Goal: Contribute content

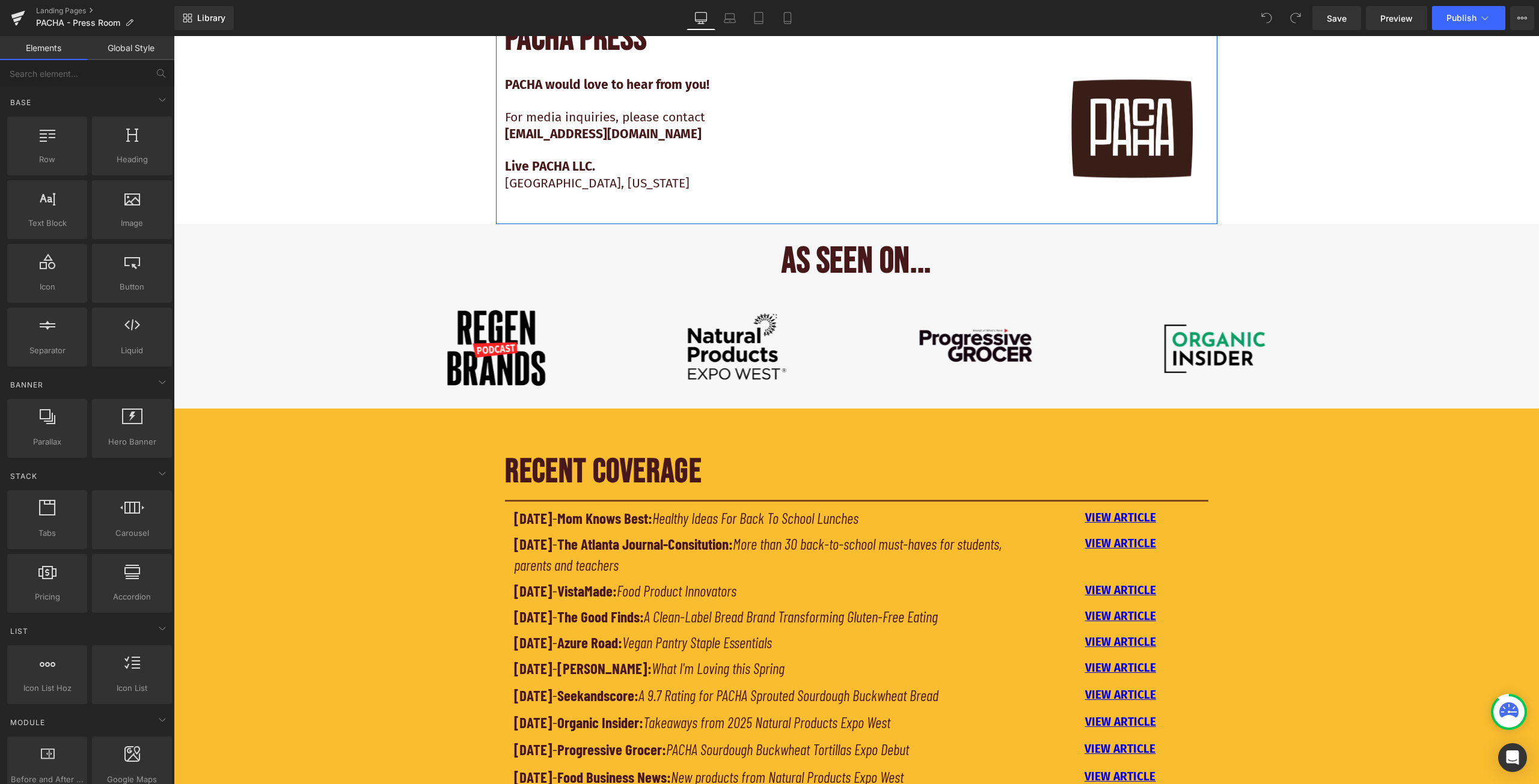
scroll to position [661, 0]
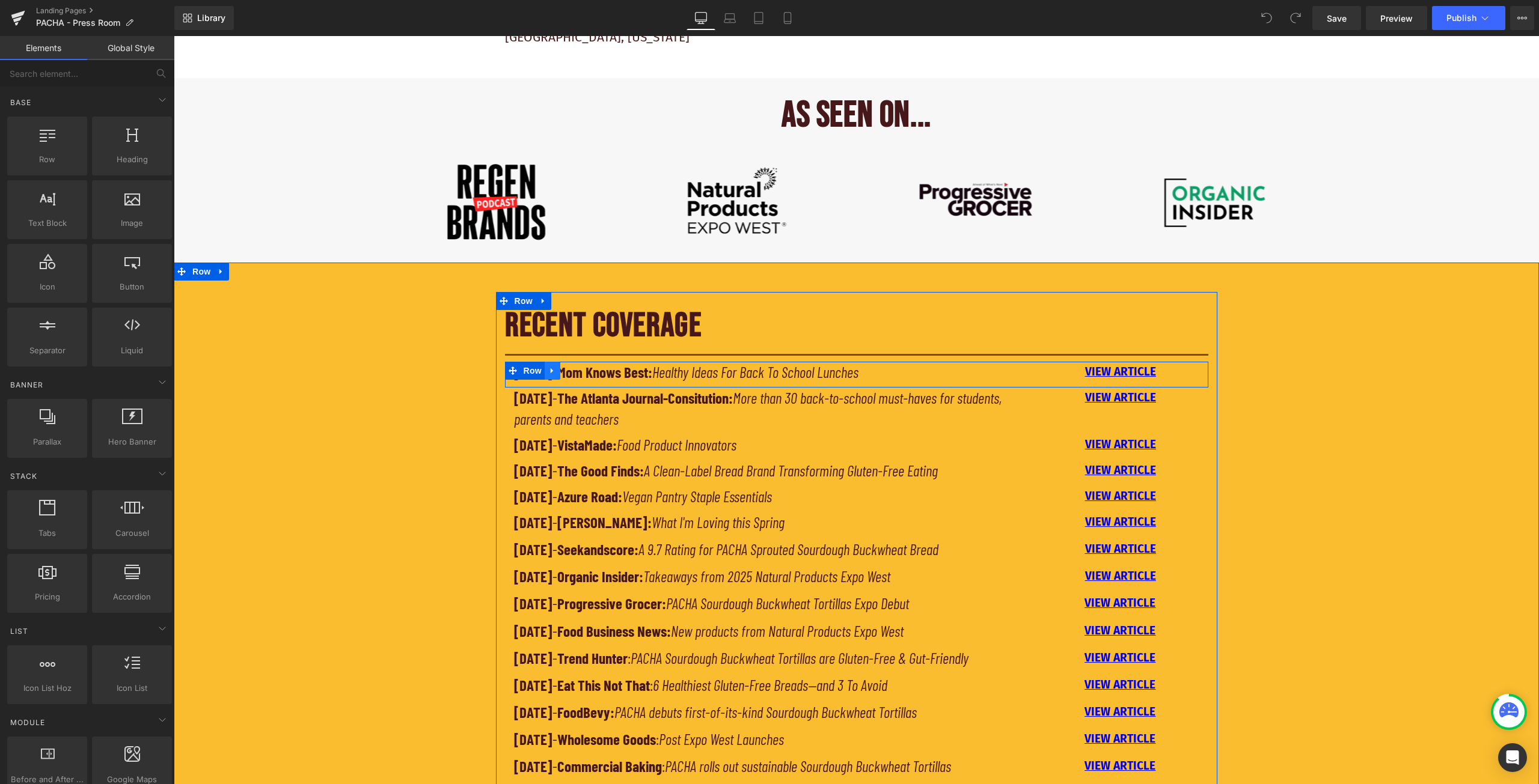
click at [550, 369] on icon at bounding box center [552, 370] width 8 height 9
click at [567, 374] on icon at bounding box center [568, 370] width 8 height 8
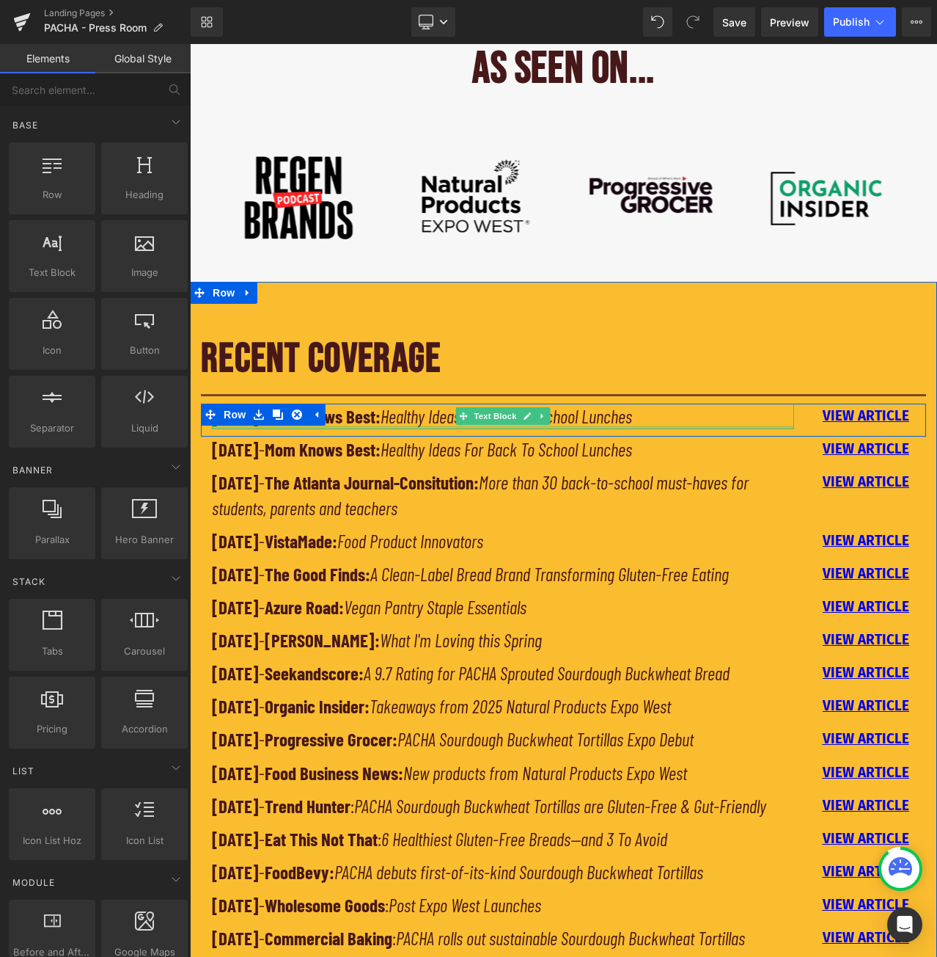
click at [381, 416] on strong "Mom Knows Best:" at bounding box center [323, 416] width 116 height 22
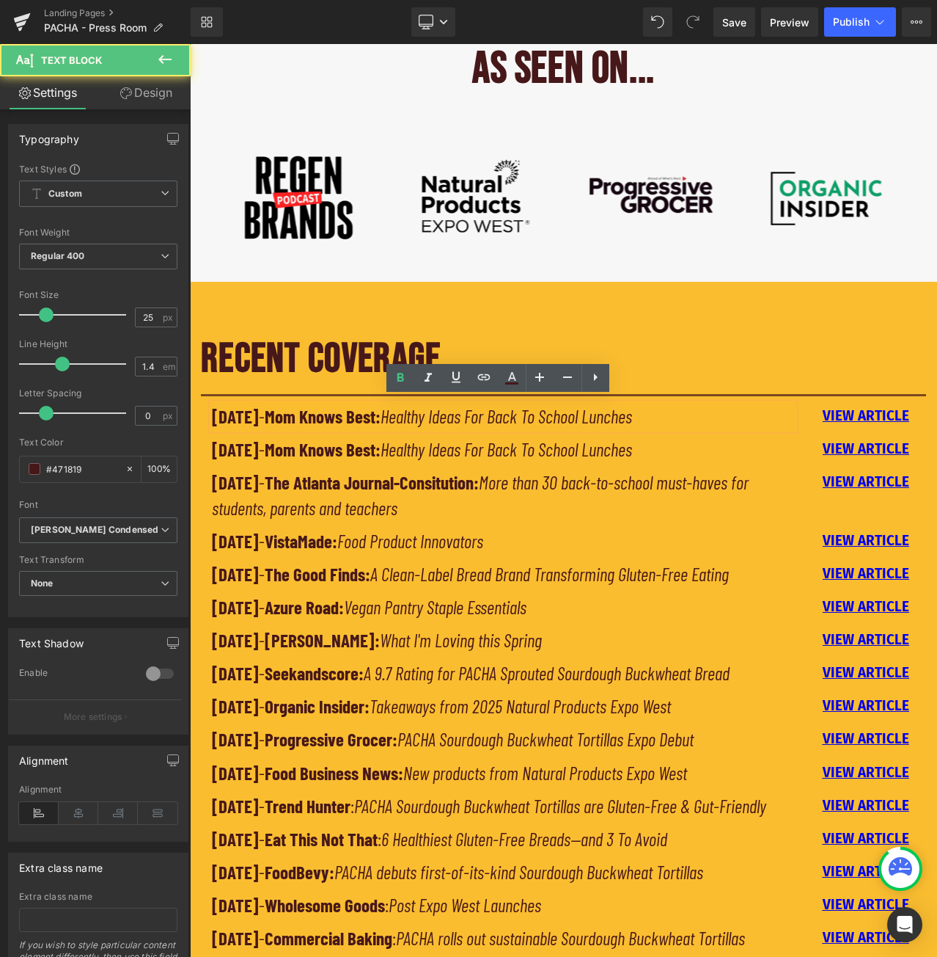
click at [227, 408] on strong "[DATE]" at bounding box center [235, 416] width 47 height 22
click at [216, 406] on strong "[DATE]" at bounding box center [235, 416] width 47 height 22
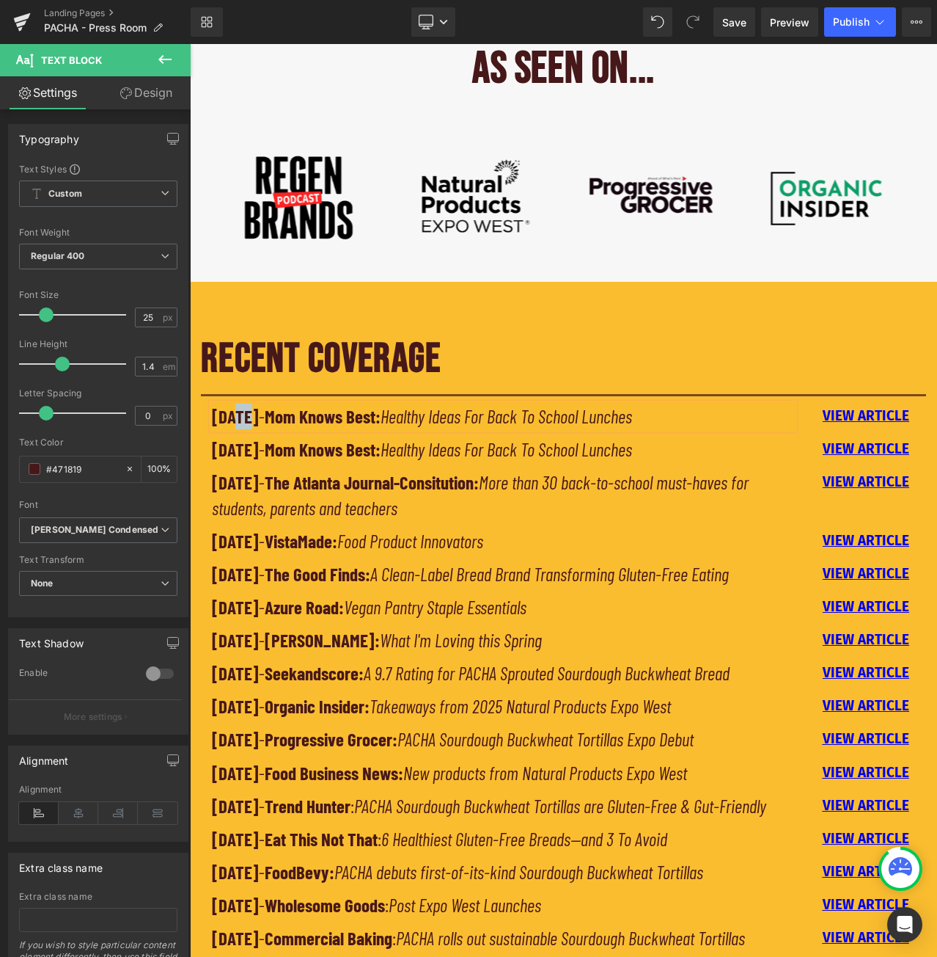
drag, startPoint x: 246, startPoint y: 407, endPoint x: 233, endPoint y: 410, distance: 14.2
click at [233, 410] on strong "[DATE]" at bounding box center [235, 416] width 47 height 22
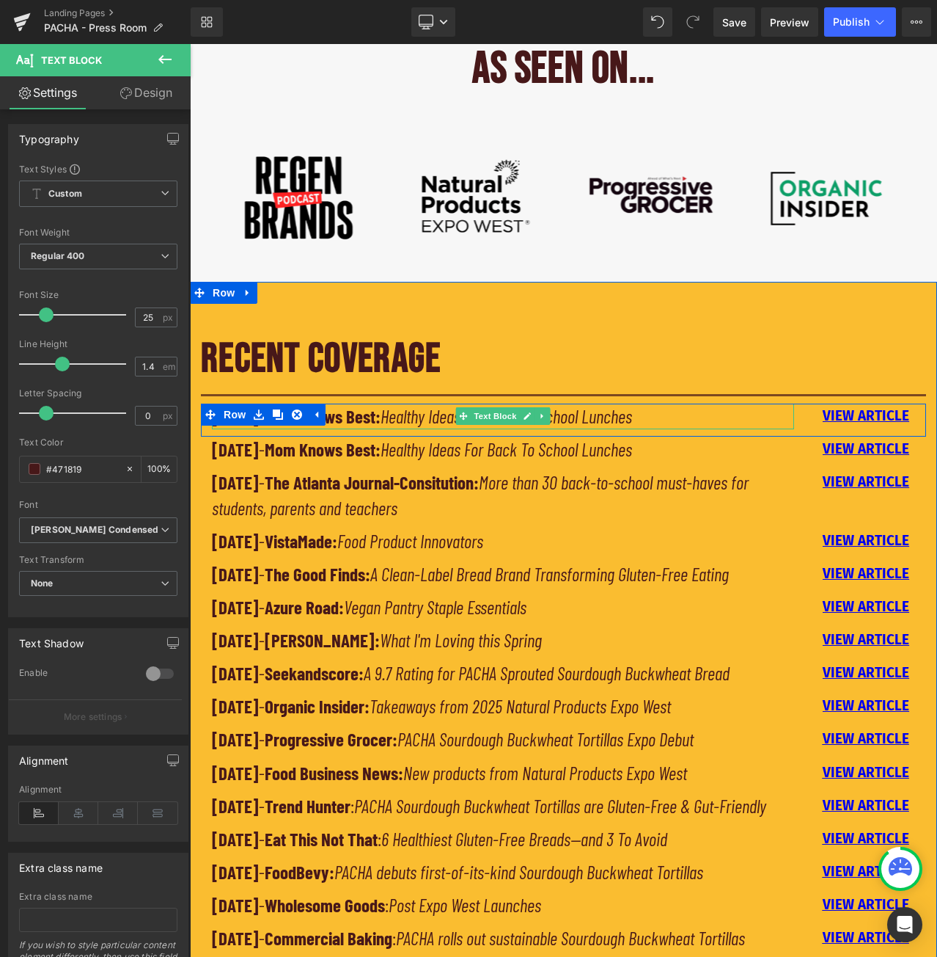
drag, startPoint x: 376, startPoint y: 410, endPoint x: 385, endPoint y: 412, distance: 9.6
click at [376, 410] on strong "Mom Knows Best:" at bounding box center [323, 416] width 116 height 22
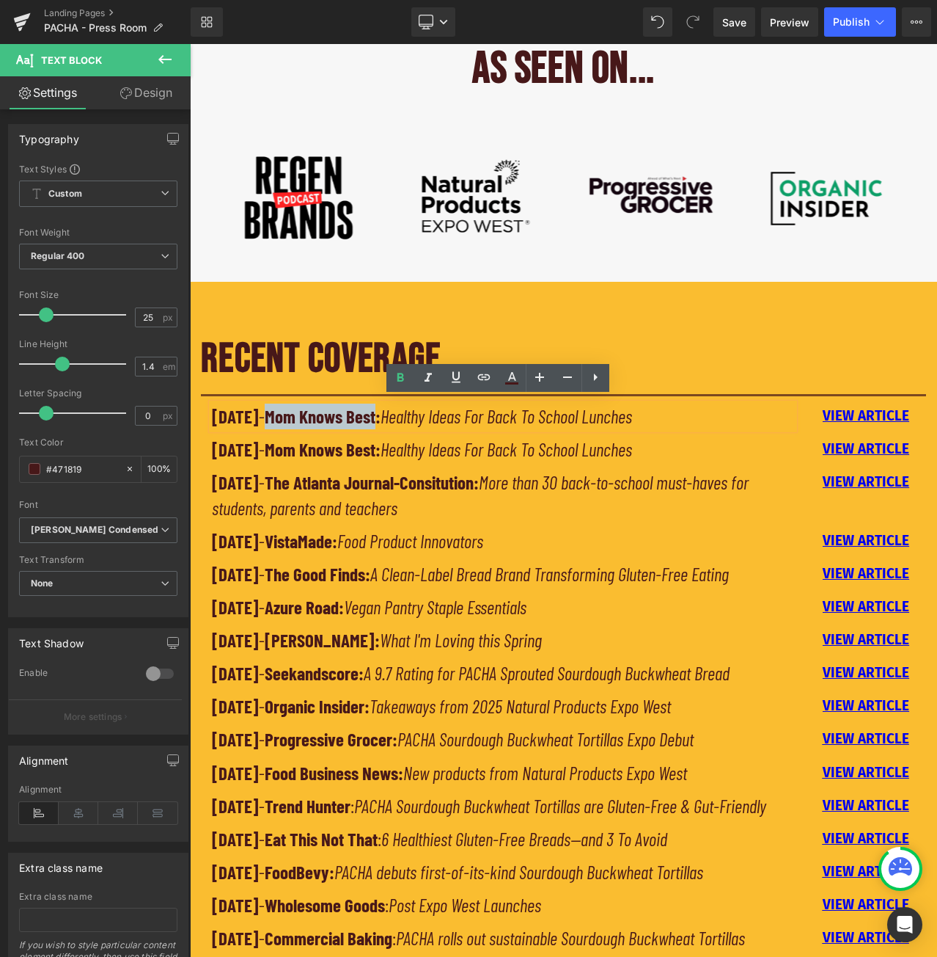
drag, startPoint x: 410, startPoint y: 409, endPoint x: 300, endPoint y: 409, distance: 110.0
click at [300, 409] on strong "Mom Knows Best:" at bounding box center [323, 416] width 116 height 22
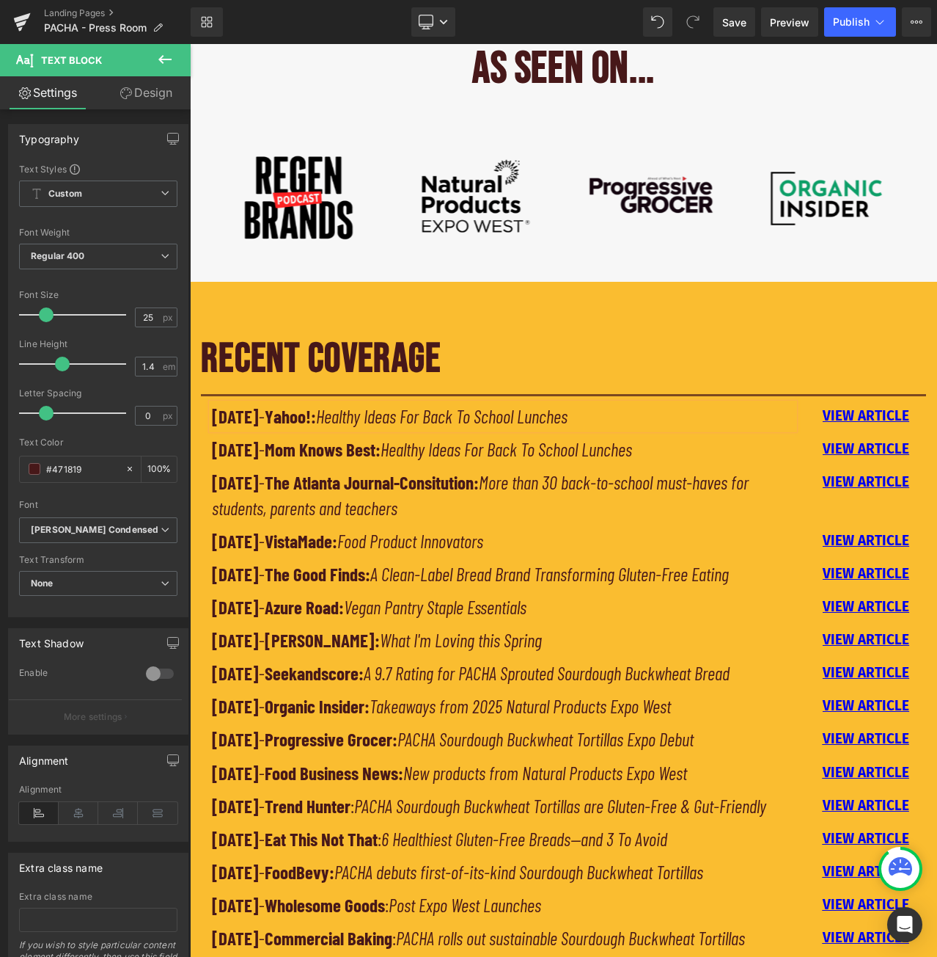
click at [588, 351] on span at bounding box center [595, 360] width 15 height 18
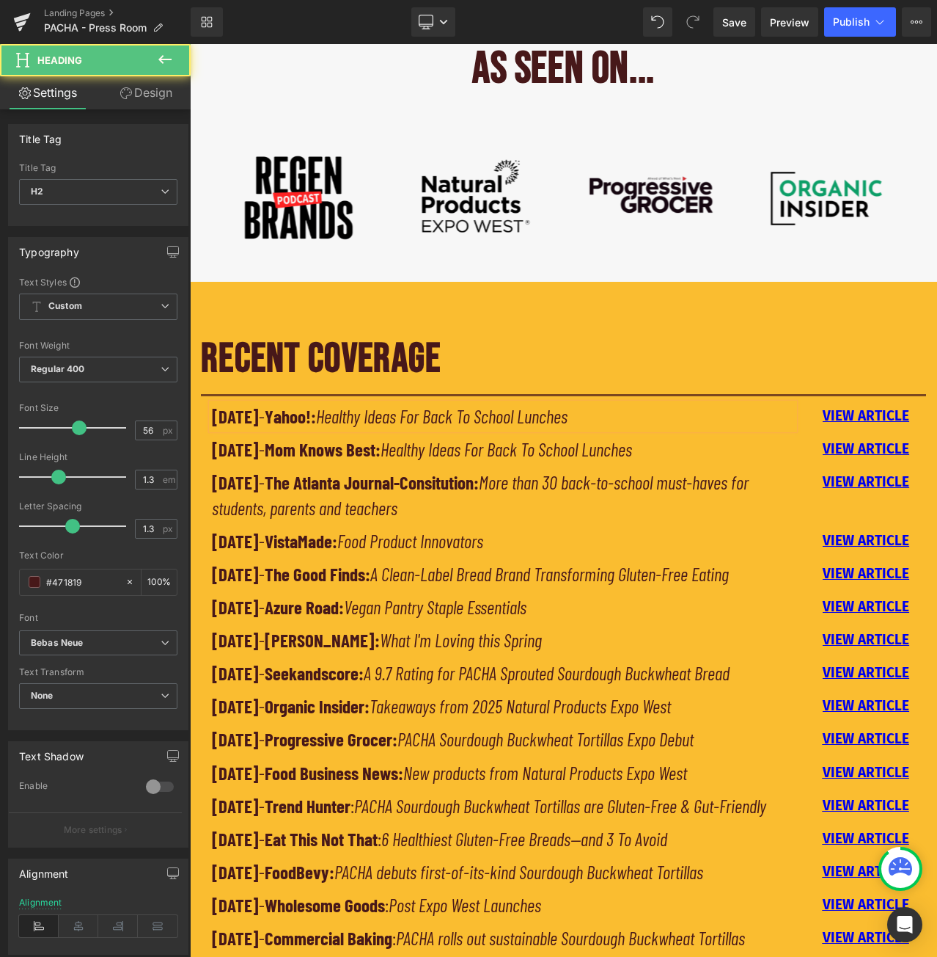
click at [450, 293] on div "RECENT COVERAGE Heading Separator [DATE] - Yahoo!: Healthy Ideas For Back To Sc…" at bounding box center [563, 653] width 747 height 742
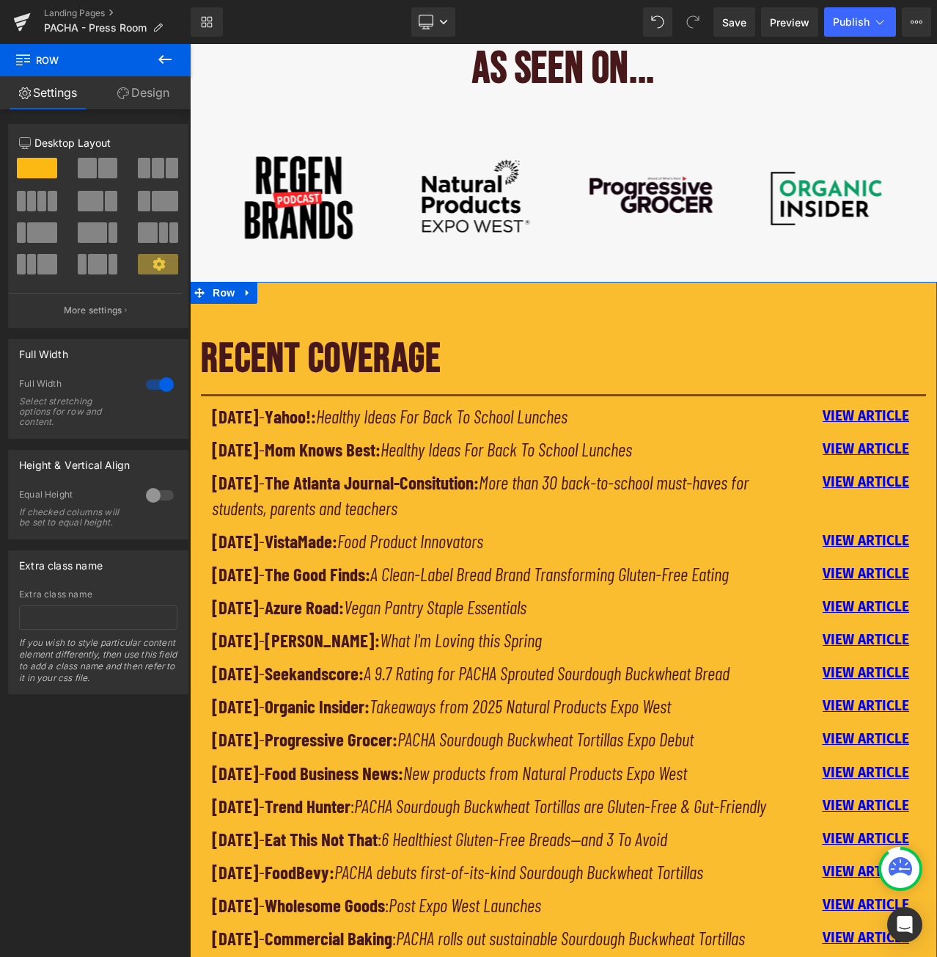
click at [416, 413] on icon "Healthy Ideas For Back To School Lunches" at bounding box center [442, 416] width 252 height 22
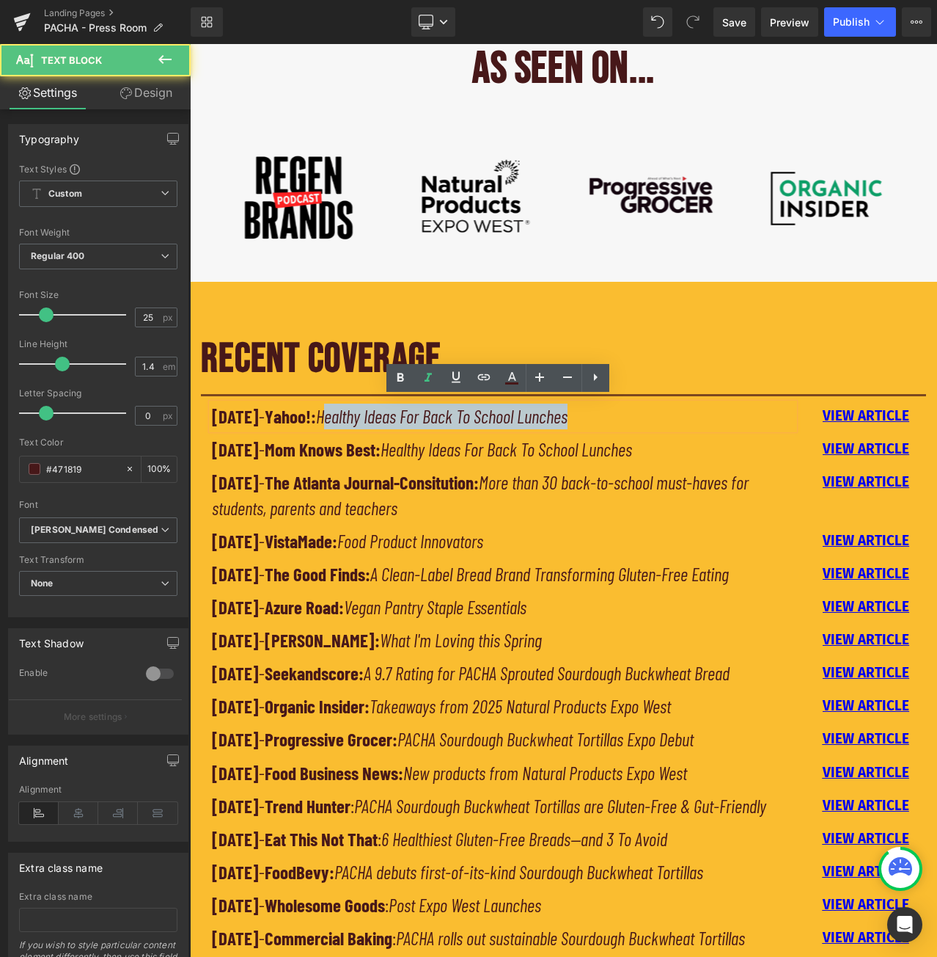
drag, startPoint x: 365, startPoint y: 409, endPoint x: 604, endPoint y: 414, distance: 239.9
click at [568, 414] on icon "Healthy Ideas For Back To School Lunches" at bounding box center [442, 416] width 252 height 22
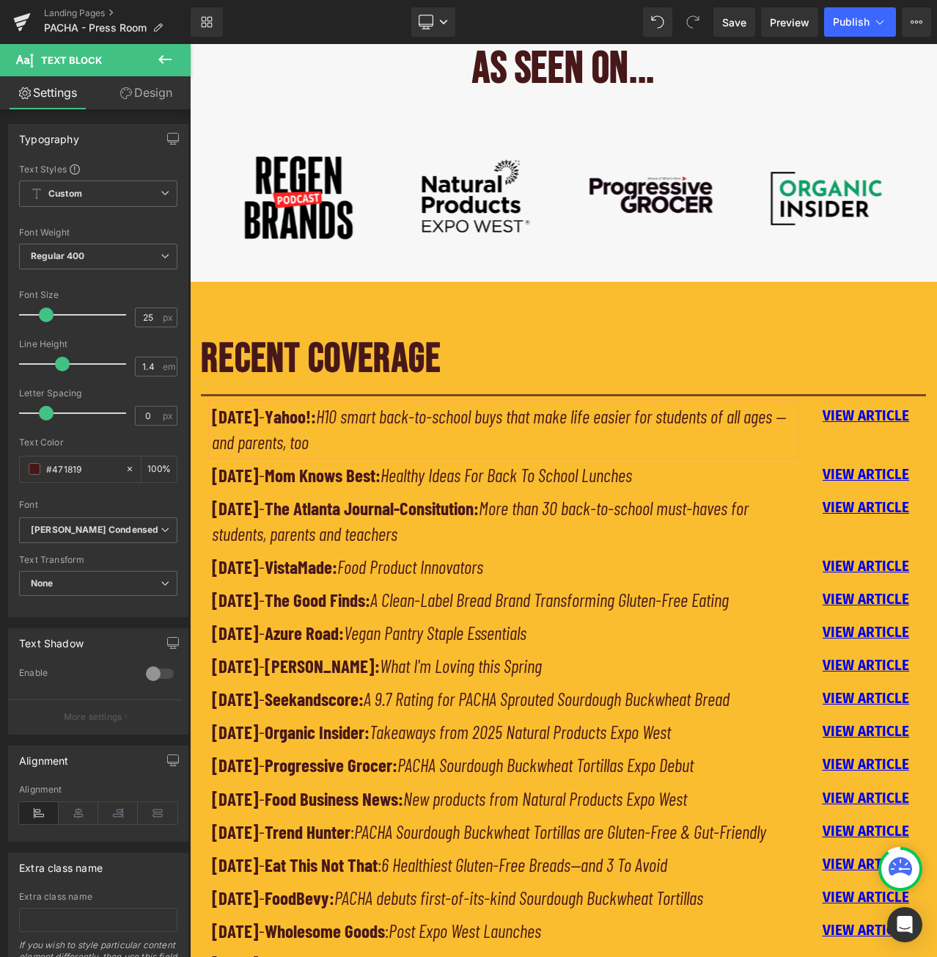
click at [364, 409] on icon "H10 smart back-to-school buys that make life easier for students of all ages — …" at bounding box center [499, 429] width 574 height 48
click at [432, 438] on p "[DATE] - Yahoo!: 0 smart back-to-school buys that make life easier for students…" at bounding box center [503, 428] width 582 height 51
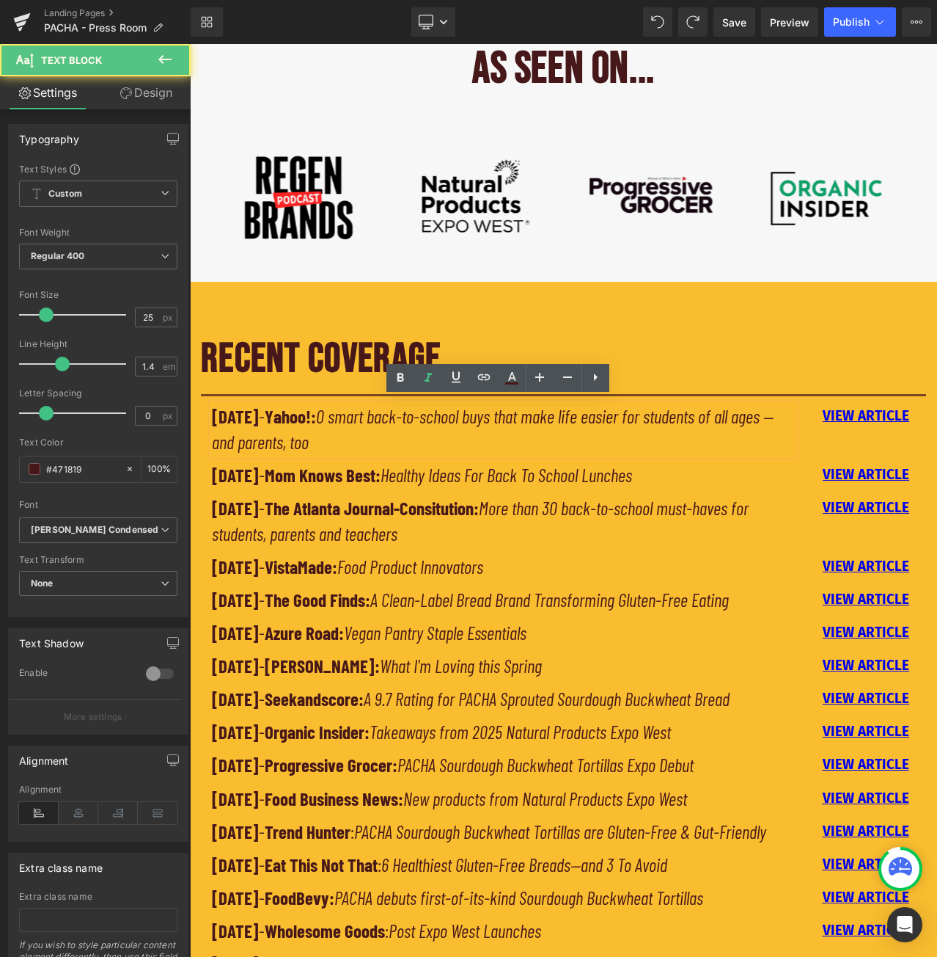
click at [478, 465] on div "[DATE] - Mom Knows Best: Healthy Ideas For Back To School Lunches Text Block" at bounding box center [503, 475] width 582 height 26
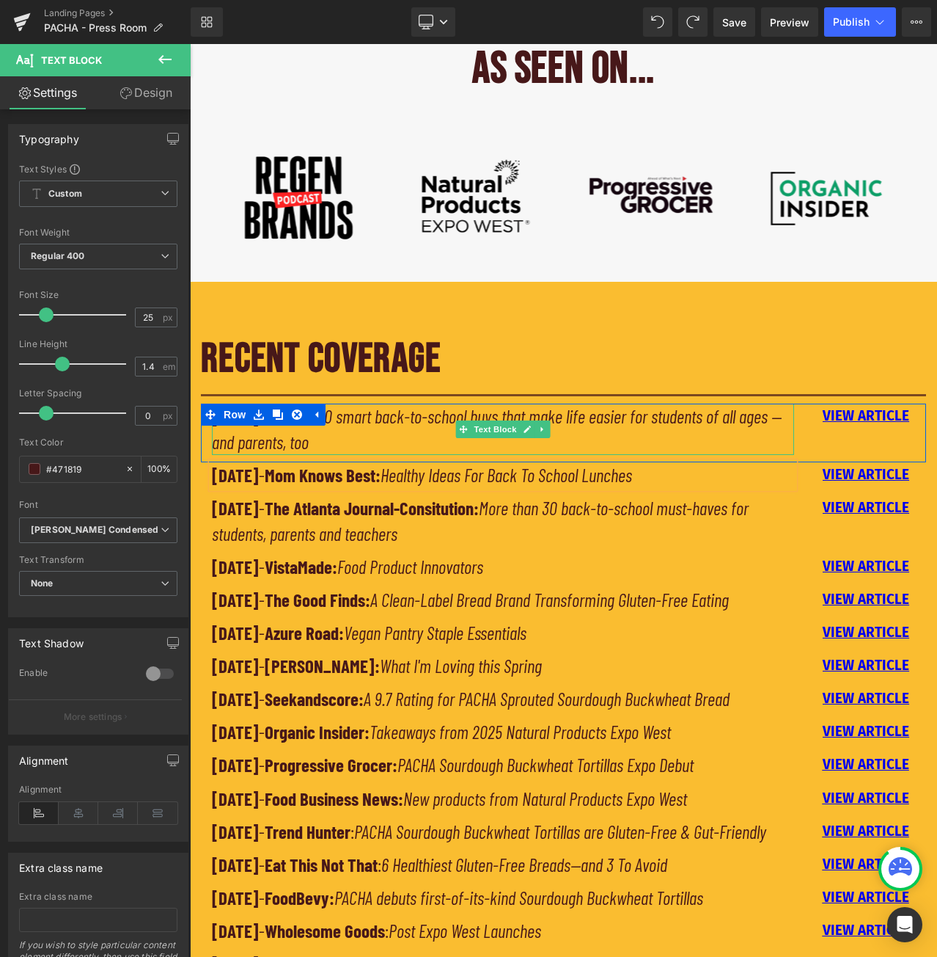
click at [369, 408] on icon "H0 smart back-to-school buys that make life easier for students of all ages — a…" at bounding box center [497, 429] width 570 height 48
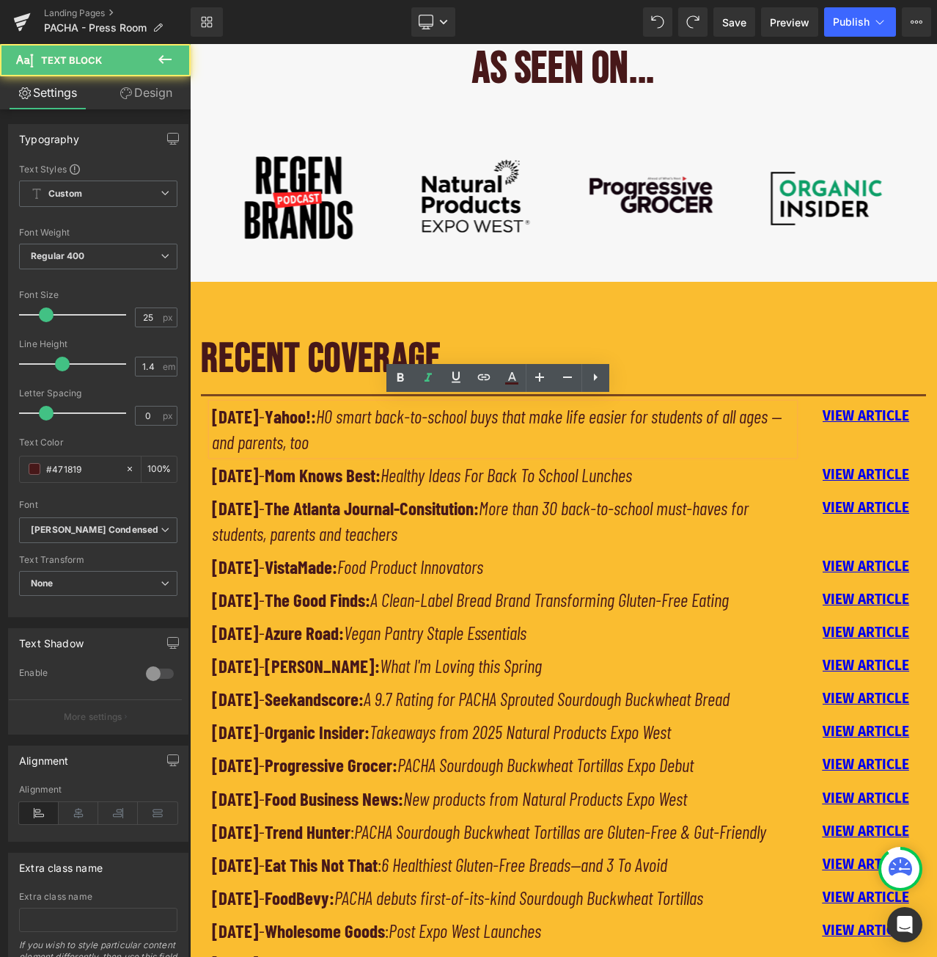
click at [364, 406] on icon "H0 smart back-to-school buys that make life easier for students of all ages — a…" at bounding box center [497, 429] width 570 height 48
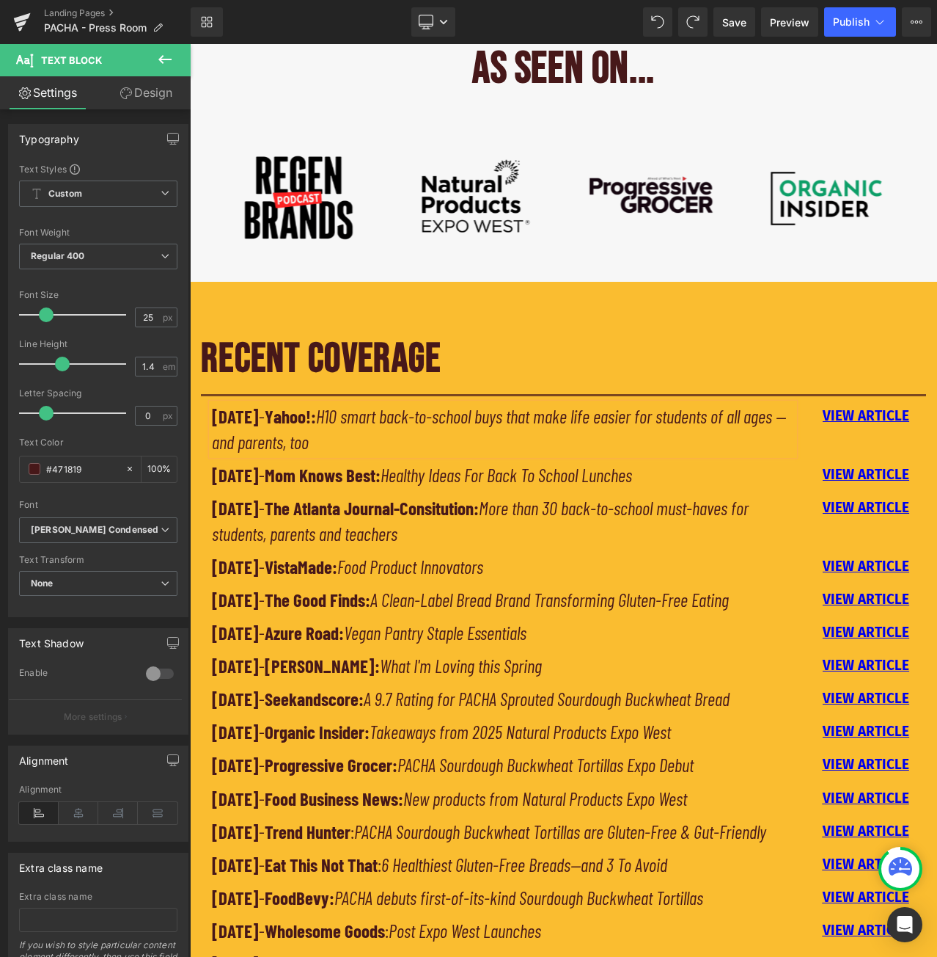
click at [361, 409] on icon "H10 smart back-to-school buys that make life easier for students of all ages — …" at bounding box center [499, 429] width 574 height 48
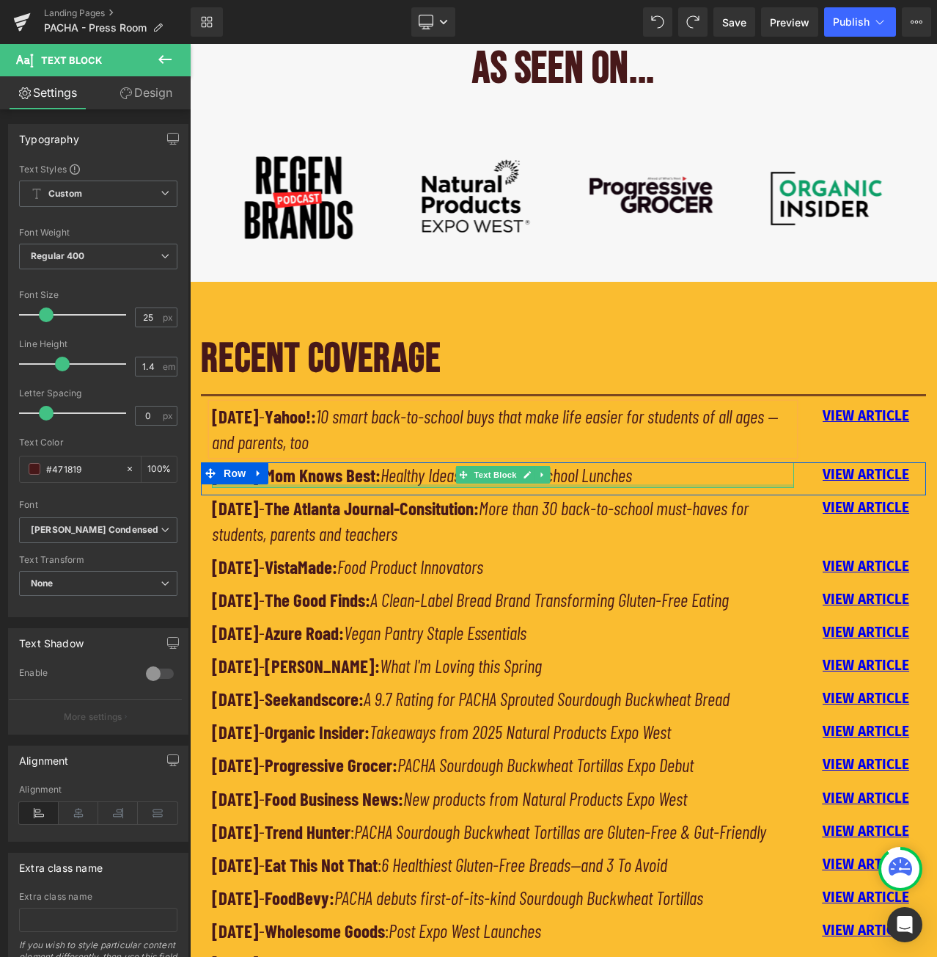
click at [485, 484] on div at bounding box center [503, 486] width 582 height 4
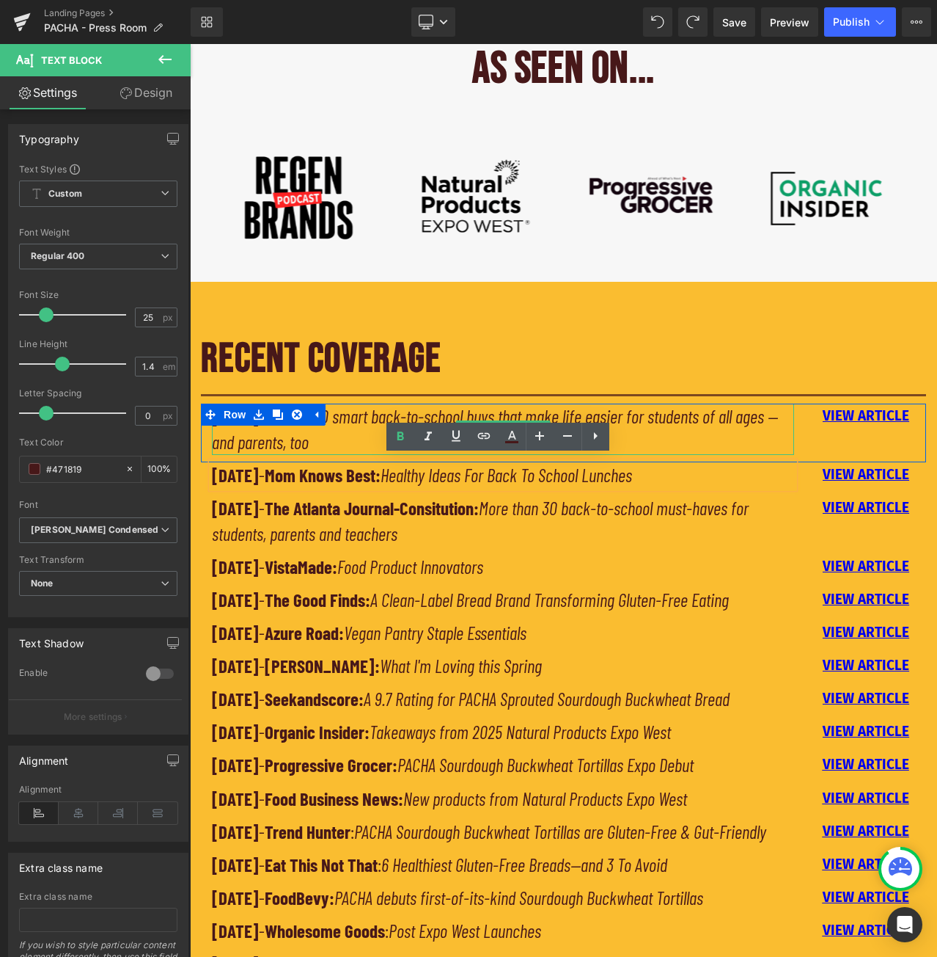
click at [365, 414] on icon "10 smart back-to-school buys that make life easier for students of all ages — a…" at bounding box center [495, 429] width 566 height 48
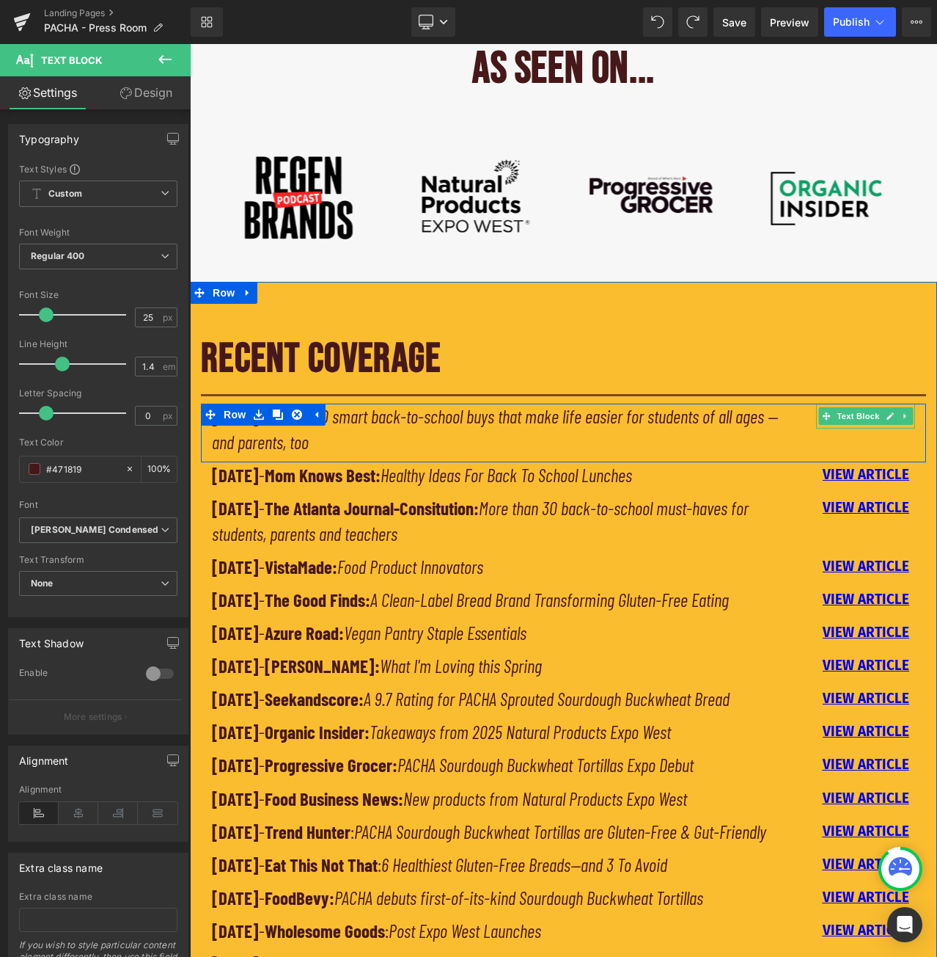
click at [912, 408] on div at bounding box center [914, 415] width 4 height 25
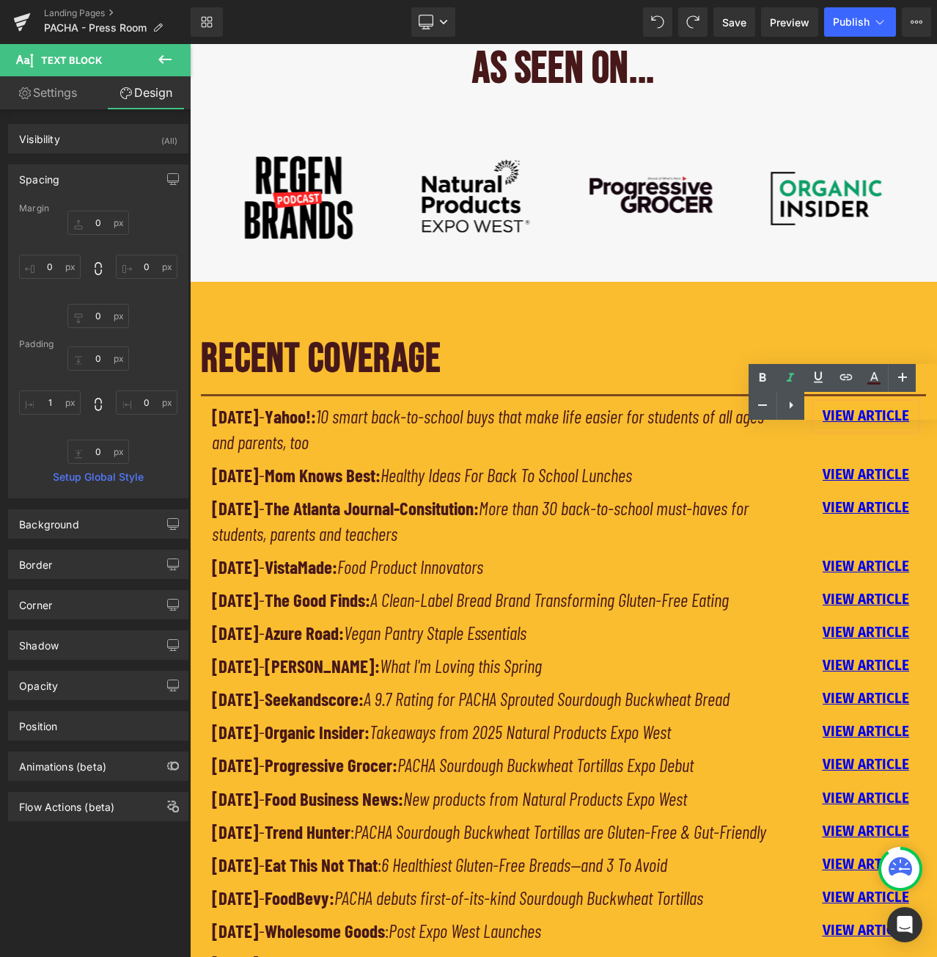
click at [876, 405] on div "Text Color Highlight Color #333333" at bounding box center [843, 392] width 189 height 56
click at [896, 409] on div "Text Color Highlight Color #333333" at bounding box center [843, 392] width 189 height 56
click at [882, 407] on div "Text Color Highlight Color #333333" at bounding box center [843, 392] width 189 height 56
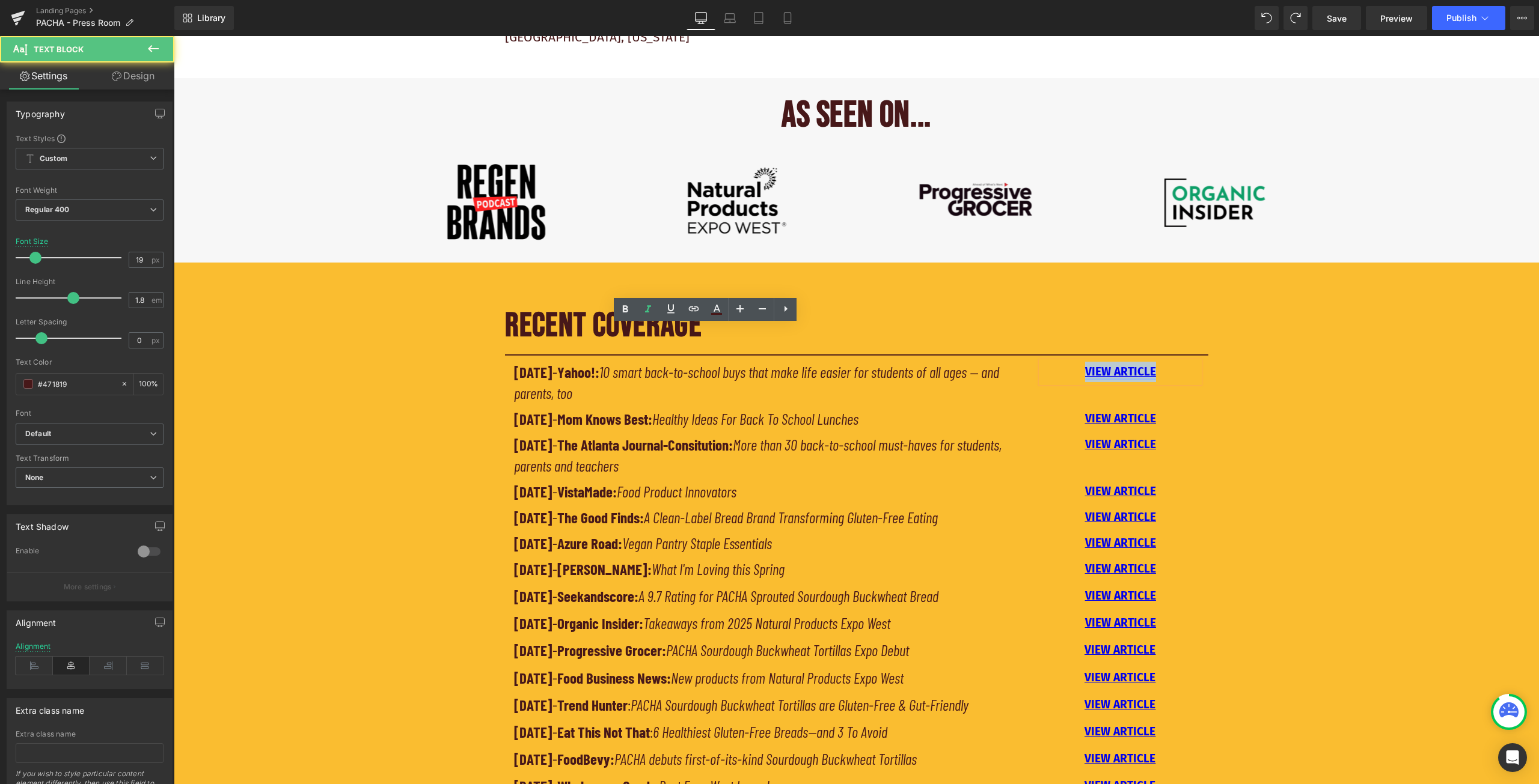
drag, startPoint x: 1152, startPoint y: 369, endPoint x: 1082, endPoint y: 371, distance: 70.0
click at [1082, 371] on p "VIEW ARTICLE" at bounding box center [1120, 372] width 157 height 20
click at [691, 310] on icon at bounding box center [694, 309] width 15 height 15
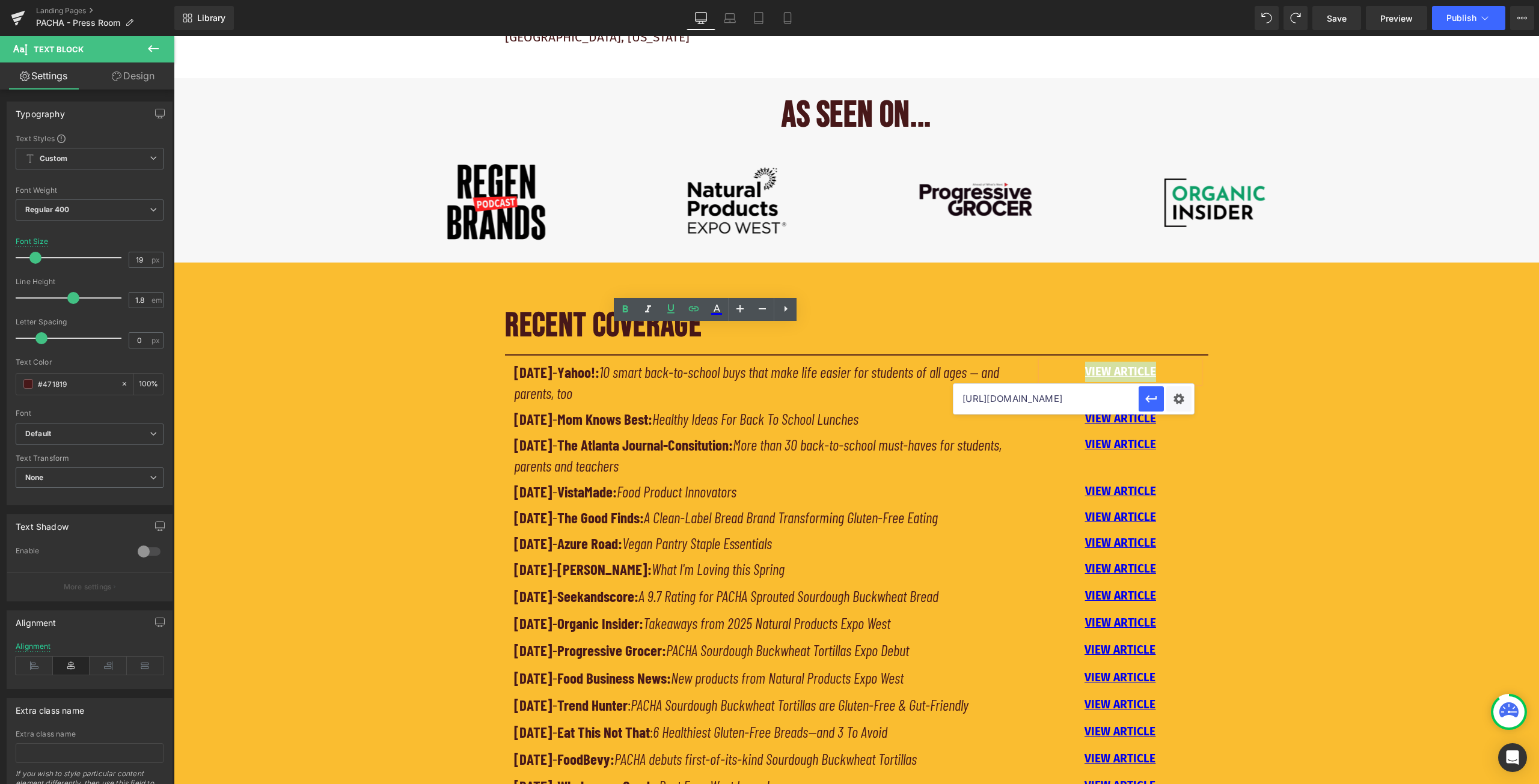
click at [1064, 396] on input "[URL][DOMAIN_NAME]" at bounding box center [1046, 399] width 185 height 30
paste input "[URL][DOMAIN_NAME]"
type input "[URL][DOMAIN_NAME]"
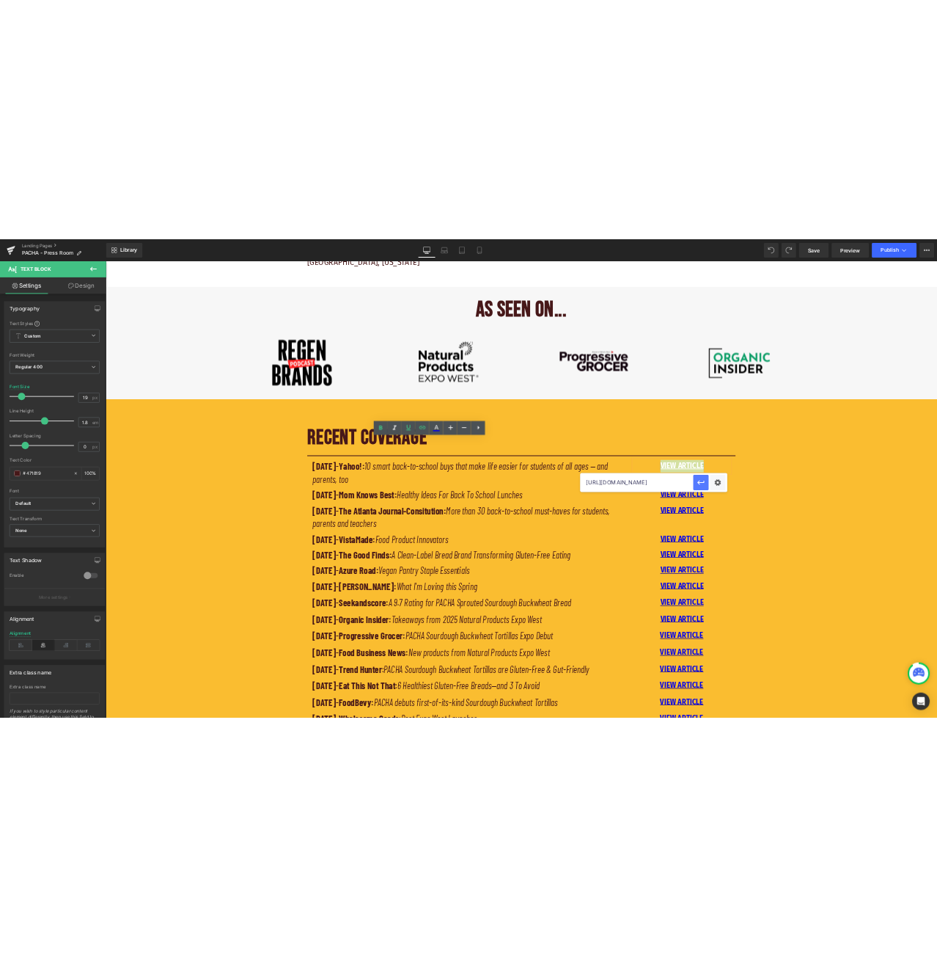
scroll to position [0, 0]
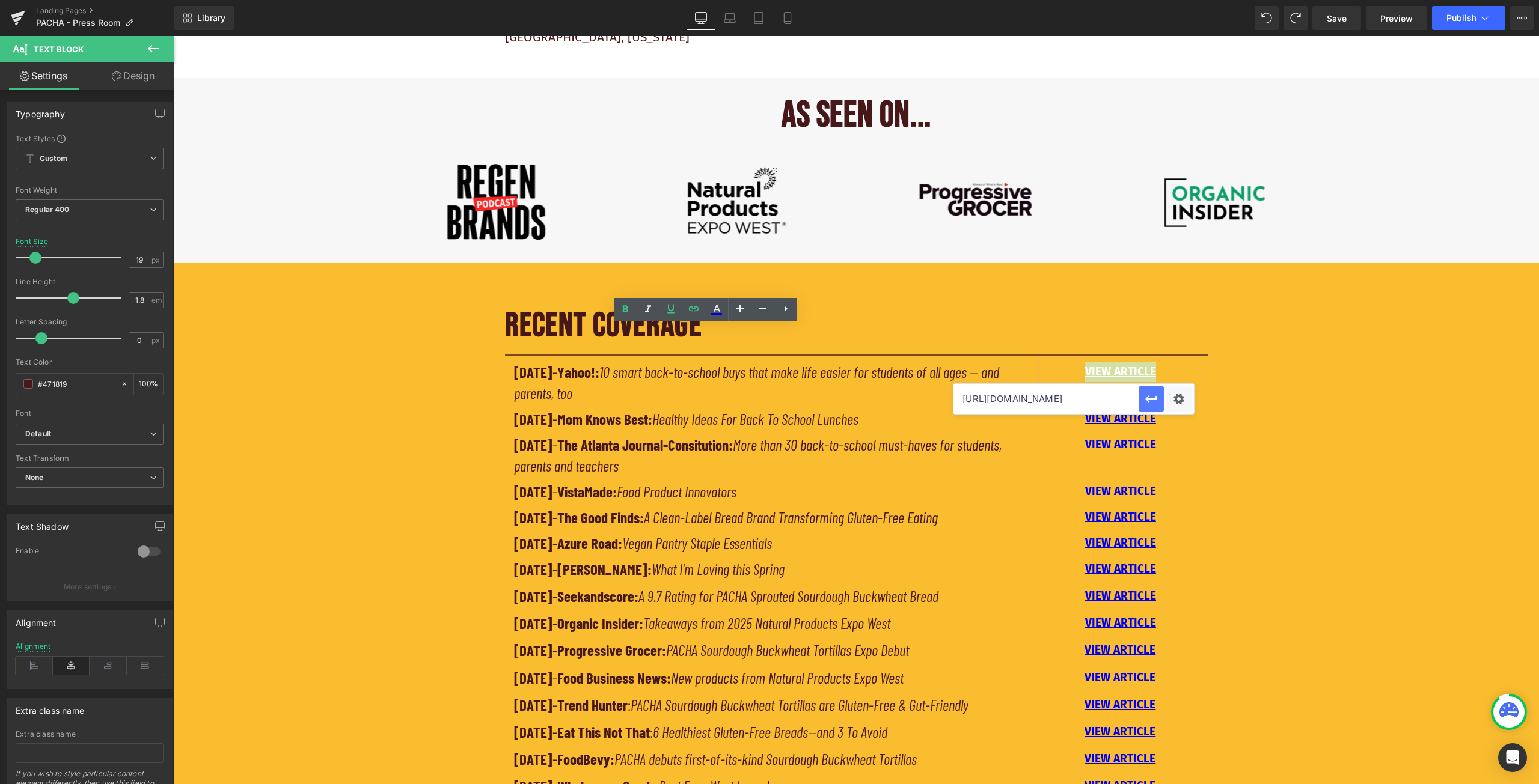
click at [1151, 399] on icon "button" at bounding box center [1151, 399] width 11 height 7
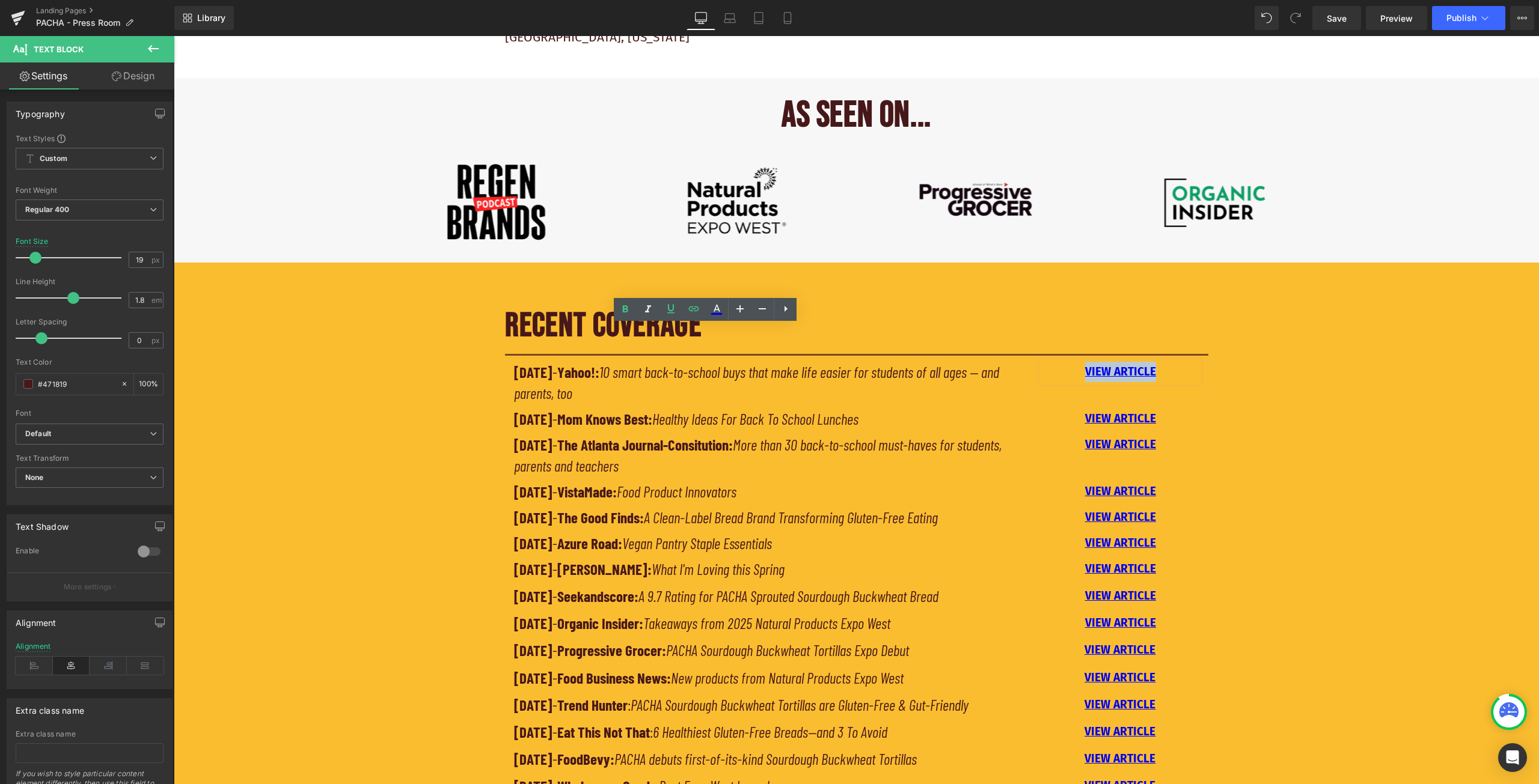
click at [1251, 381] on div "RECENT COVERAGE Heading Separator [DATE] - Yahoo!: 10 smart back-to-school buys…" at bounding box center [856, 578] width 1365 height 572
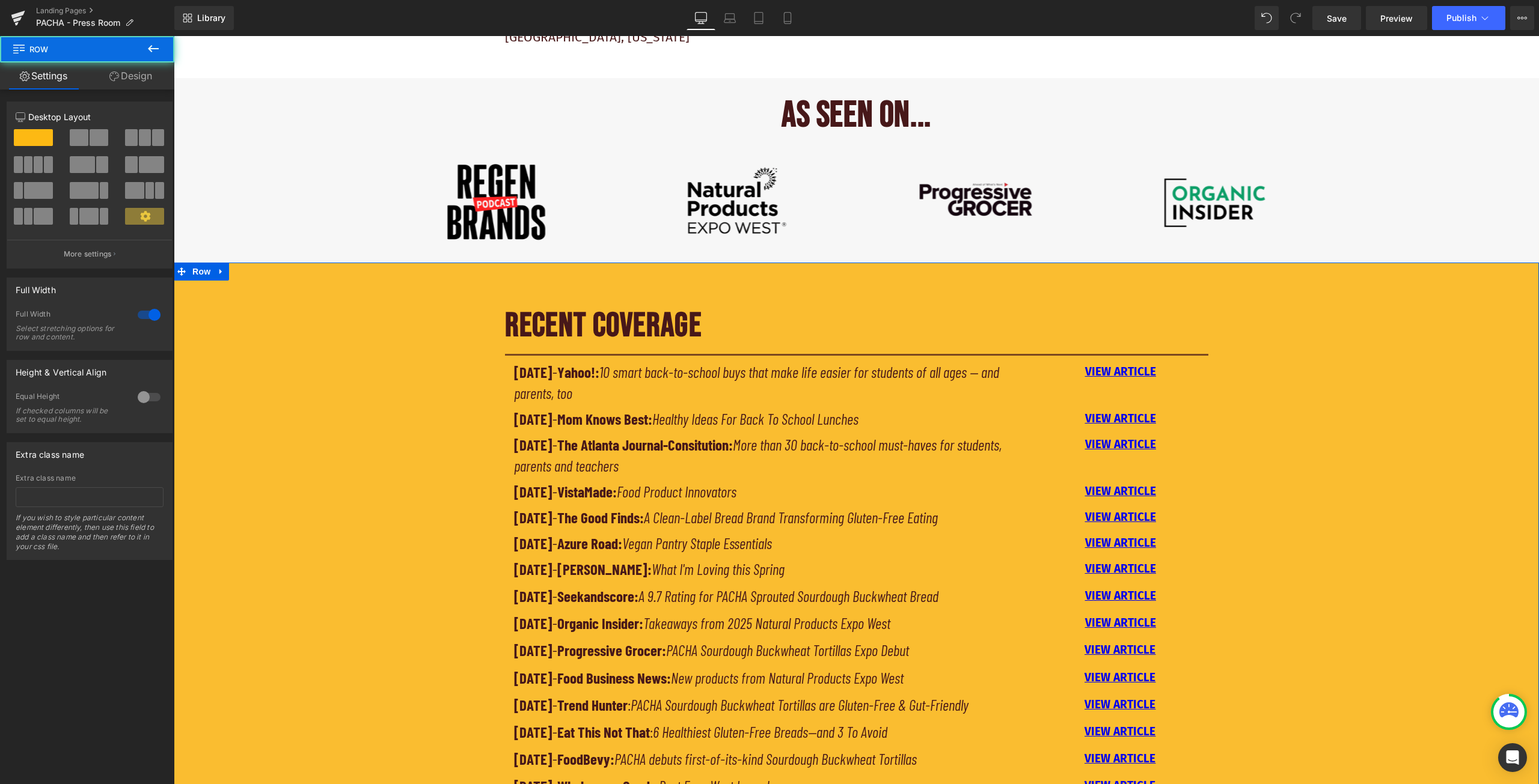
click at [1246, 379] on div "RECENT COVERAGE Heading Separator [DATE] - Yahoo!: 10 smart back-to-school buys…" at bounding box center [856, 578] width 1365 height 572
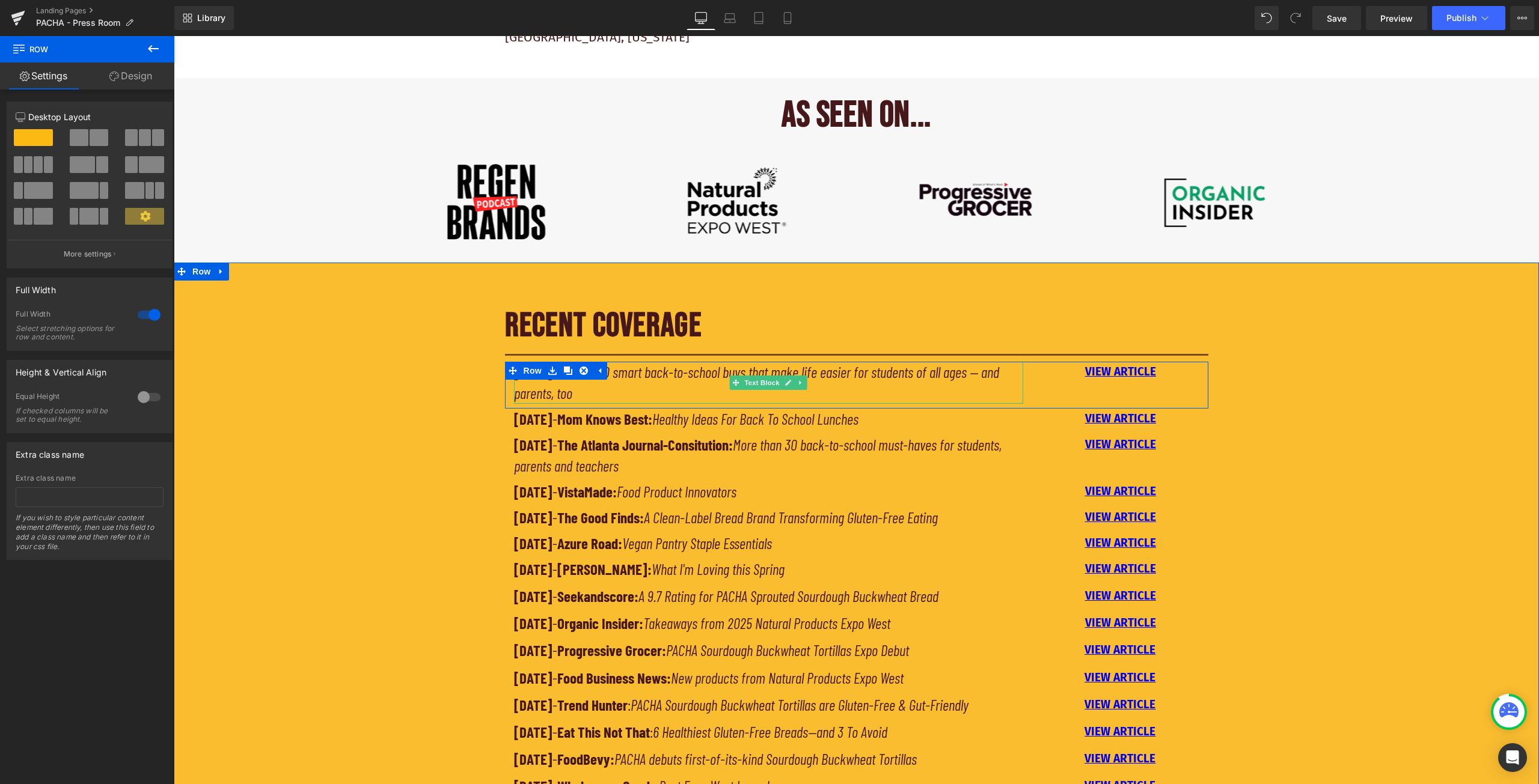
click at [643, 389] on p "[DATE] - Yahoo!: 10 smart back-to-school buys that make life easier for student…" at bounding box center [769, 383] width 510 height 42
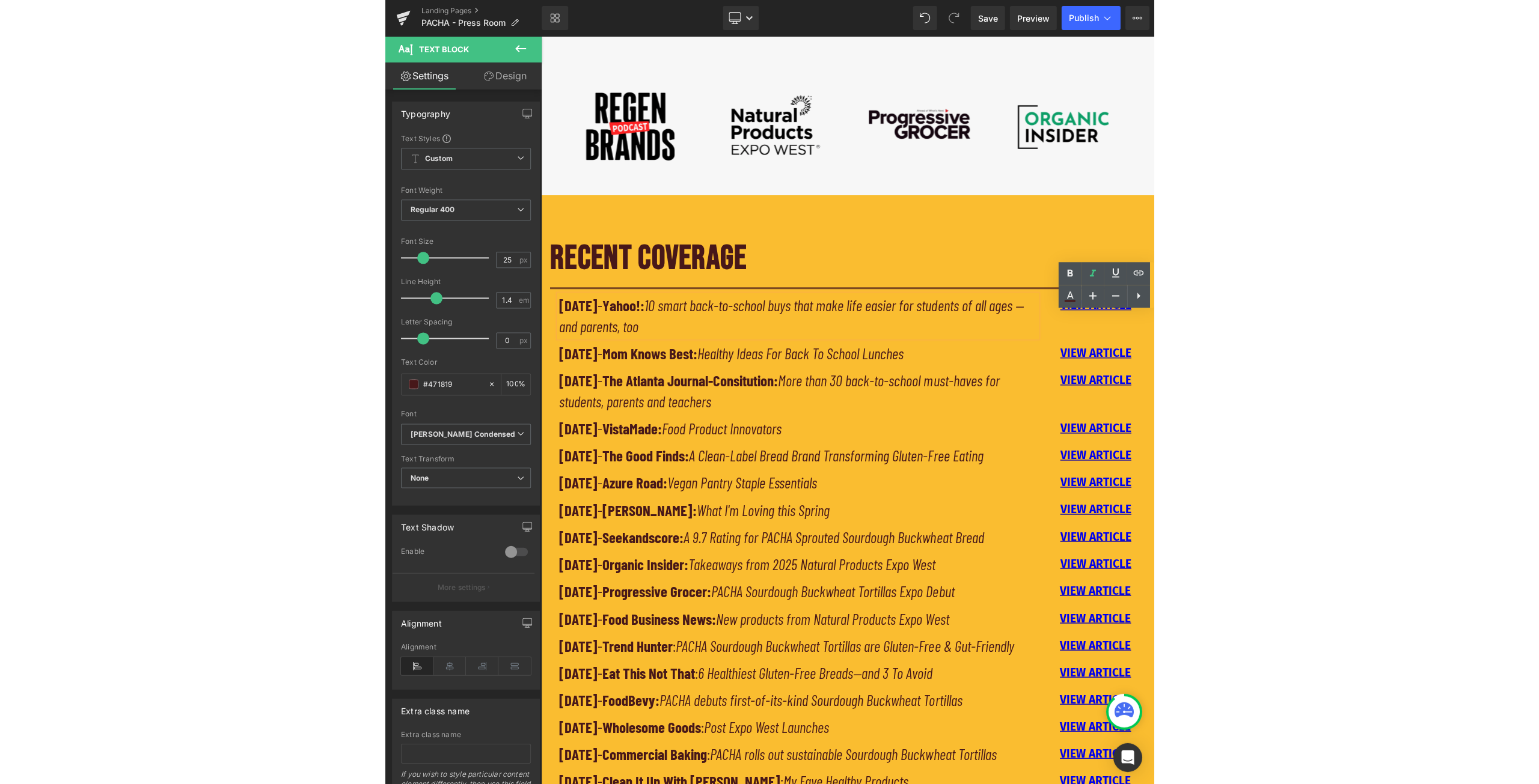
scroll to position [697, 0]
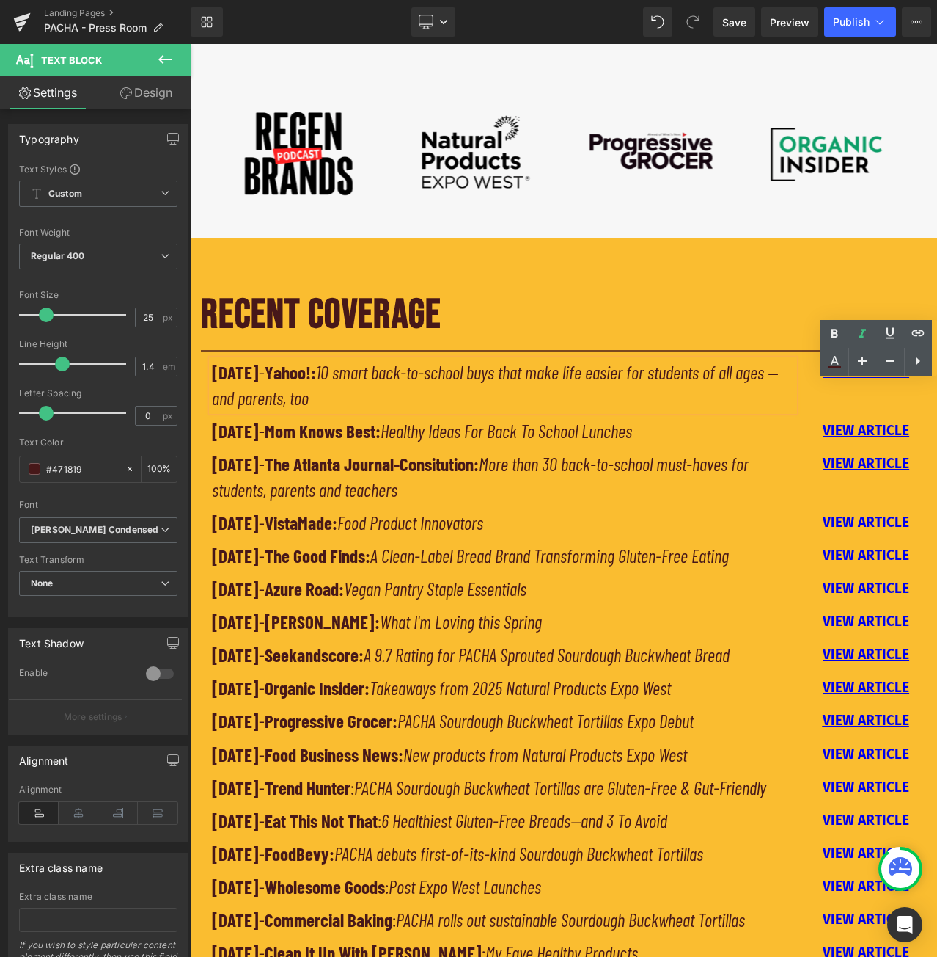
click at [440, 392] on p "[DATE] - Yahoo!: 10 smart back-to-school buys that make life easier for student…" at bounding box center [503, 384] width 582 height 51
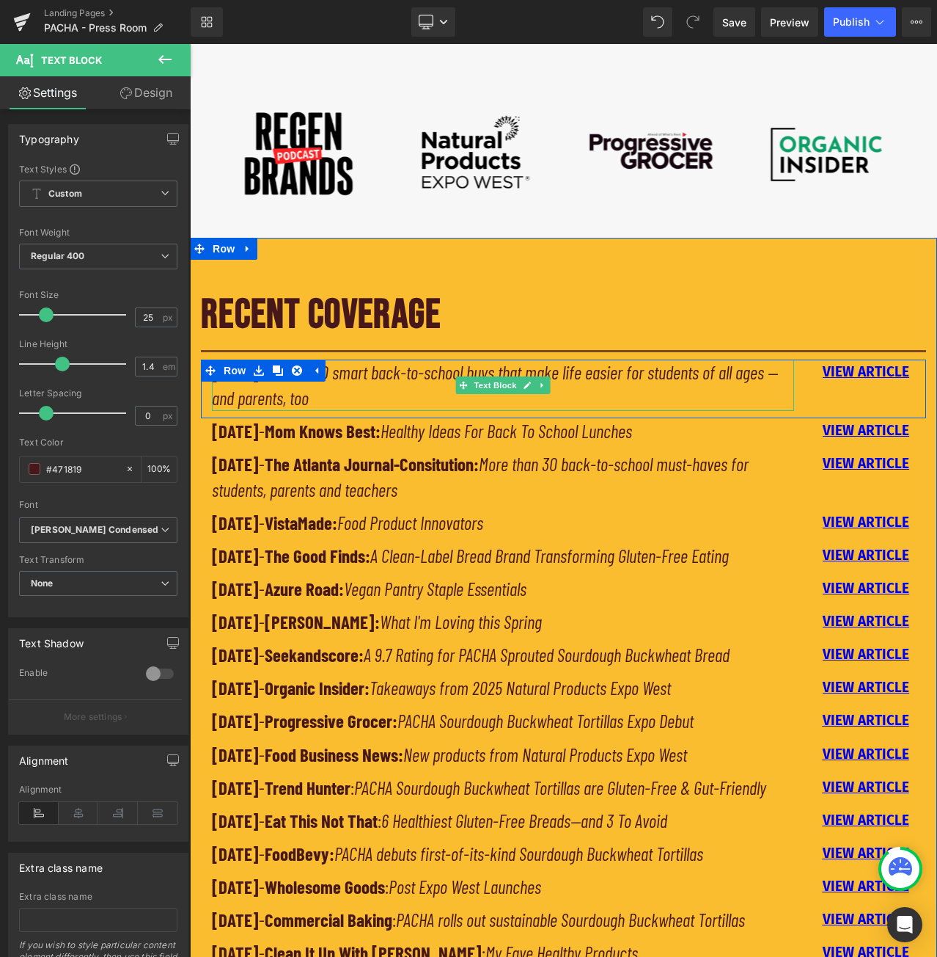
click at [689, 373] on icon "10 smart back-to-school buys that make life easier for students of all ages — a…" at bounding box center [495, 385] width 566 height 48
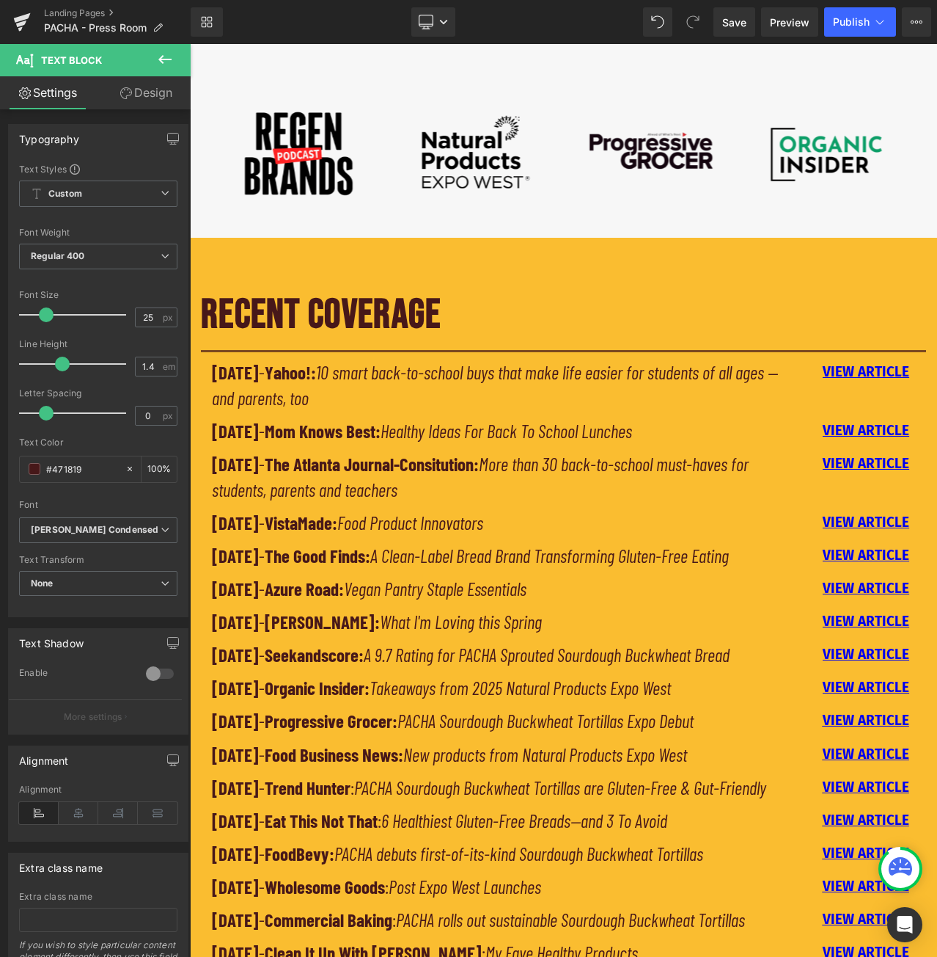
click at [169, 56] on icon at bounding box center [165, 60] width 18 height 18
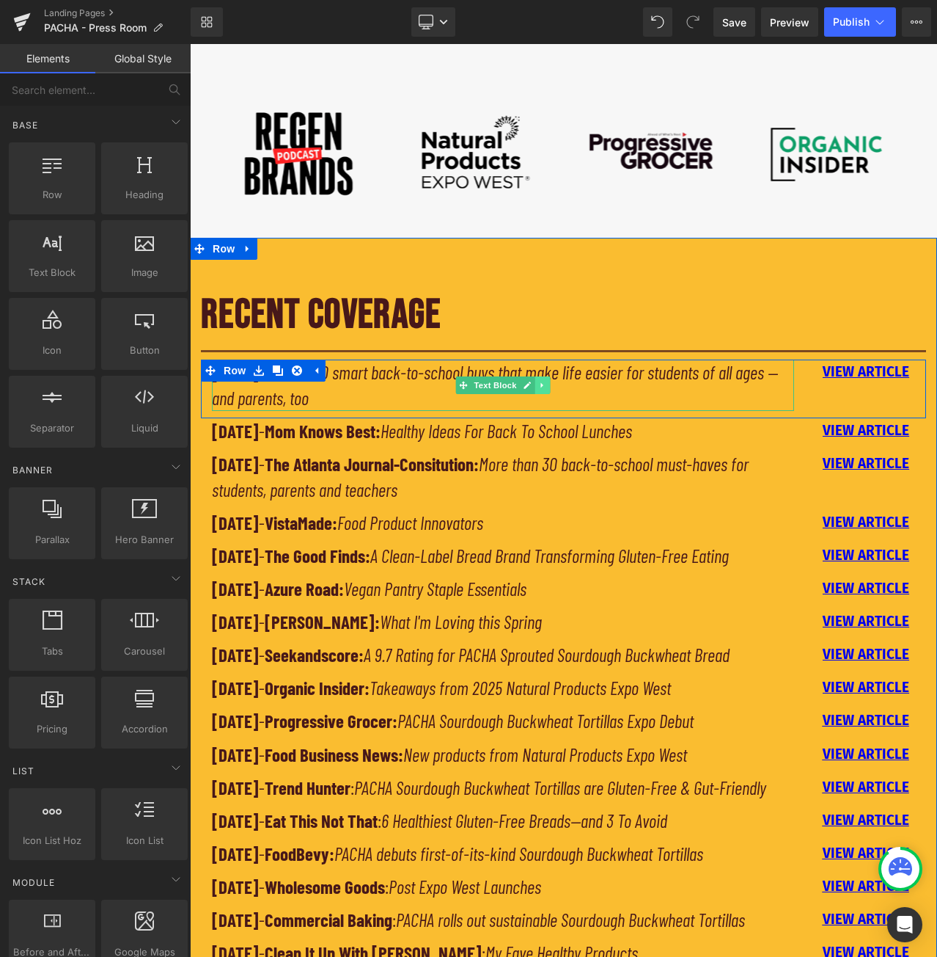
click at [540, 381] on icon at bounding box center [542, 385] width 8 height 9
click at [531, 381] on icon at bounding box center [535, 385] width 8 height 8
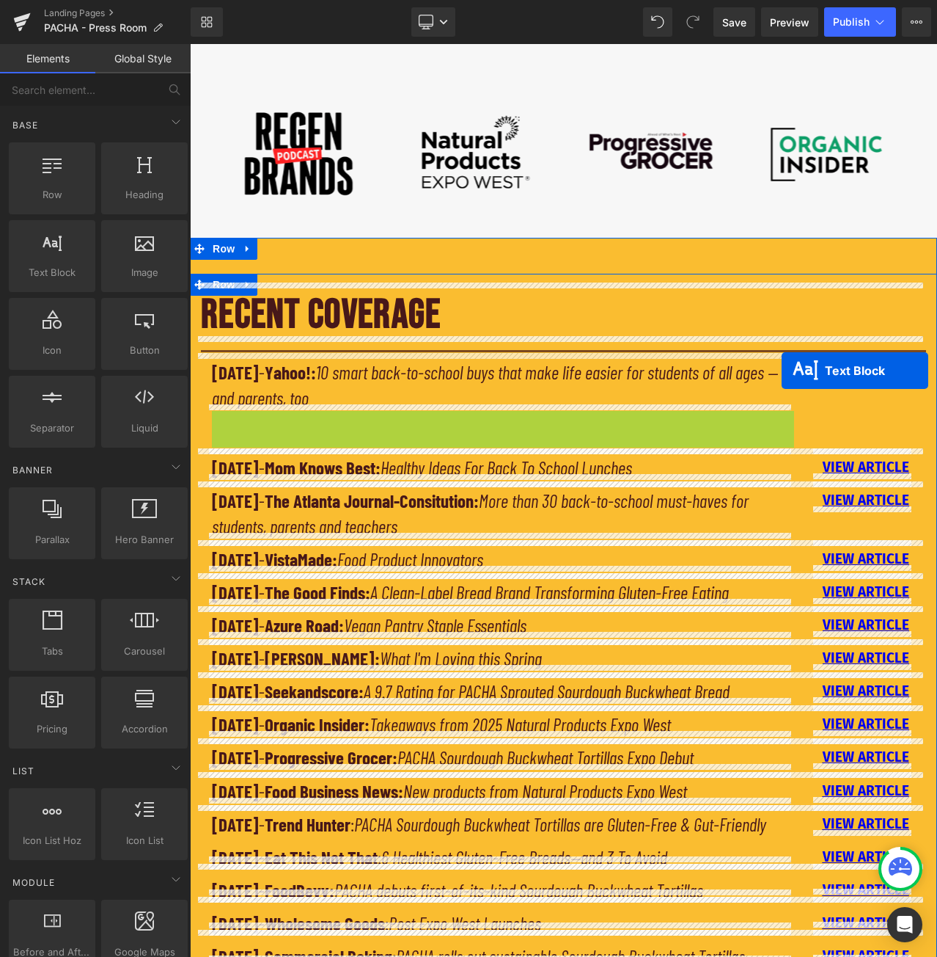
drag, startPoint x: 456, startPoint y: 434, endPoint x: 782, endPoint y: 370, distance: 332.5
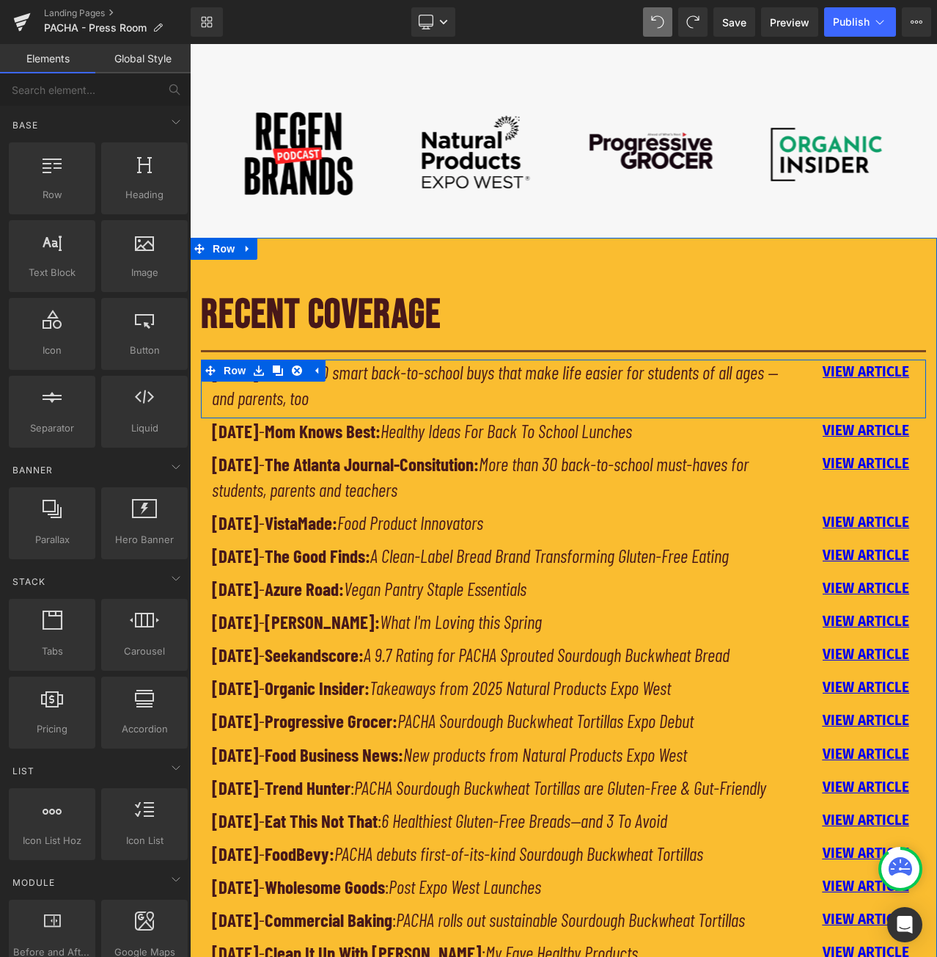
click at [665, 378] on p "[DATE] - Yahoo!: 10 smart back-to-school buys that make life easier for student…" at bounding box center [503, 384] width 582 height 51
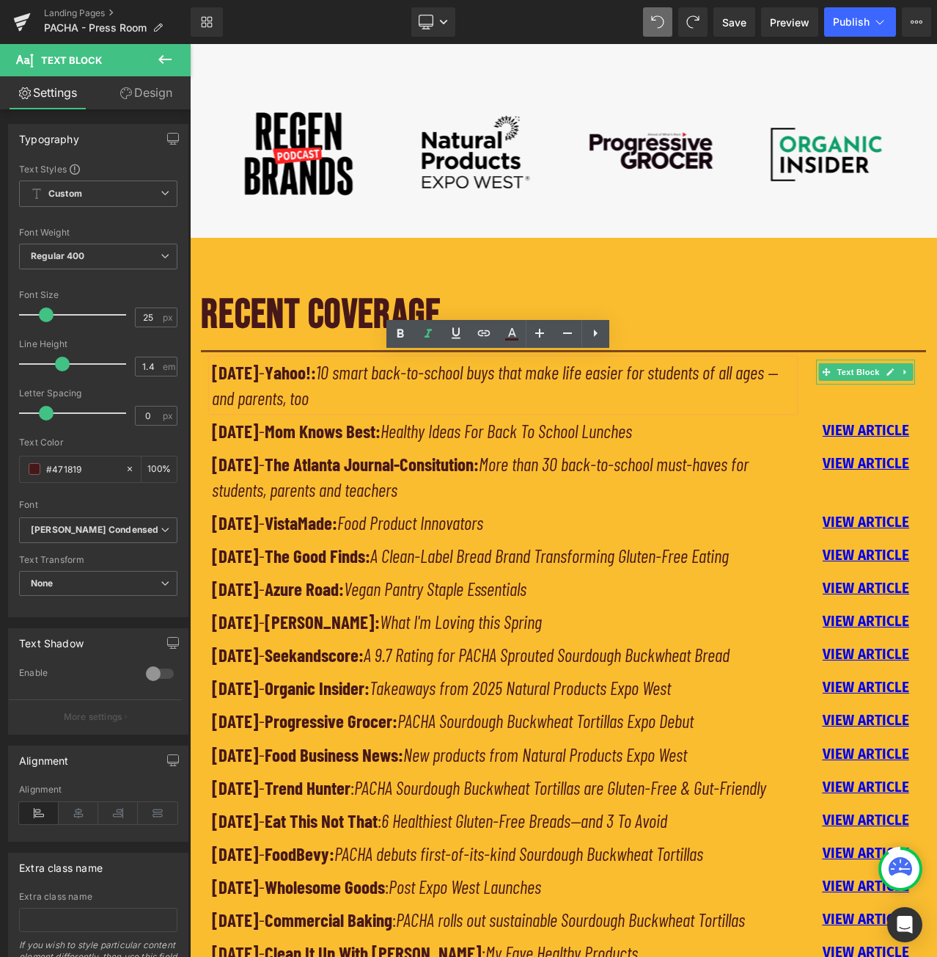
click at [830, 390] on div "[DATE] - Yahoo!: 10 smart back-to-school buys that make life easier for student…" at bounding box center [563, 388] width 725 height 59
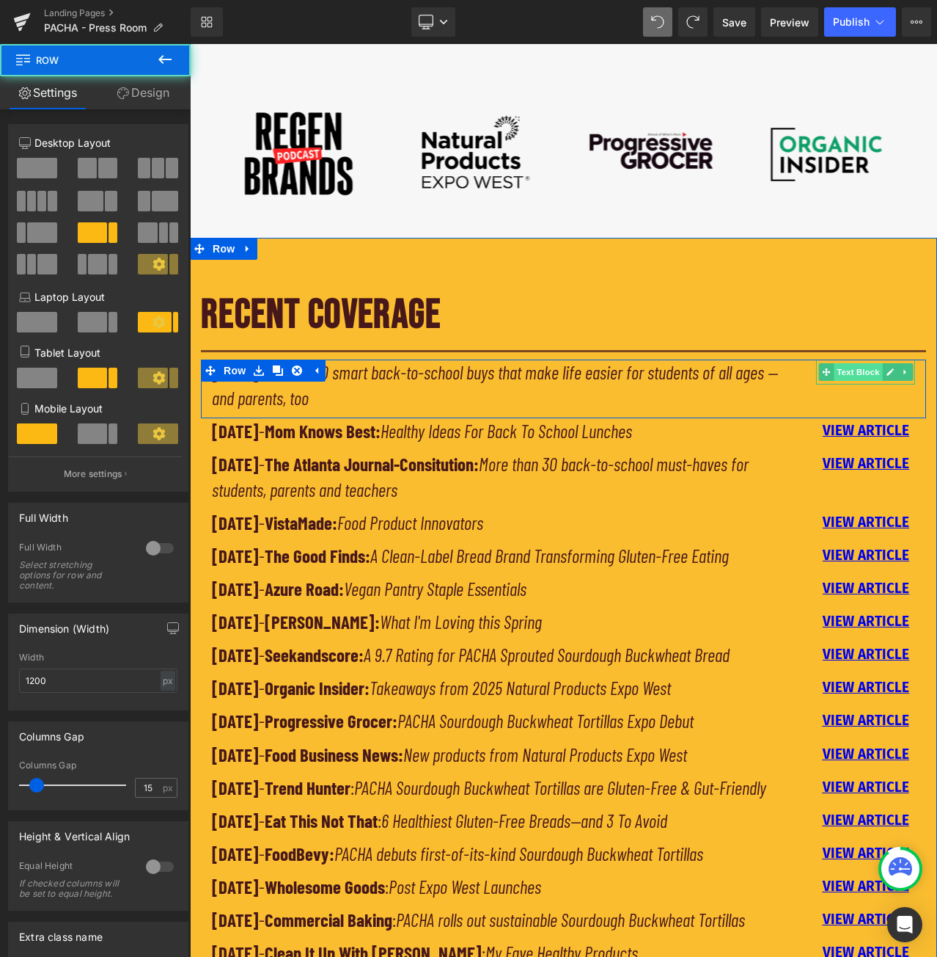
click at [854, 366] on span "Text Block" at bounding box center [858, 372] width 48 height 18
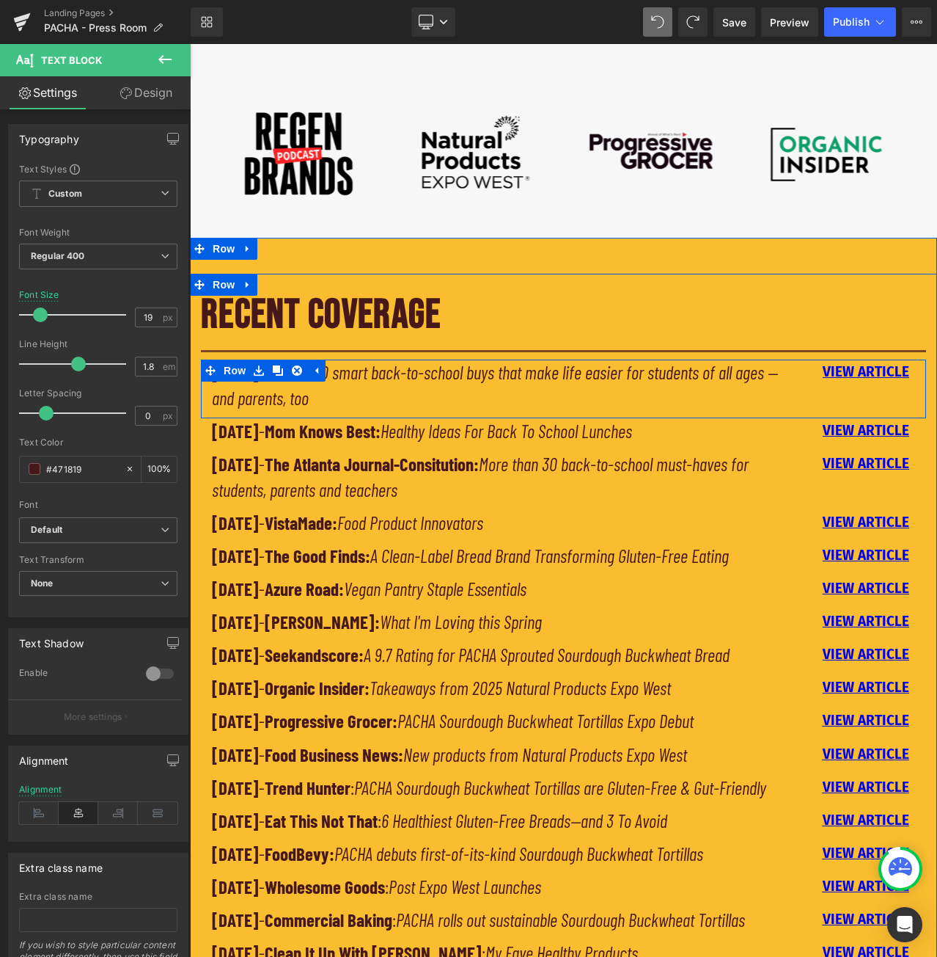
click at [845, 397] on div "[DATE] - Yahoo!: 10 smart back-to-school buys that make life easier for student…" at bounding box center [563, 388] width 725 height 59
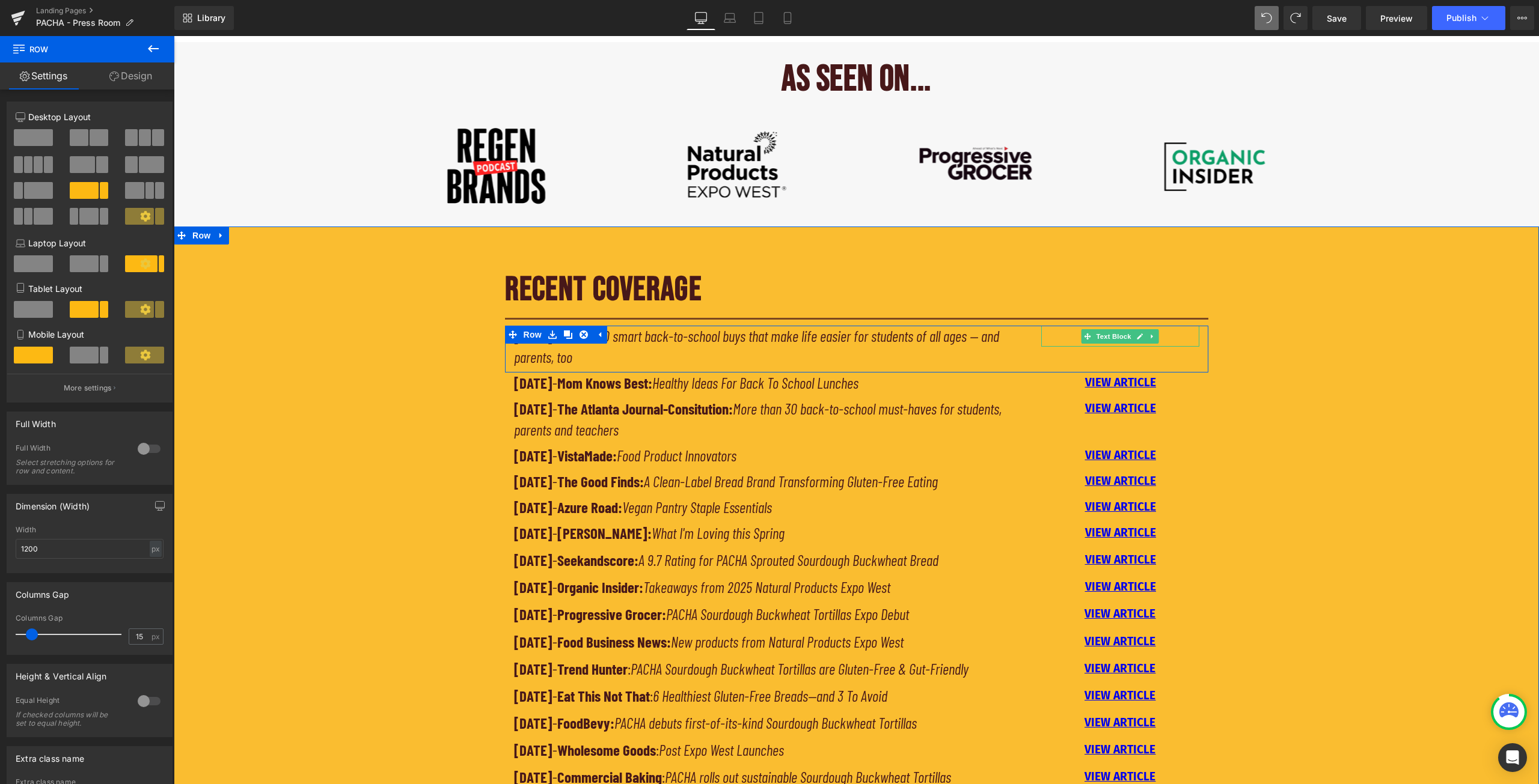
click at [1164, 335] on p "VIEW ARTICLE" at bounding box center [1120, 336] width 157 height 20
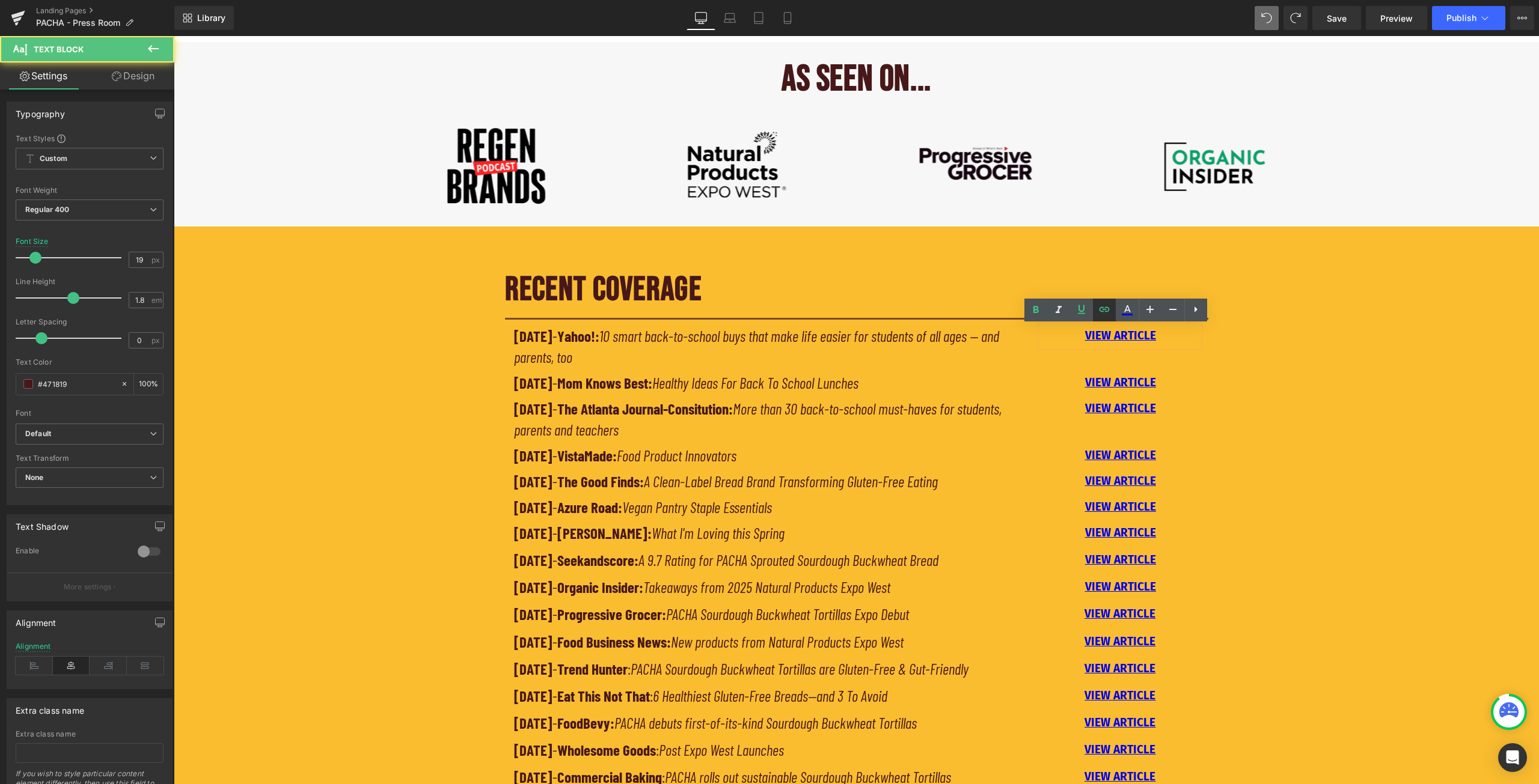
click at [1103, 310] on icon at bounding box center [1105, 310] width 15 height 15
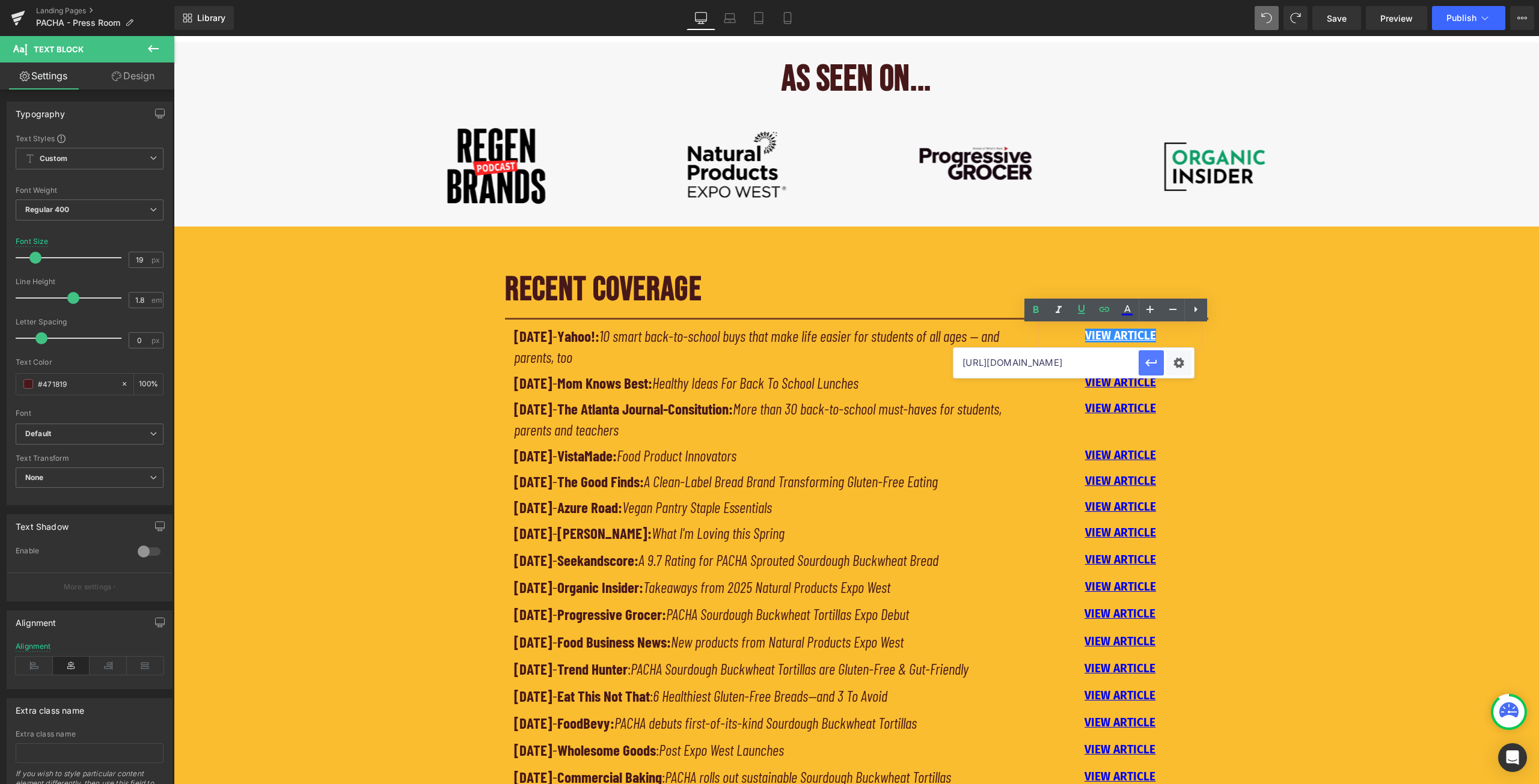
click at [1148, 363] on icon "button" at bounding box center [1151, 363] width 11 height 7
click at [1257, 353] on div "RECENT COVERAGE Heading Separator [DATE] - Yahoo!: 10 smart back-to-school buys…" at bounding box center [856, 542] width 1365 height 572
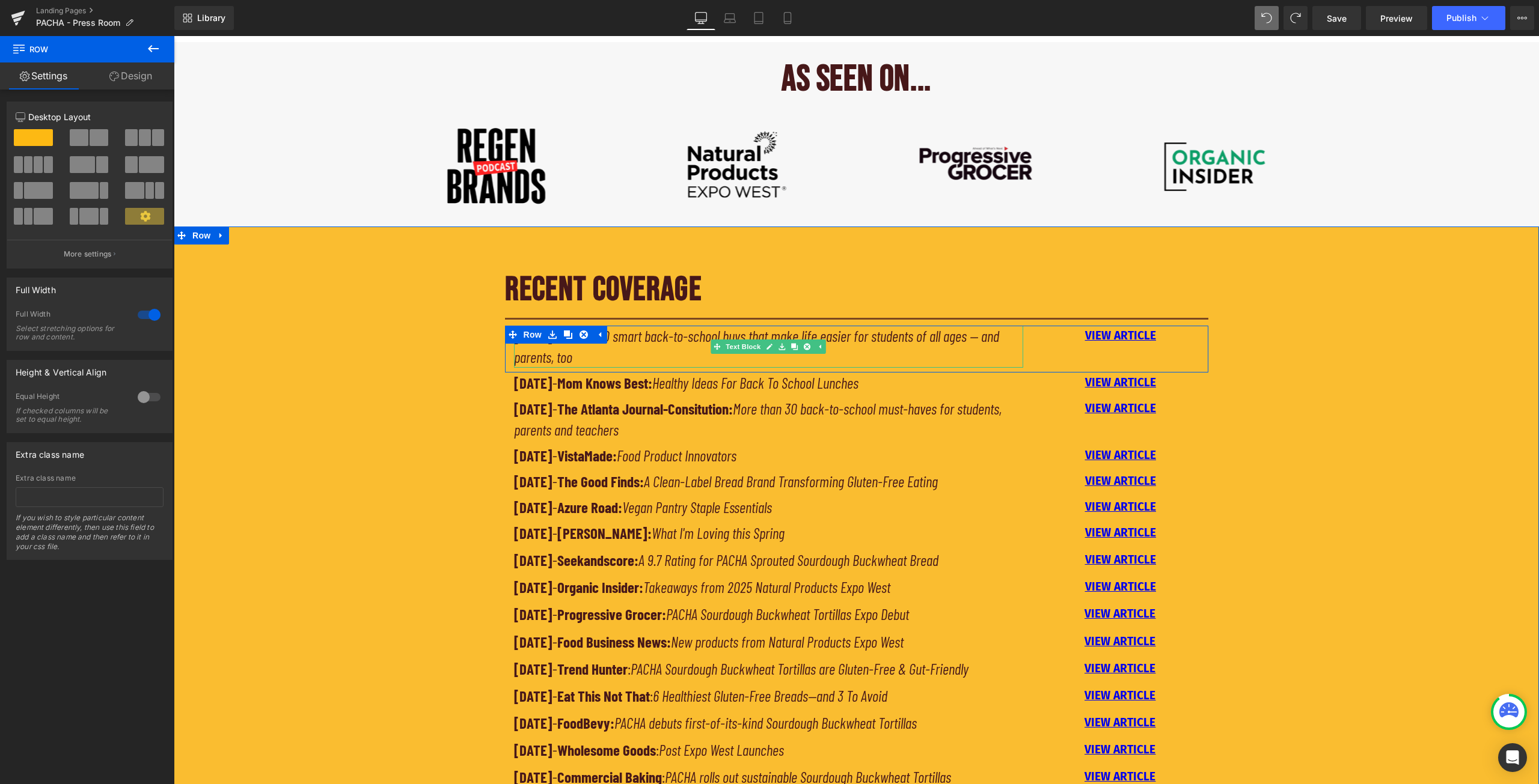
click at [599, 339] on strong "Yahoo!:" at bounding box center [578, 336] width 42 height 18
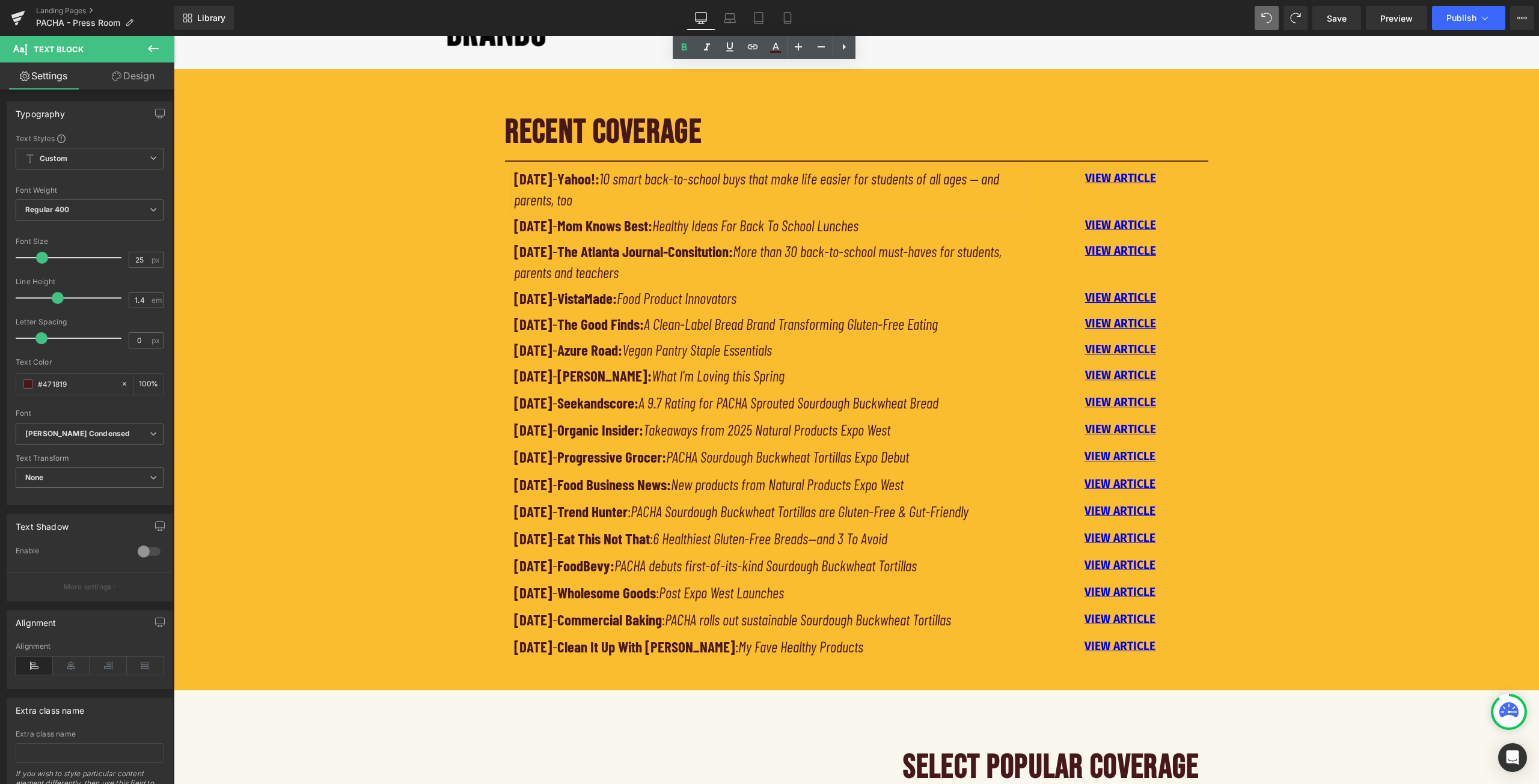
scroll to position [818, 0]
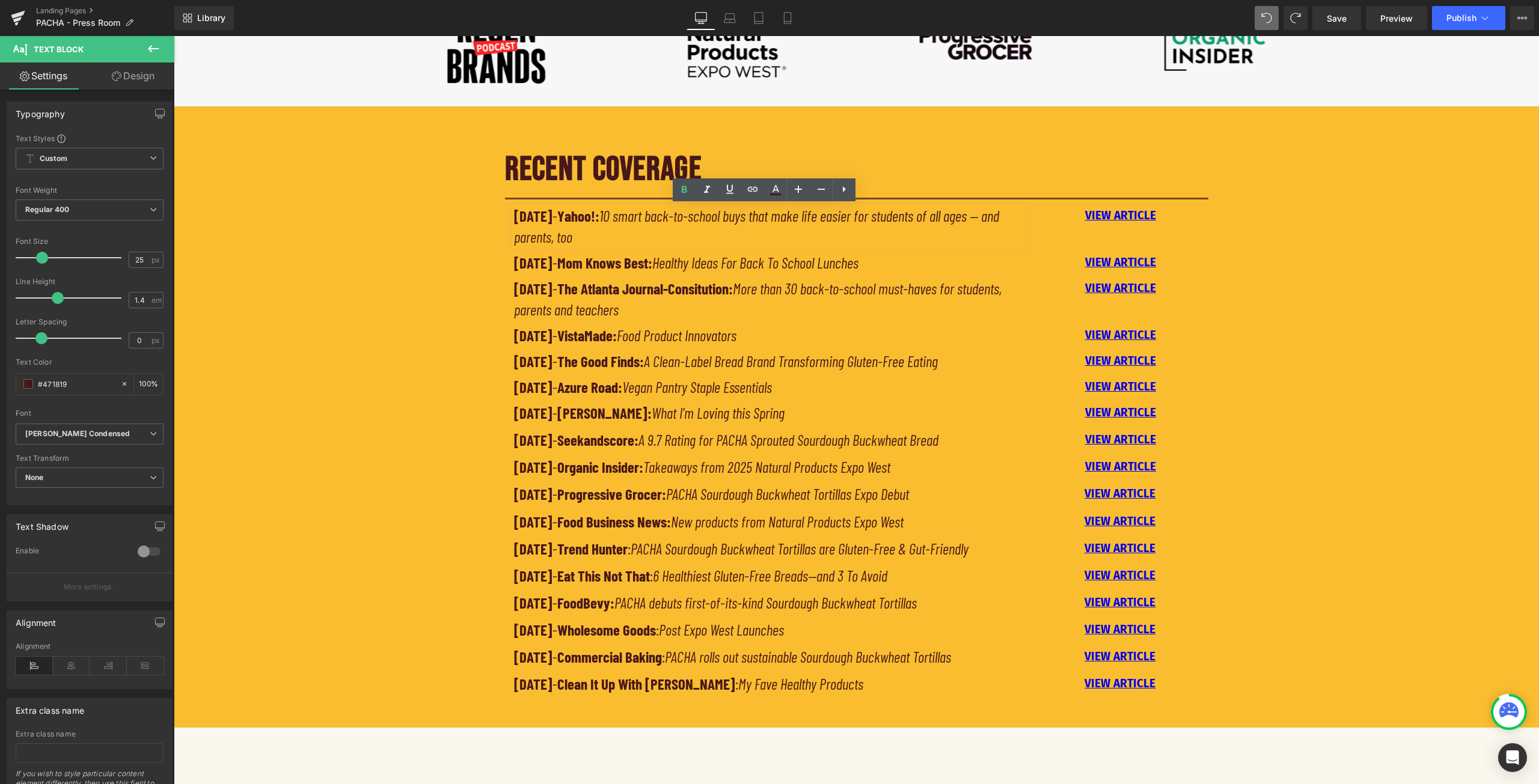
click at [473, 220] on div "RECENT COVERAGE Heading Separator [DATE] - Yahoo!: 10 smart back-to-school buys…" at bounding box center [856, 422] width 1365 height 572
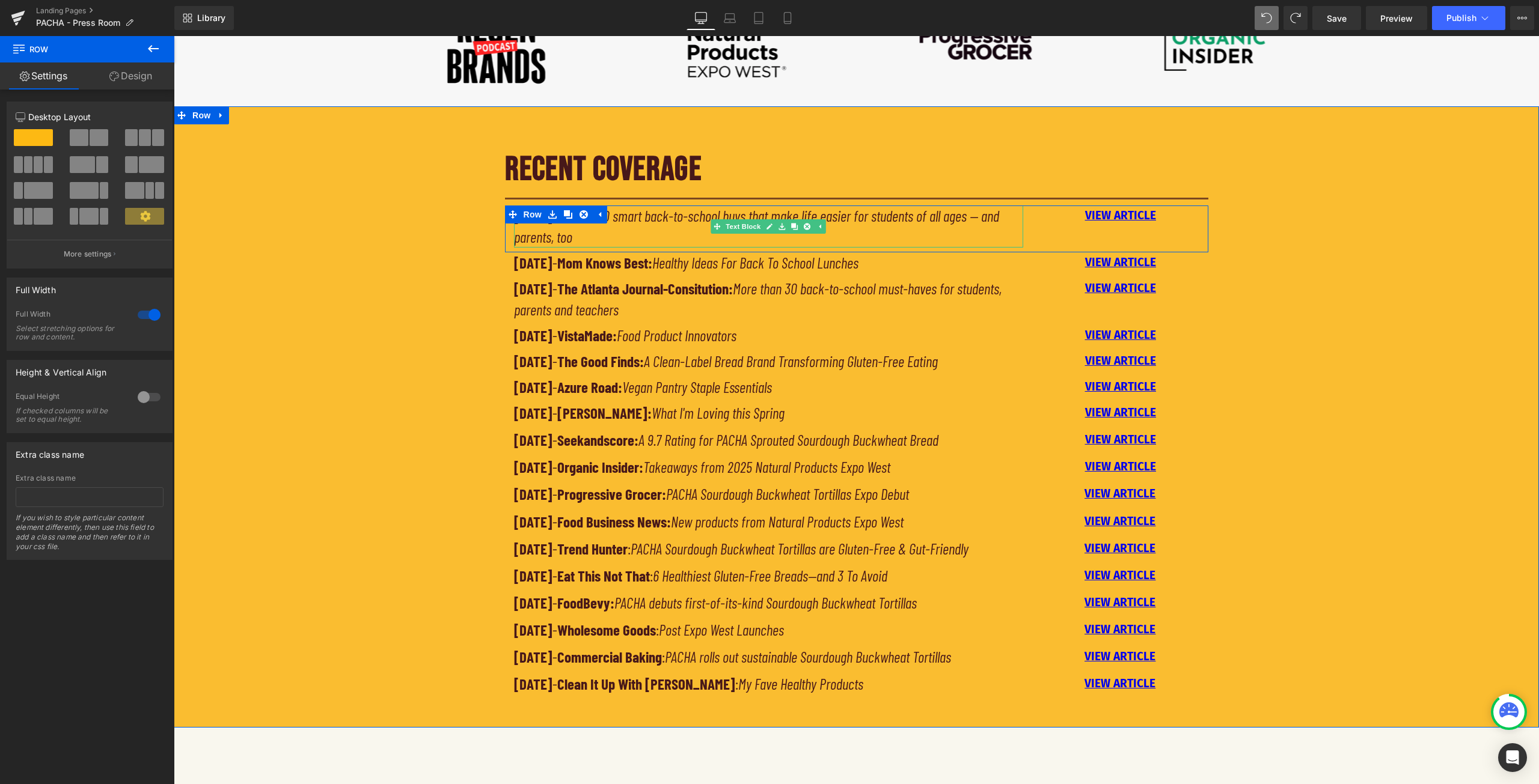
click at [675, 238] on p "[DATE] - Yahoo!: 10 smart back-to-school buys that make life easier for student…" at bounding box center [769, 226] width 510 height 42
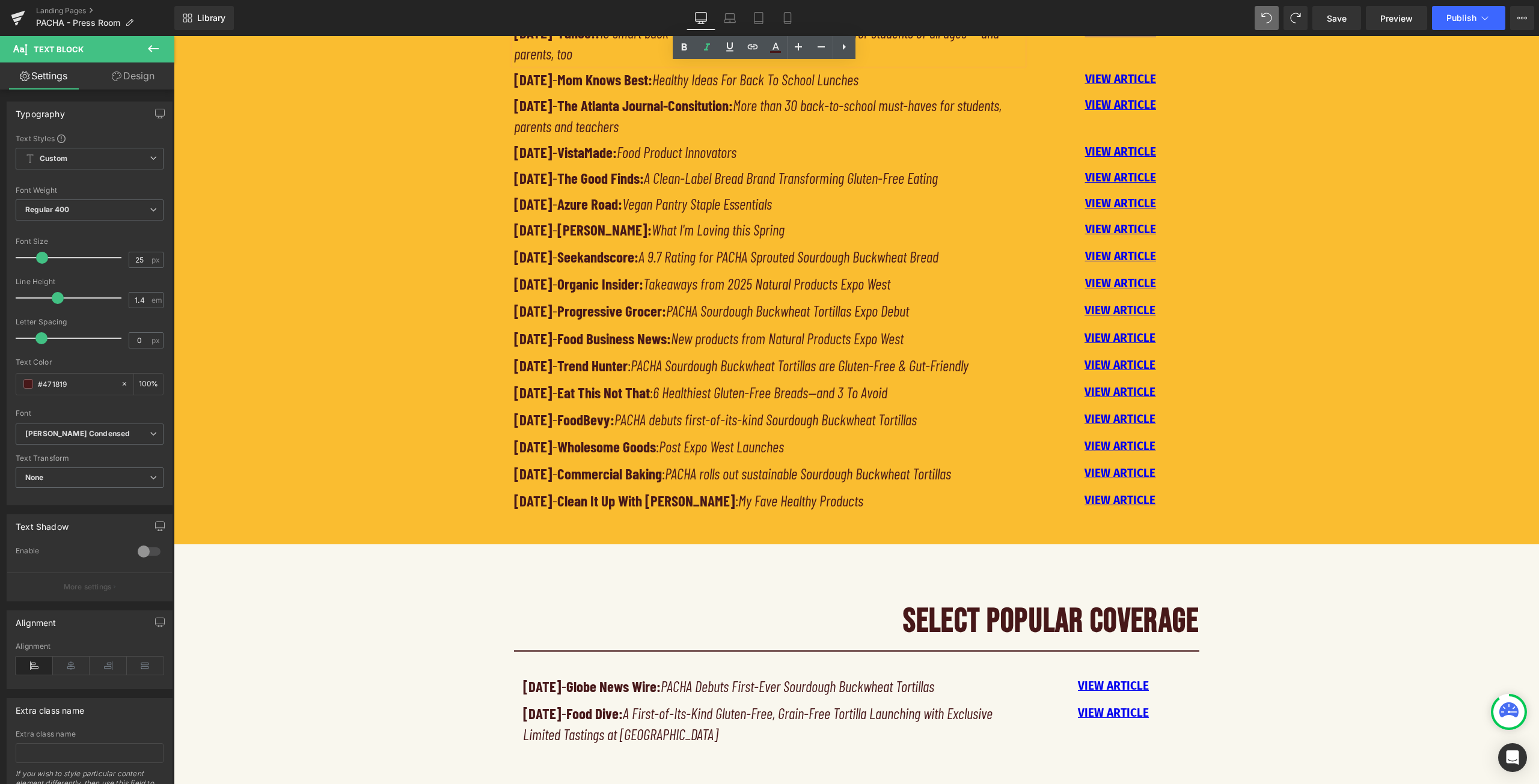
scroll to position [757, 0]
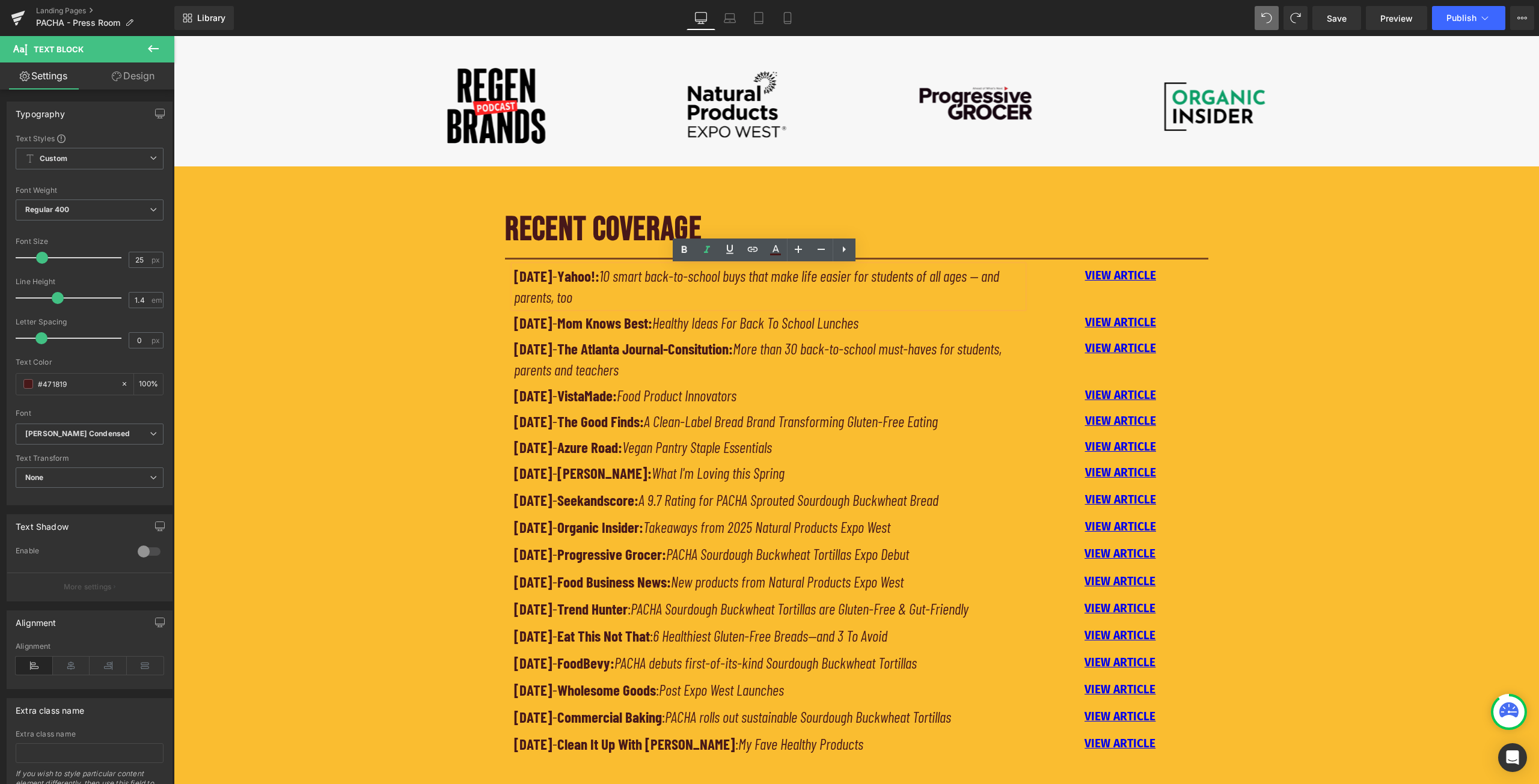
click at [662, 299] on p "[DATE] - Yahoo!: 10 smart back-to-school buys that make life easier for student…" at bounding box center [769, 286] width 510 height 42
drag, startPoint x: 712, startPoint y: 299, endPoint x: 592, endPoint y: 297, distance: 120.0
click at [592, 297] on p "[DATE] - Yahoo!: 10 smart back-to-school buys that make life easier for student…" at bounding box center [769, 286] width 510 height 42
click at [112, 159] on span "Custom Setup Global Style" at bounding box center [89, 158] width 148 height 21
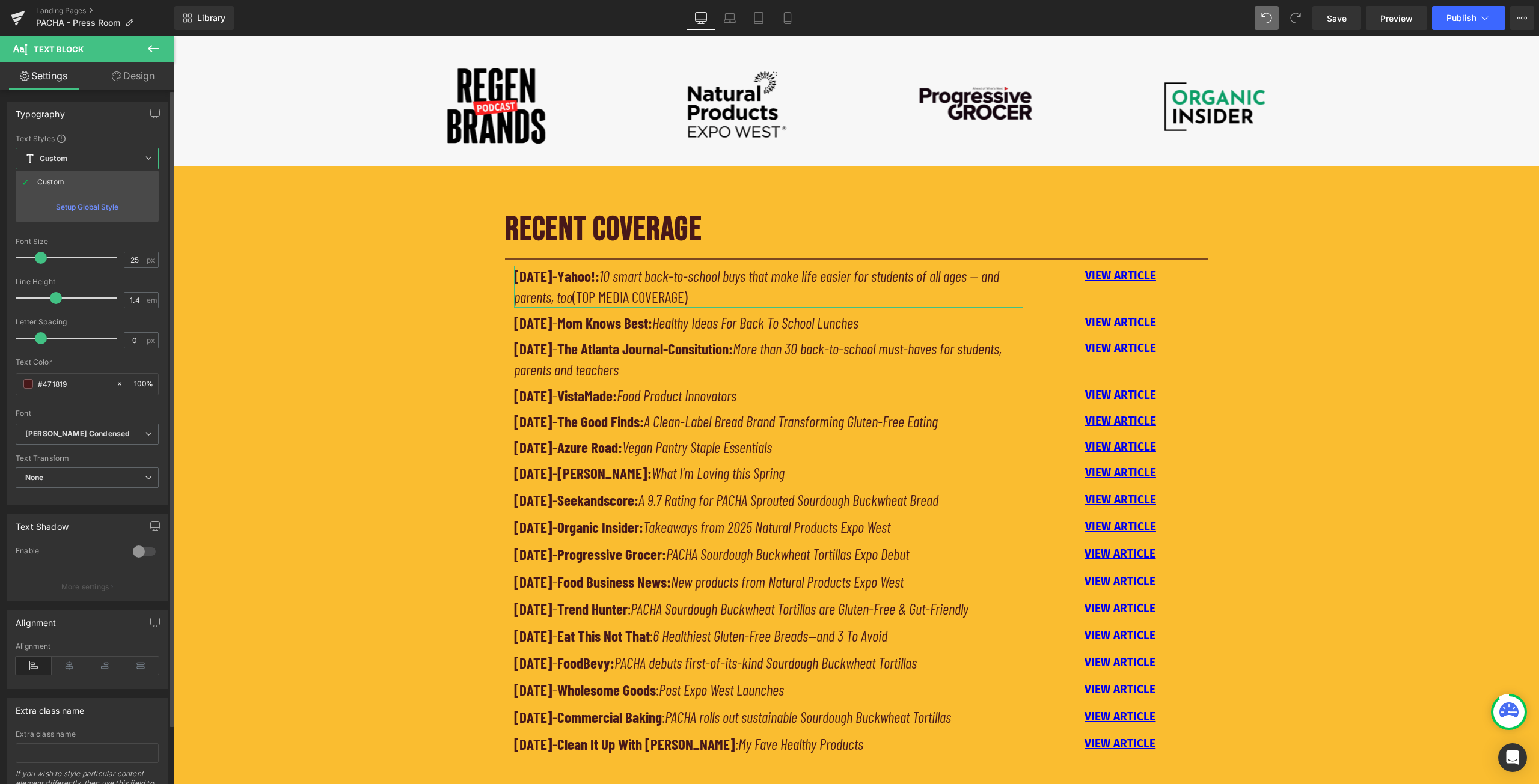
click at [112, 159] on span "Custom Setup Global Style" at bounding box center [87, 158] width 143 height 21
click at [107, 469] on span "None" at bounding box center [89, 478] width 148 height 21
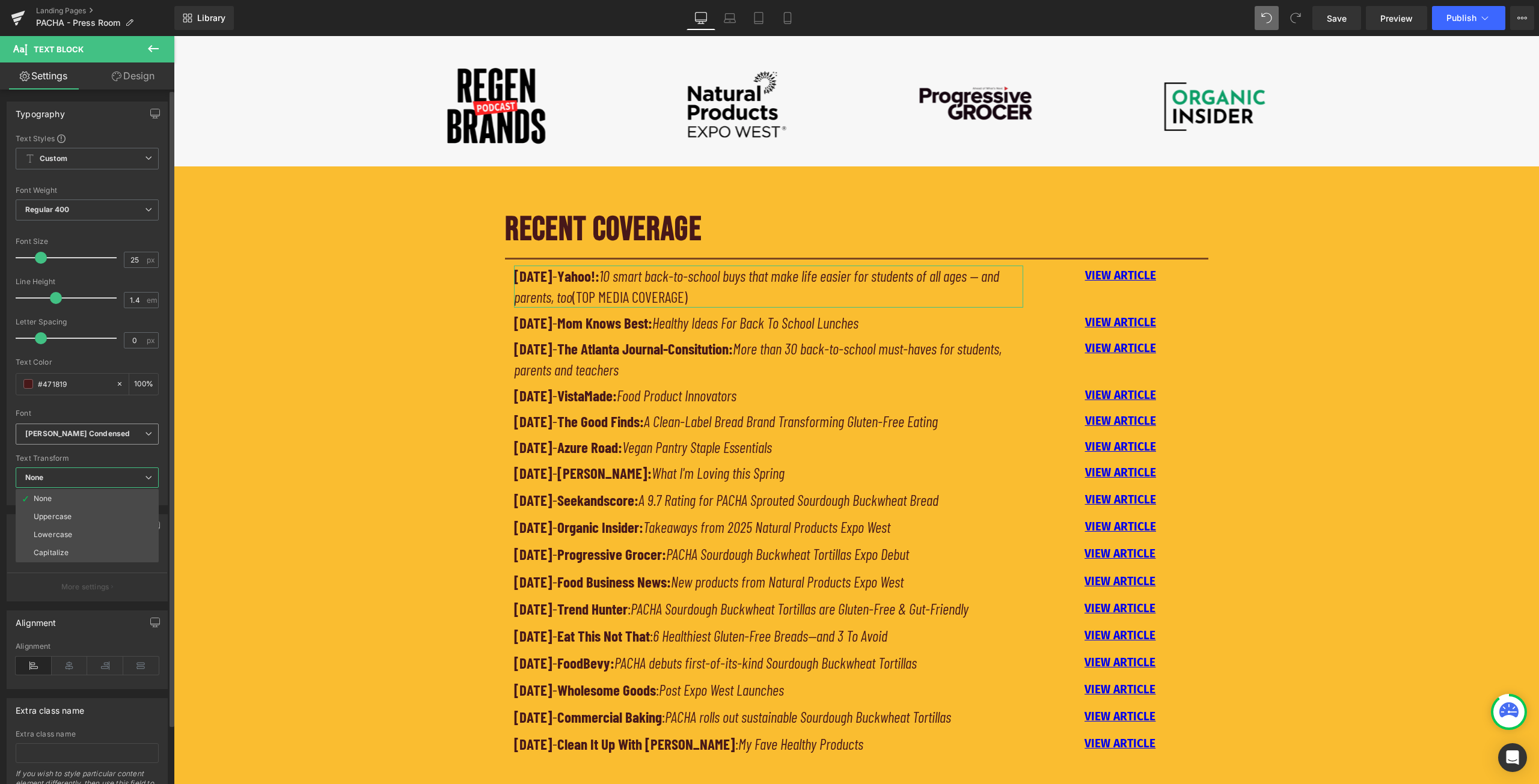
click at [115, 434] on b "[PERSON_NAME] Condensed" at bounding box center [85, 434] width 120 height 10
click at [119, 433] on b "[PERSON_NAME] Condensed" at bounding box center [85, 434] width 120 height 10
click at [123, 412] on div "Font" at bounding box center [89, 414] width 148 height 8
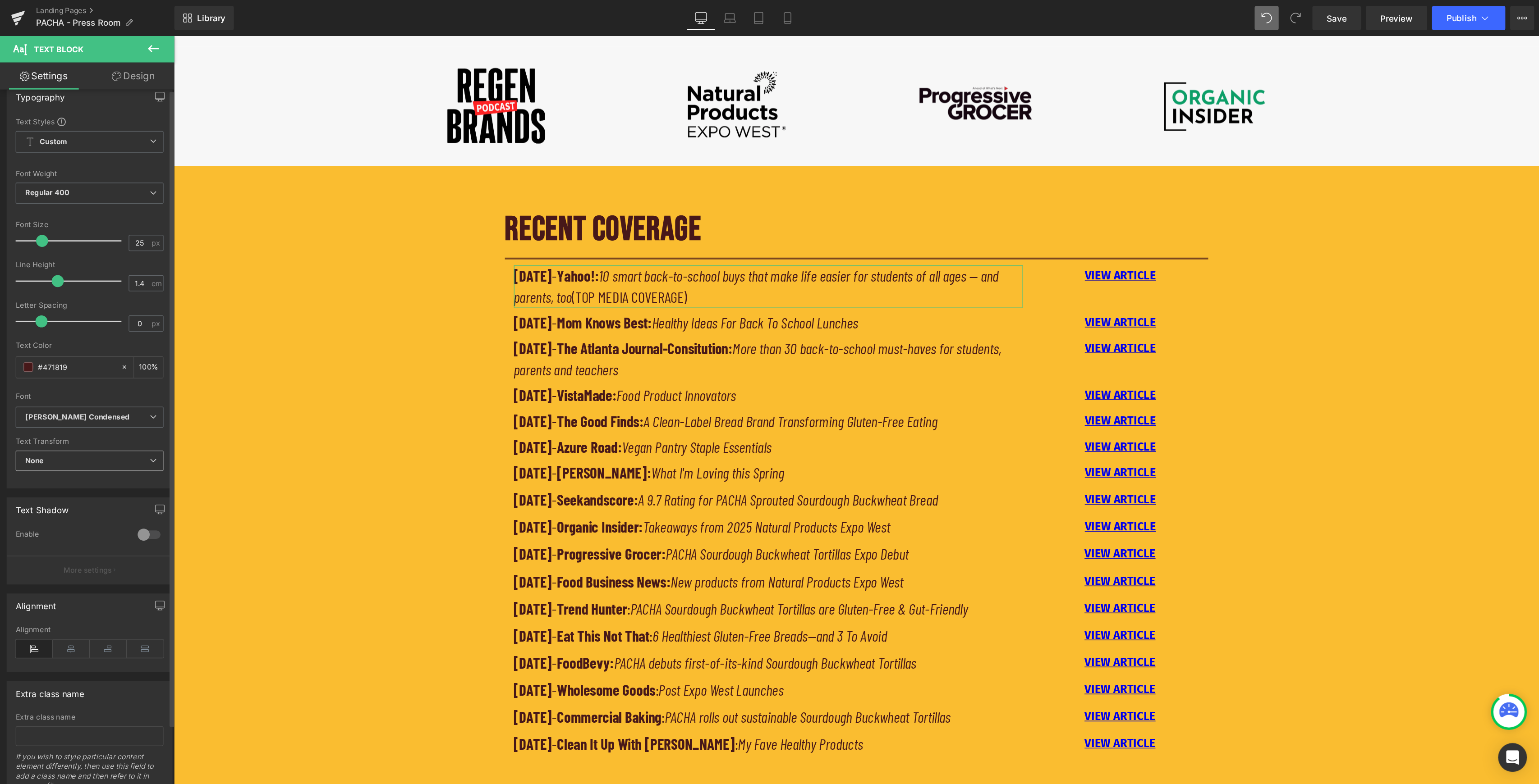
scroll to position [49, 0]
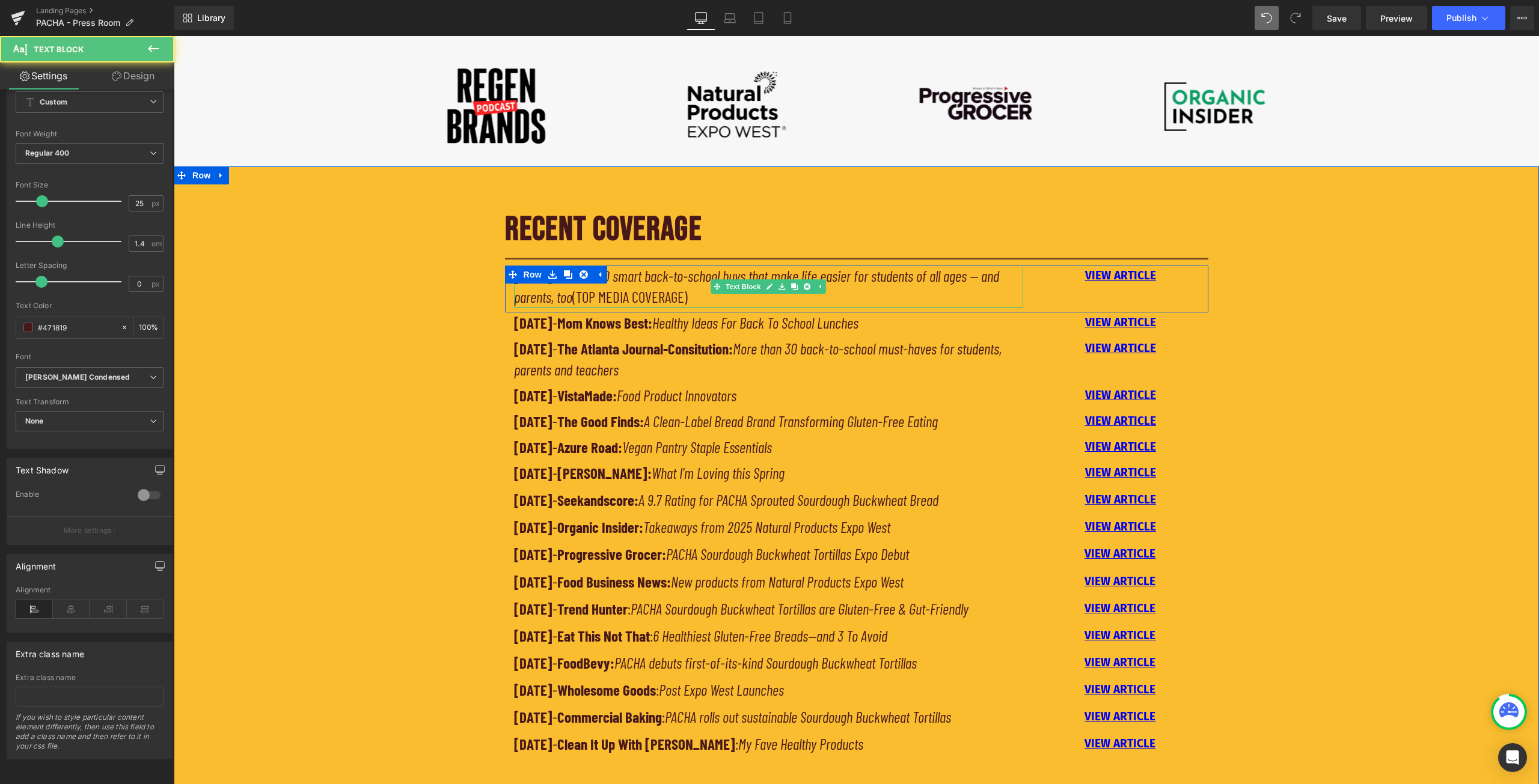
click at [716, 296] on p "[DATE] - Yahoo!: 10 smart back-to-school buys that make life easier for student…" at bounding box center [769, 286] width 510 height 42
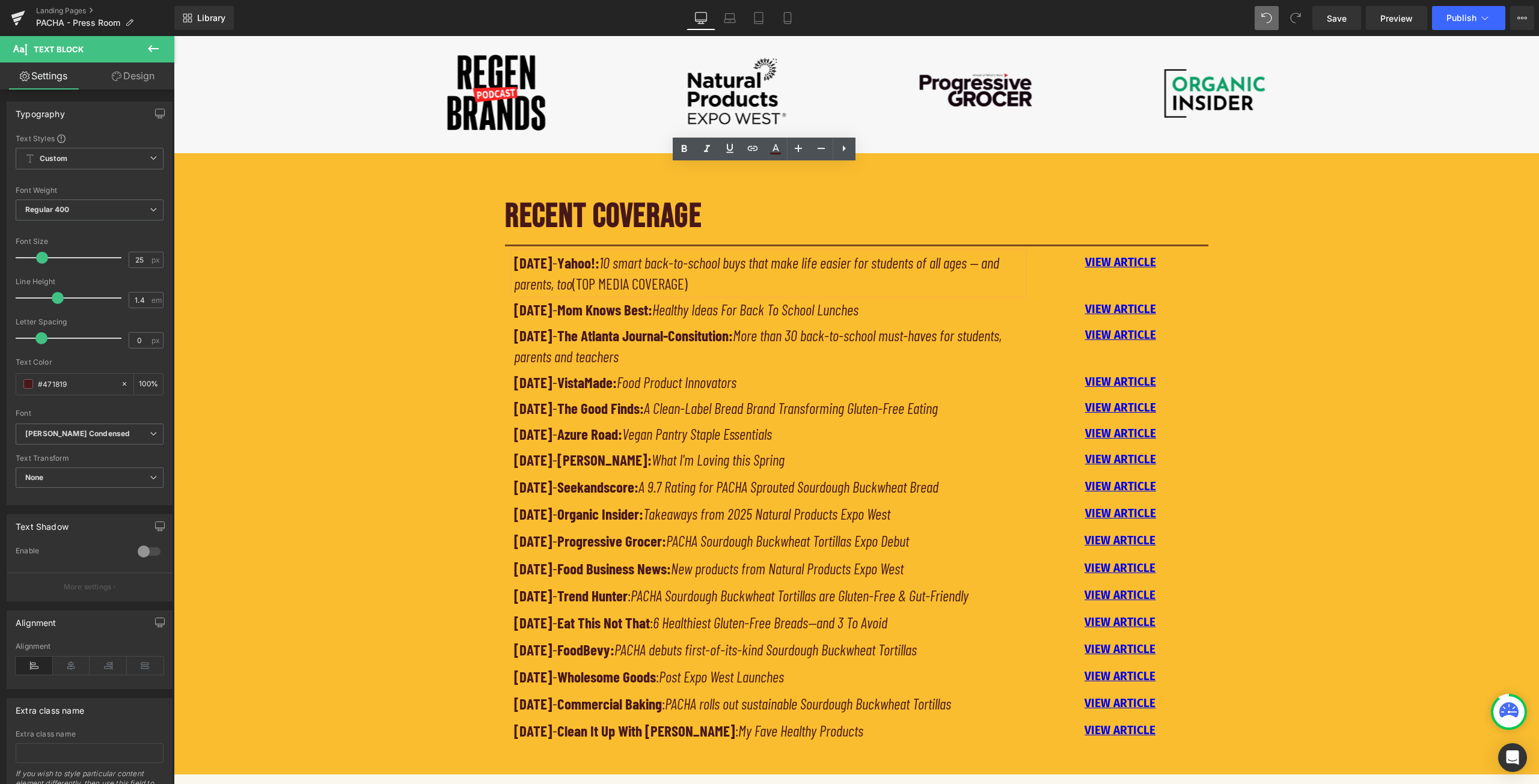
scroll to position [697, 0]
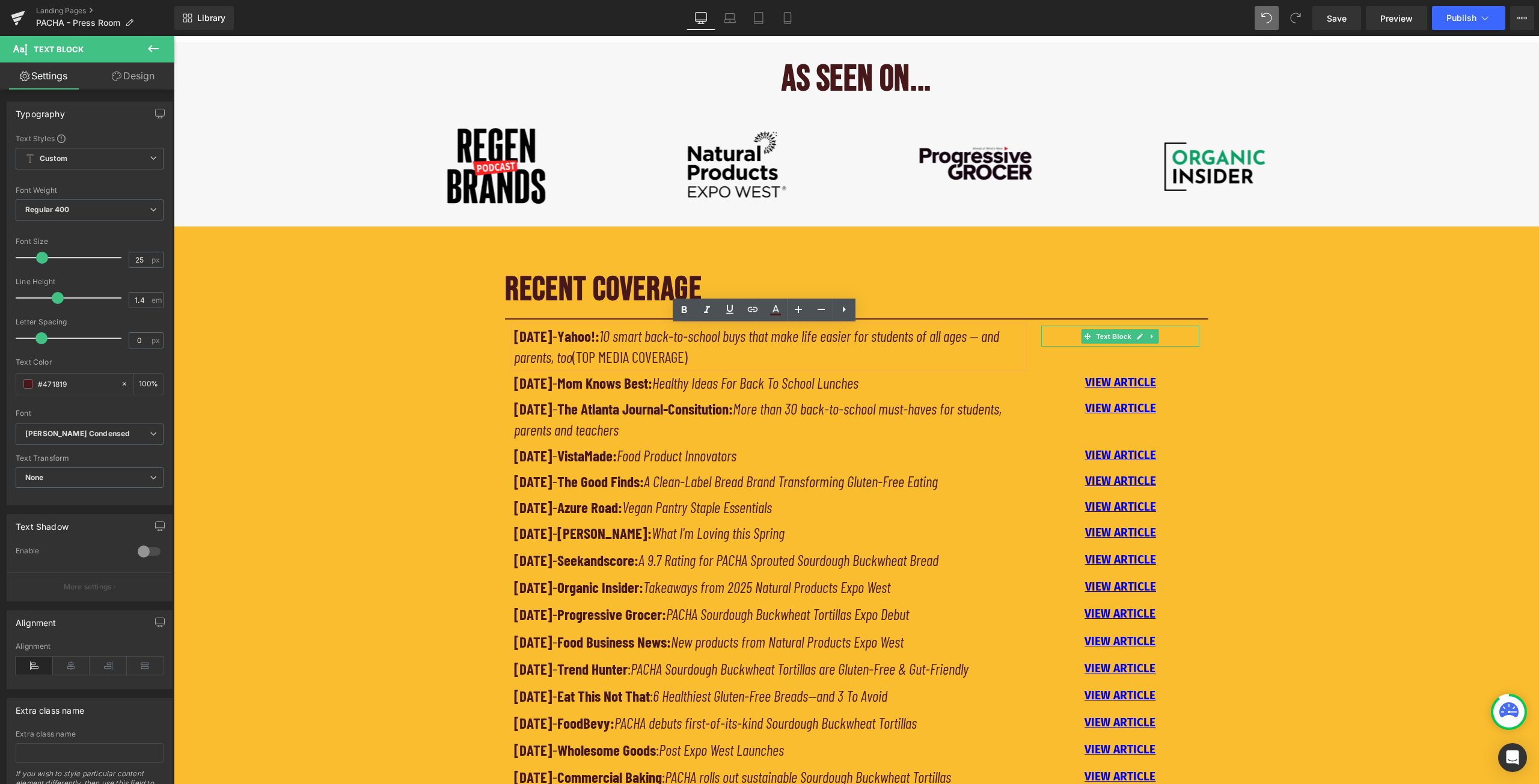
click at [1178, 334] on p "VIEW ARTICLE" at bounding box center [1120, 336] width 157 height 20
click at [1201, 338] on div "VIEW ARTICLE TOP MEDIA COVERAGE Text Block" at bounding box center [1119, 347] width 176 height 41
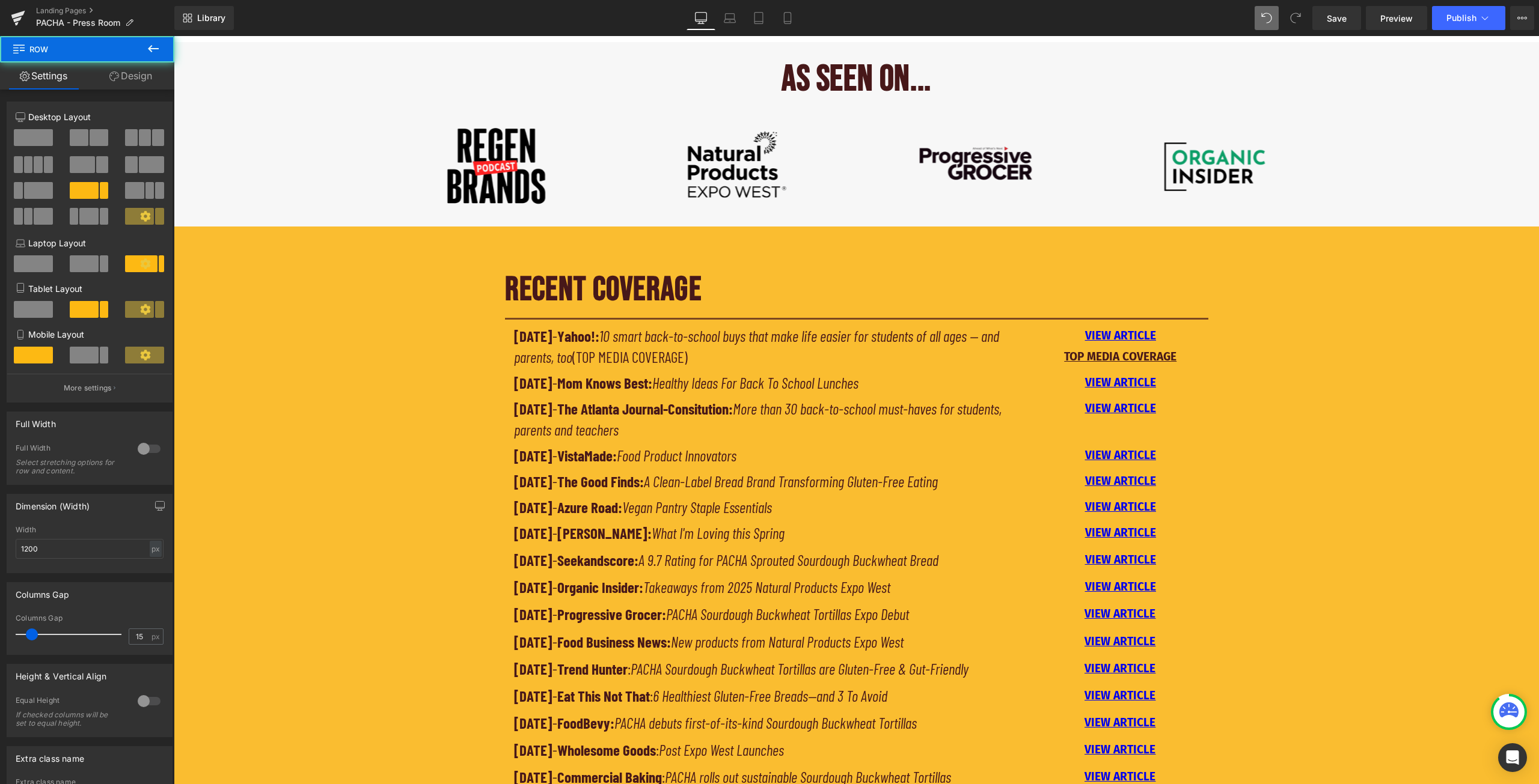
click at [1169, 353] on u "VIEW ARTICLE TOP MEDIA COVERAGE" at bounding box center [1119, 346] width 112 height 34
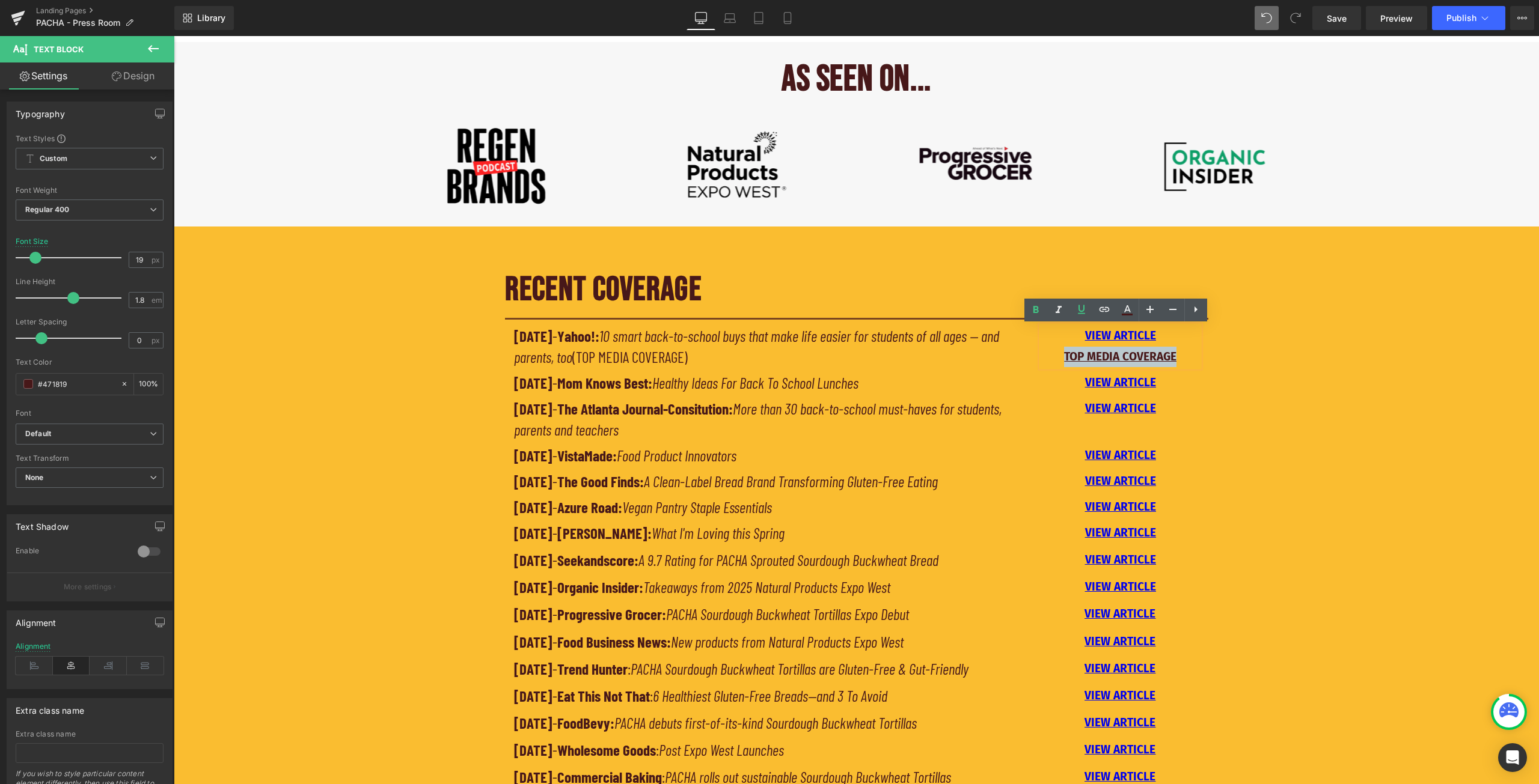
drag, startPoint x: 1172, startPoint y: 356, endPoint x: 1058, endPoint y: 351, distance: 114.1
click at [1058, 351] on p "VIEW ARTICLE TOP MEDIA COVERAGE" at bounding box center [1120, 347] width 157 height 41
click at [1088, 306] on icon at bounding box center [1082, 310] width 15 height 15
click at [1086, 306] on icon at bounding box center [1082, 310] width 15 height 15
click at [1110, 310] on icon at bounding box center [1105, 310] width 15 height 15
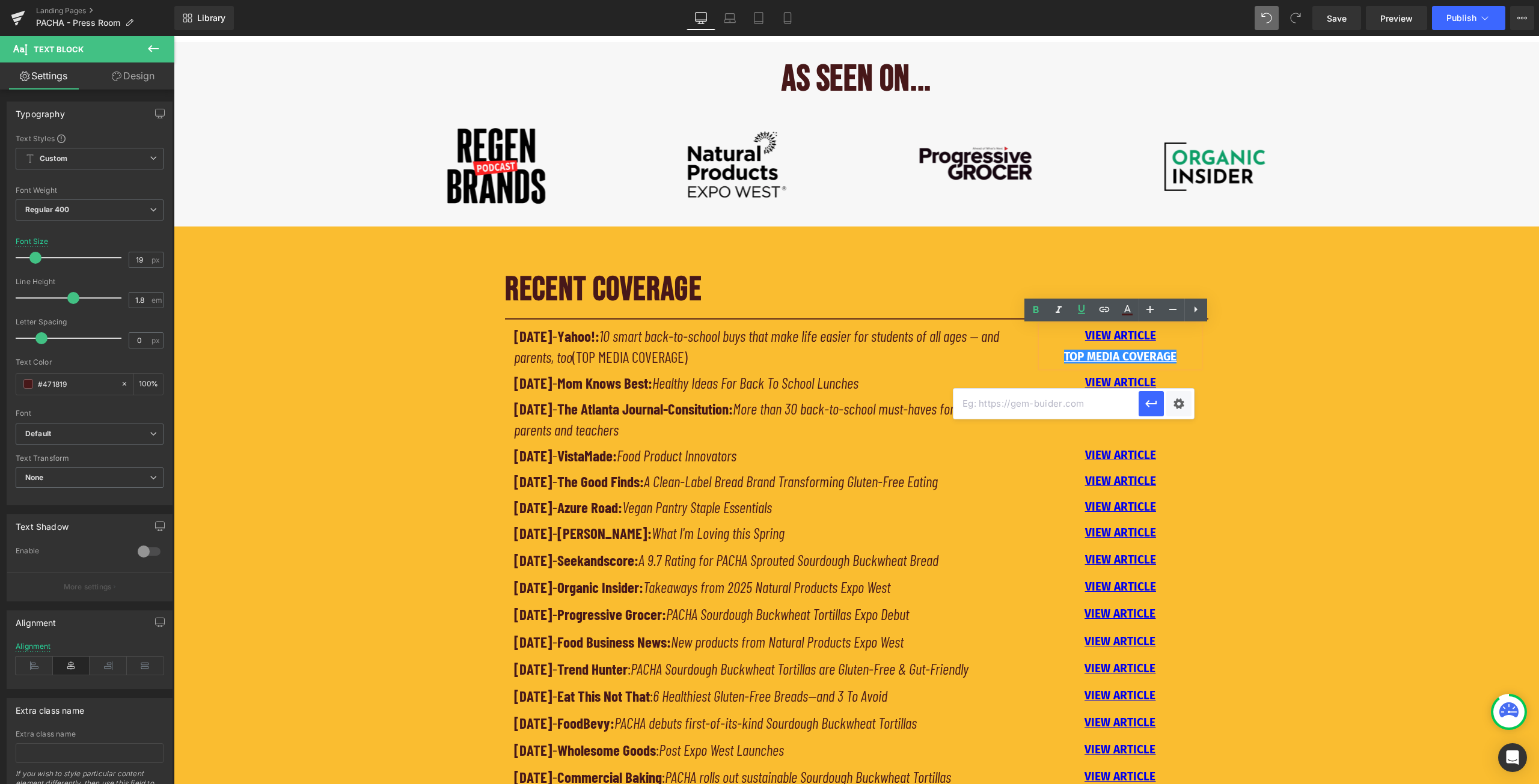
click at [1087, 410] on input "text" at bounding box center [1046, 404] width 185 height 30
paste input "[URL][DOMAIN_NAME]"
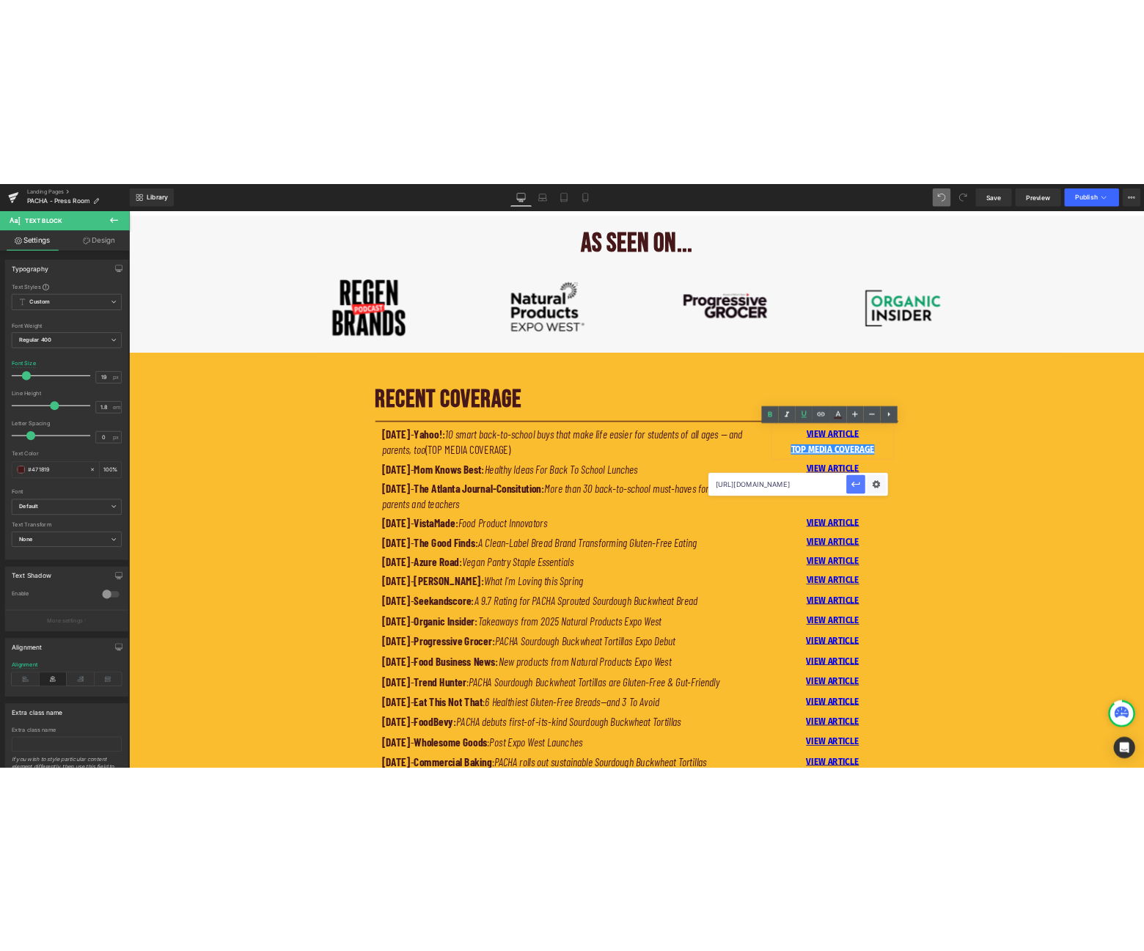
scroll to position [0, 0]
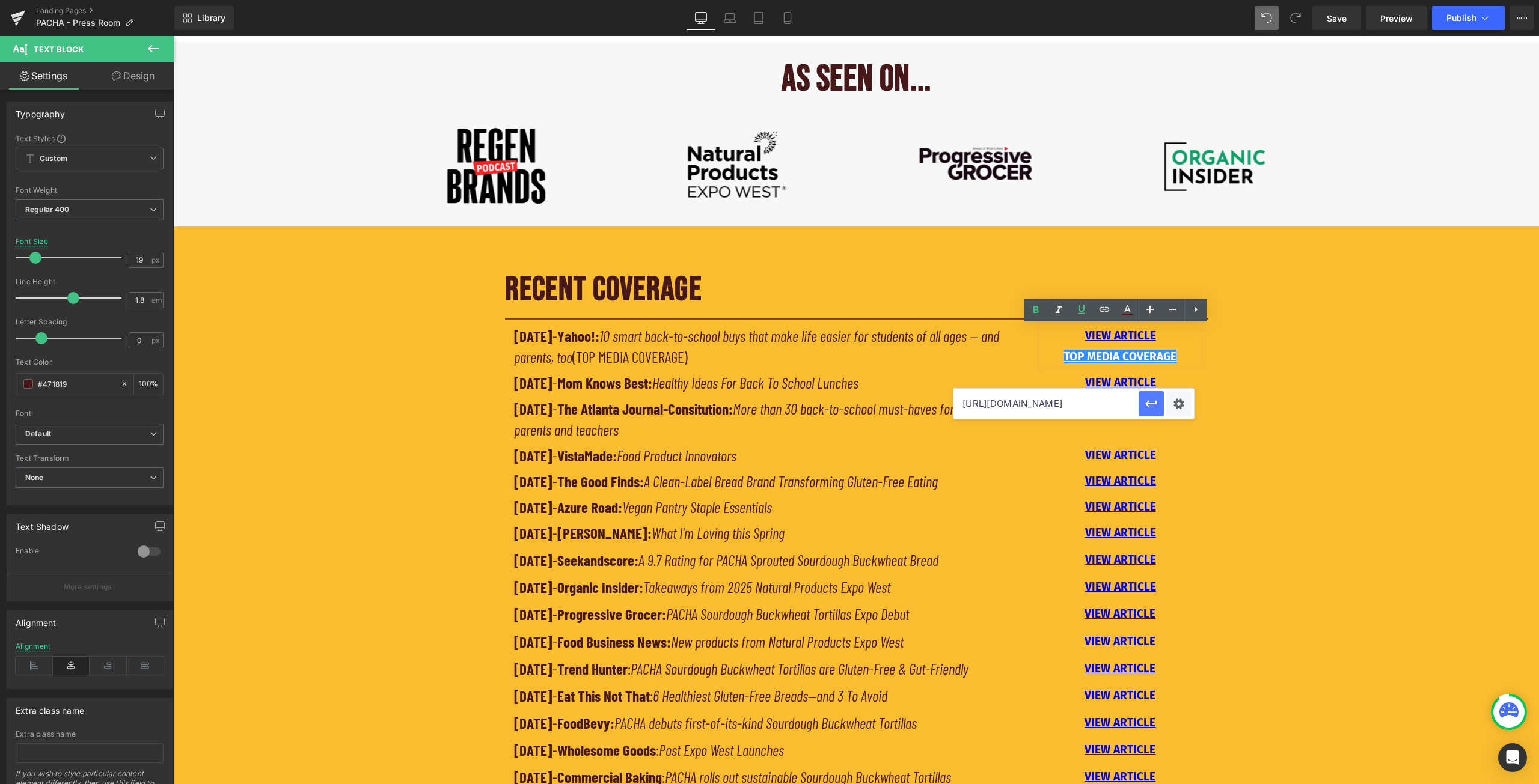
click at [1151, 405] on icon "button" at bounding box center [1151, 404] width 15 height 15
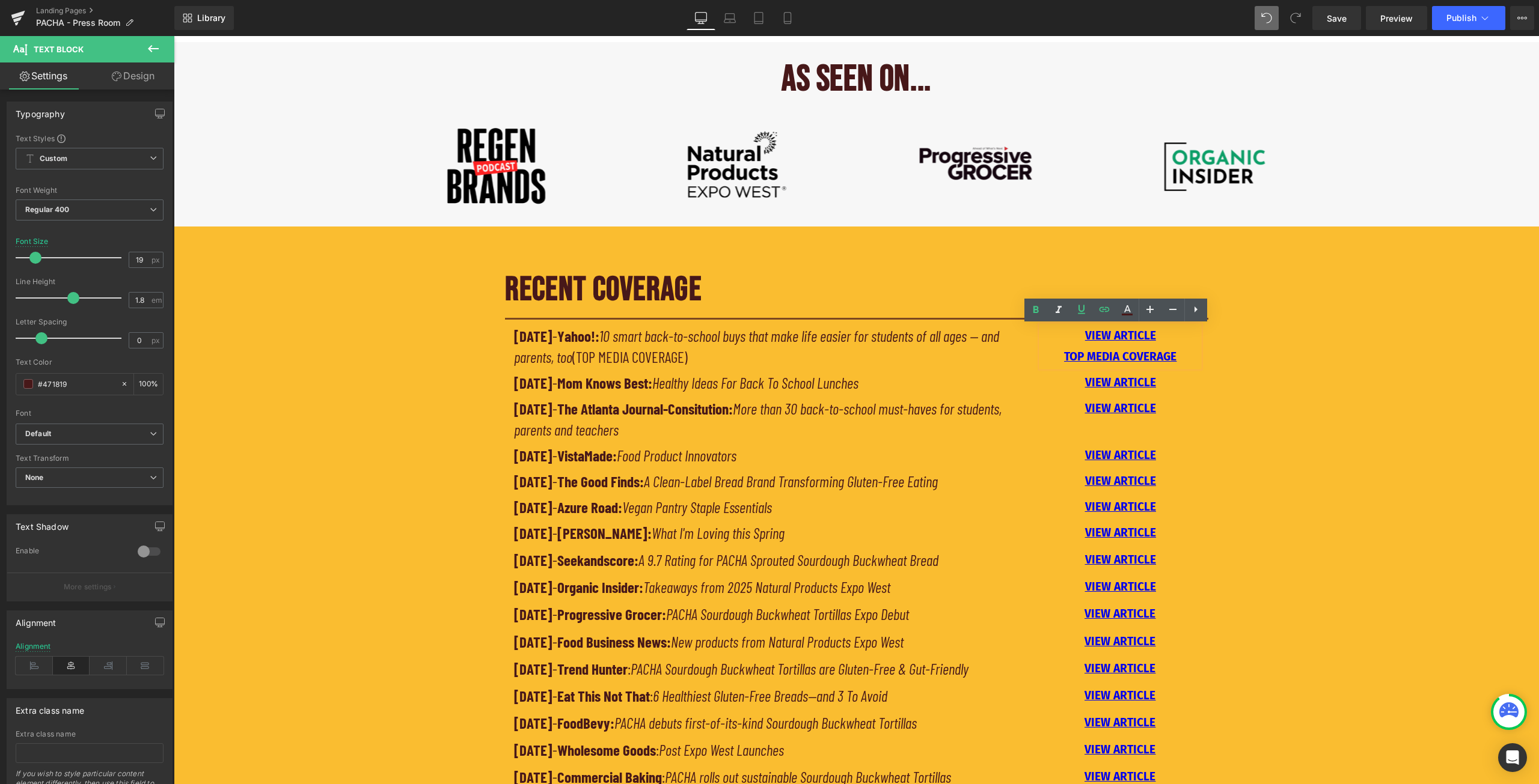
click at [1212, 353] on div "RECENT COVERAGE Heading Separator [DATE] - Yahoo!: 10 smart back-to-school buys…" at bounding box center [856, 545] width 721 height 553
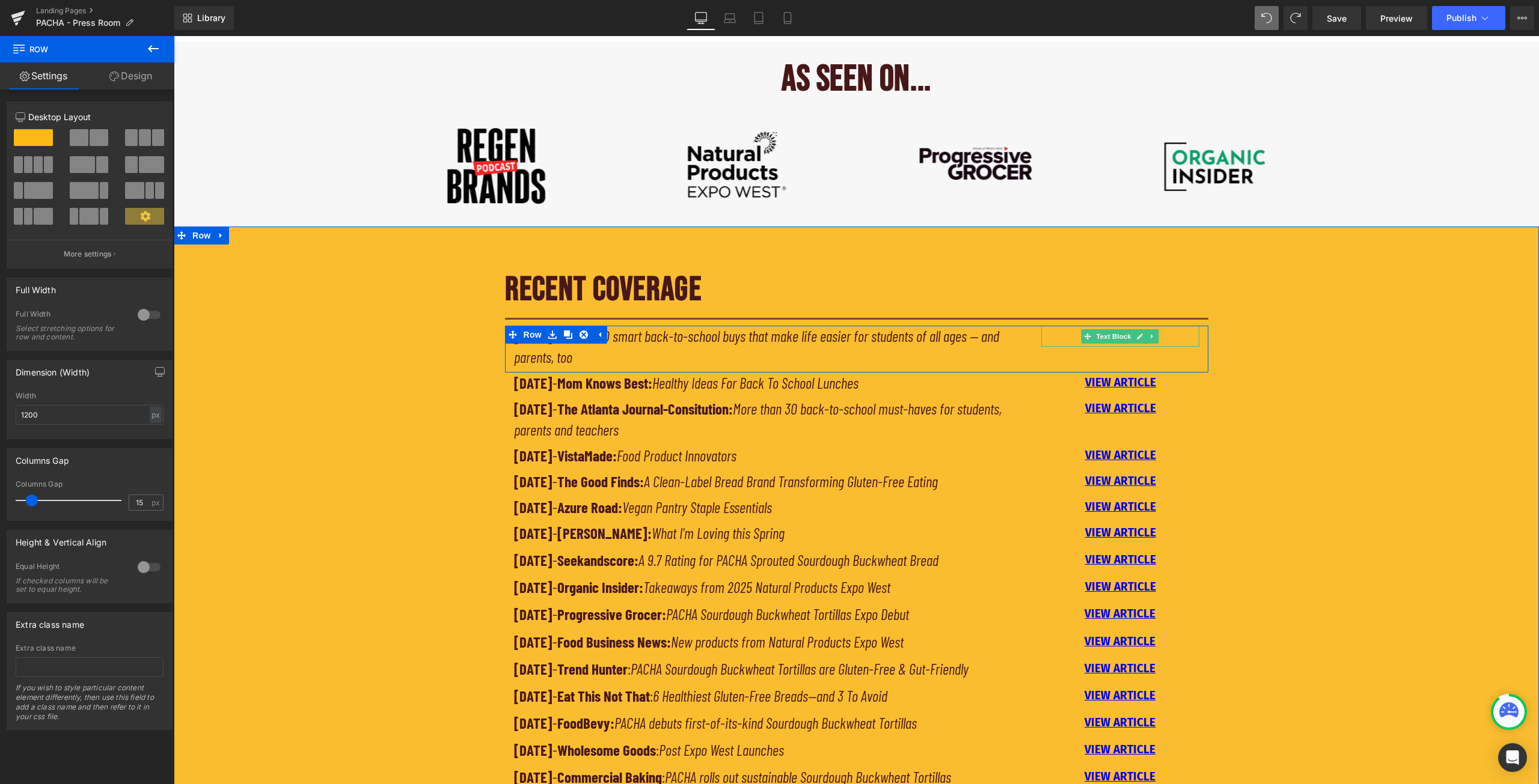
click at [1164, 334] on p "VIEW ARTICLE" at bounding box center [1120, 336] width 157 height 20
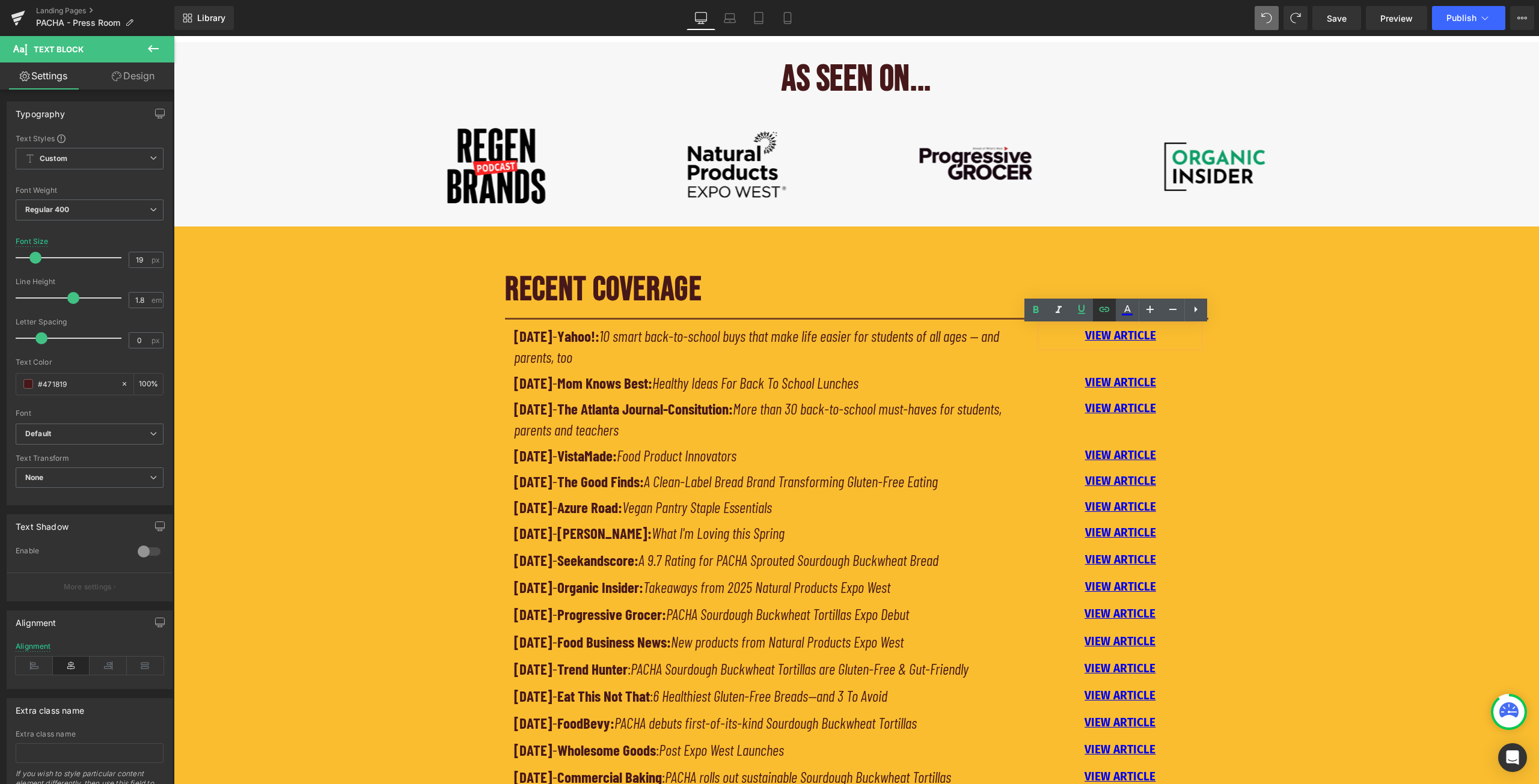
click at [1106, 309] on icon at bounding box center [1105, 310] width 15 height 15
click at [1239, 344] on div "RECENT COVERAGE Heading Separator [DATE] - Yahoo!: 10 smart back-to-school buys…" at bounding box center [856, 542] width 1365 height 572
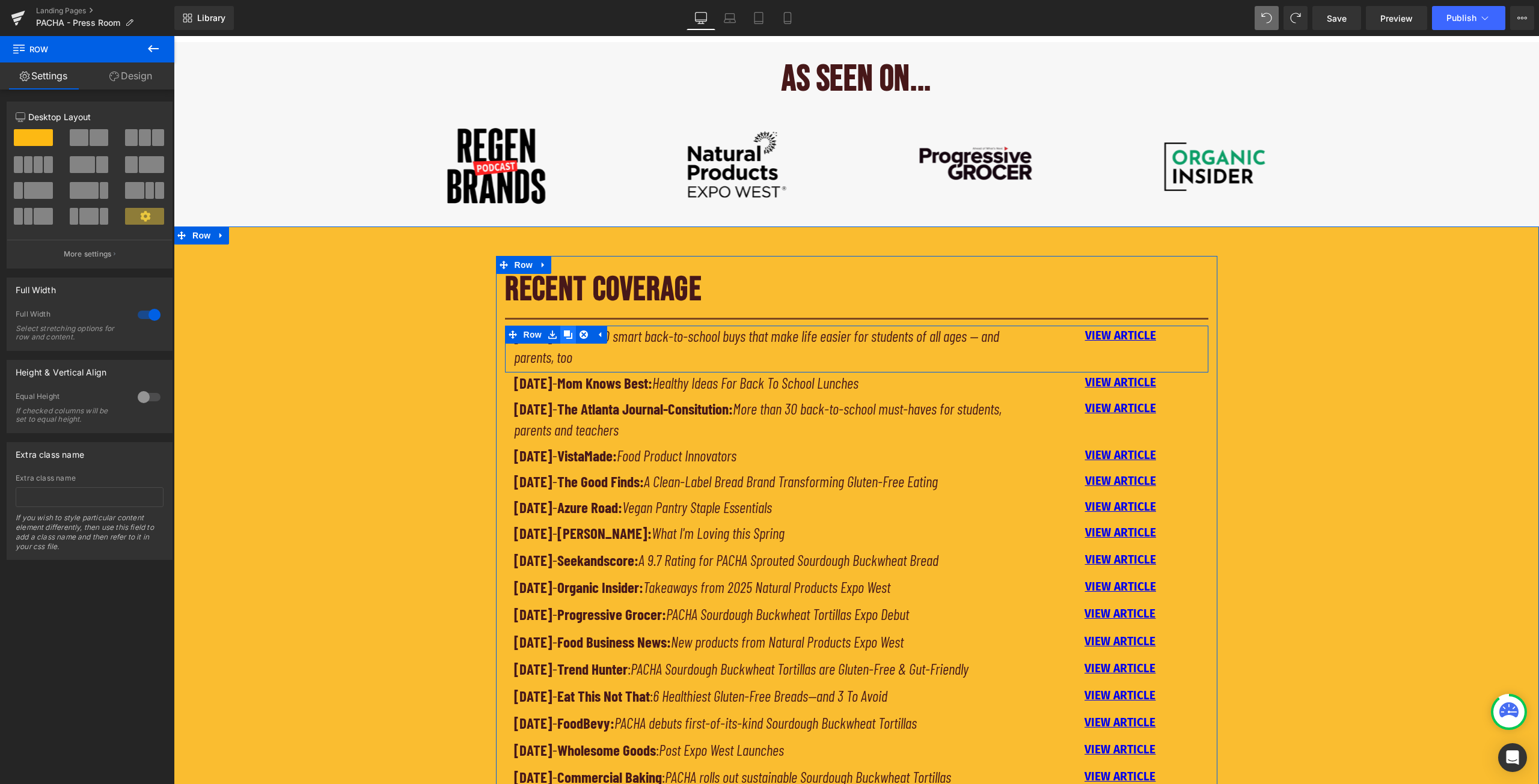
click at [564, 335] on icon at bounding box center [568, 334] width 8 height 8
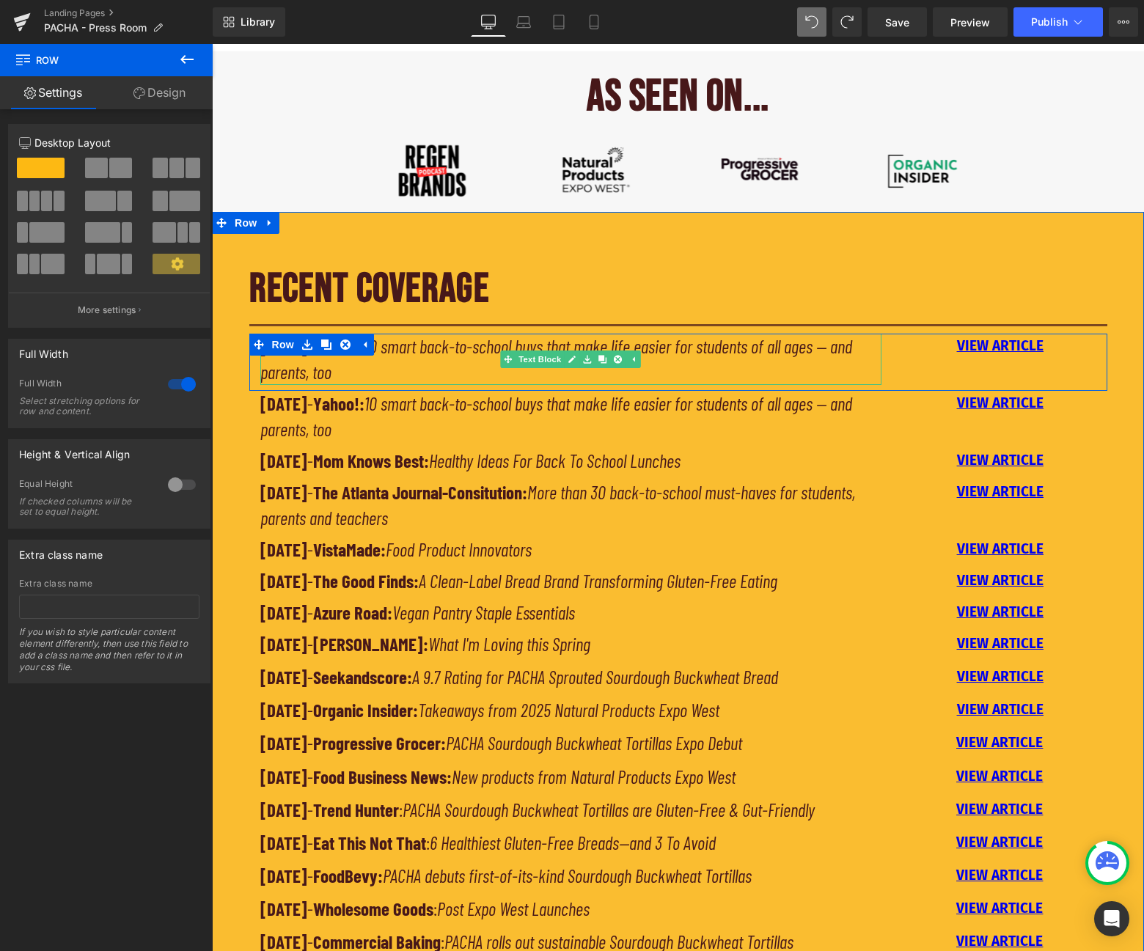
click at [312, 373] on icon "10 smart back-to-school buys that make life easier for students of all ages — a…" at bounding box center [556, 359] width 592 height 48
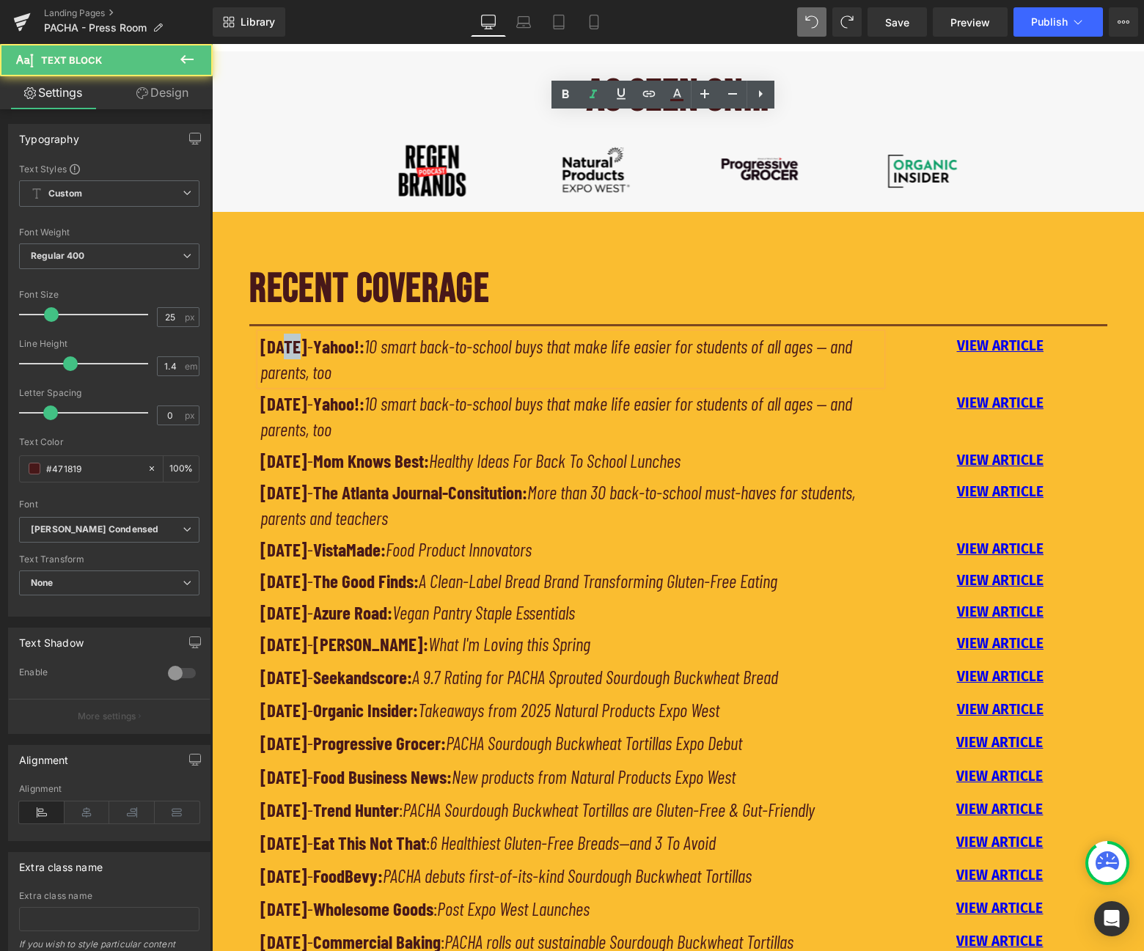
drag, startPoint x: 292, startPoint y: 346, endPoint x: 280, endPoint y: 344, distance: 11.9
click at [280, 344] on strong "[DATE]" at bounding box center [283, 346] width 47 height 22
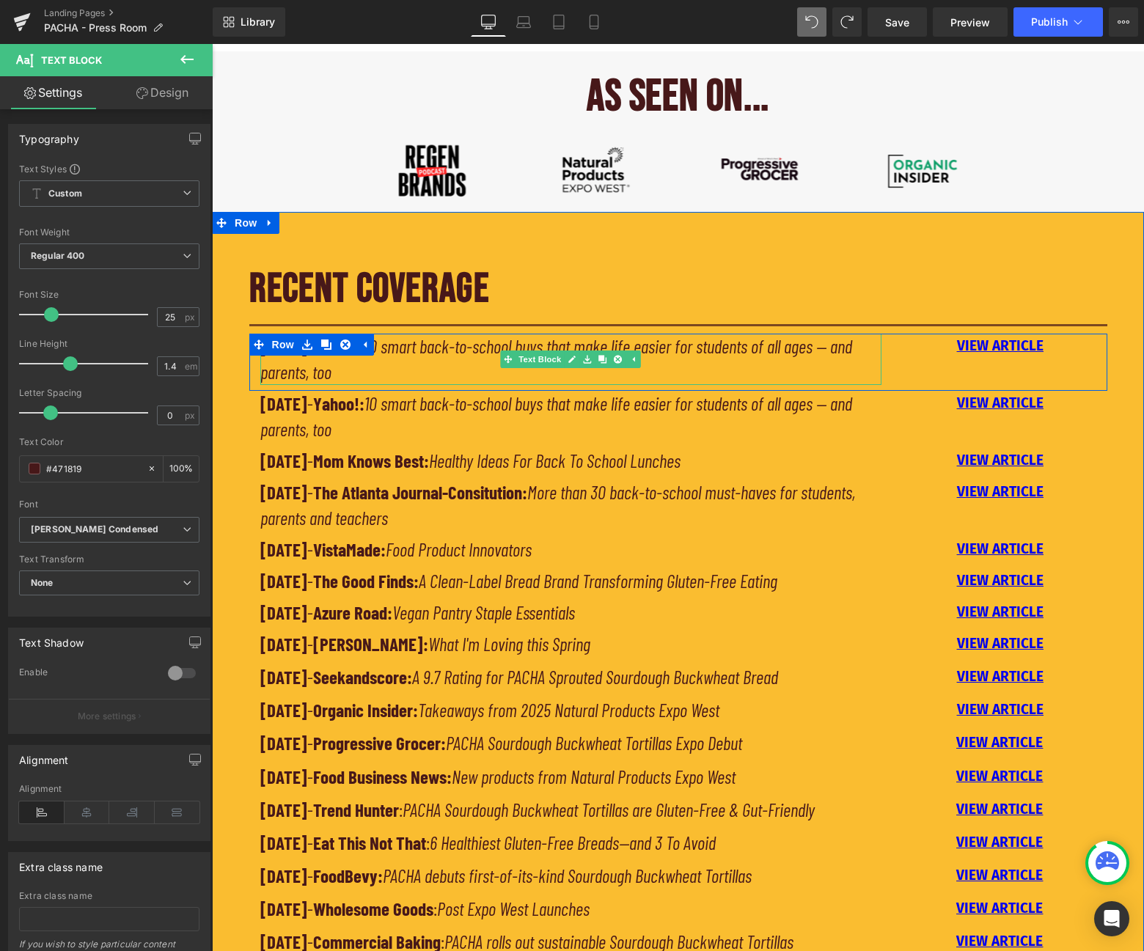
click at [411, 346] on icon "10 smart back-to-school buys that make life easier for students of all ages — a…" at bounding box center [556, 359] width 592 height 48
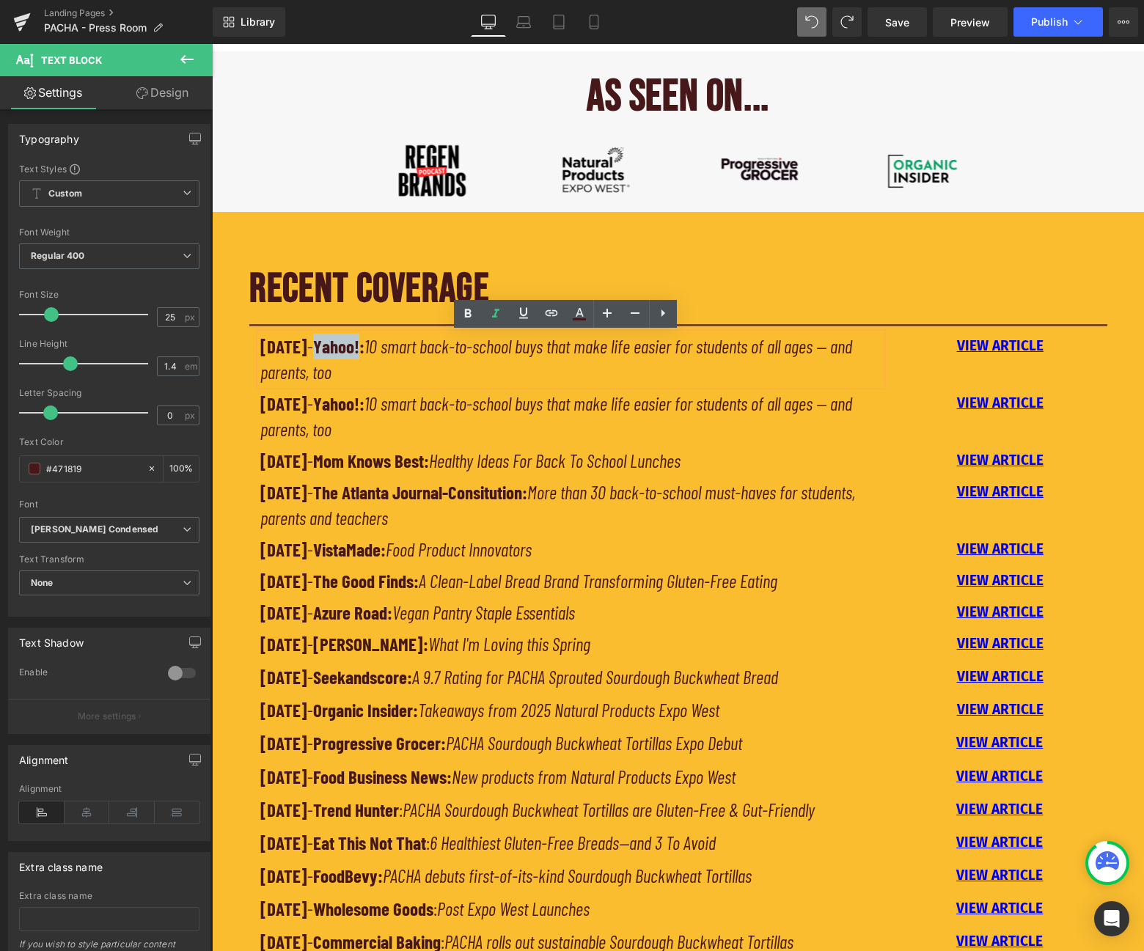
drag, startPoint x: 391, startPoint y: 343, endPoint x: 347, endPoint y: 344, distance: 44.0
click at [347, 344] on strong "Yahoo!:" at bounding box center [338, 346] width 51 height 22
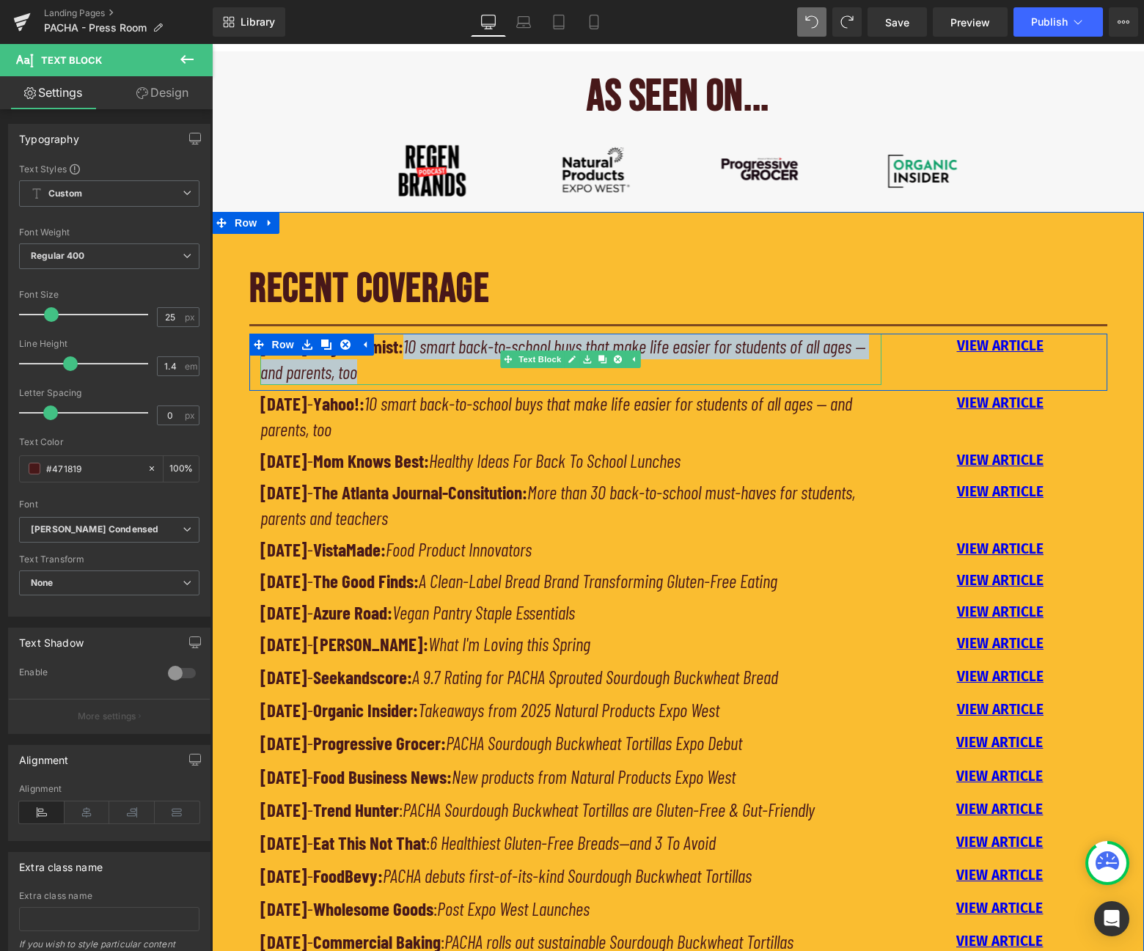
drag, startPoint x: 441, startPoint y: 343, endPoint x: 398, endPoint y: 375, distance: 54.0
click at [398, 375] on icon "10 smart back-to-school buys that make life easier for students of all ages — a…" at bounding box center [562, 359] width 605 height 48
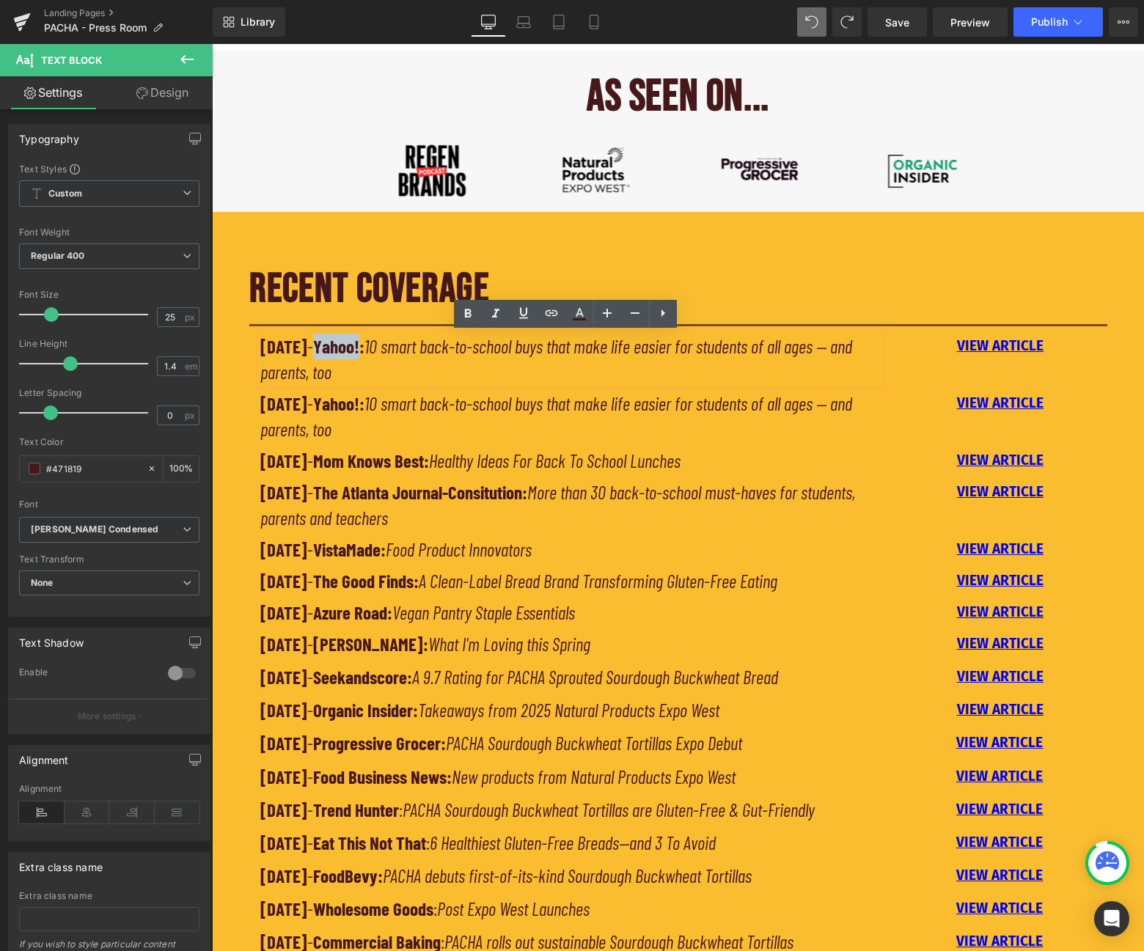
drag, startPoint x: 347, startPoint y: 345, endPoint x: 392, endPoint y: 351, distance: 45.1
click at [365, 351] on strong "Yahoo!:" at bounding box center [338, 346] width 51 height 22
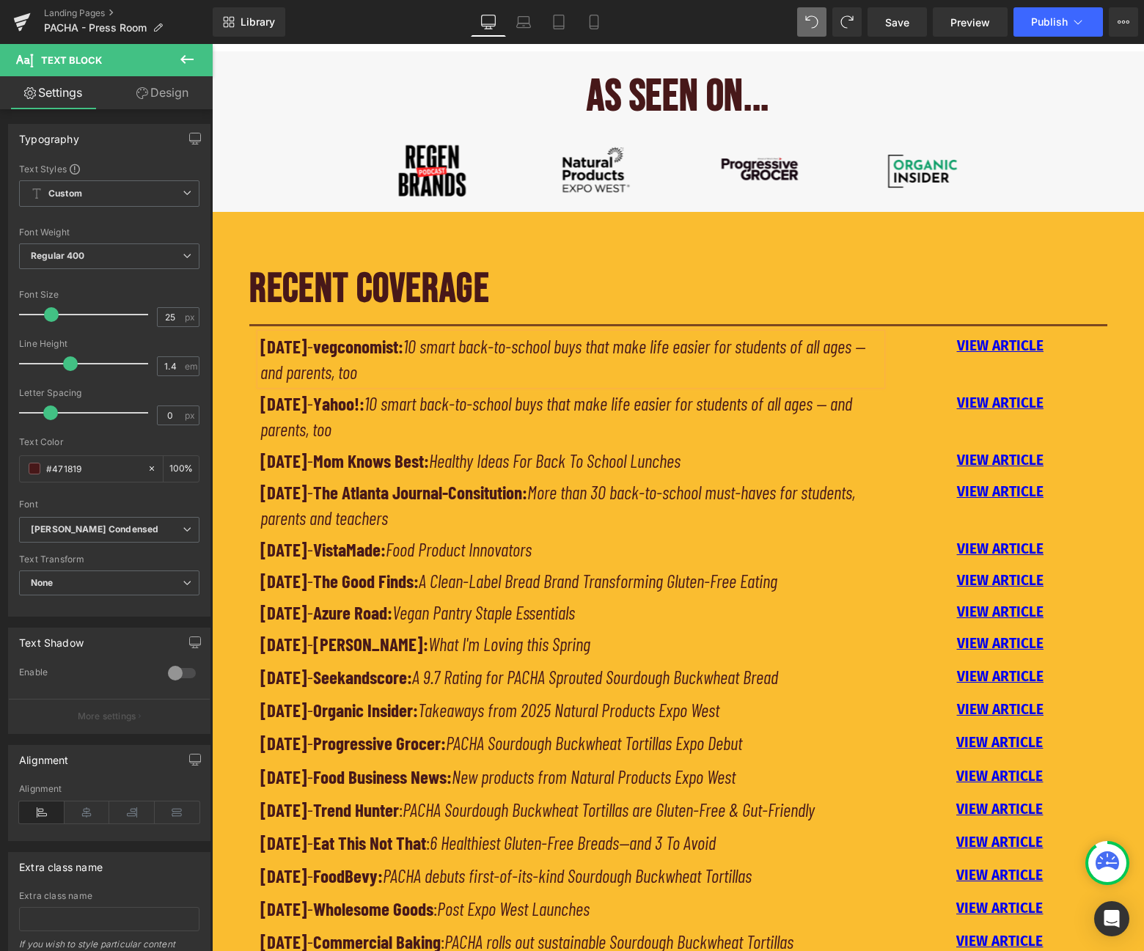
drag, startPoint x: 415, startPoint y: 375, endPoint x: 447, endPoint y: 348, distance: 41.1
click at [447, 348] on p "[DATE] - vegconomist: 10 smart back-to-school buys that make life easier for st…" at bounding box center [571, 359] width 622 height 51
drag, startPoint x: 445, startPoint y: 343, endPoint x: 462, endPoint y: 351, distance: 18.7
click at [445, 343] on icon "1PACHA Partners with Imlak’esh Organics on Limited-Edition High-Protein Loaves" at bounding box center [549, 359] width 579 height 48
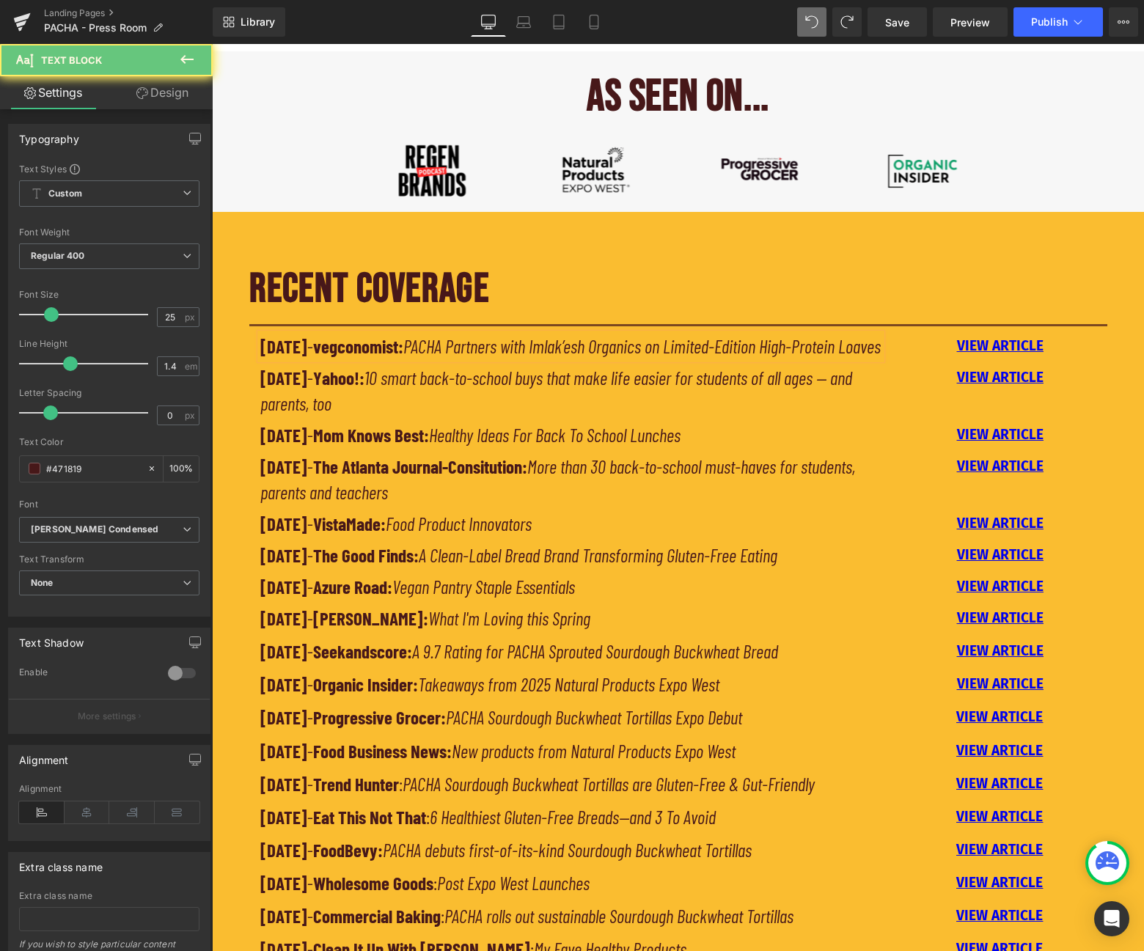
click at [491, 359] on p "[DATE] - vegconomist: PACHA Partners with Imlak’esh Organics on Limited-Edition…" at bounding box center [571, 347] width 622 height 26
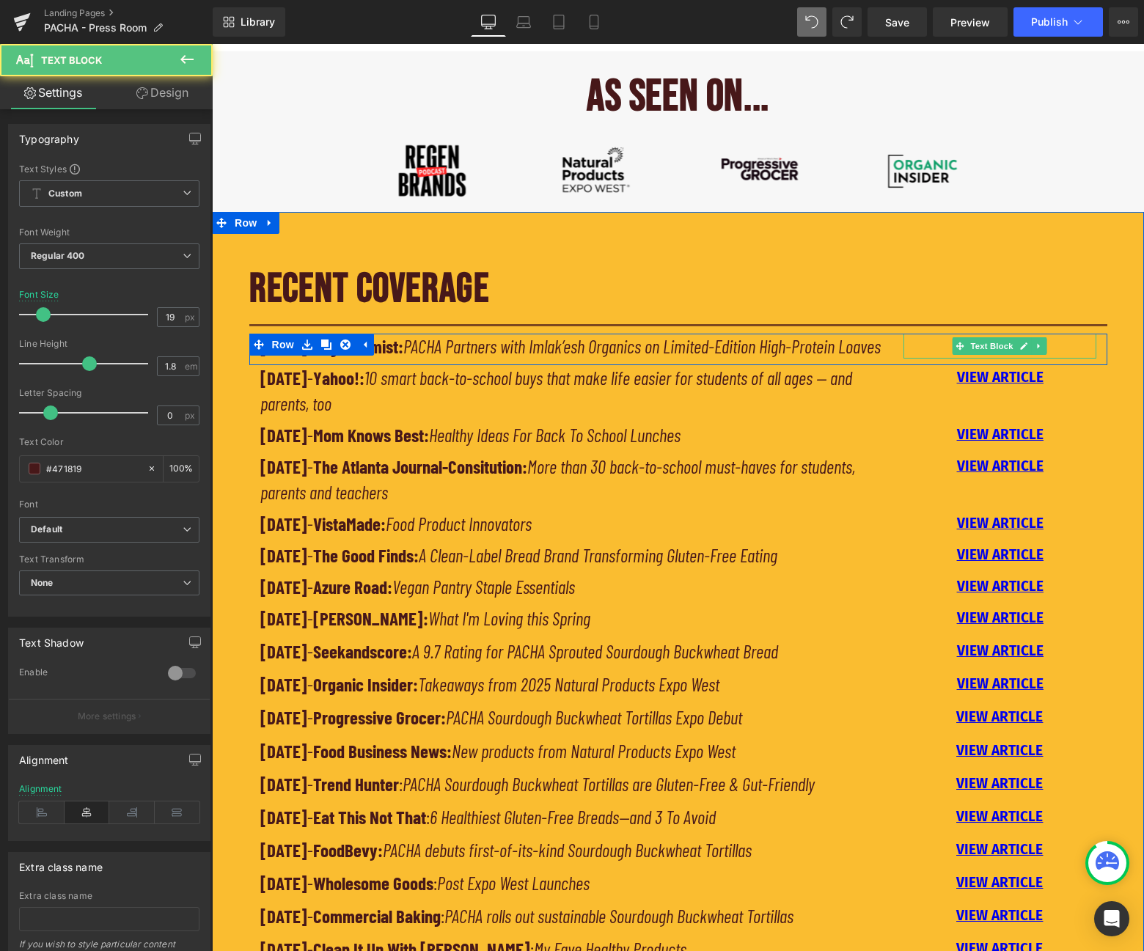
click at [1061, 344] on p "VIEW ARTICLE" at bounding box center [1000, 346] width 192 height 25
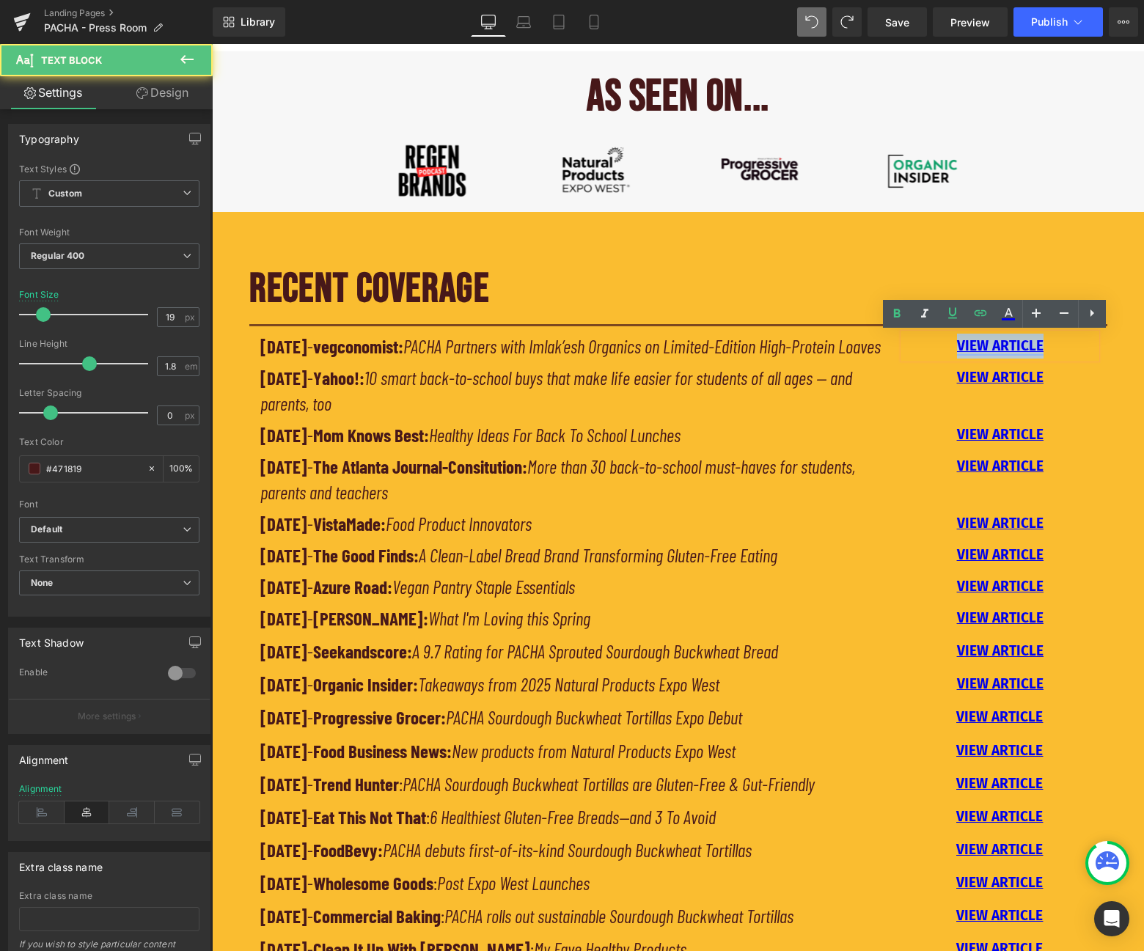
drag, startPoint x: 1047, startPoint y: 343, endPoint x: 952, endPoint y: 345, distance: 94.6
click at [952, 345] on p "VIEW ARTICLE" at bounding box center [1000, 346] width 192 height 25
click at [984, 318] on icon at bounding box center [981, 313] width 18 height 18
type input "[URL][DOMAIN_NAME]"
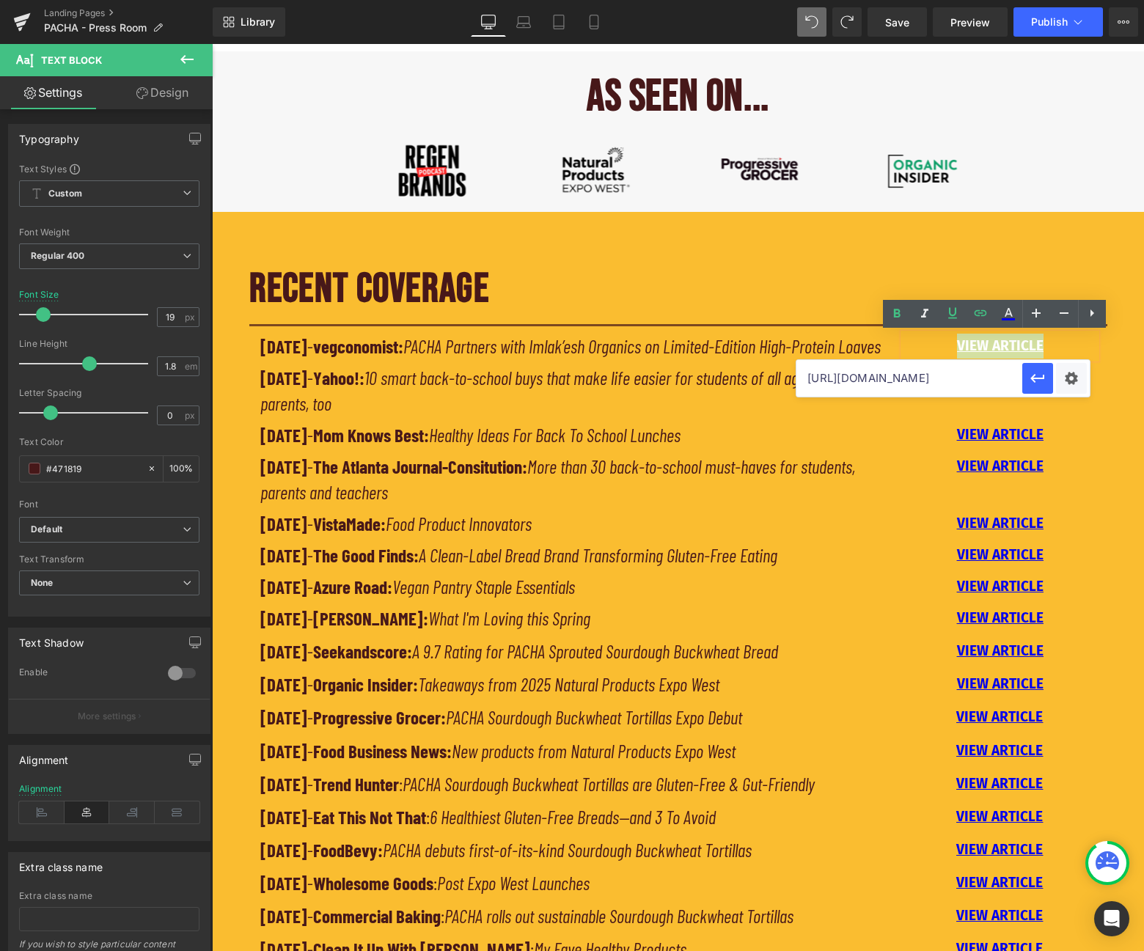
click at [959, 383] on input "[URL][DOMAIN_NAME]" at bounding box center [910, 378] width 226 height 37
paste input "[URL][DOMAIN_NAME]"
type input "[URL][DOMAIN_NAME]"
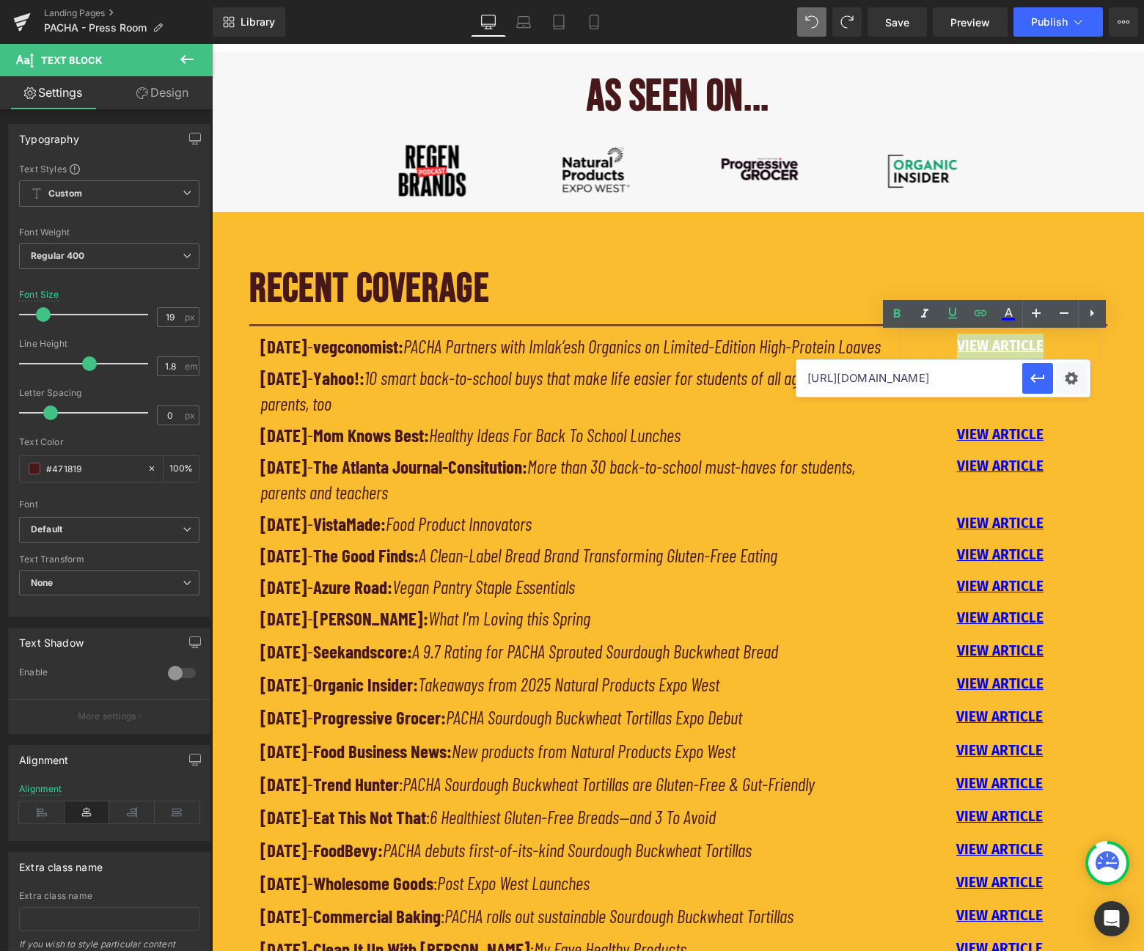
click at [1053, 381] on div at bounding box center [1056, 378] width 67 height 37
click at [1038, 381] on icon "button" at bounding box center [1038, 379] width 18 height 18
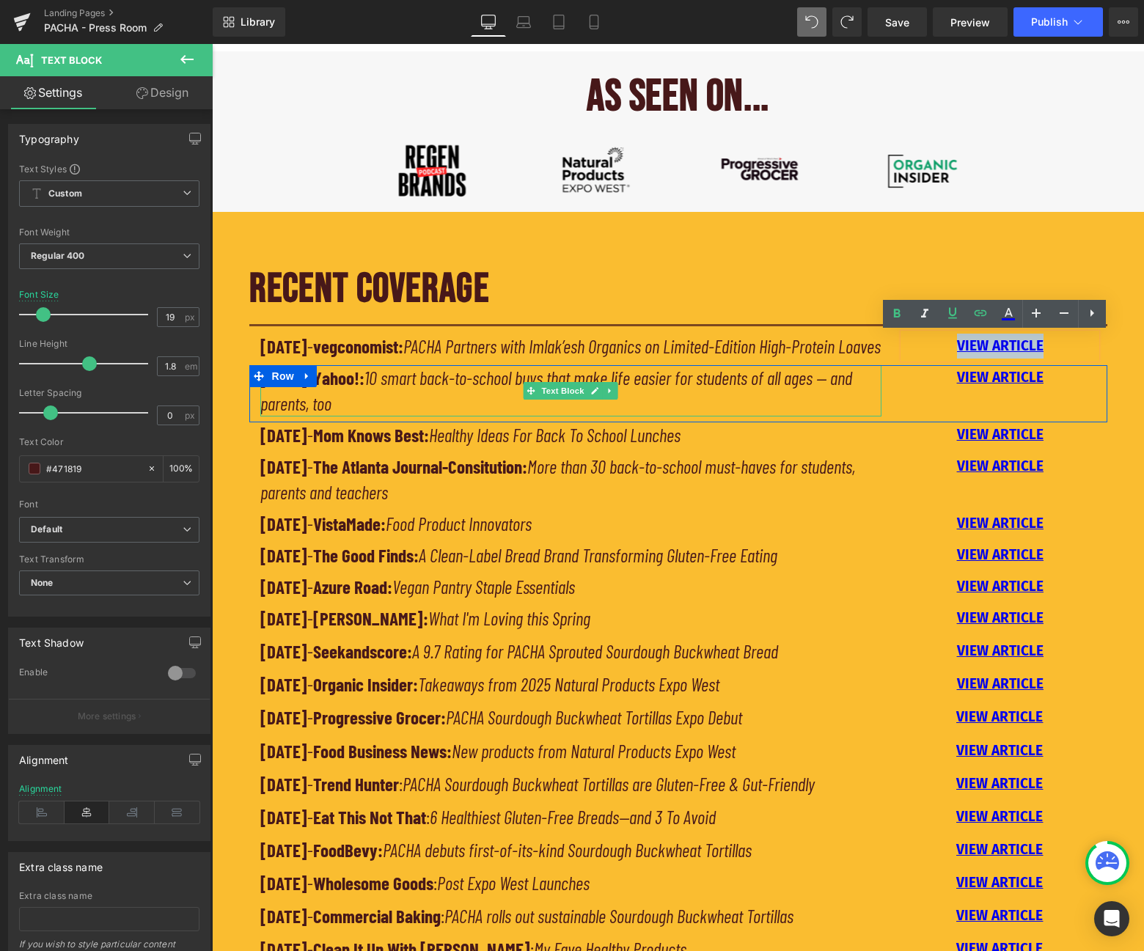
click at [706, 412] on icon "10 smart back-to-school buys that make life easier for students of all ages — a…" at bounding box center [556, 391] width 592 height 48
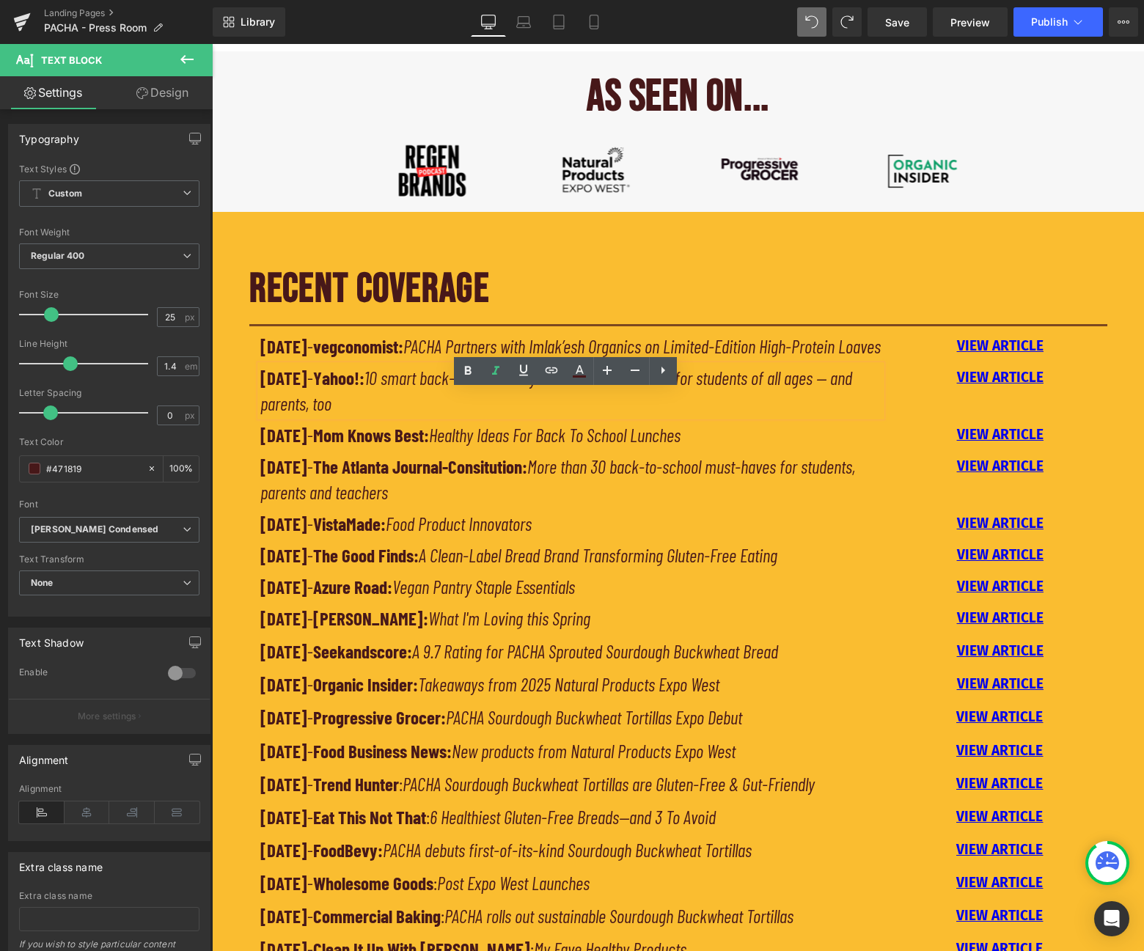
click at [360, 417] on p "[DATE] - Yahoo!: 10 smart back-to-school buys that make life easier for student…" at bounding box center [571, 390] width 622 height 51
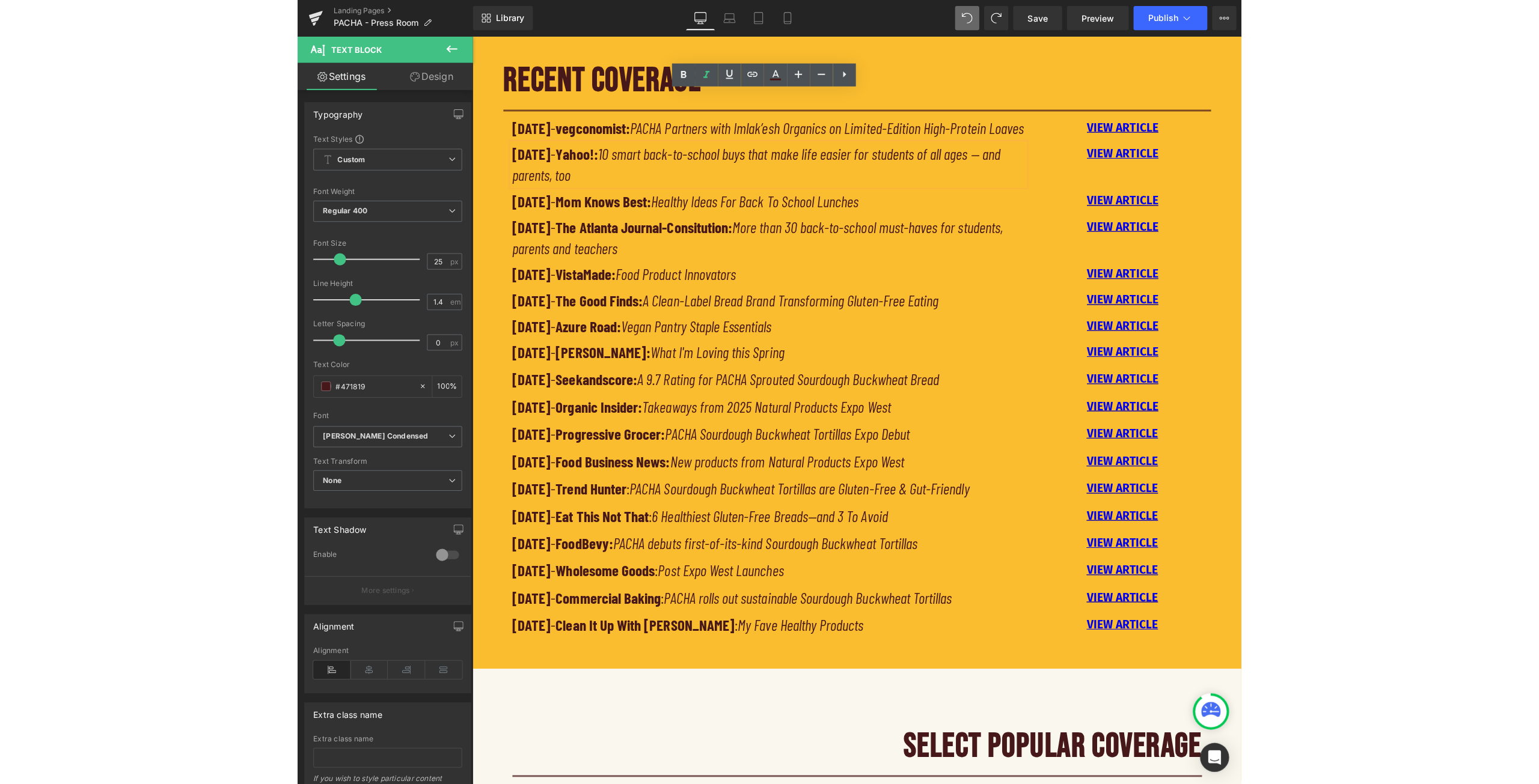
scroll to position [818, 0]
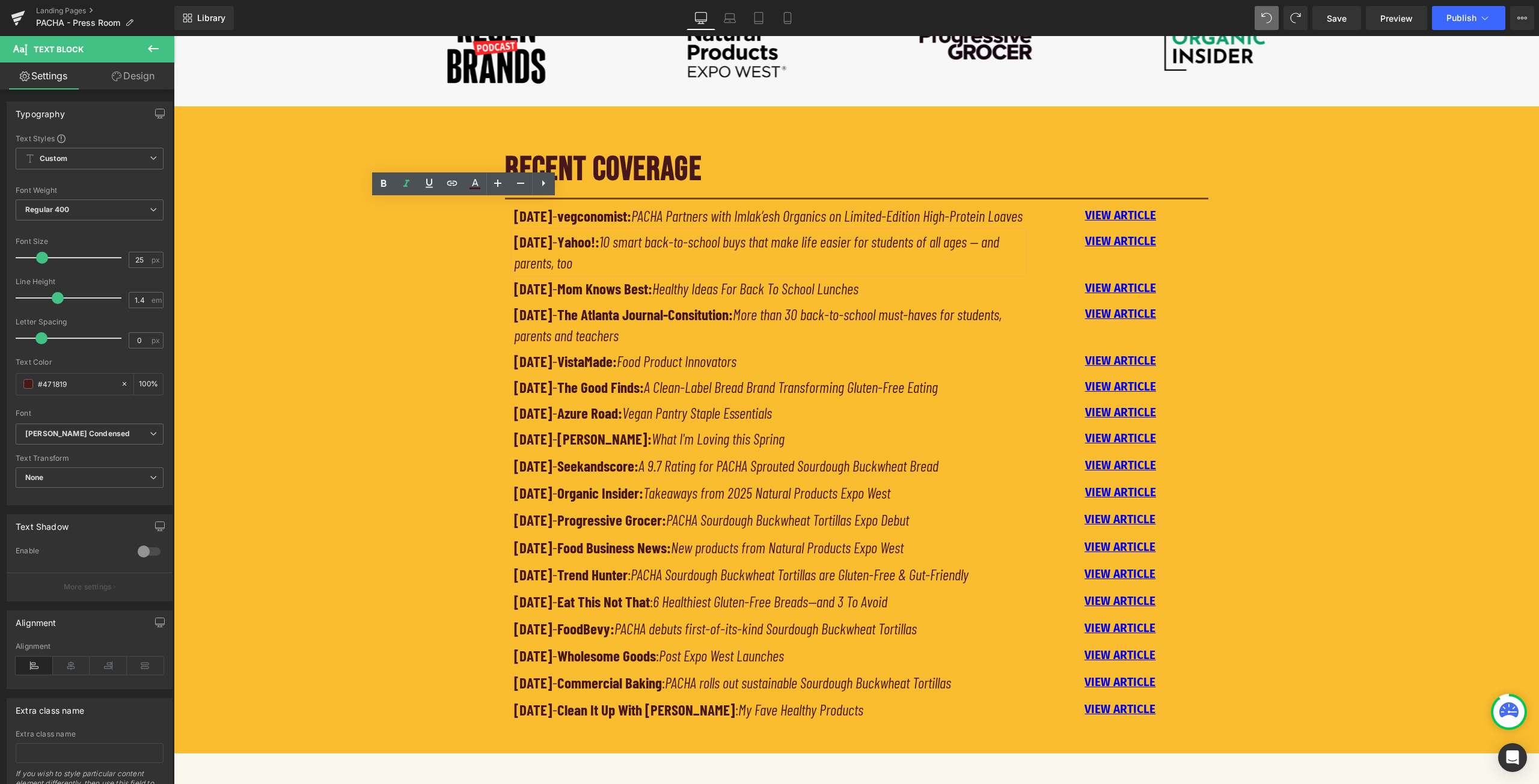
click at [1314, 290] on div "RECENT COVERAGE Heading Separator [DATE] - vegconomist: PACHA Partners with Iml…" at bounding box center [856, 434] width 1365 height 597
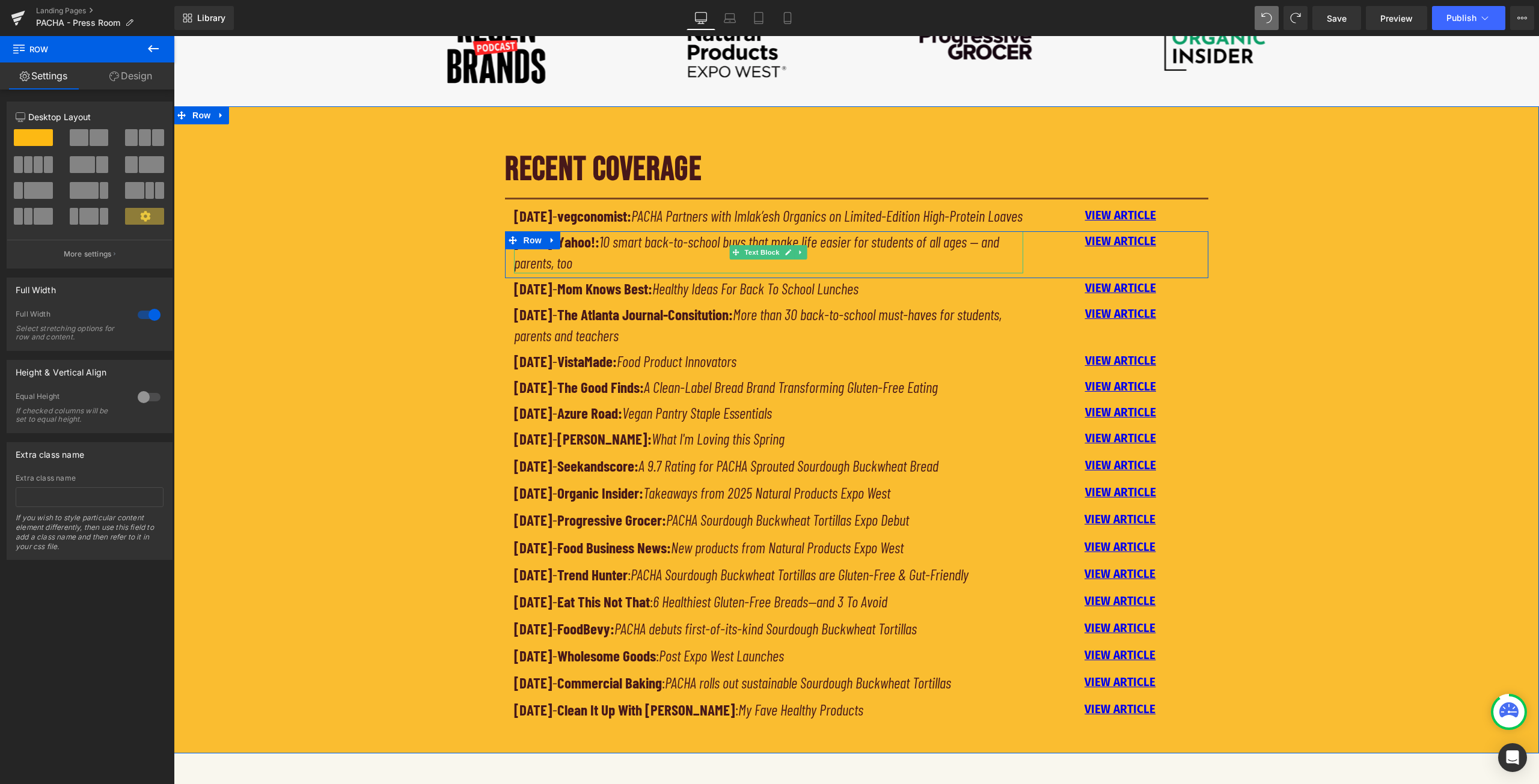
click at [854, 263] on icon "10 smart back-to-school buys that make life easier for students of all ages — a…" at bounding box center [756, 252] width 485 height 39
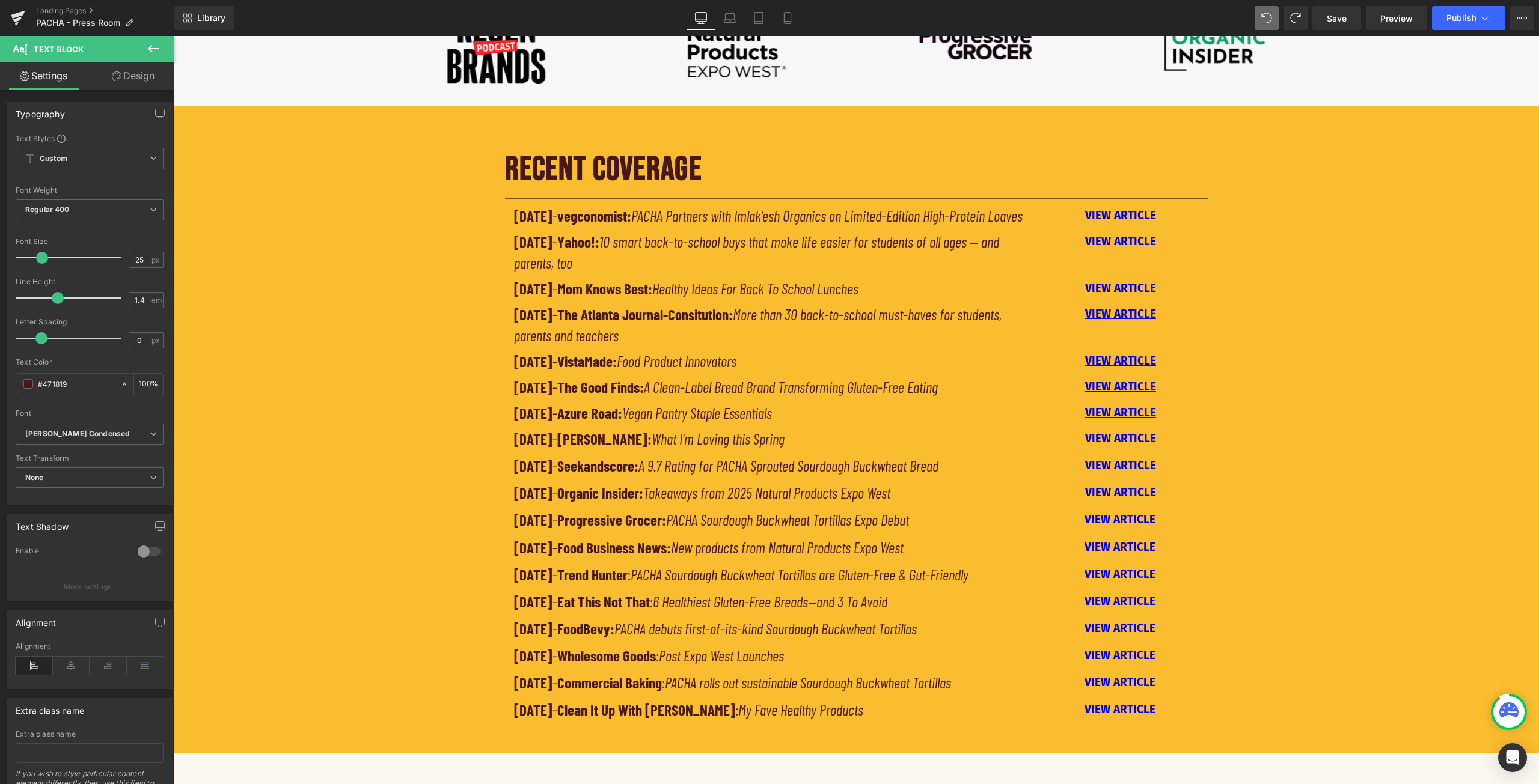
click at [136, 78] on link "Design" at bounding box center [133, 75] width 87 height 27
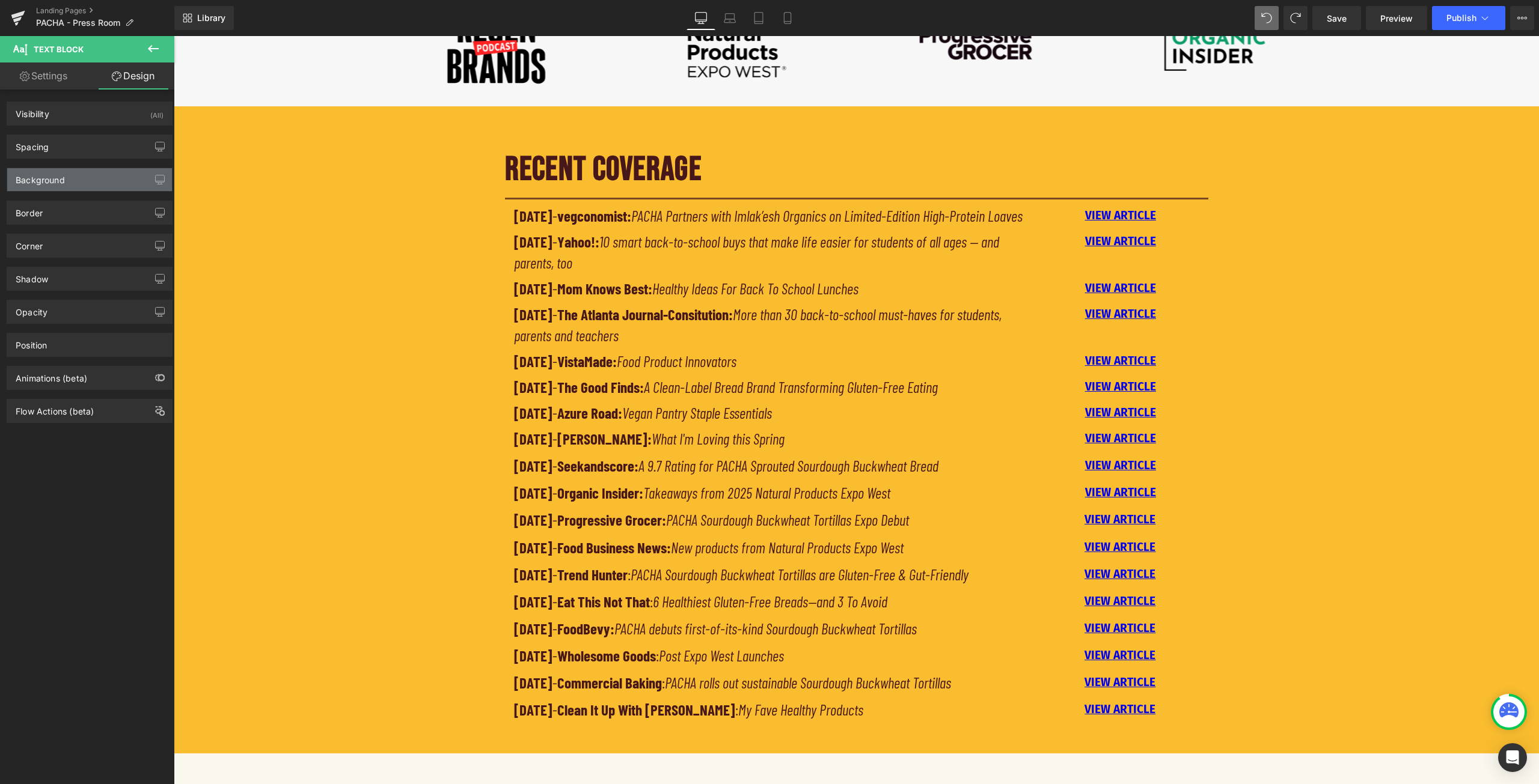
click at [111, 176] on div "Background" at bounding box center [89, 179] width 165 height 23
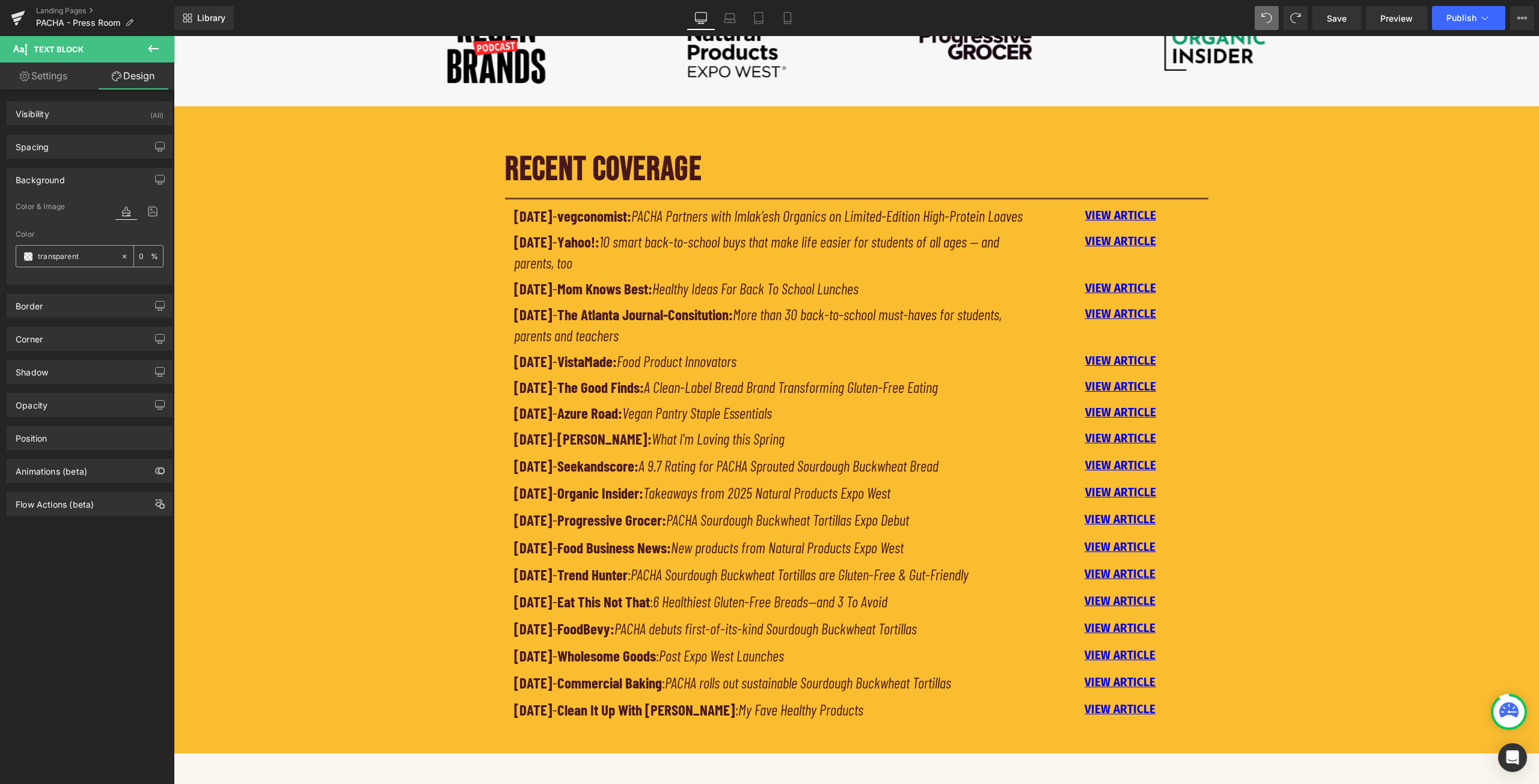
click at [23, 258] on div "transparent" at bounding box center [68, 256] width 104 height 21
click at [26, 256] on span at bounding box center [29, 256] width 10 height 10
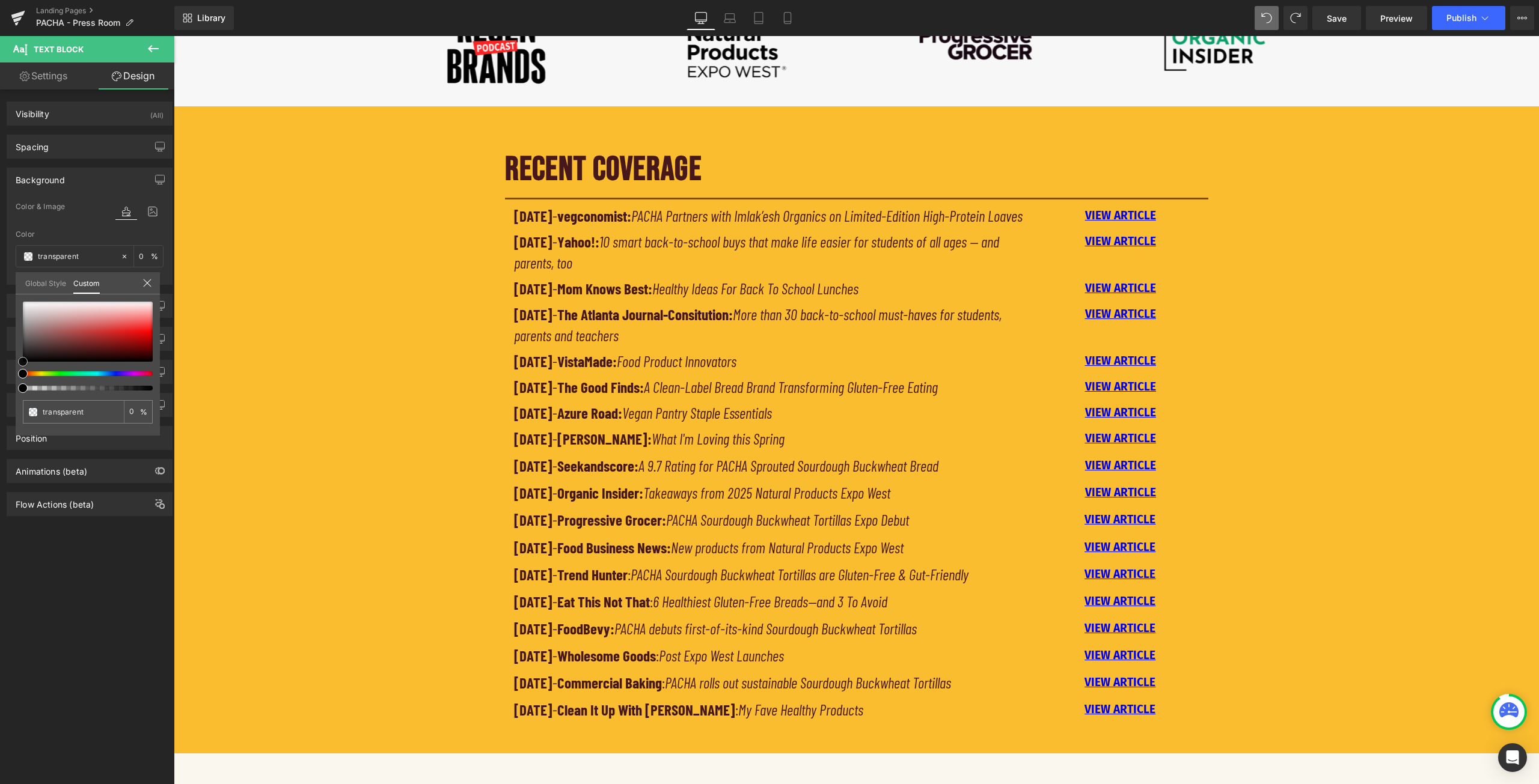
type input "#c0b3b3"
type input "100"
type input "#c0b3b3"
type input "100"
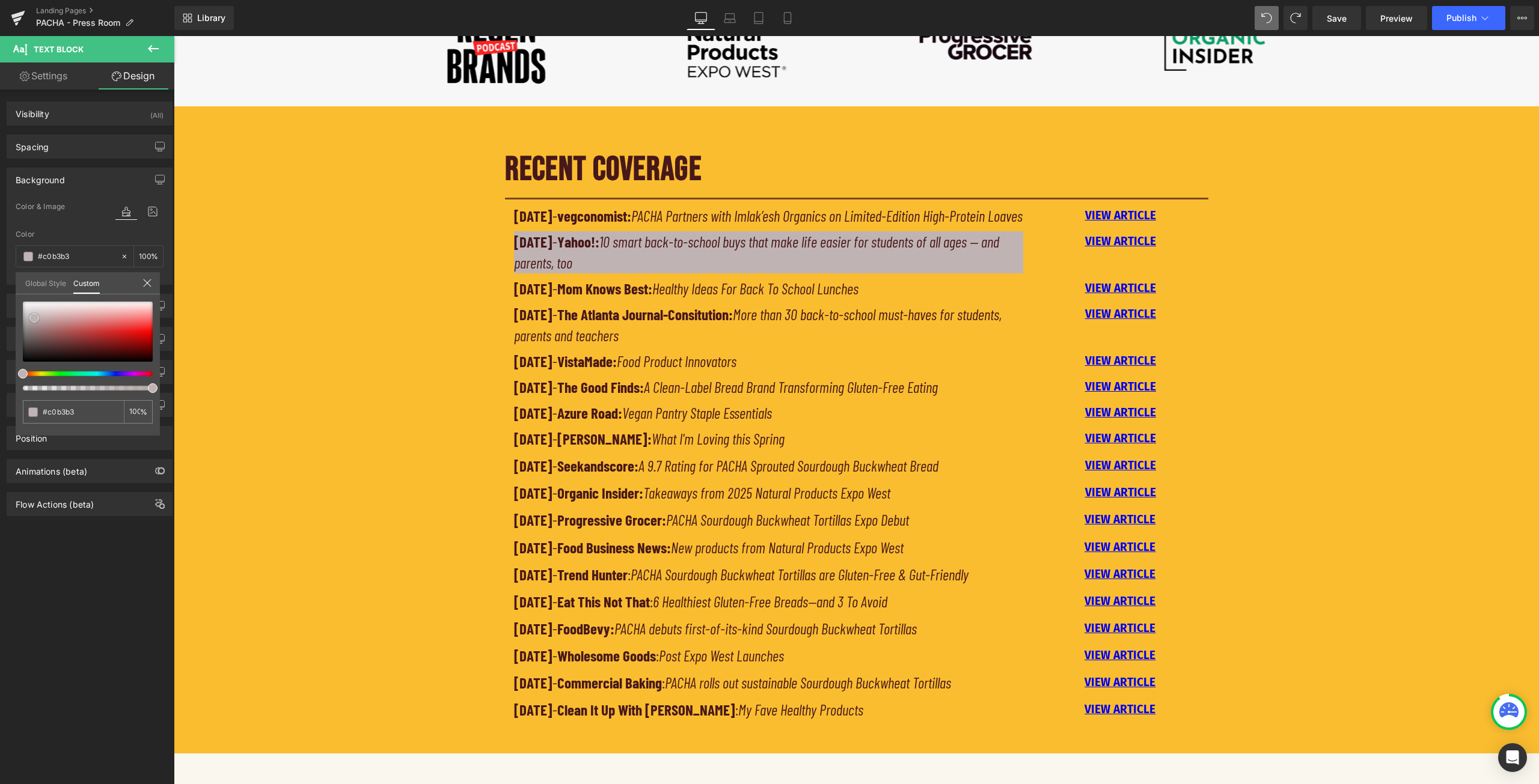
type input "#cdc0c0"
type input "#d7caca"
type input "#ded3d3"
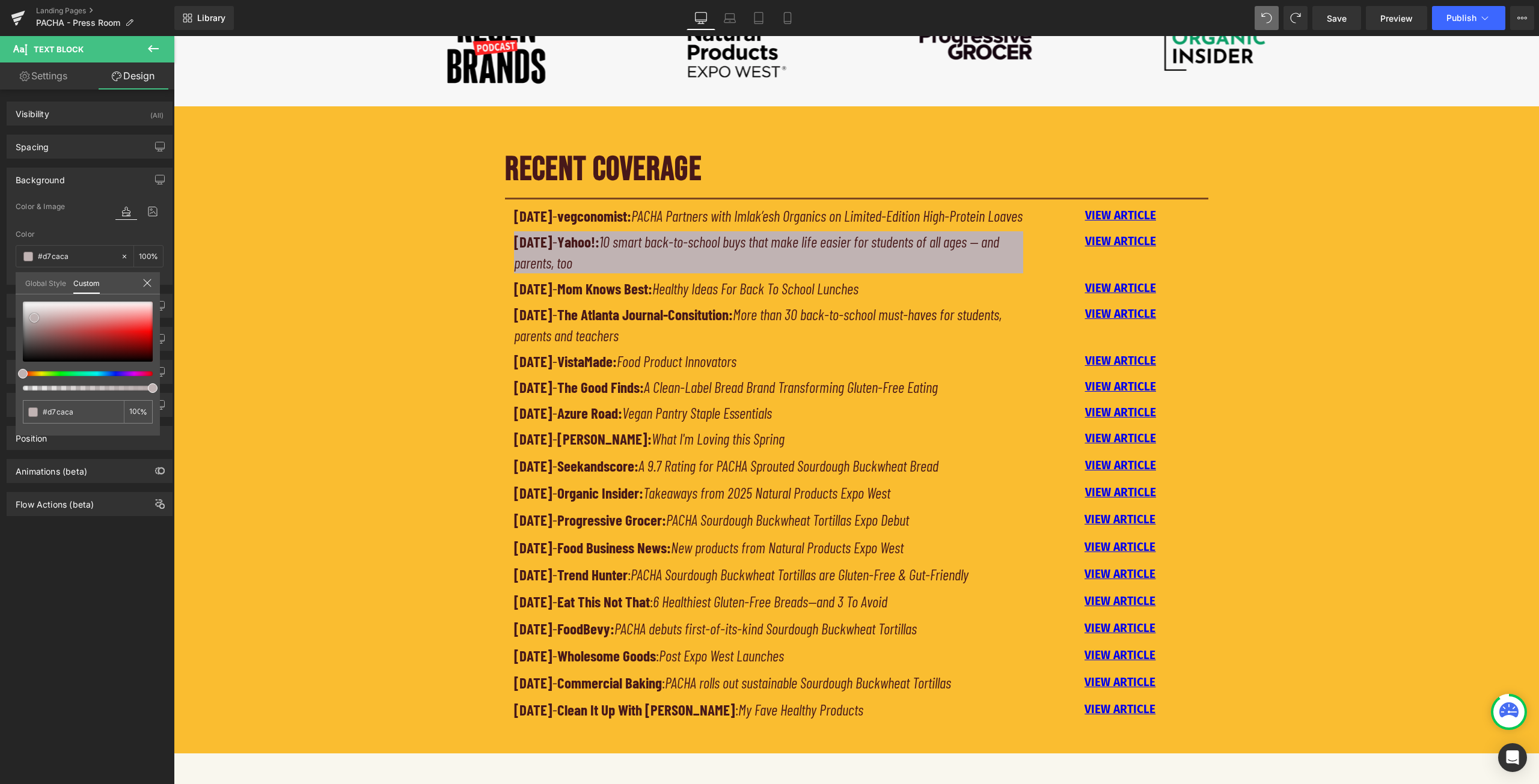
type input "#ded3d3"
type input "#e0d6d6"
type input "#e7dede"
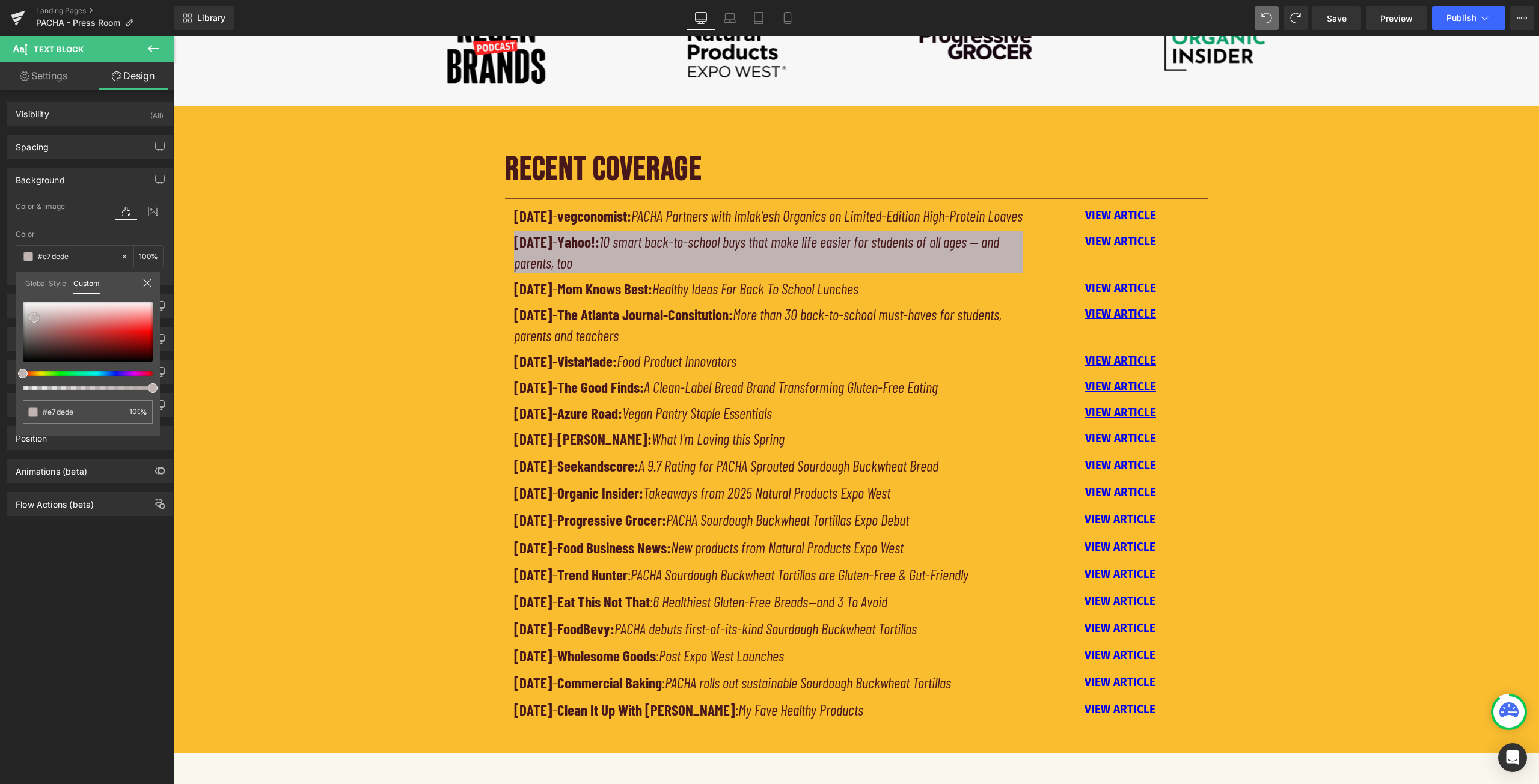
type input "#ebe4e4"
type input "#eee7e7"
type input "#f0eaea"
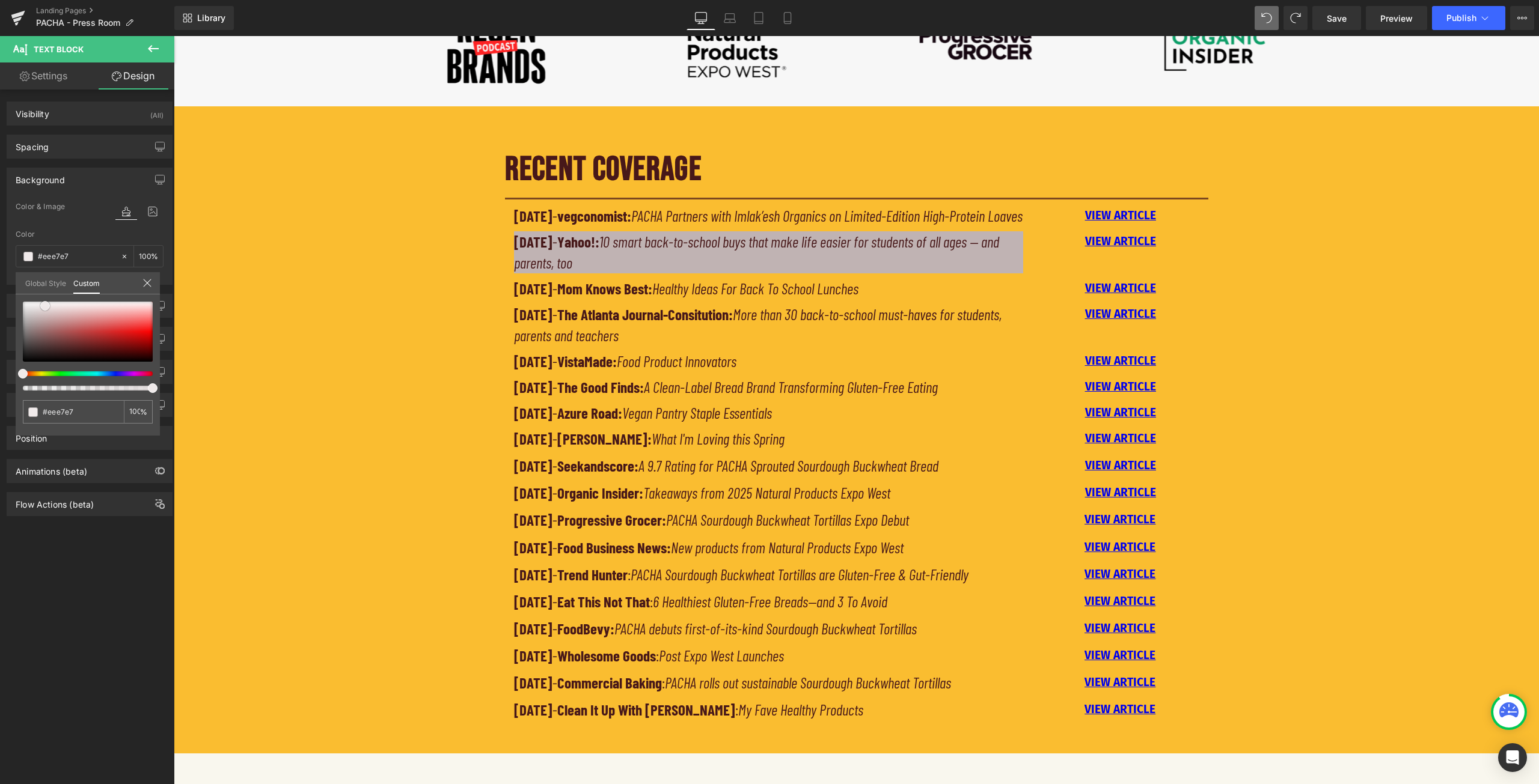
type input "#f0eaea"
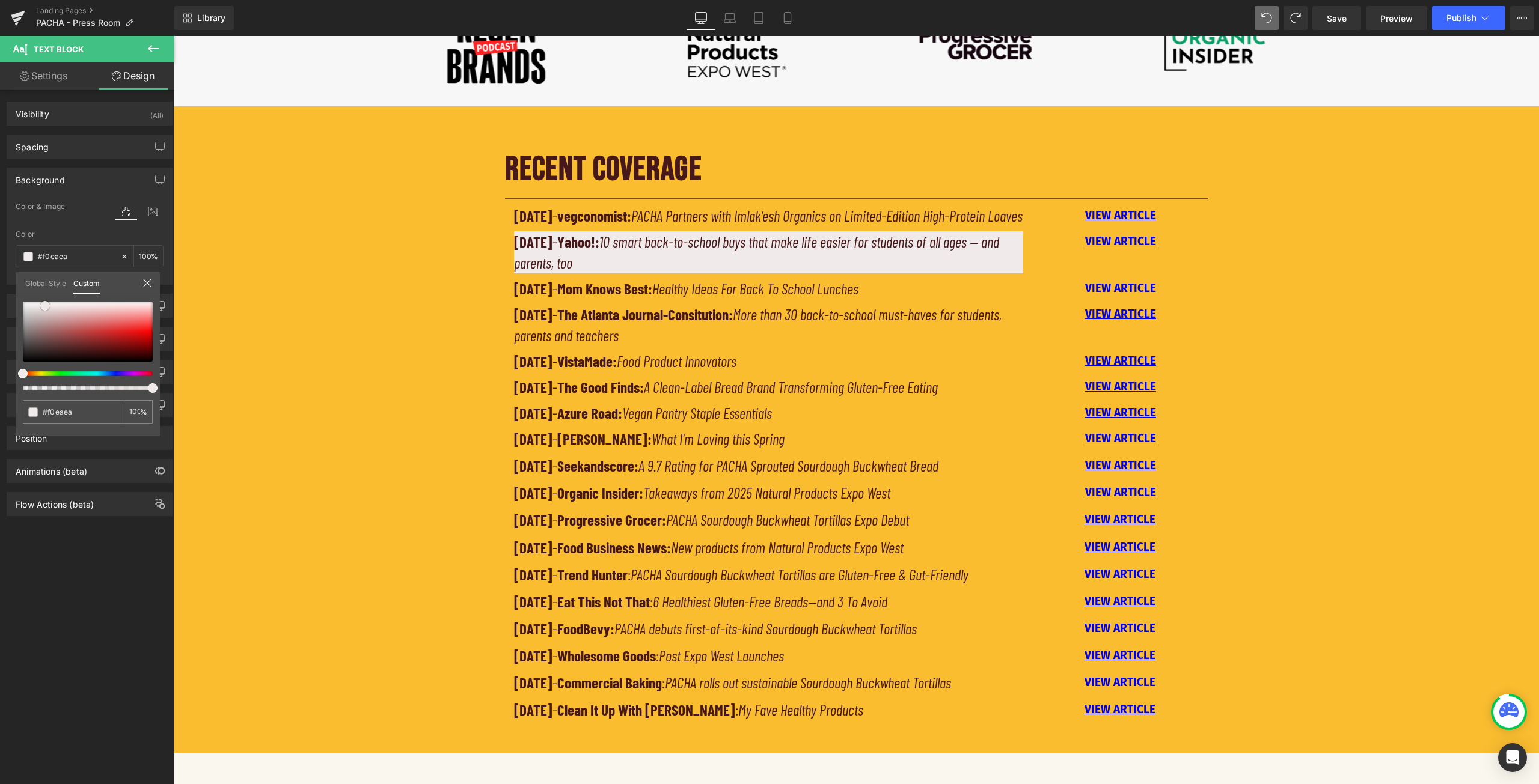
type input "#f2ecec"
type input "#f8f5f5"
type input "#ffffff"
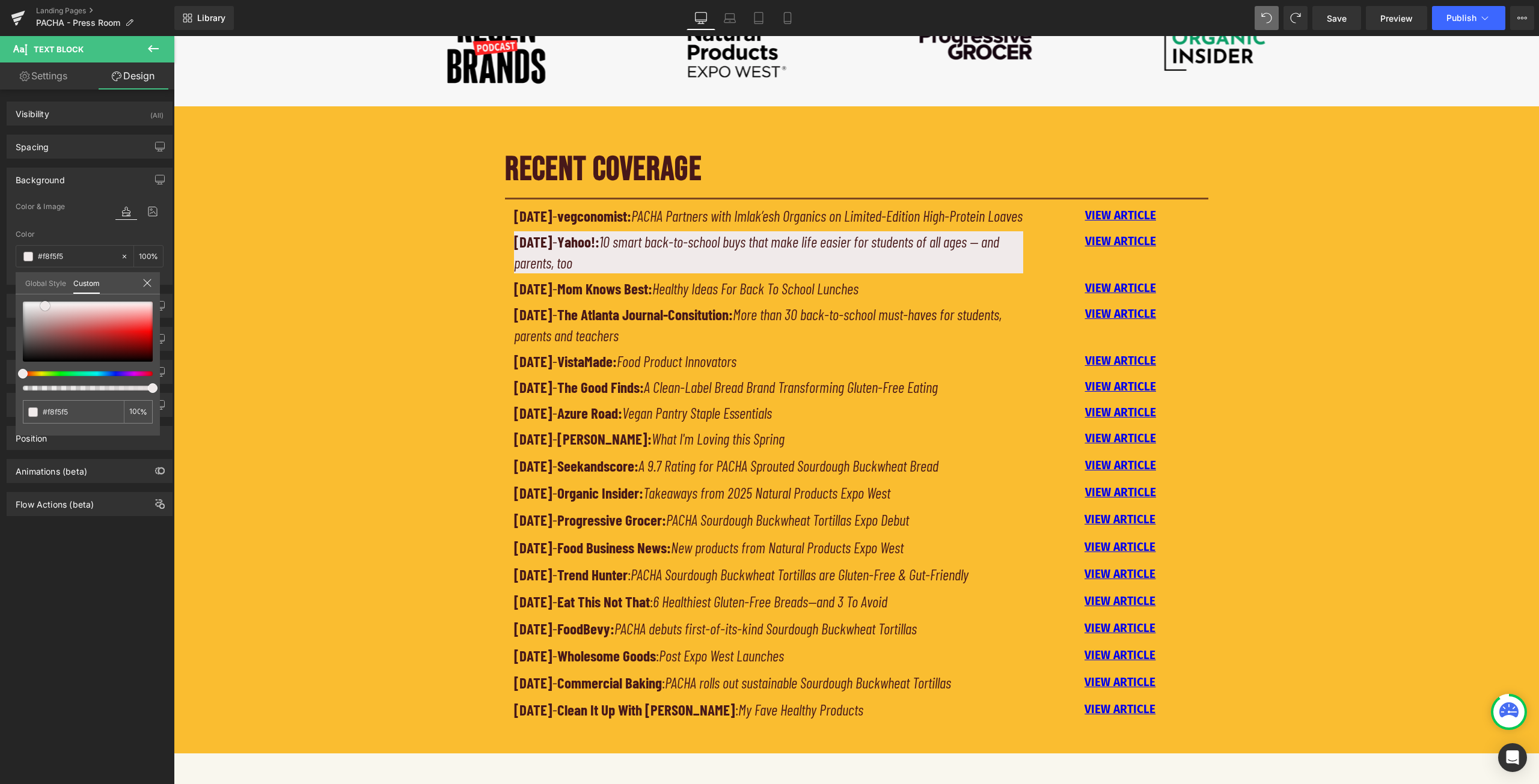
type input "#ffffff"
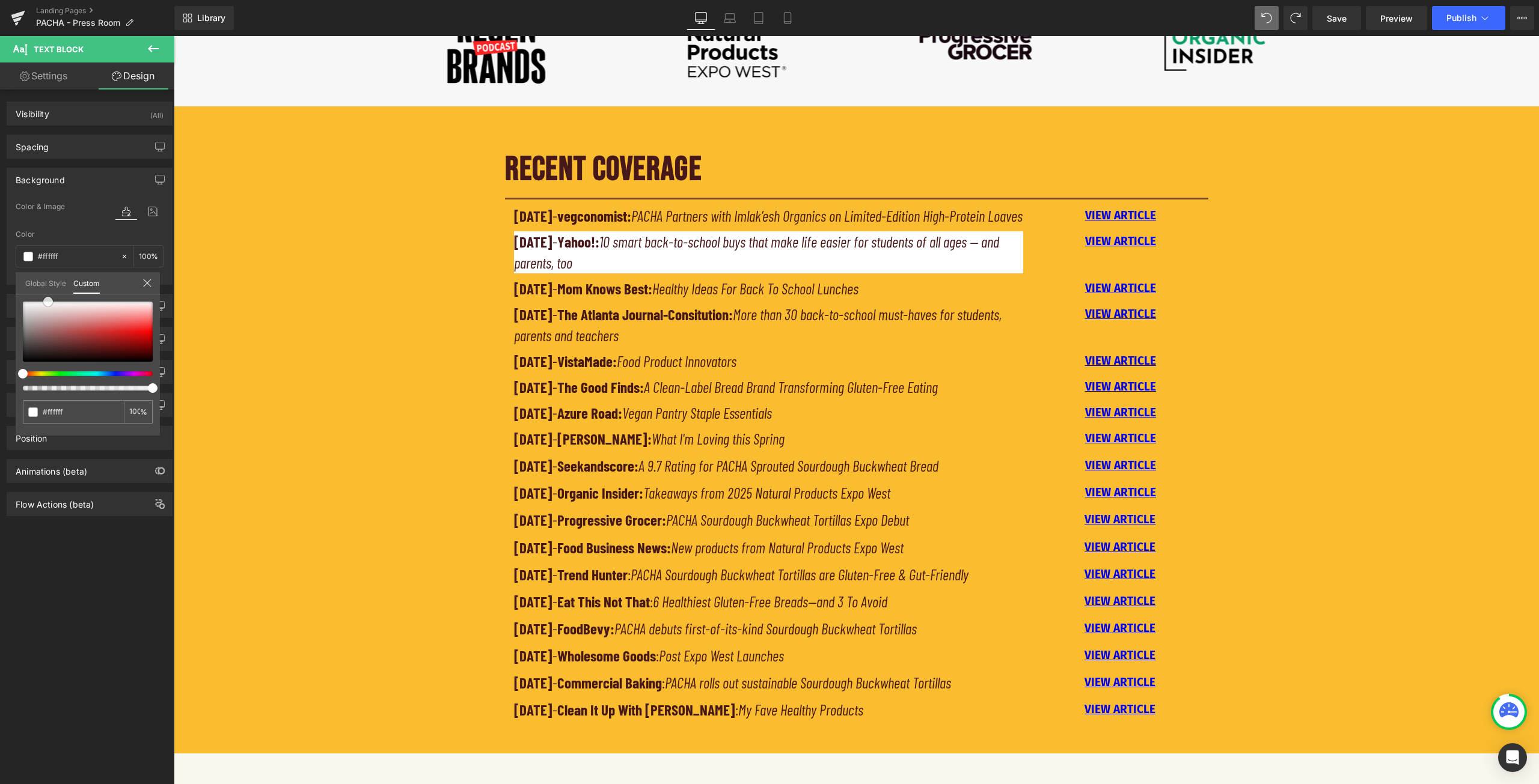
drag, startPoint x: 34, startPoint y: 318, endPoint x: 48, endPoint y: 297, distance: 25.2
click at [48, 301] on div at bounding box center [88, 331] width 129 height 60
click at [35, 375] on div at bounding box center [83, 374] width 129 height 5
type input "#e1dbc5"
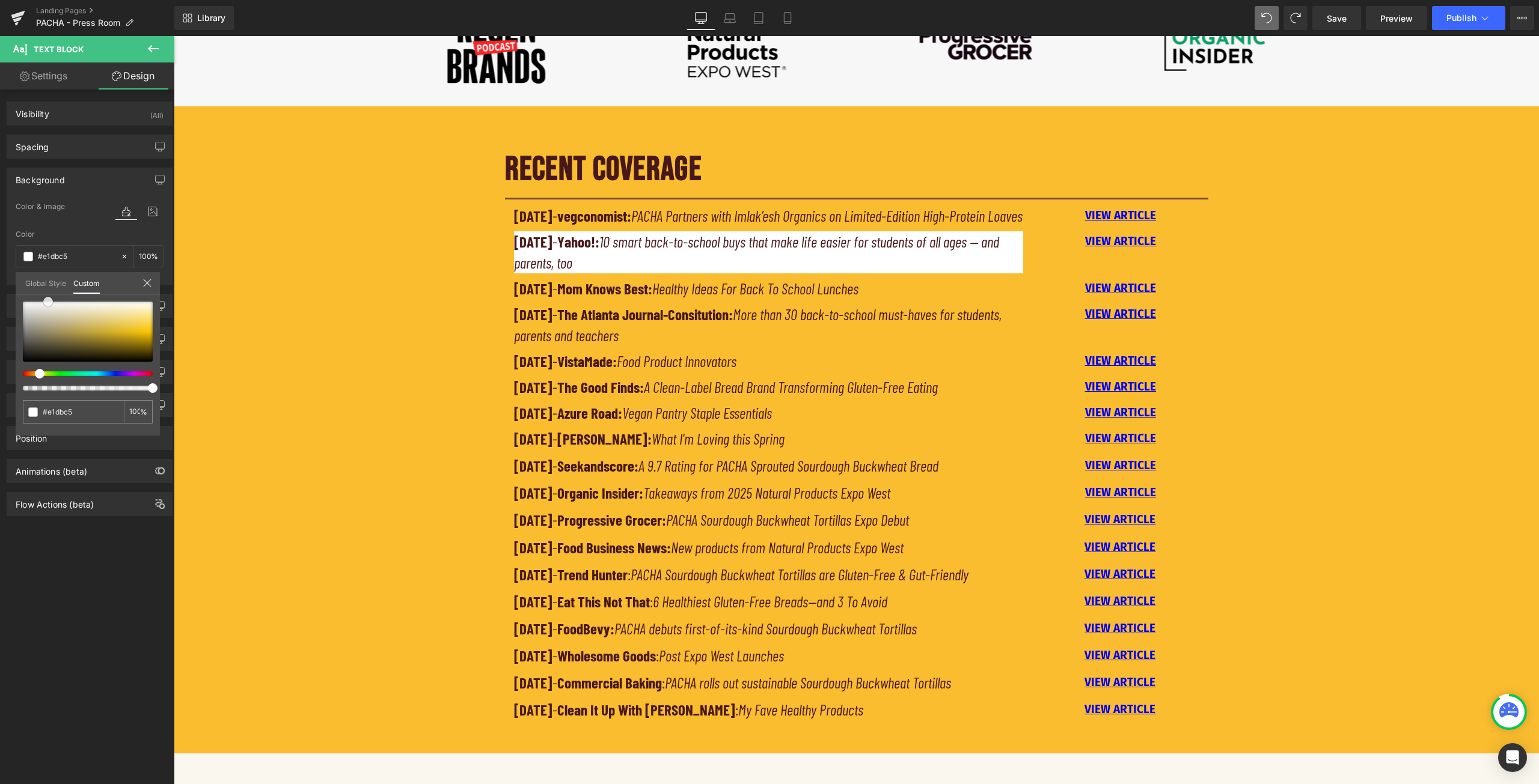
type input "#e5dfcc"
type input "#e8e1ce"
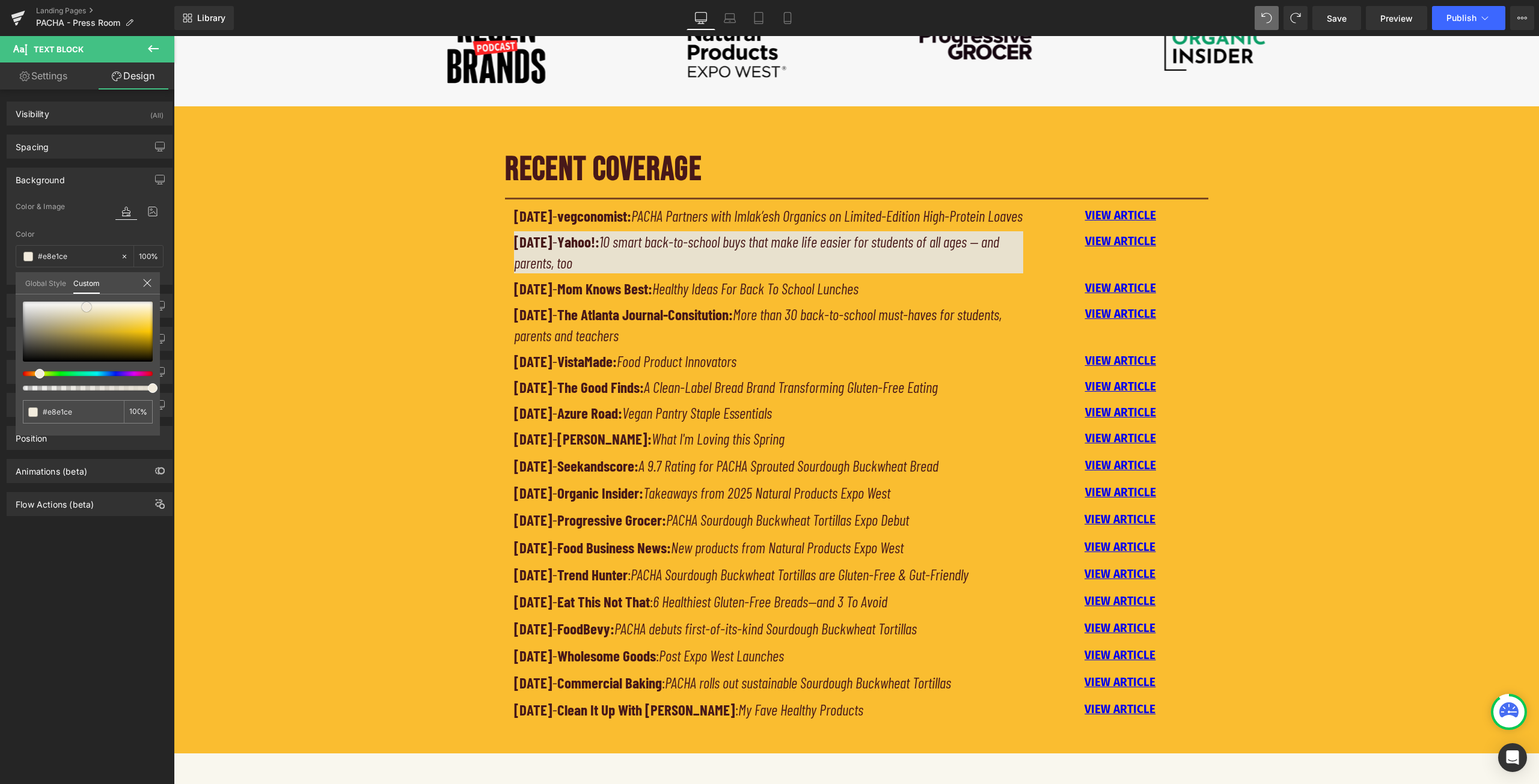
type input "#efe7d6"
type input "#f8f2e7"
type input "#fbf6ee"
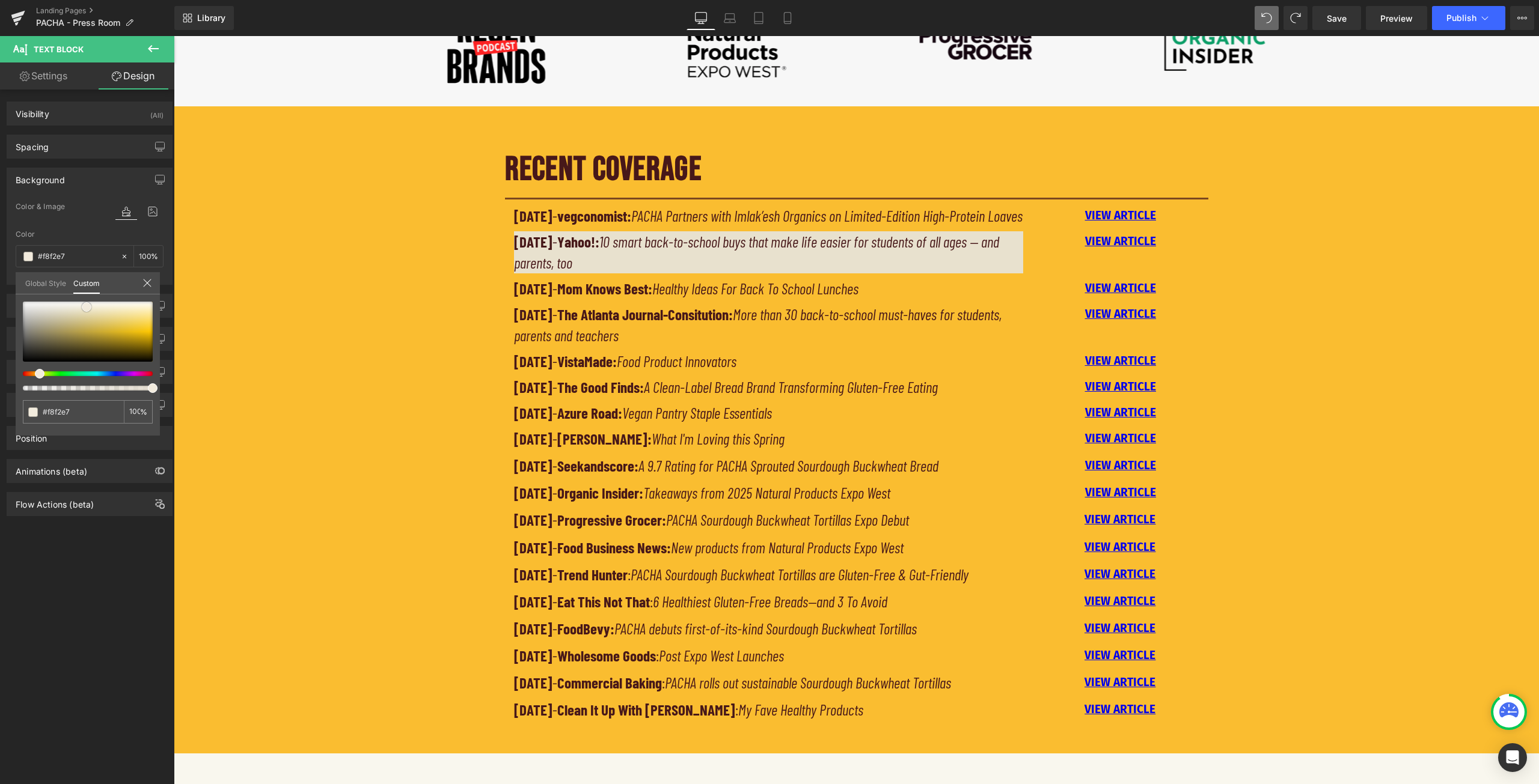
type input "#fbf6ee"
type input "#fcf6ed"
type input "#fdf6ec"
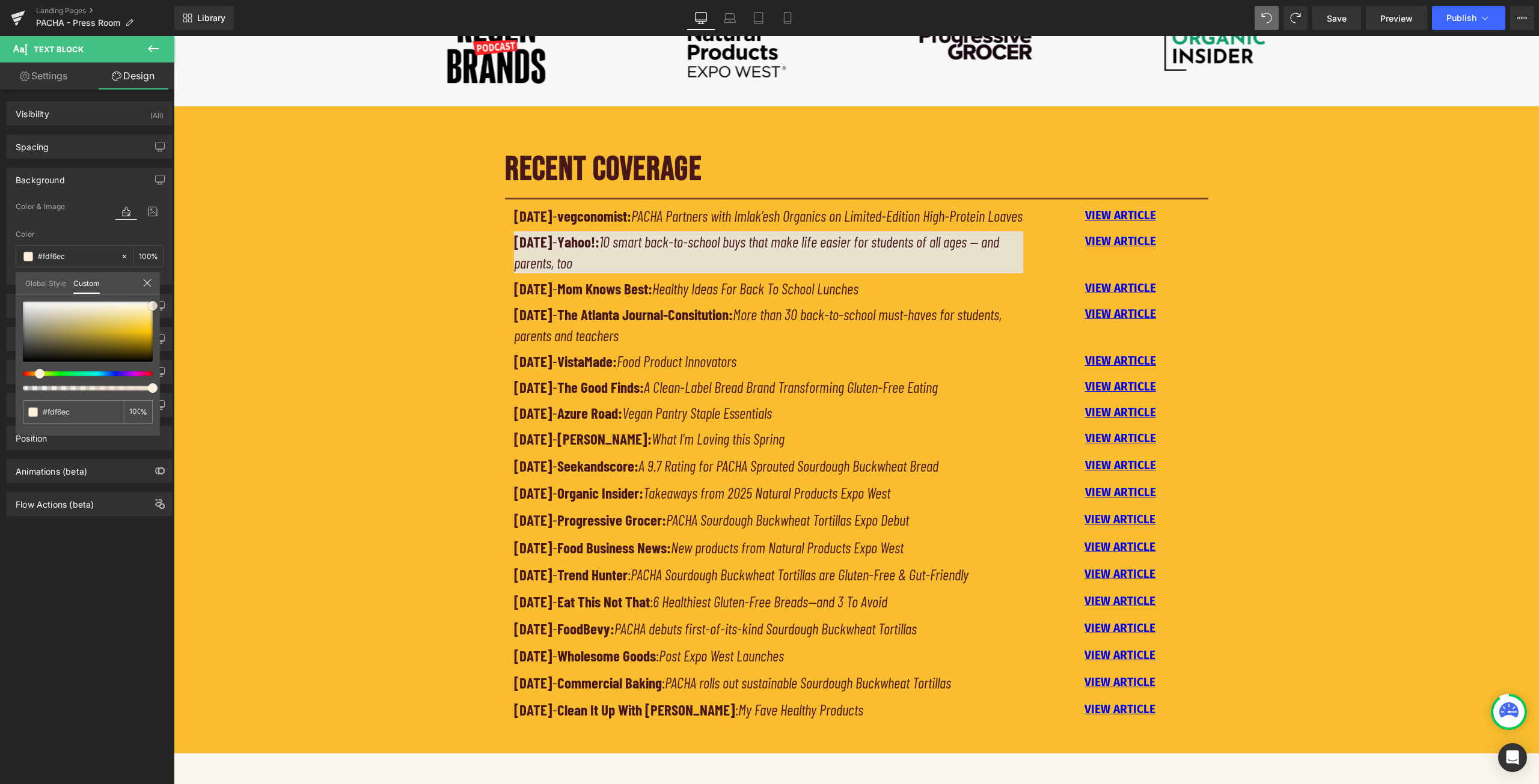
type input "#fff4e5"
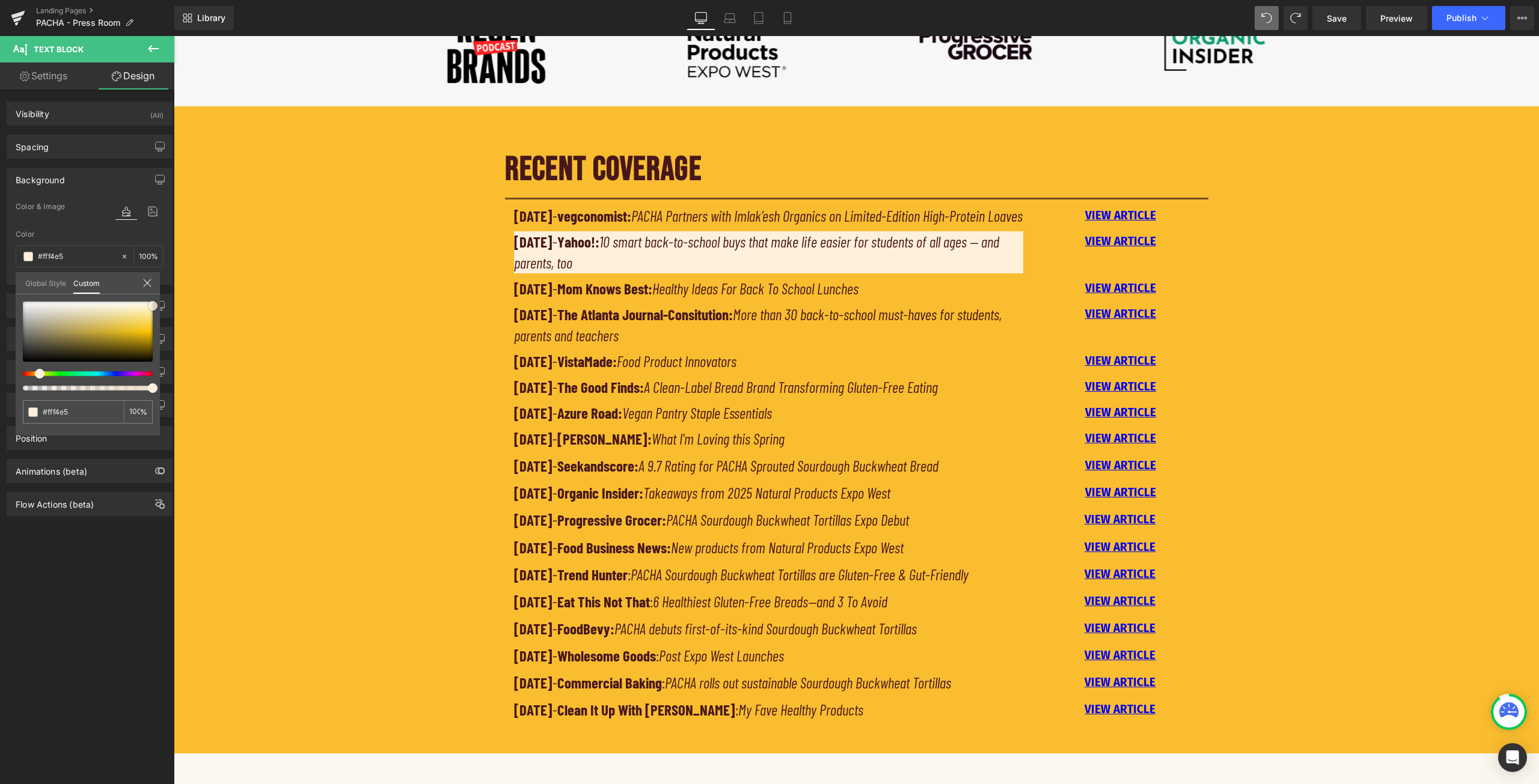
type input "#fff0db"
type input "#fcebd3"
type input "#fde6c8"
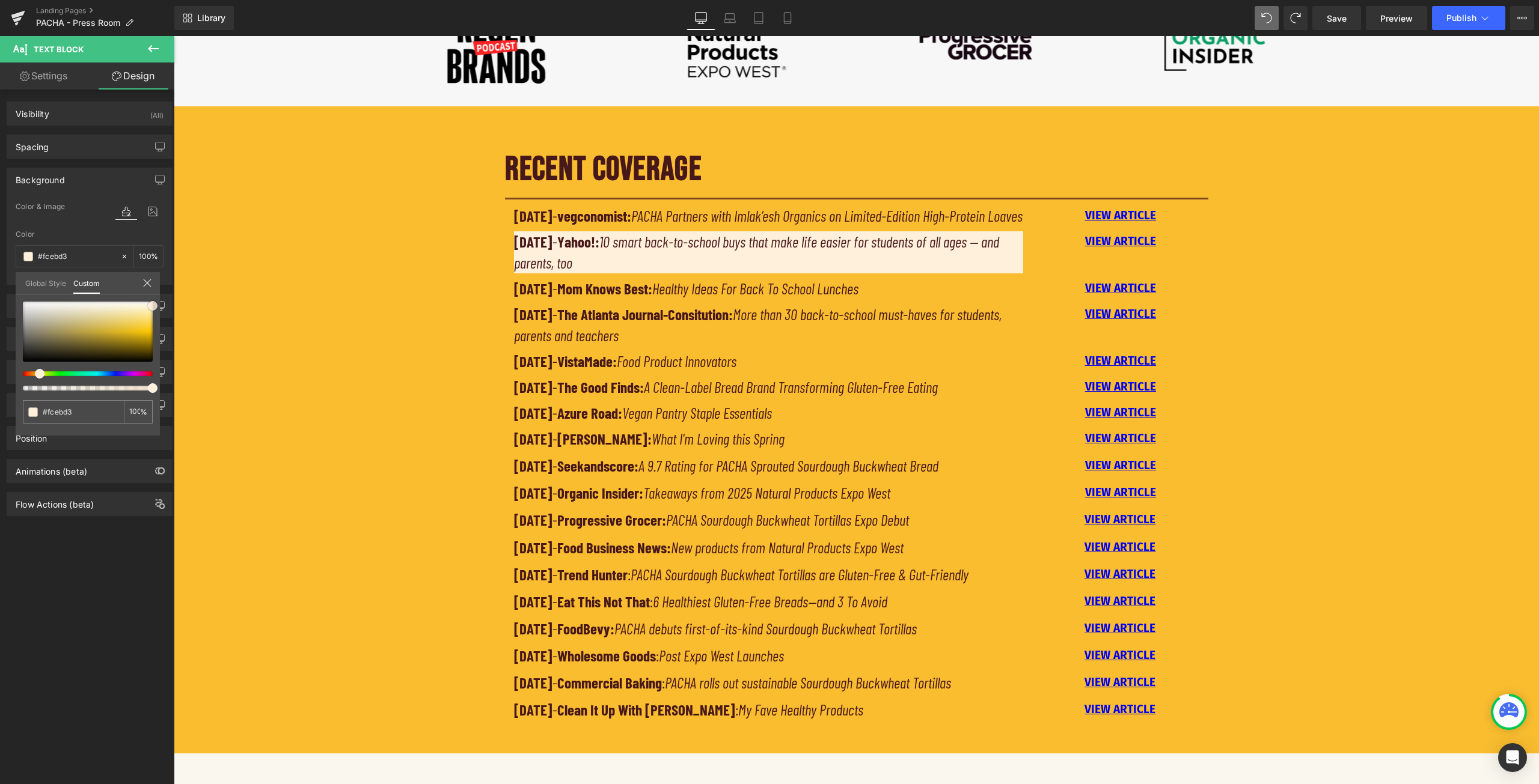
type input "#fde6c8"
type input "#fee2bd"
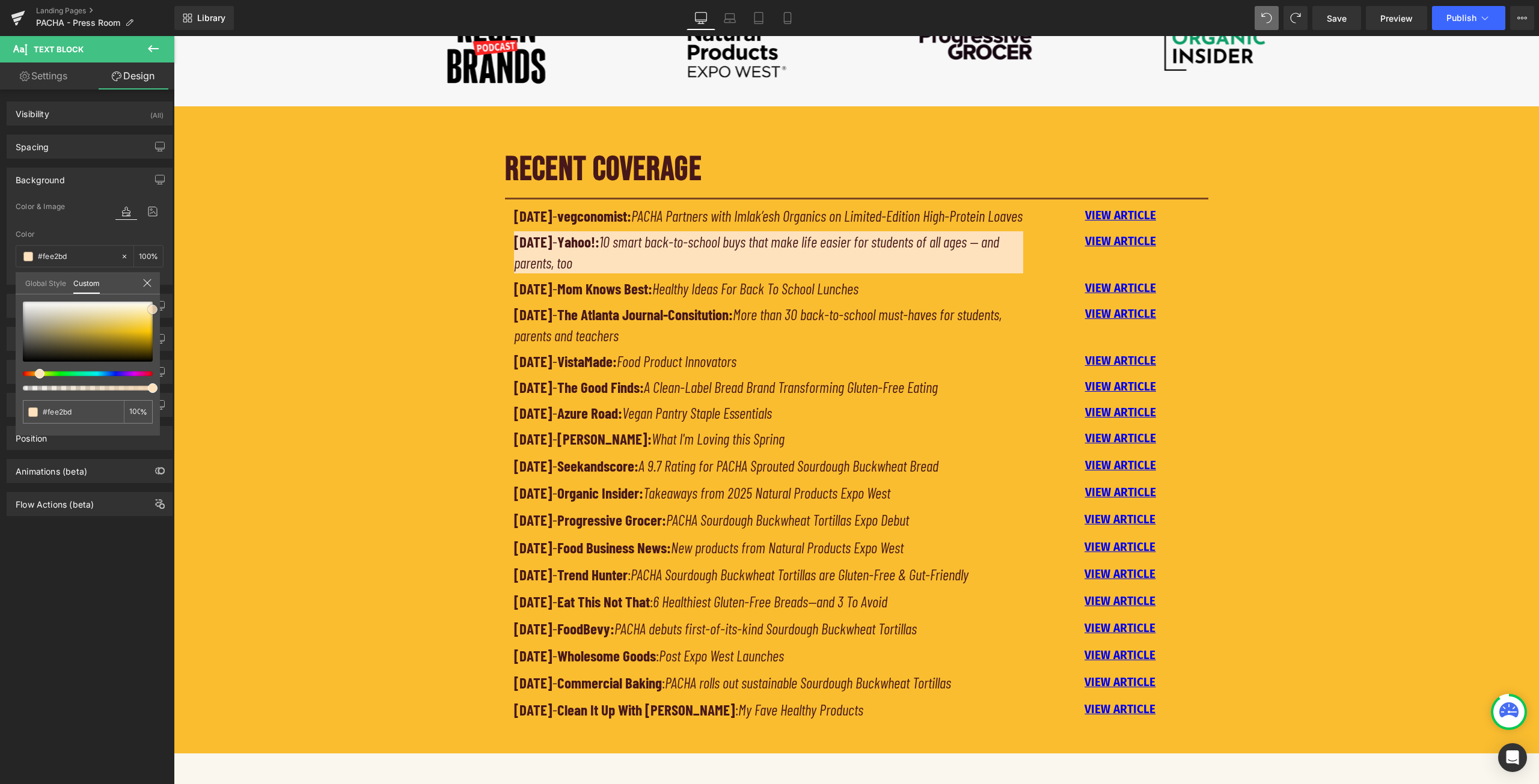
type input "#ffc984"
type input "#feddb3"
type input "#fdedd7"
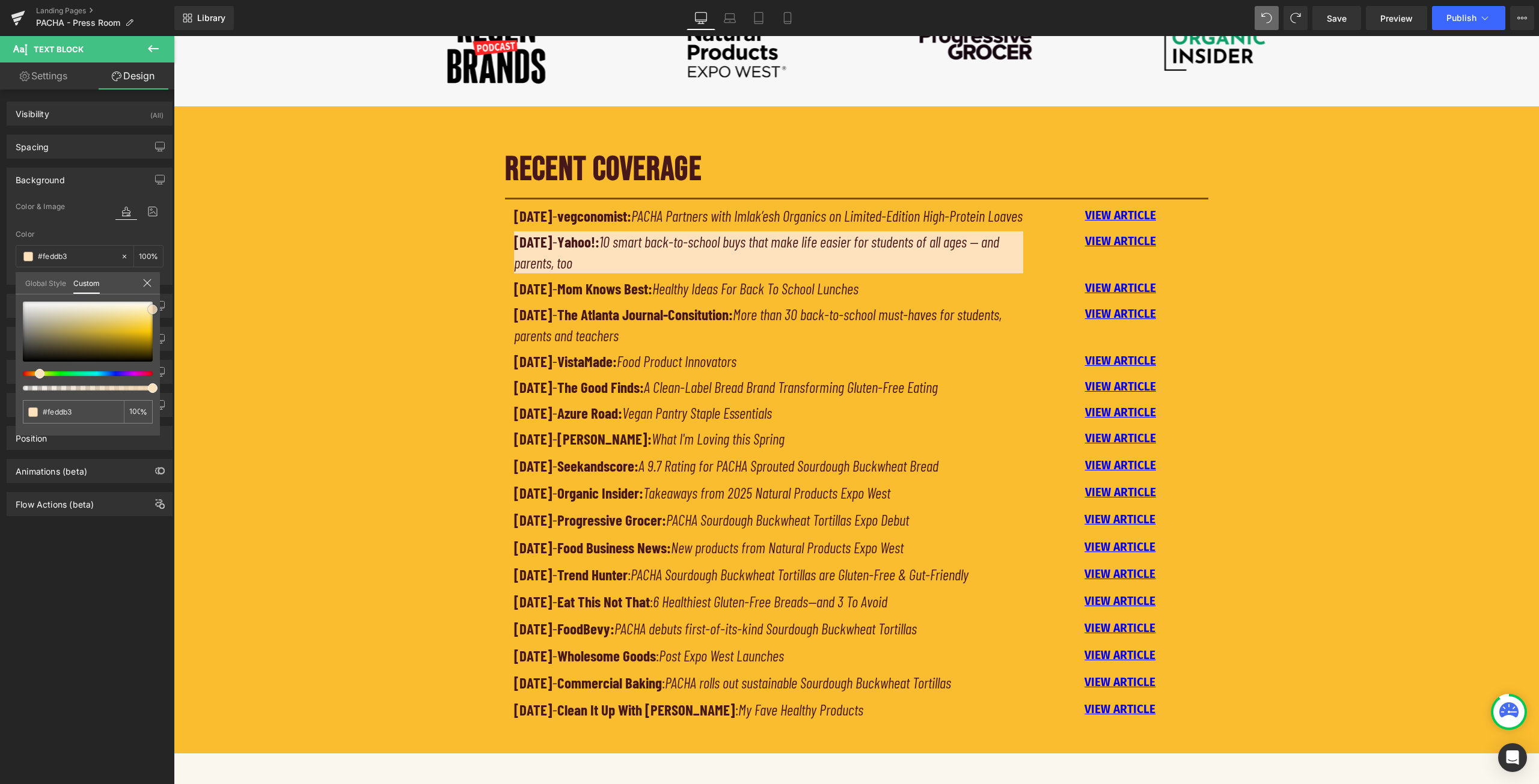
type input "#fdedd7"
type input "#fff4e5"
type input "#fff8ef"
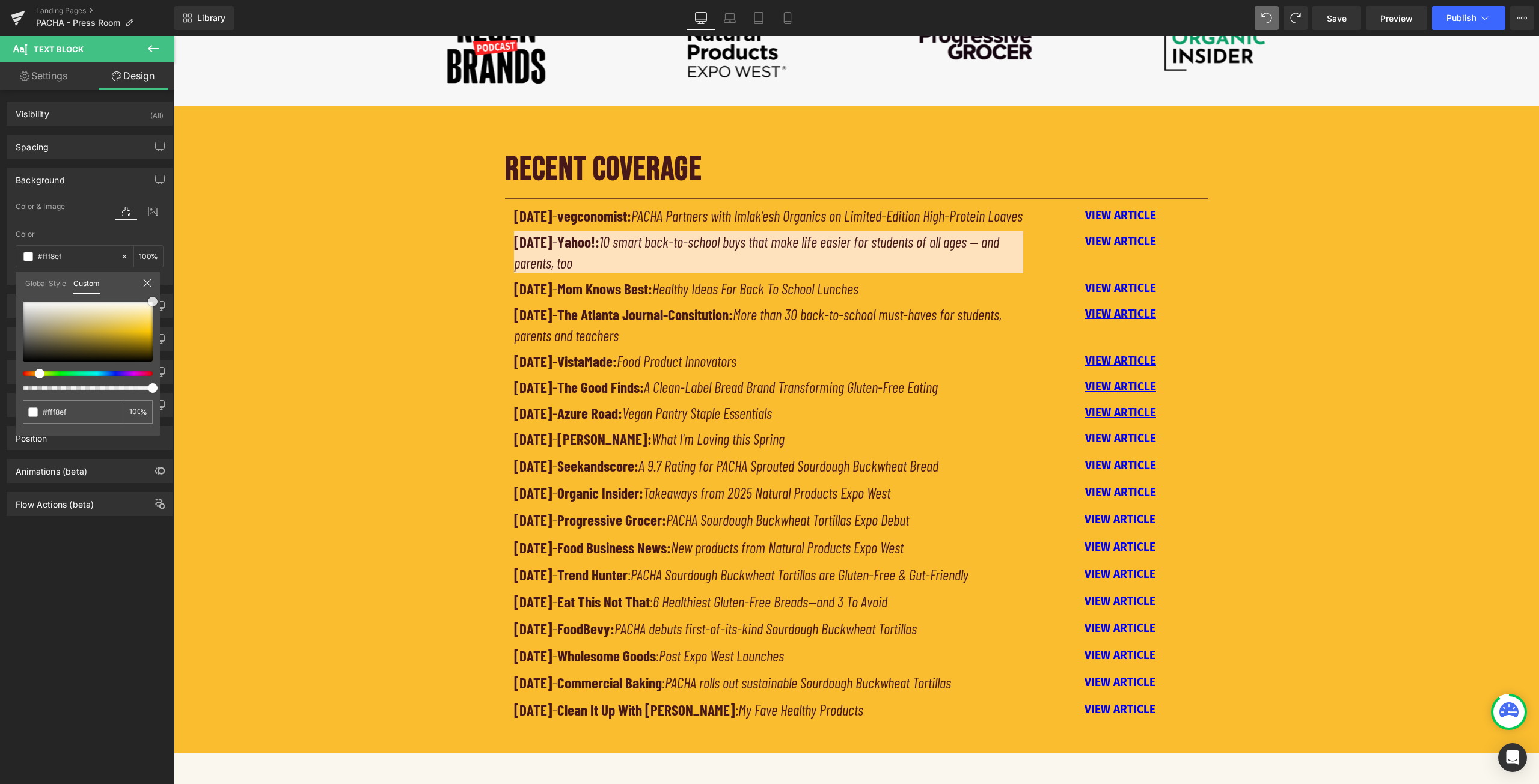
type input "#fffcf9"
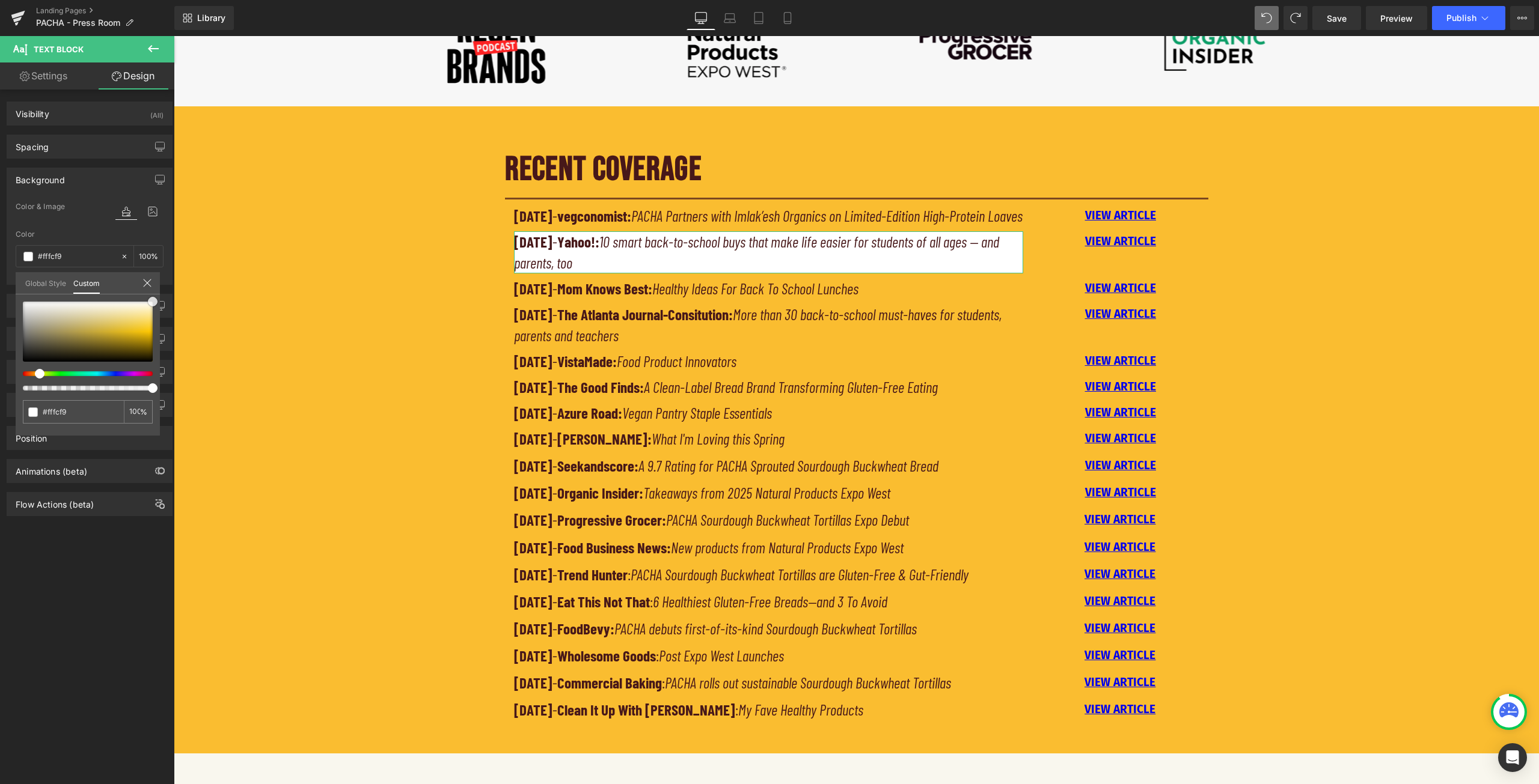
type input "#ffffff"
type input "#fffcf9"
type input "#ffede0"
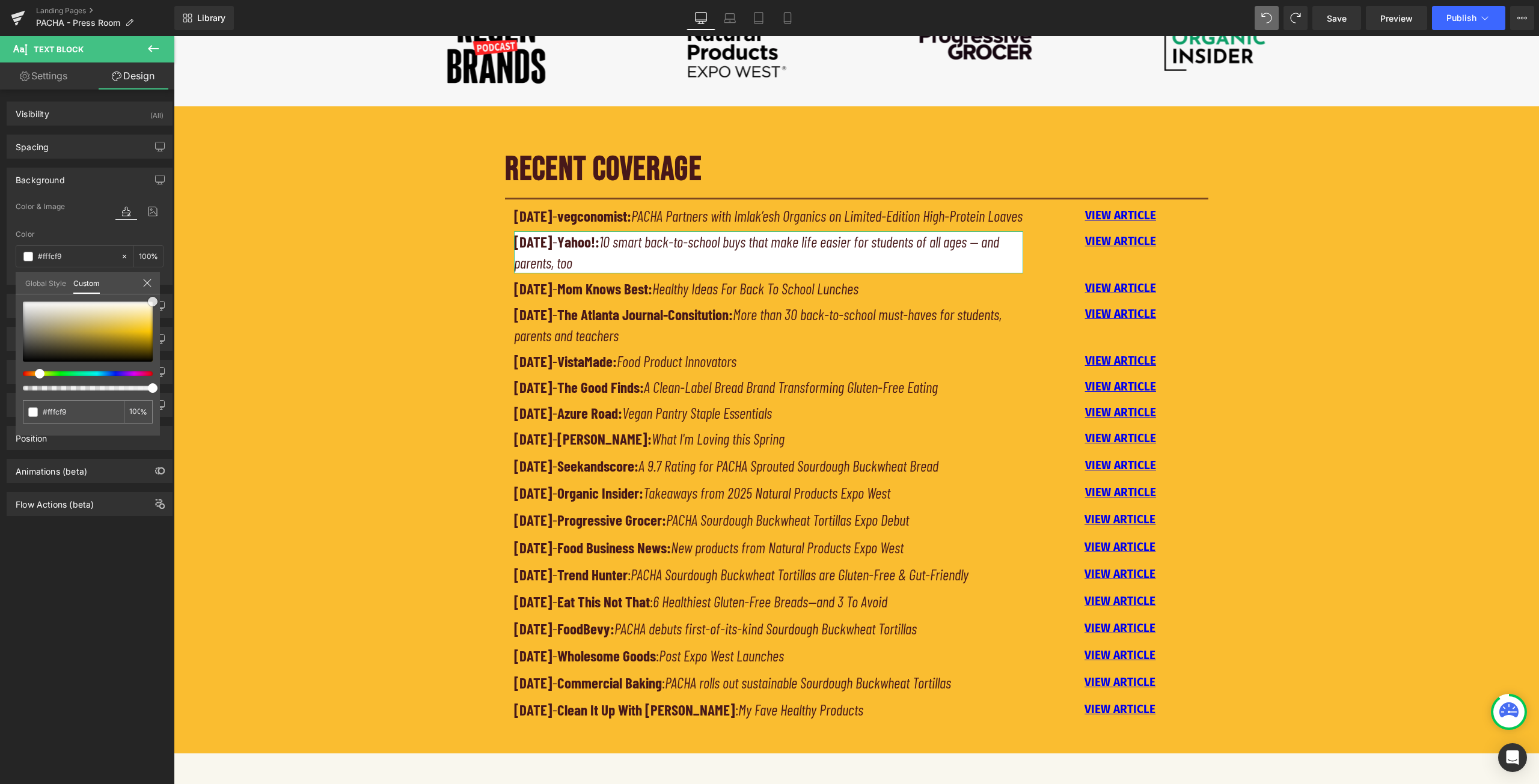
type input "#ffede0"
type input "#fcdec9"
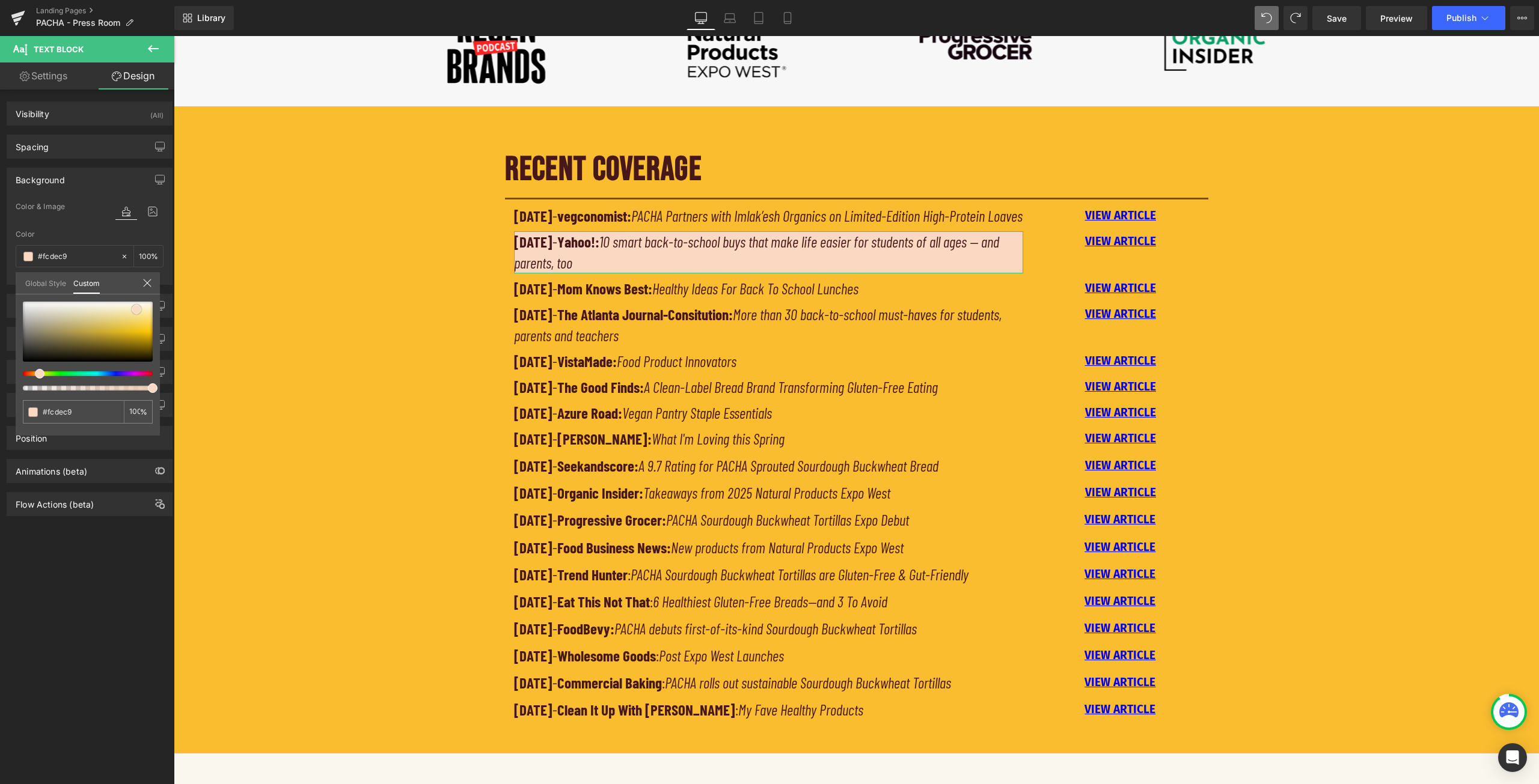
type input "#fad8c1"
type input "#f9d5bd"
type input "#f8d5be"
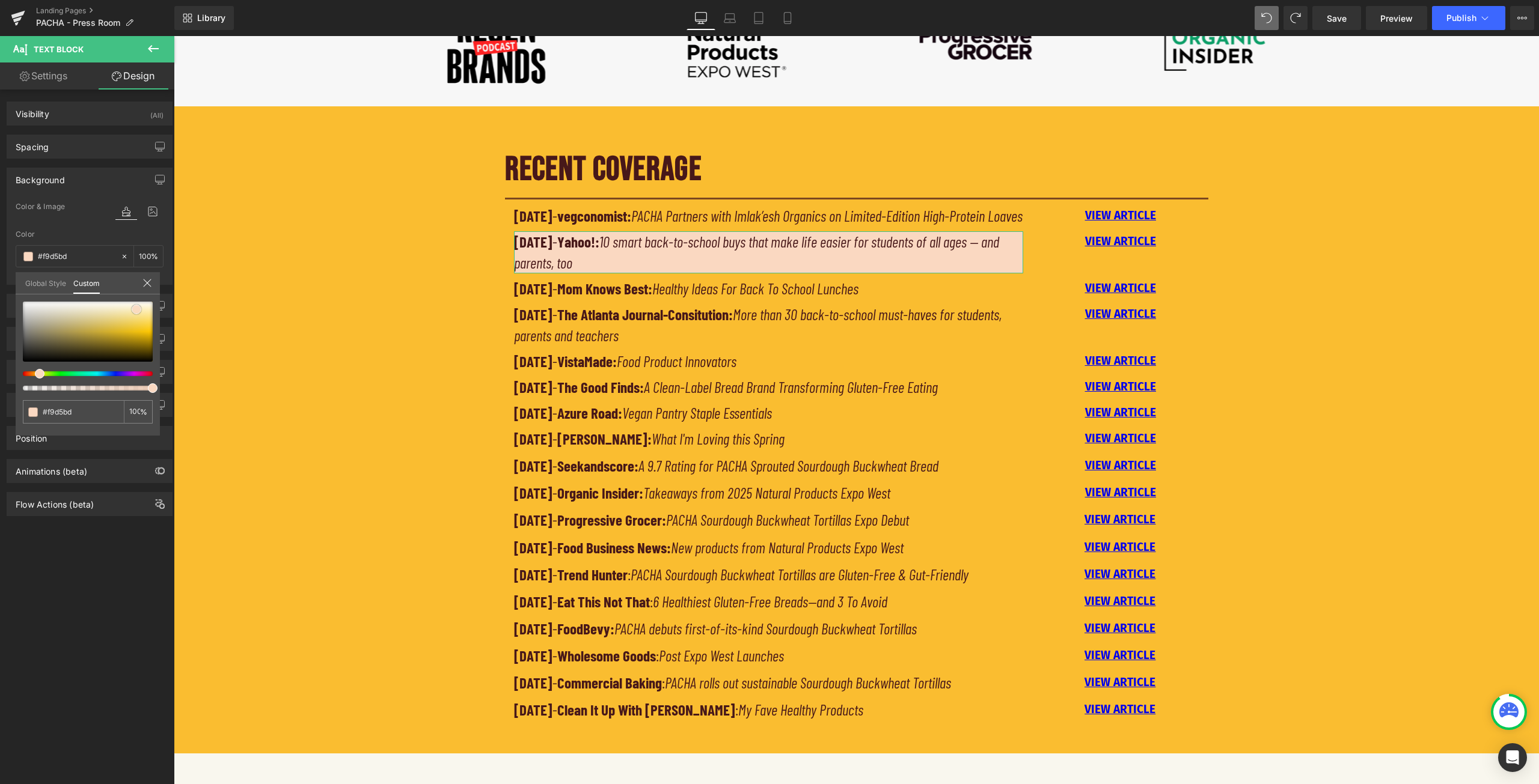
type input "#f8d5be"
type input "#f6d5c0"
type input "#f7e0d3"
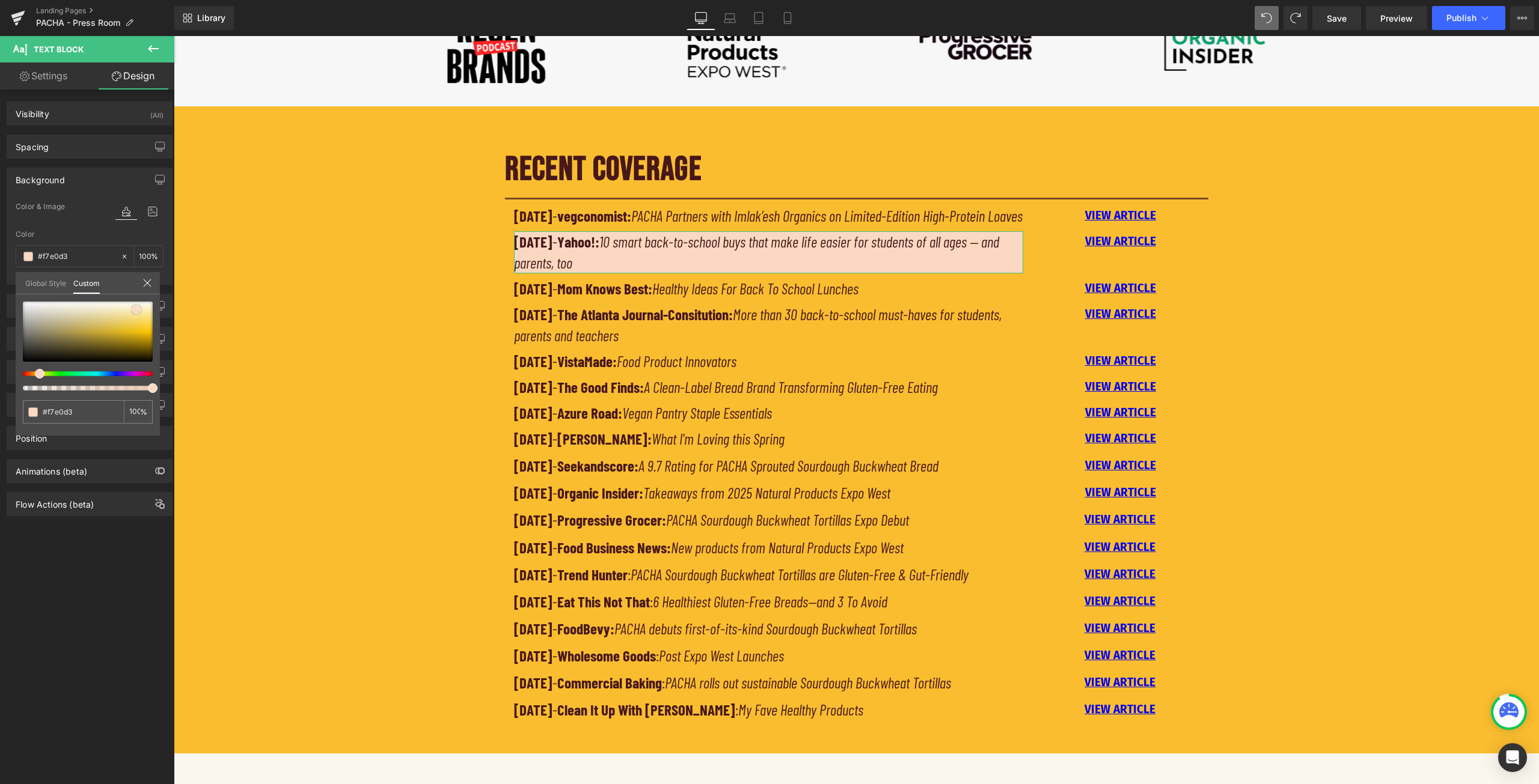
type input "#f9ede5"
type input "#fcf6f2"
type input "#fefcfa"
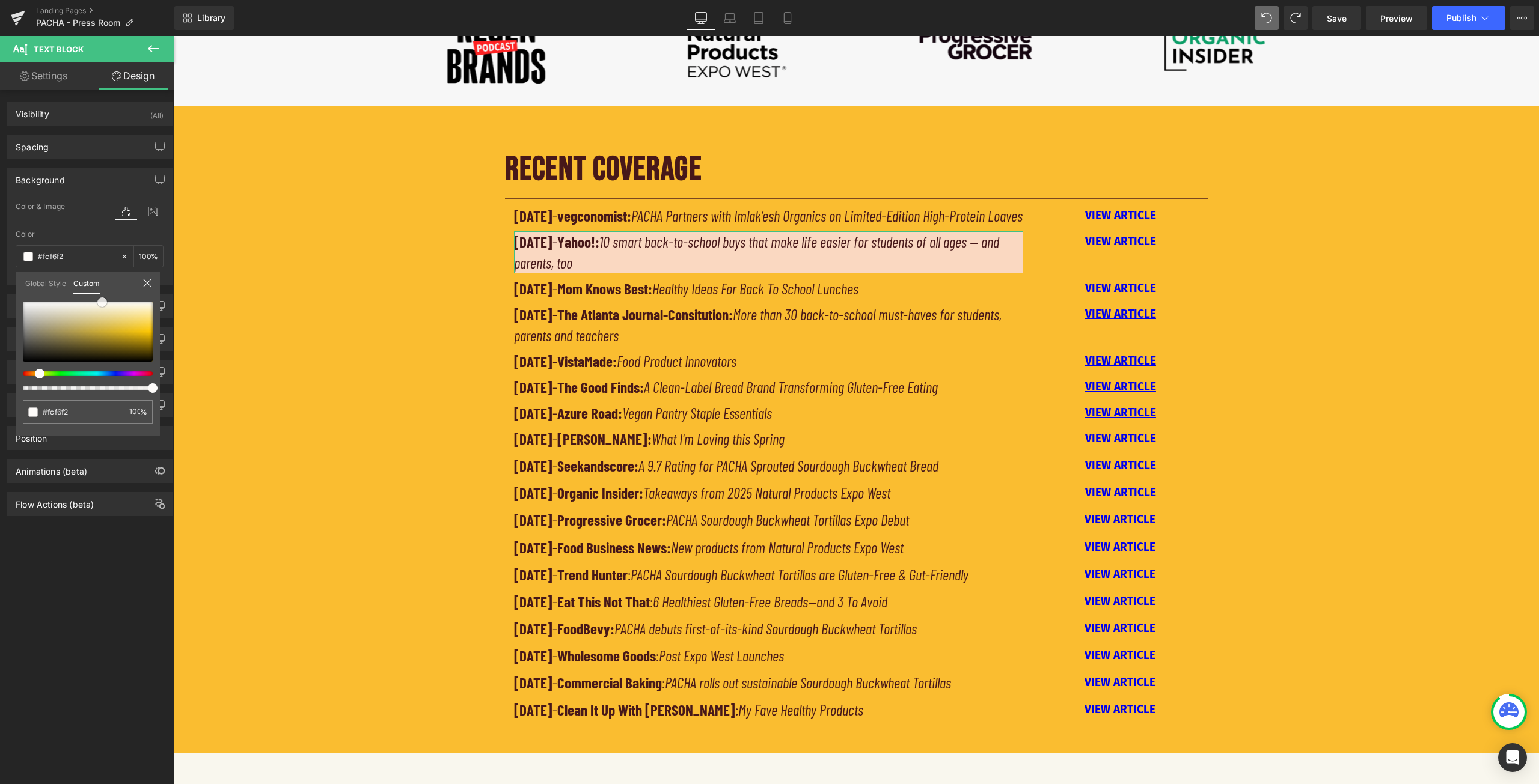
type input "#fefcfa"
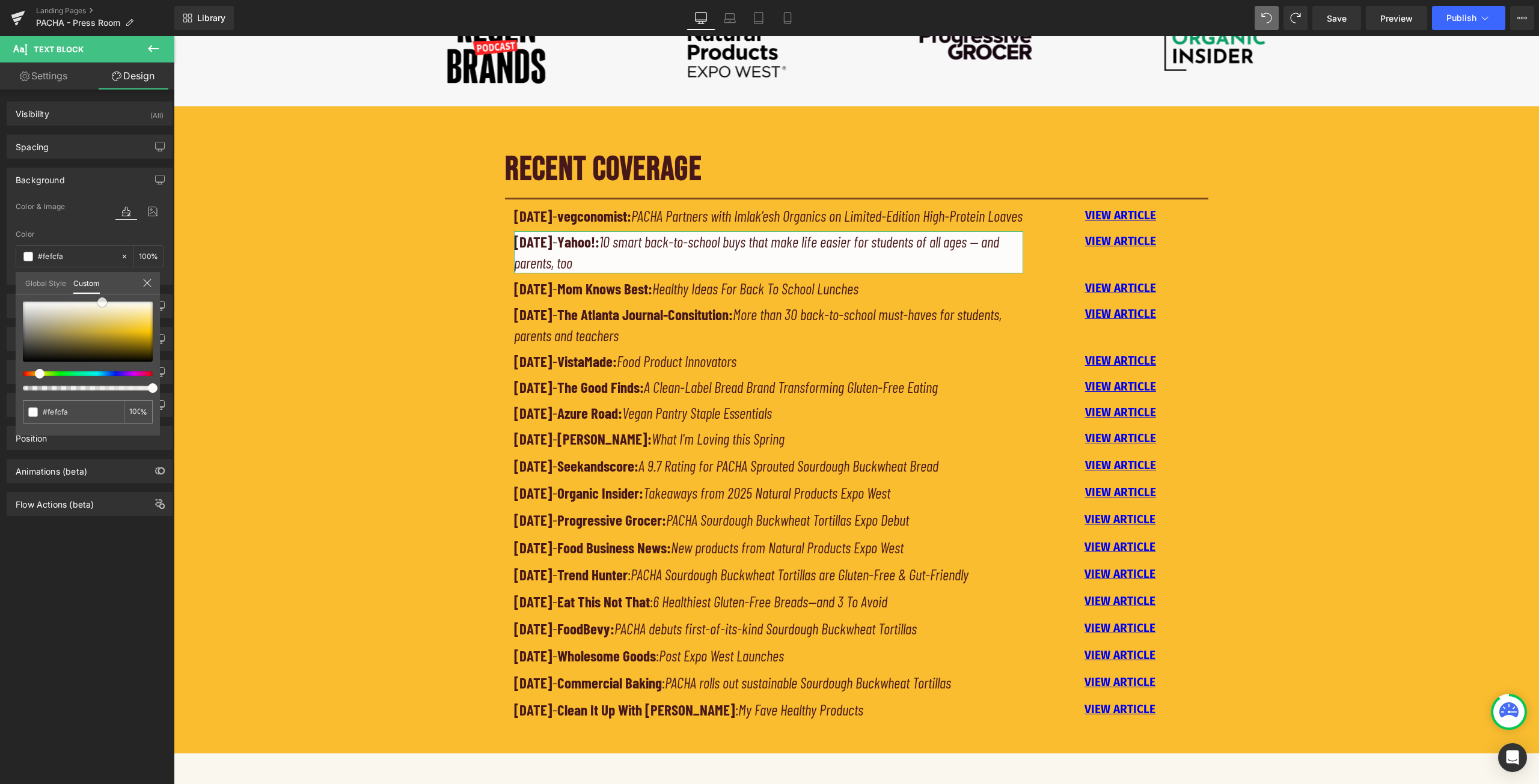
type input "#ffffff"
type input "#f8ede2"
type input "#f3d7b9"
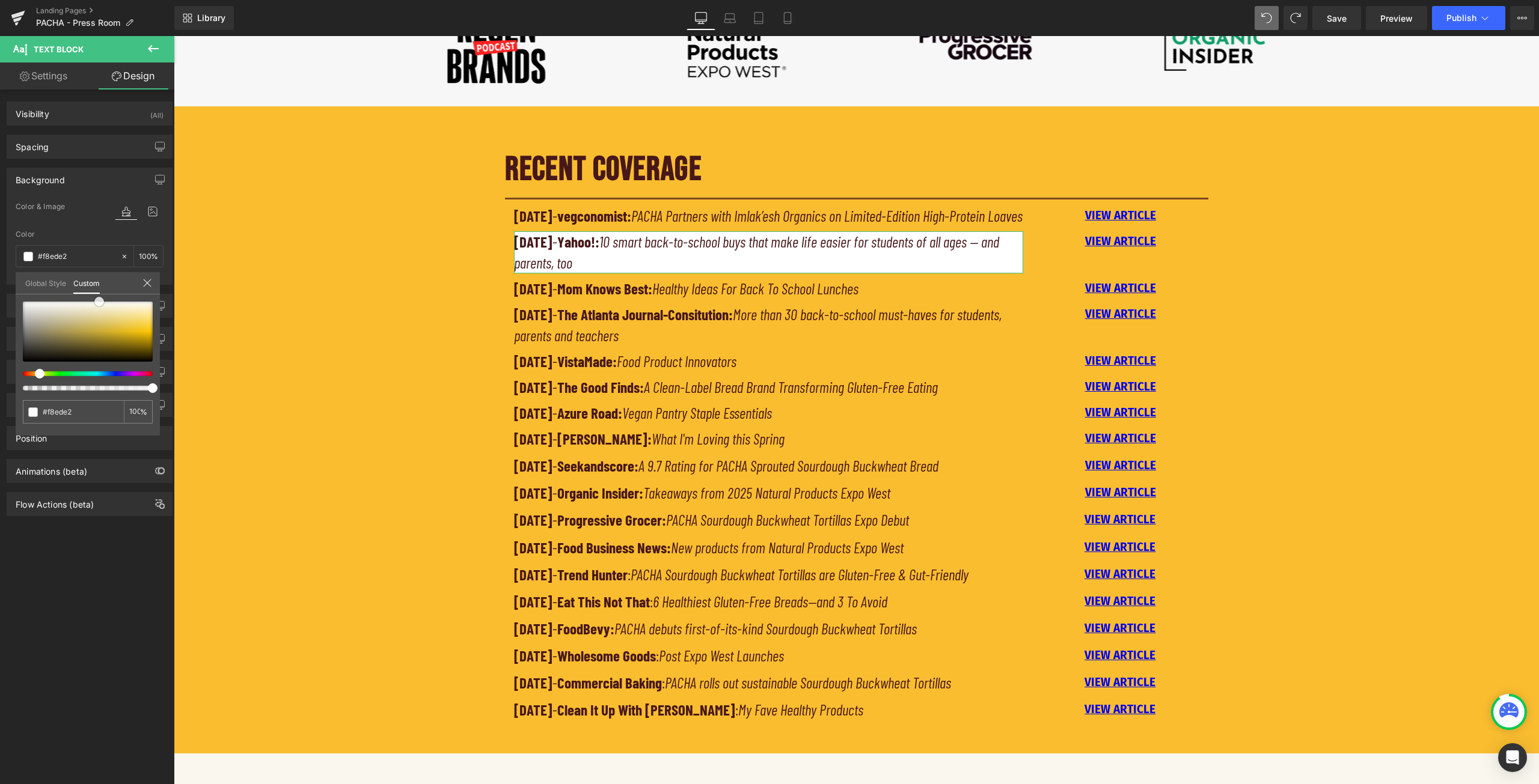
type input "#f3d7b9"
type input "#f2be86"
type input "#f3aa5c"
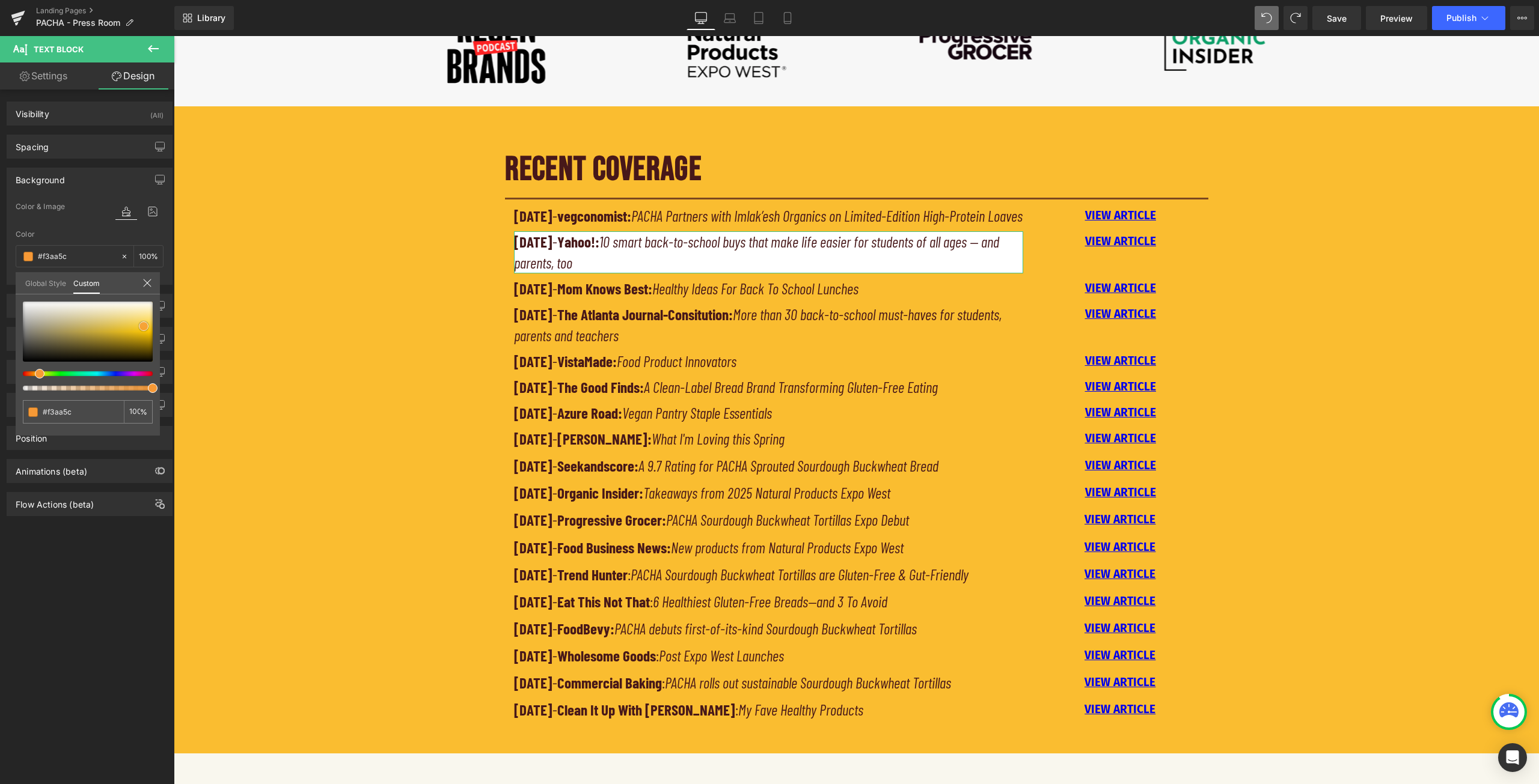
type input "#f79e40"
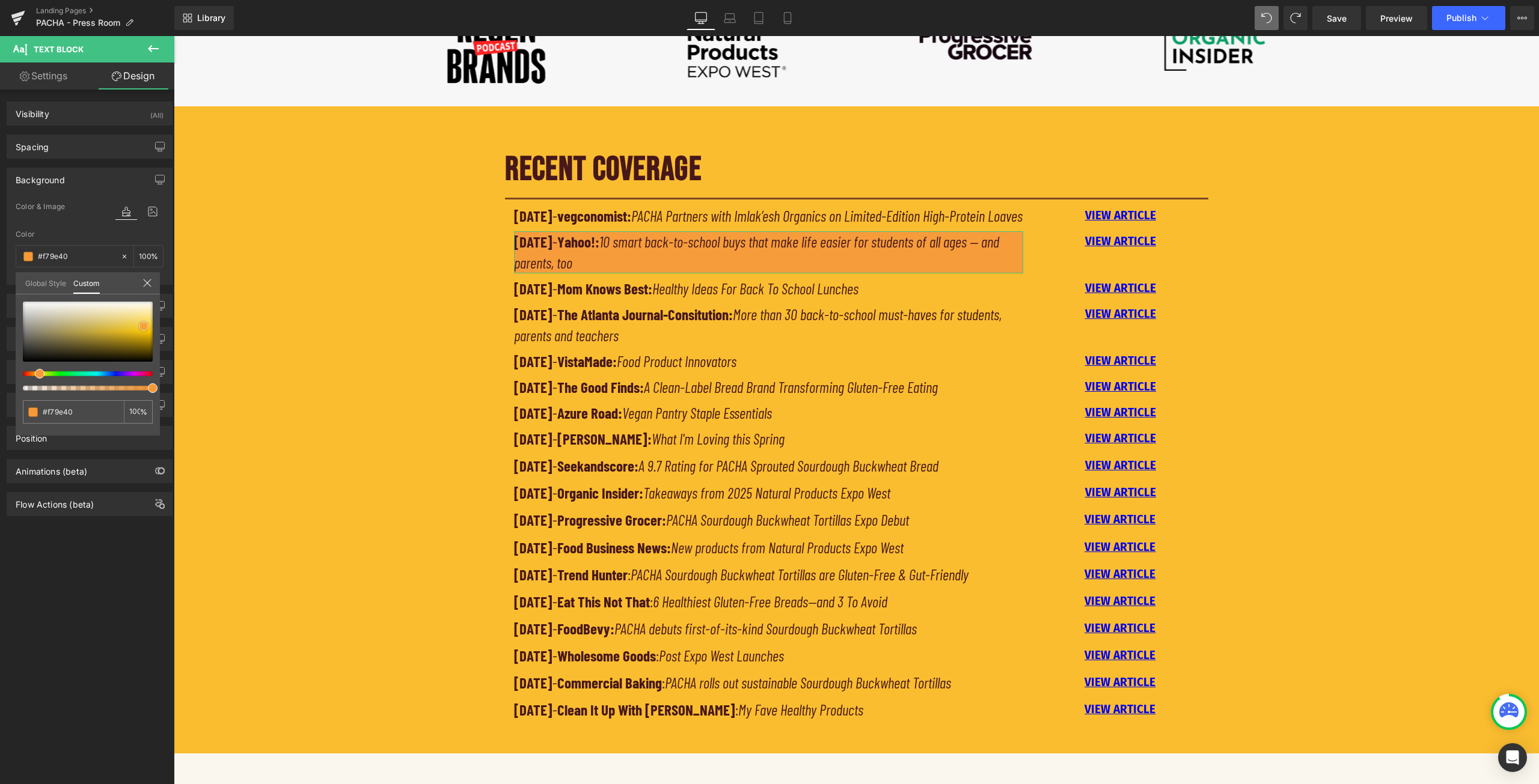
type input "#f69c3b"
type input "#f79935"
type input "#f9972e"
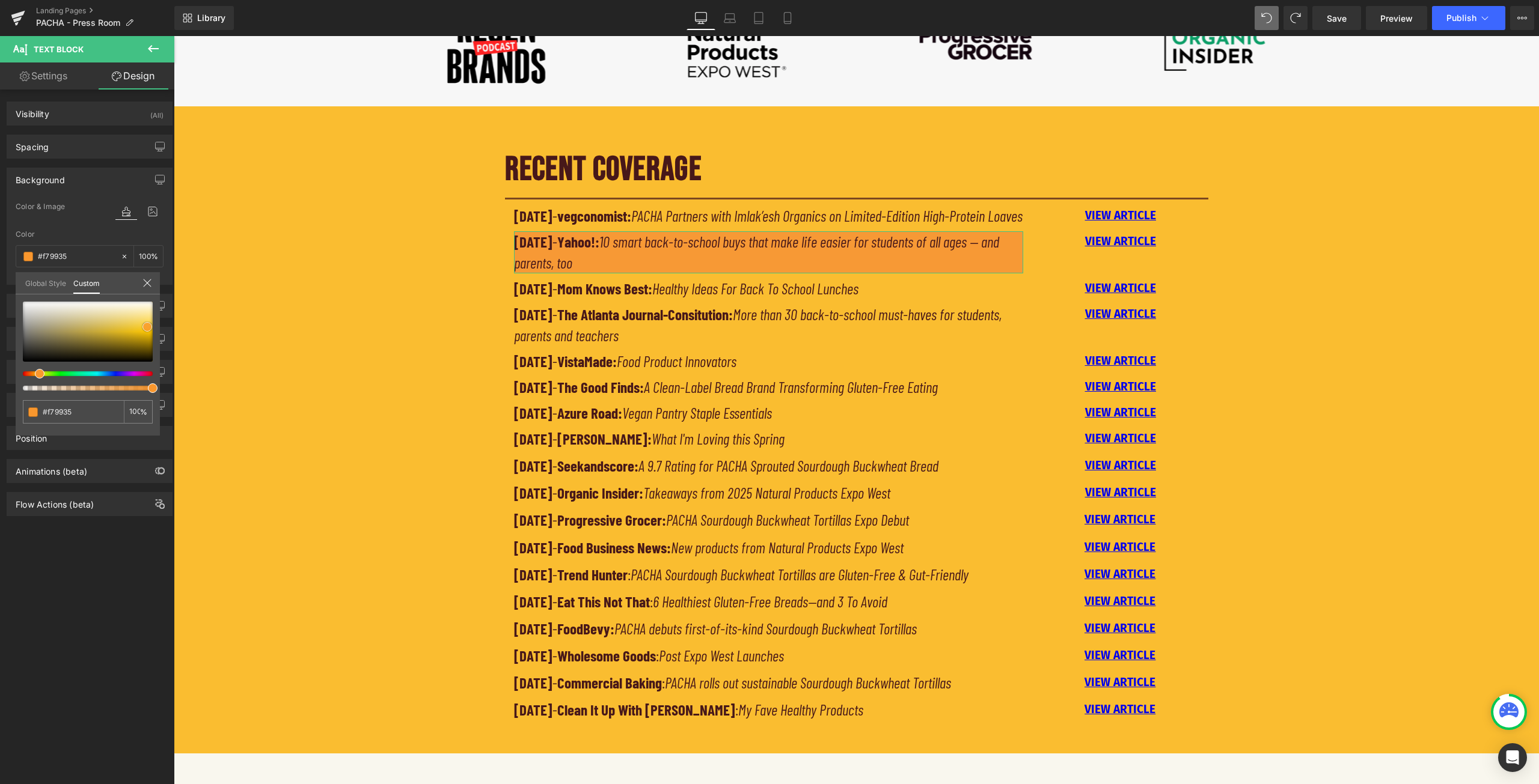
type input "#f9972e"
type input "#fb8f1c"
type input "#ff8b0f"
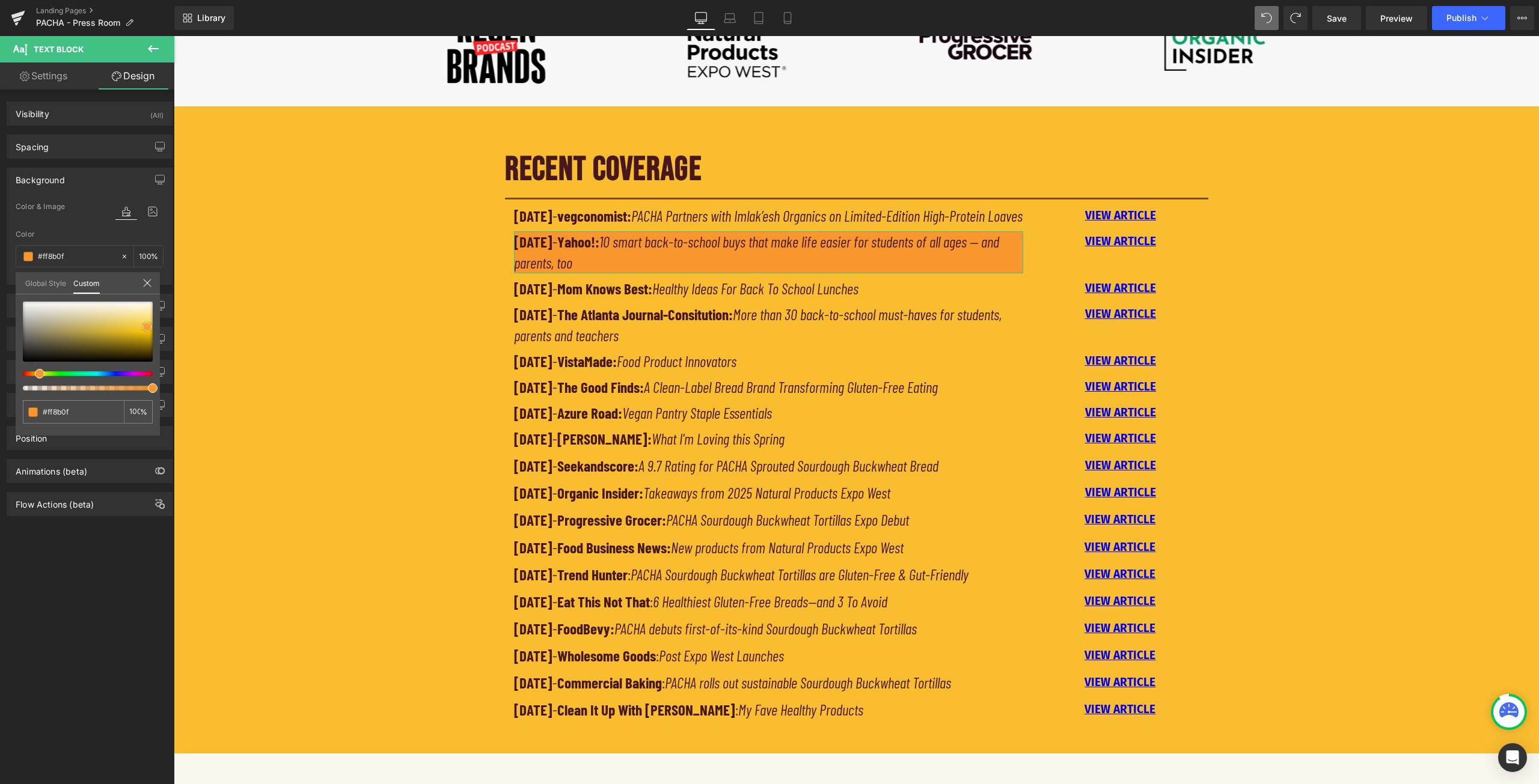
type input "#ff8605"
type input "#f98100"
type input "#f47e00"
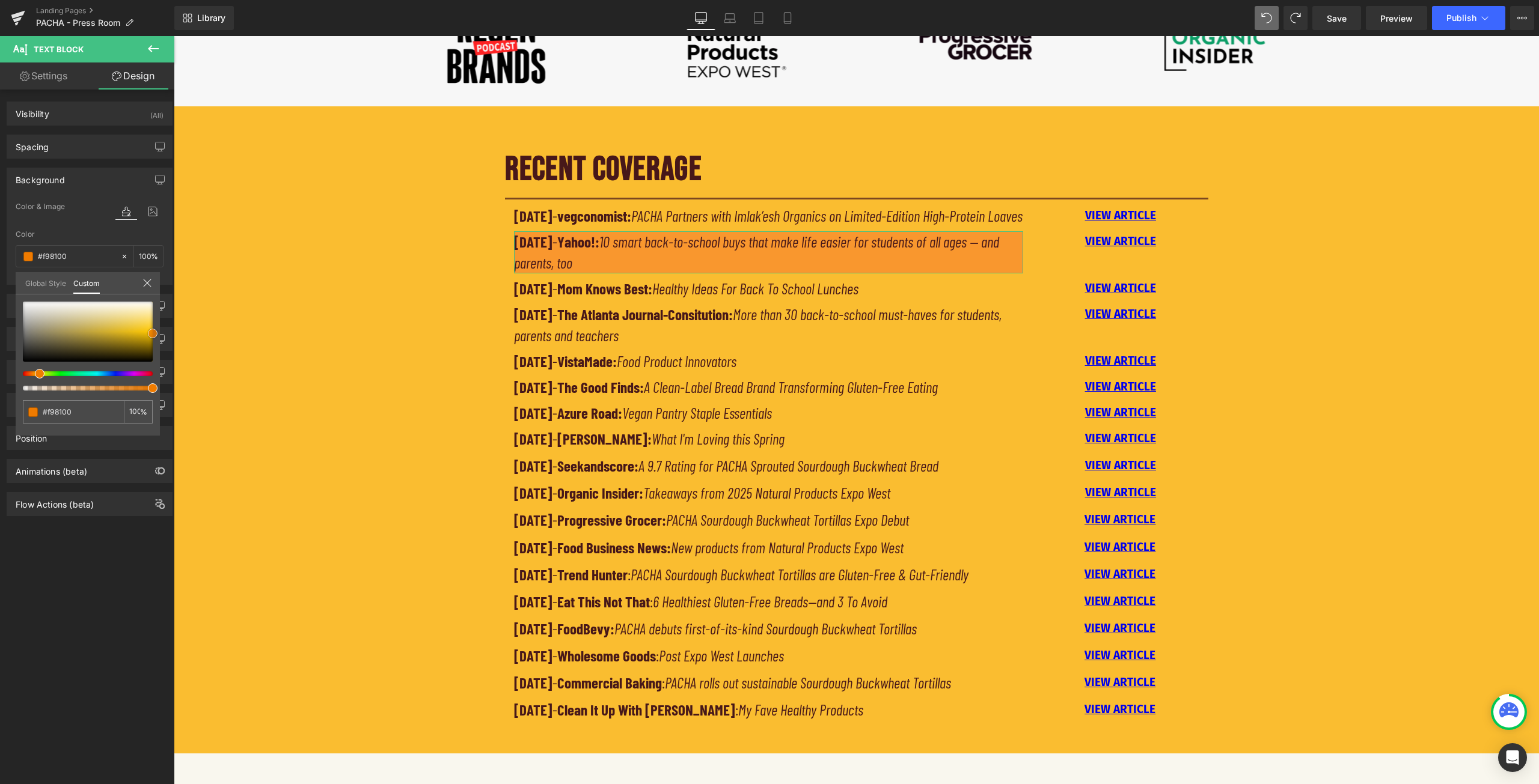
type input "#f47e00"
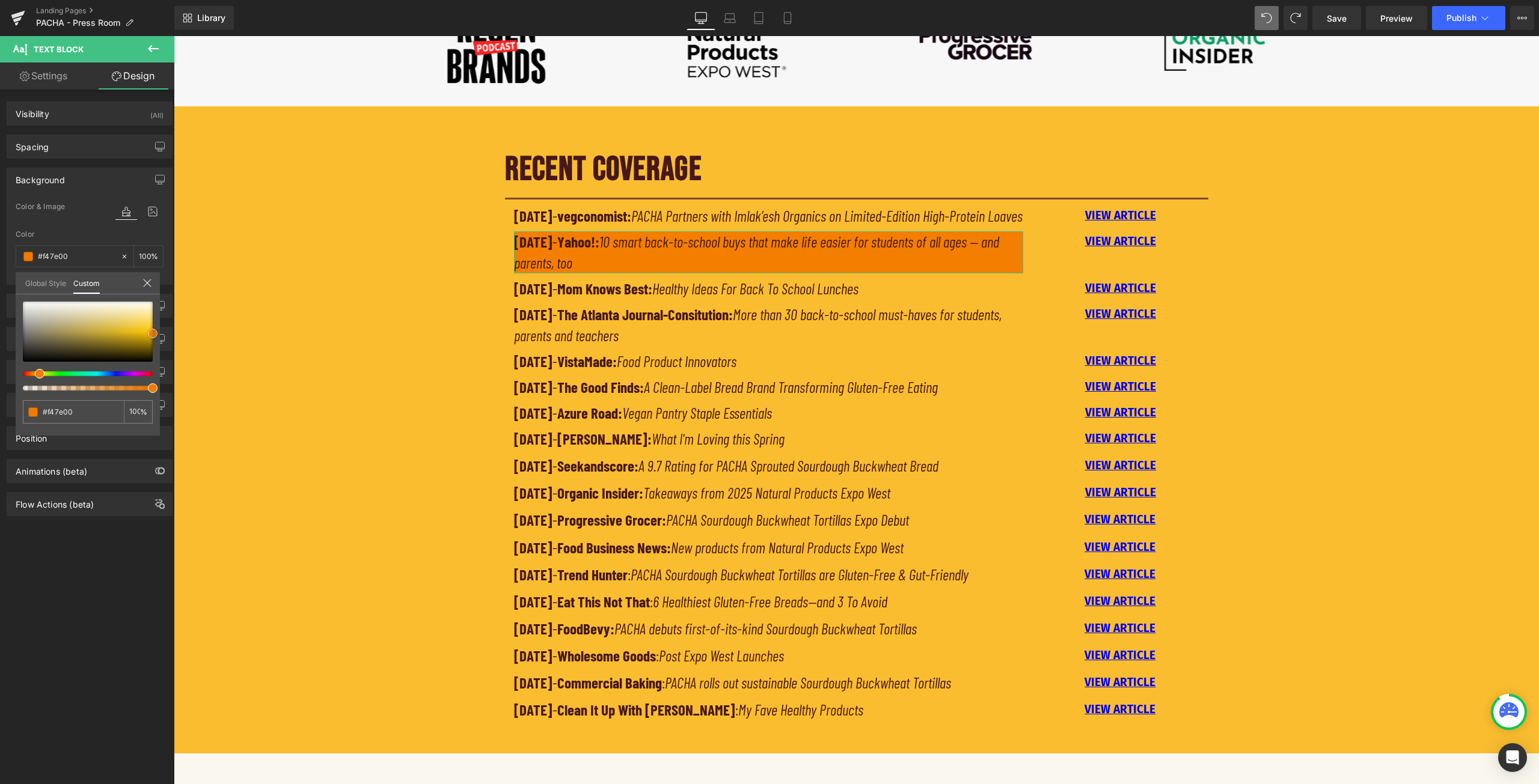
type input "#ef7b00"
type input "#ea7900"
type input "#e57600"
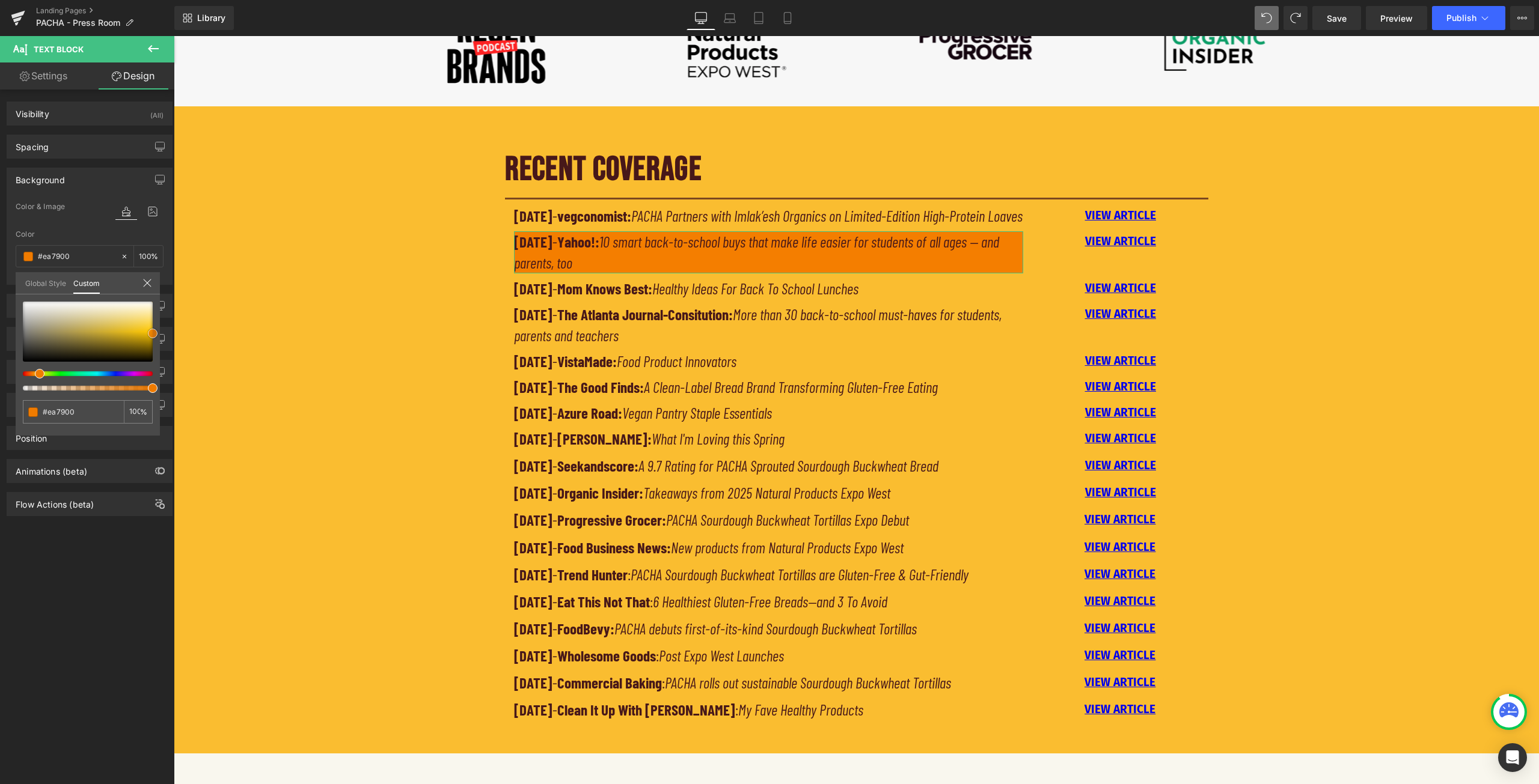
type input "#e57600"
type input "#db7100"
type input "#d66e00"
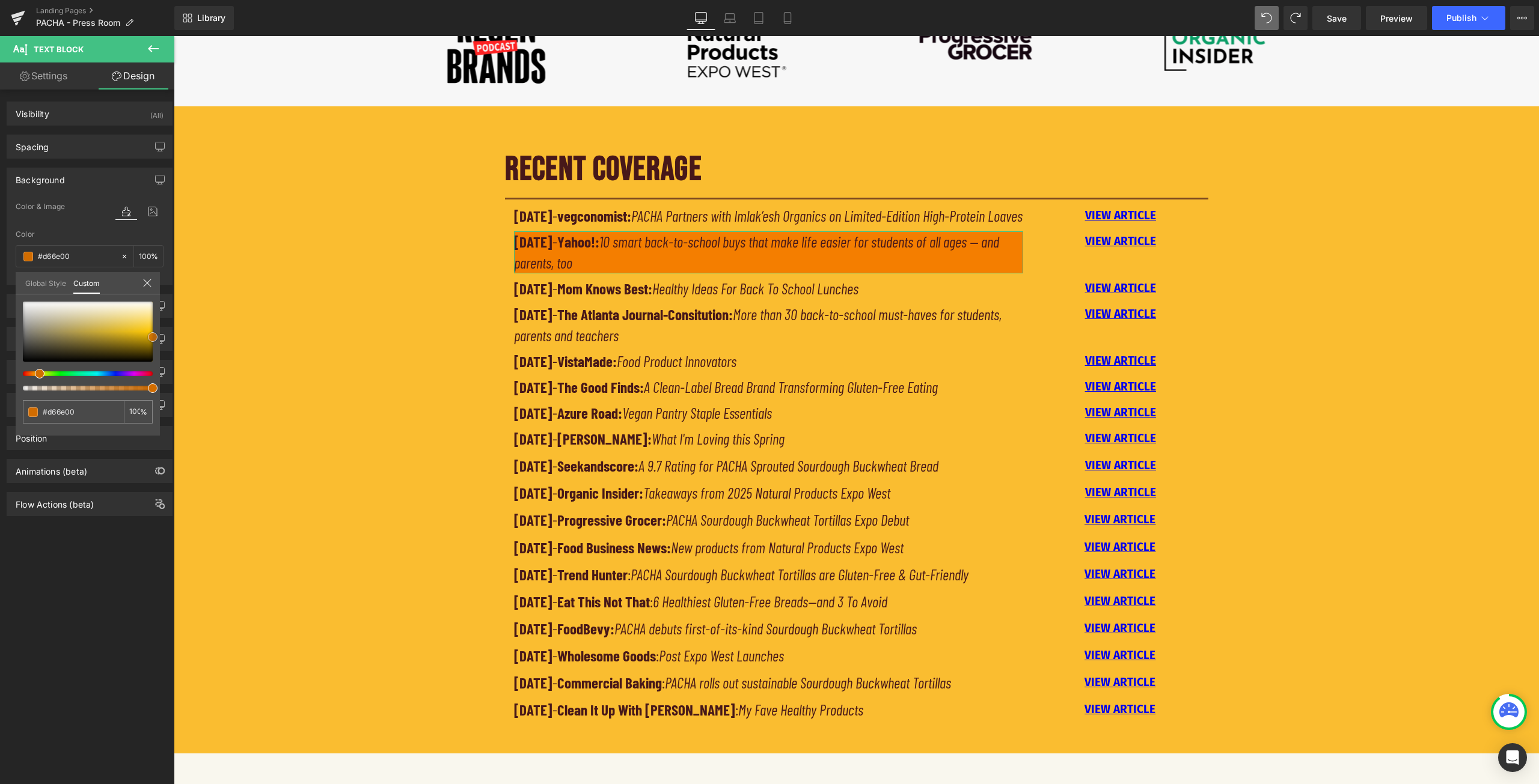
type input "#d16c00"
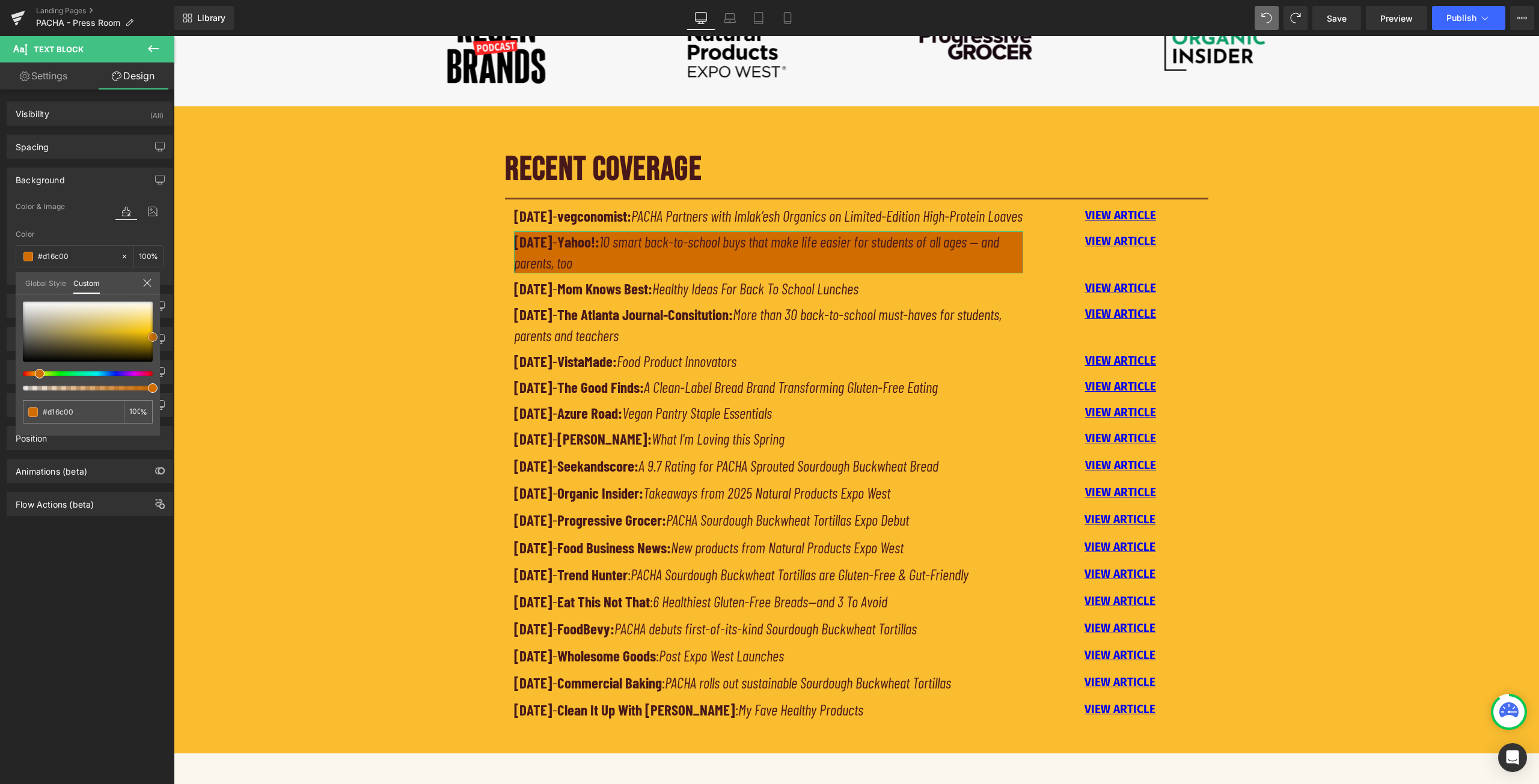
type input "#c66600"
type input "#c16400"
type input "#bc6100"
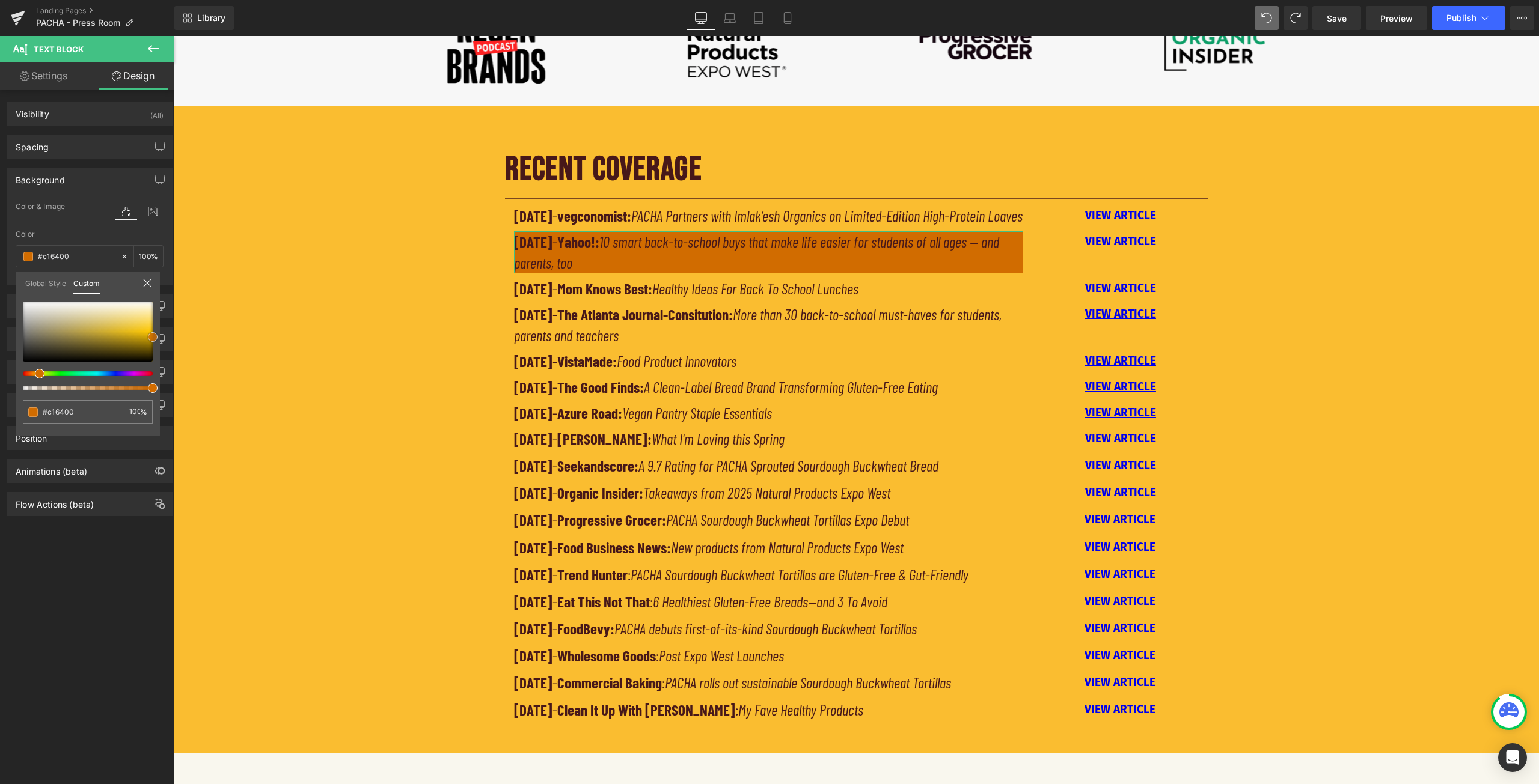
type input "#bc6100"
type input "#b75e00"
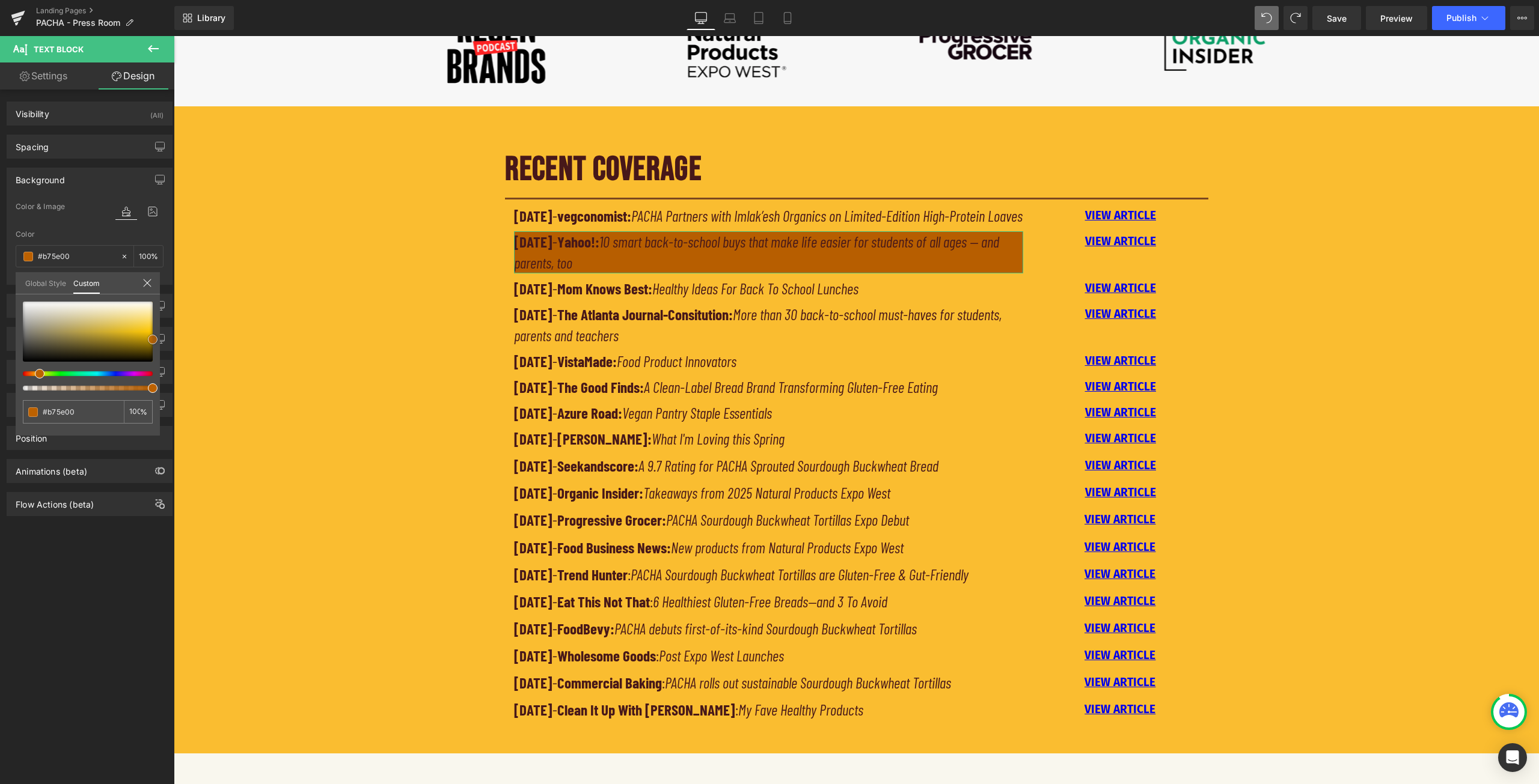
type input "#c16400"
type input "#d66e00"
type input "#df7301"
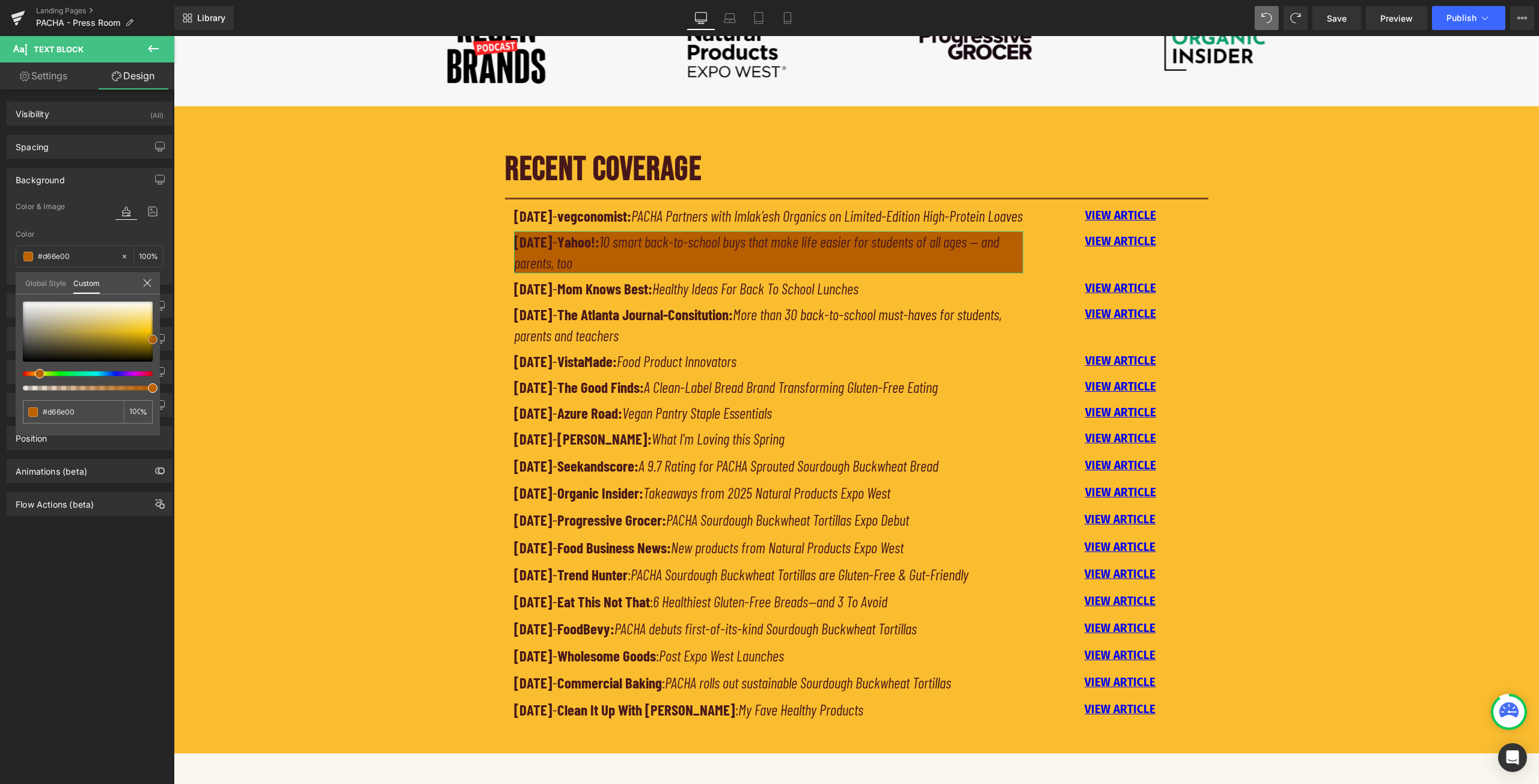
type input "#df7301"
type input "#de7302"
type input "#dd7303"
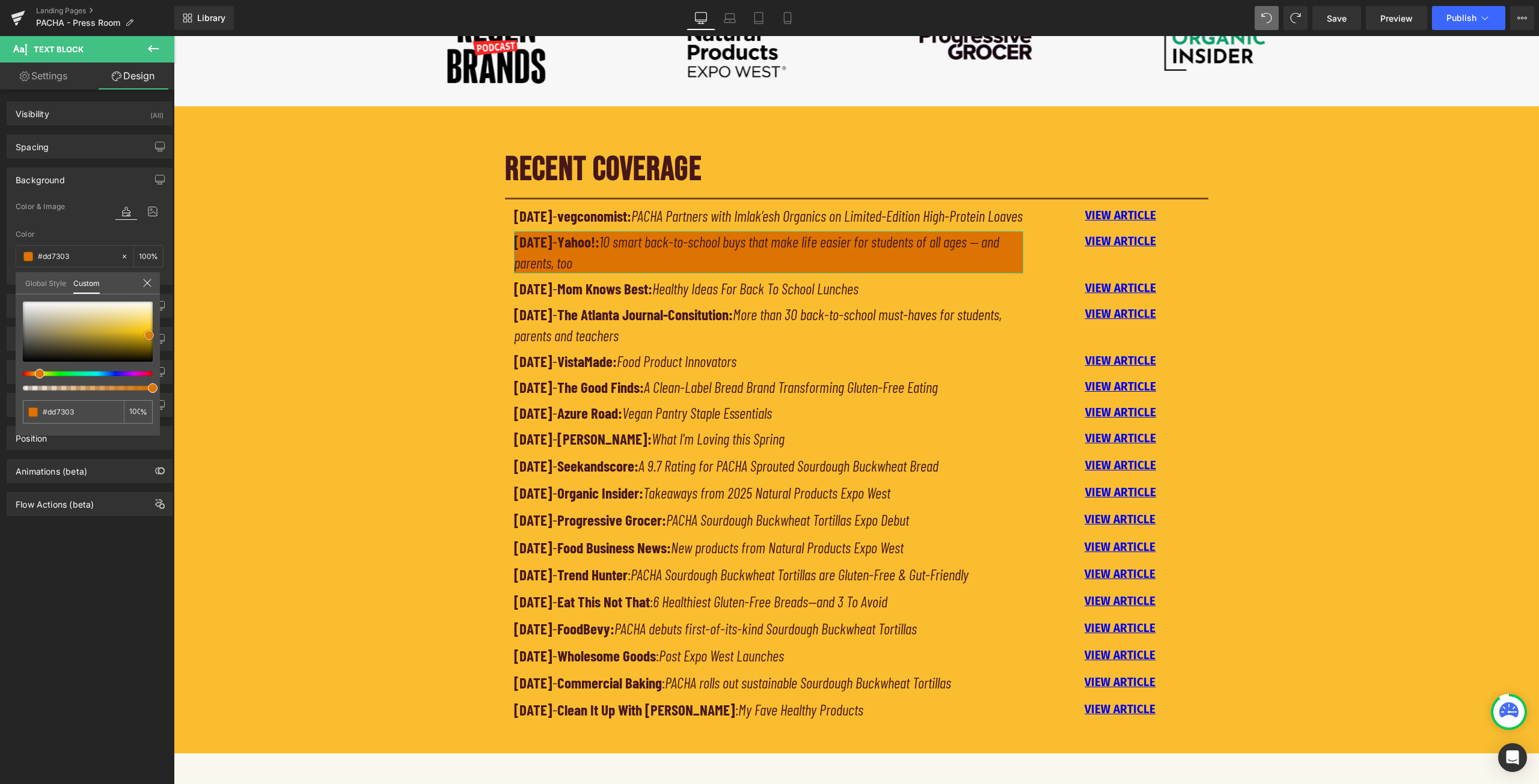
type input "#e07604"
type input "#e37807"
type input "#e77b08"
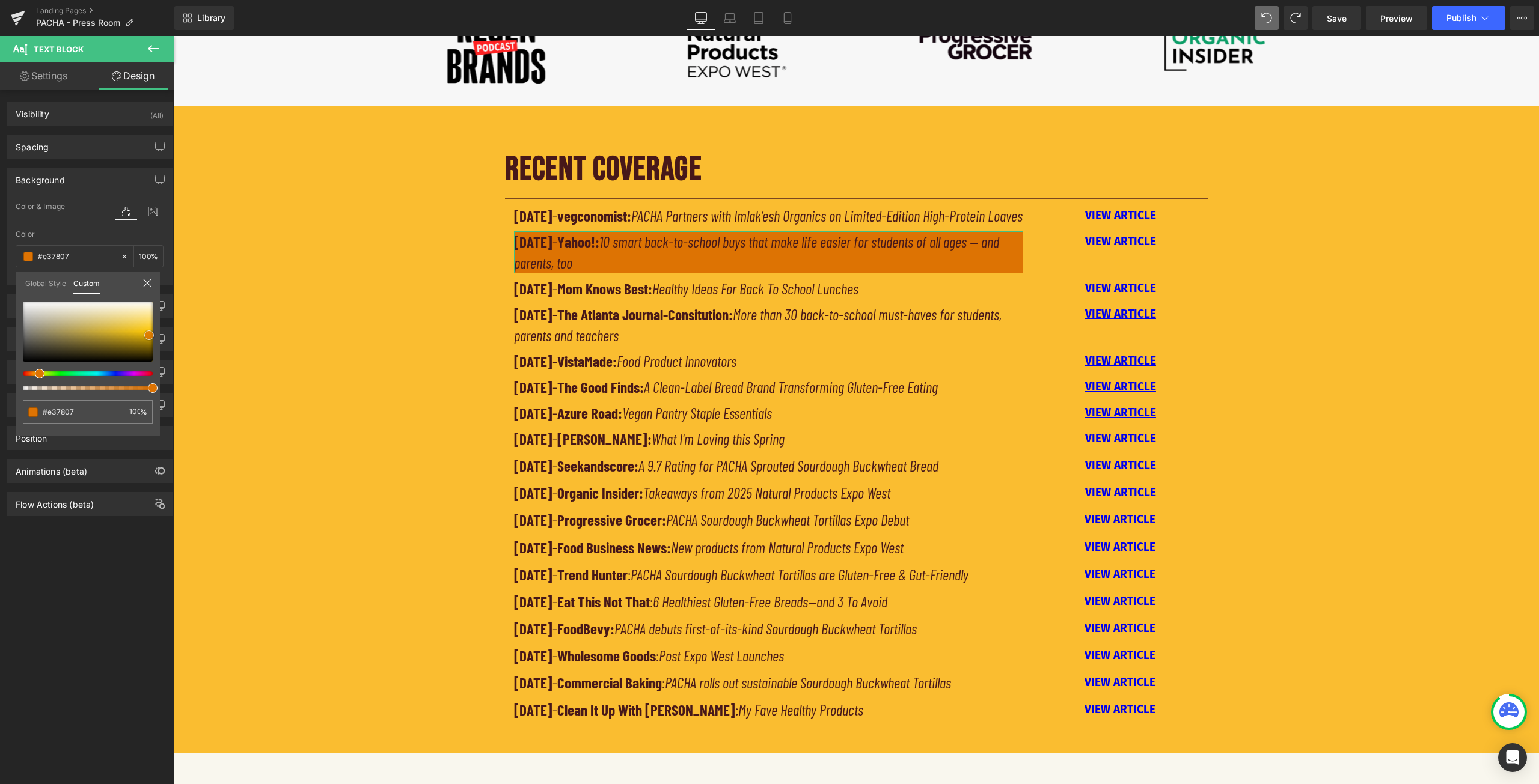
type input "#e77b08"
type input "#ec7e08"
type input "#e97e0b"
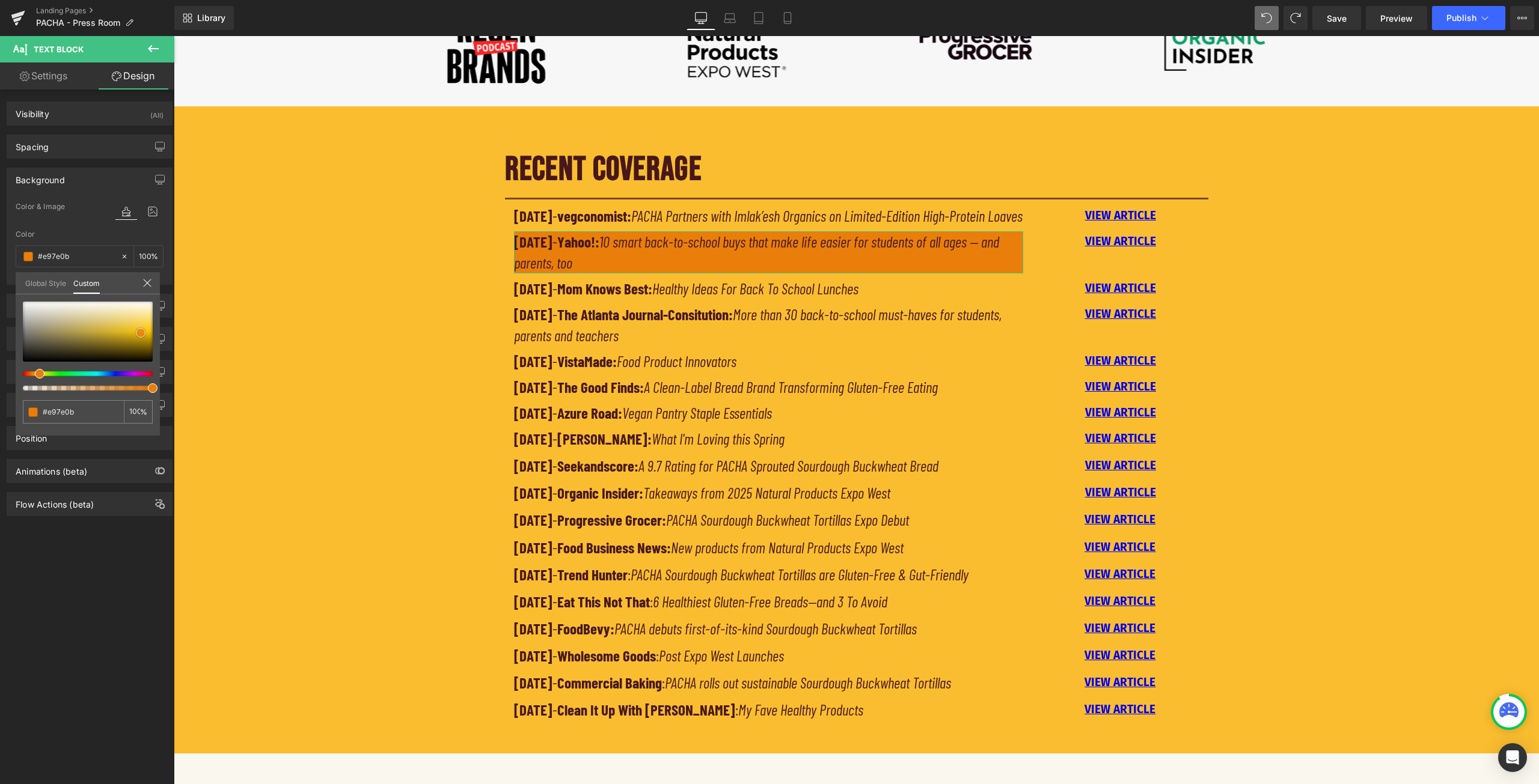
type input "#ee800b"
type input "#f78307"
type input "#fc8302"
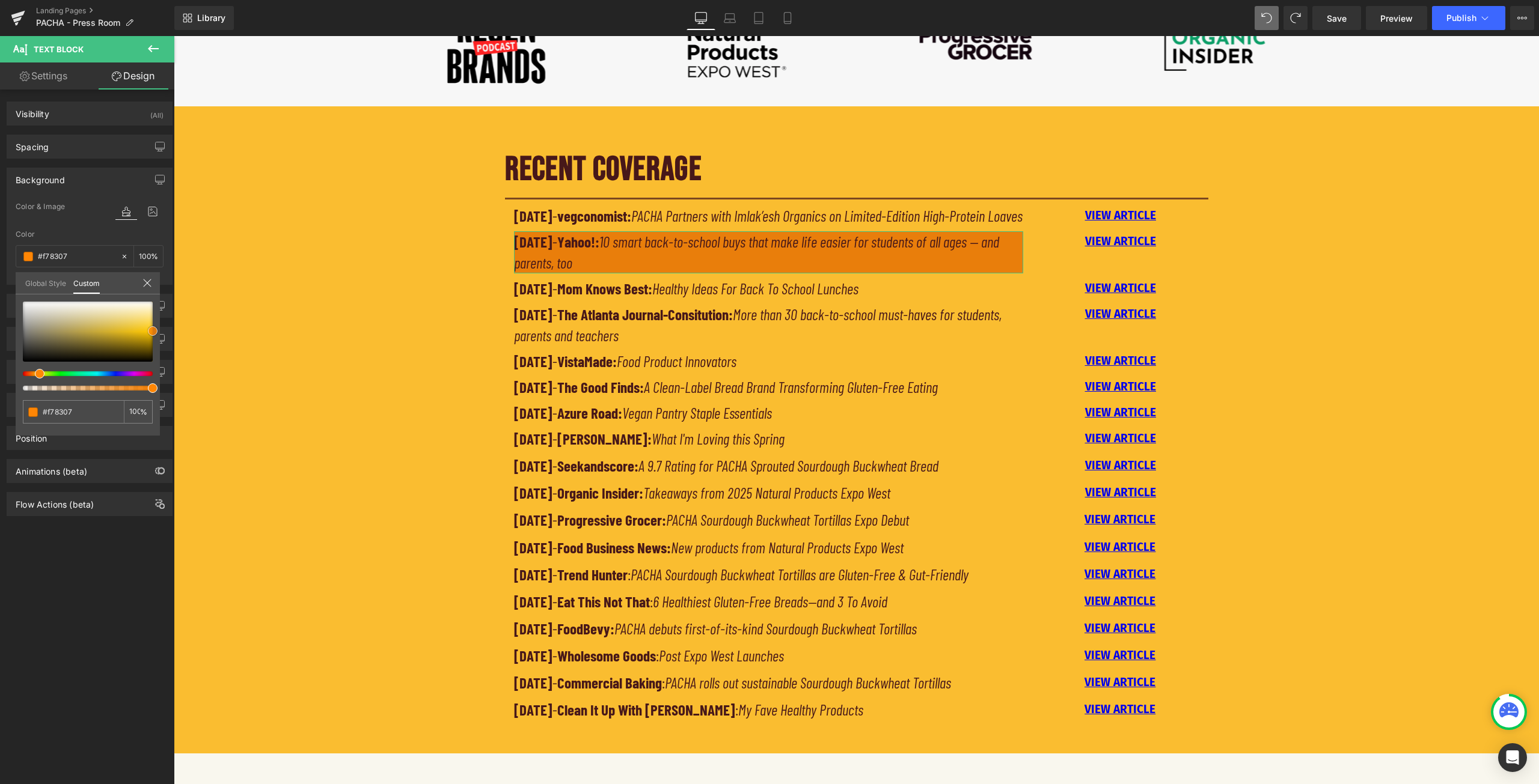
type input "#fc8302"
type input "#ff8605"
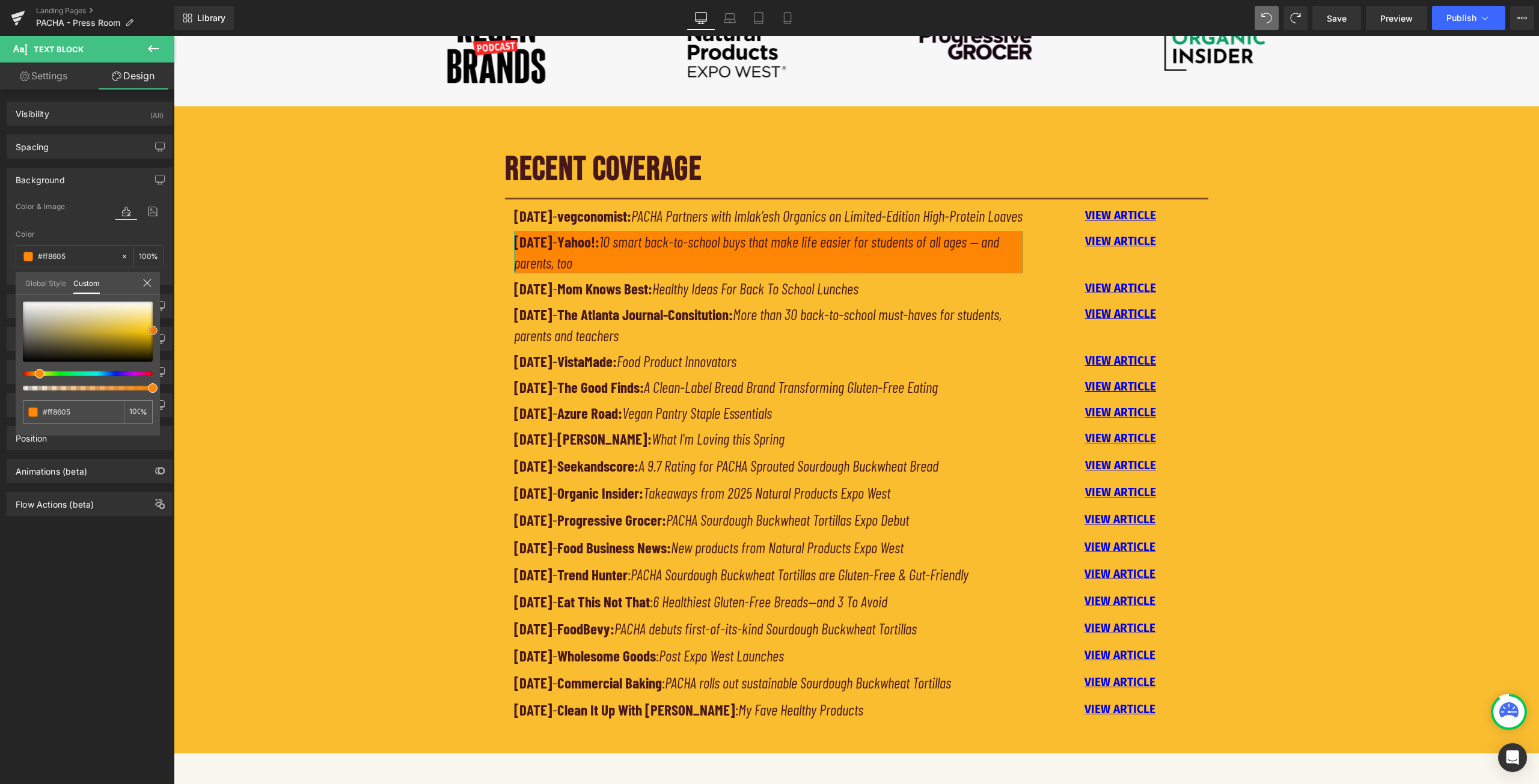
type input "#ff880a"
type input "#ff8d14"
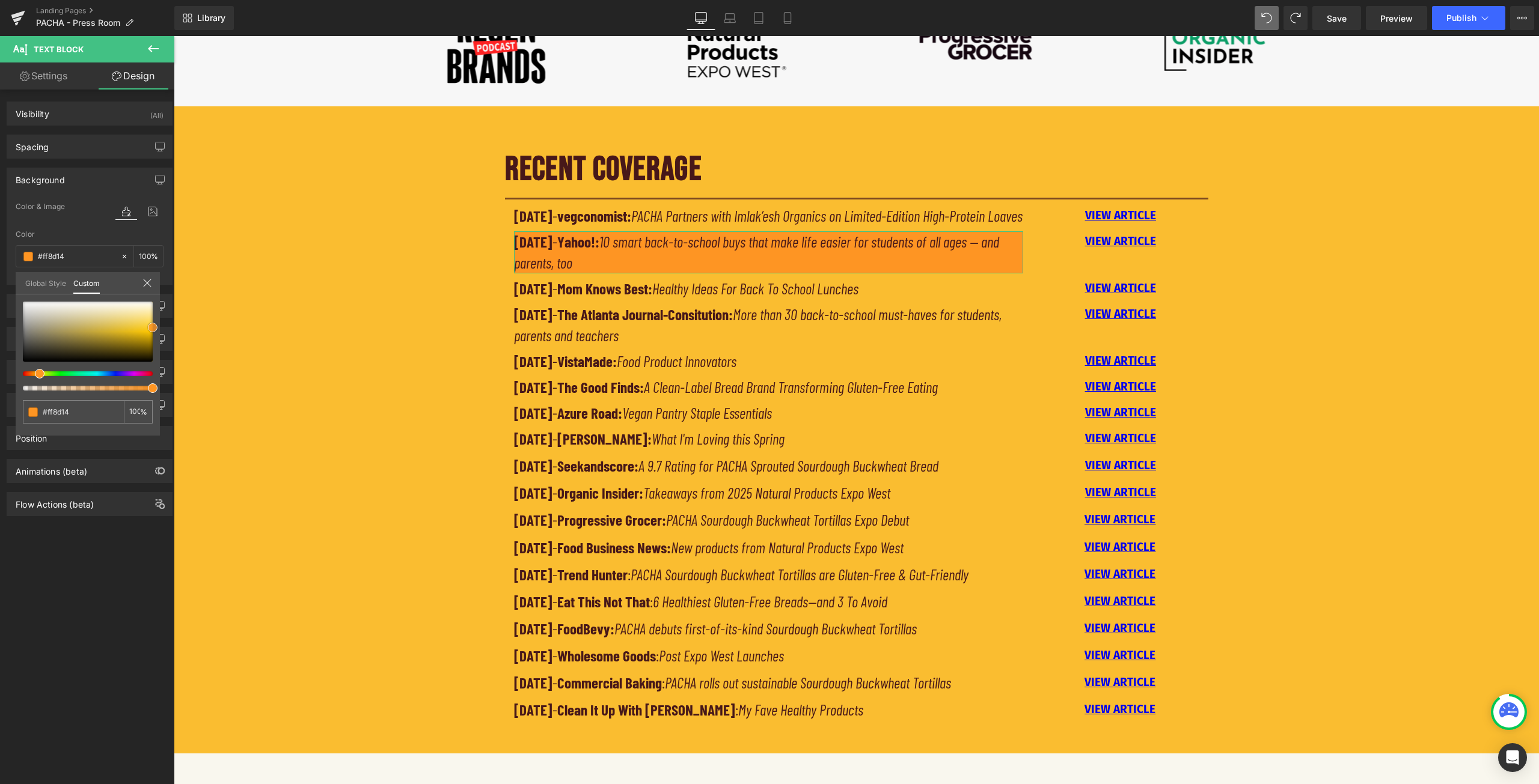
type input "#fe9523"
type input "#fd9729"
drag, startPoint x: 87, startPoint y: 307, endPoint x: 152, endPoint y: 327, distance: 68.0
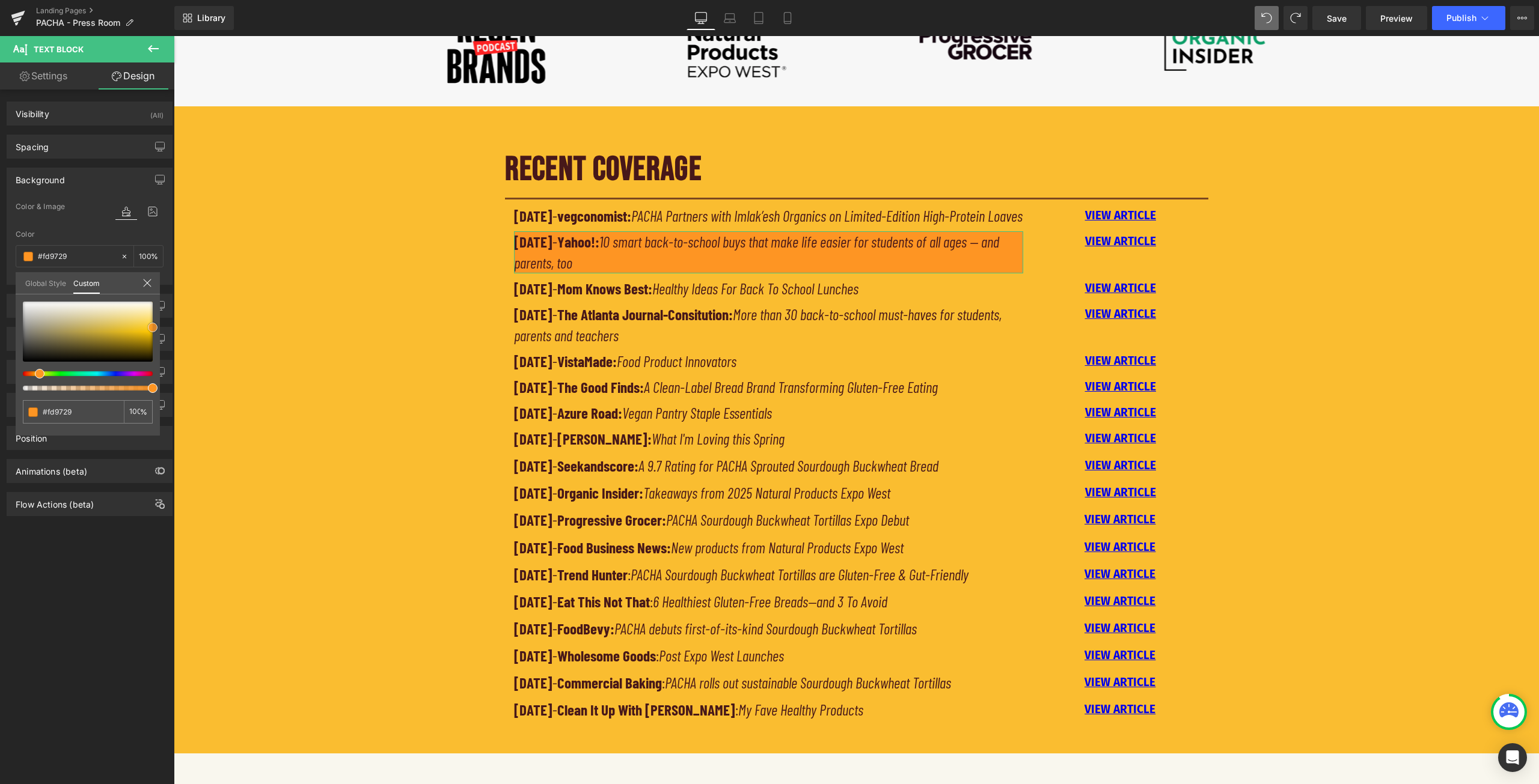
click at [152, 327] on div at bounding box center [88, 331] width 129 height 60
type input "#fcfc2a"
type input "#d8fa2d"
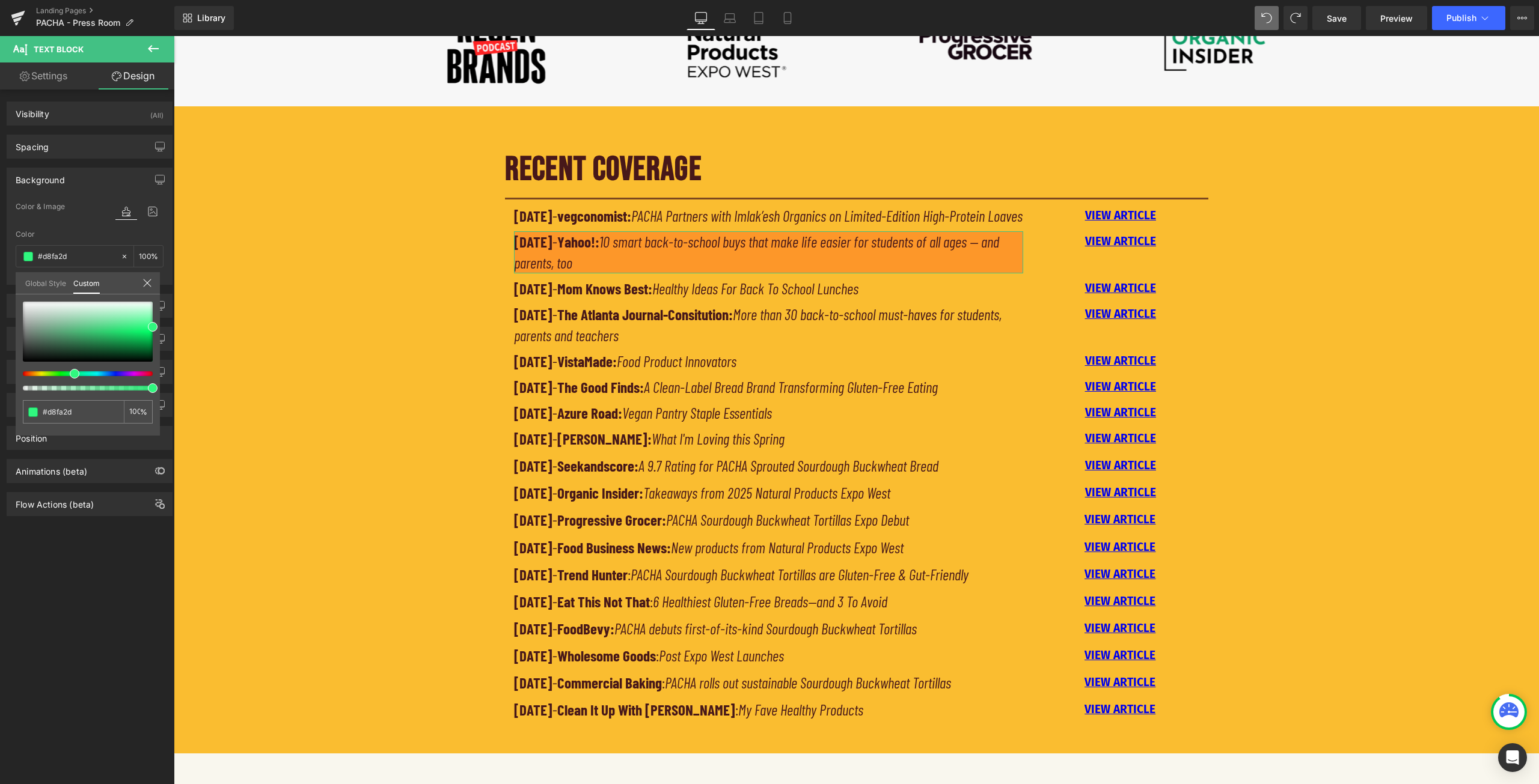
type input "#86f730"
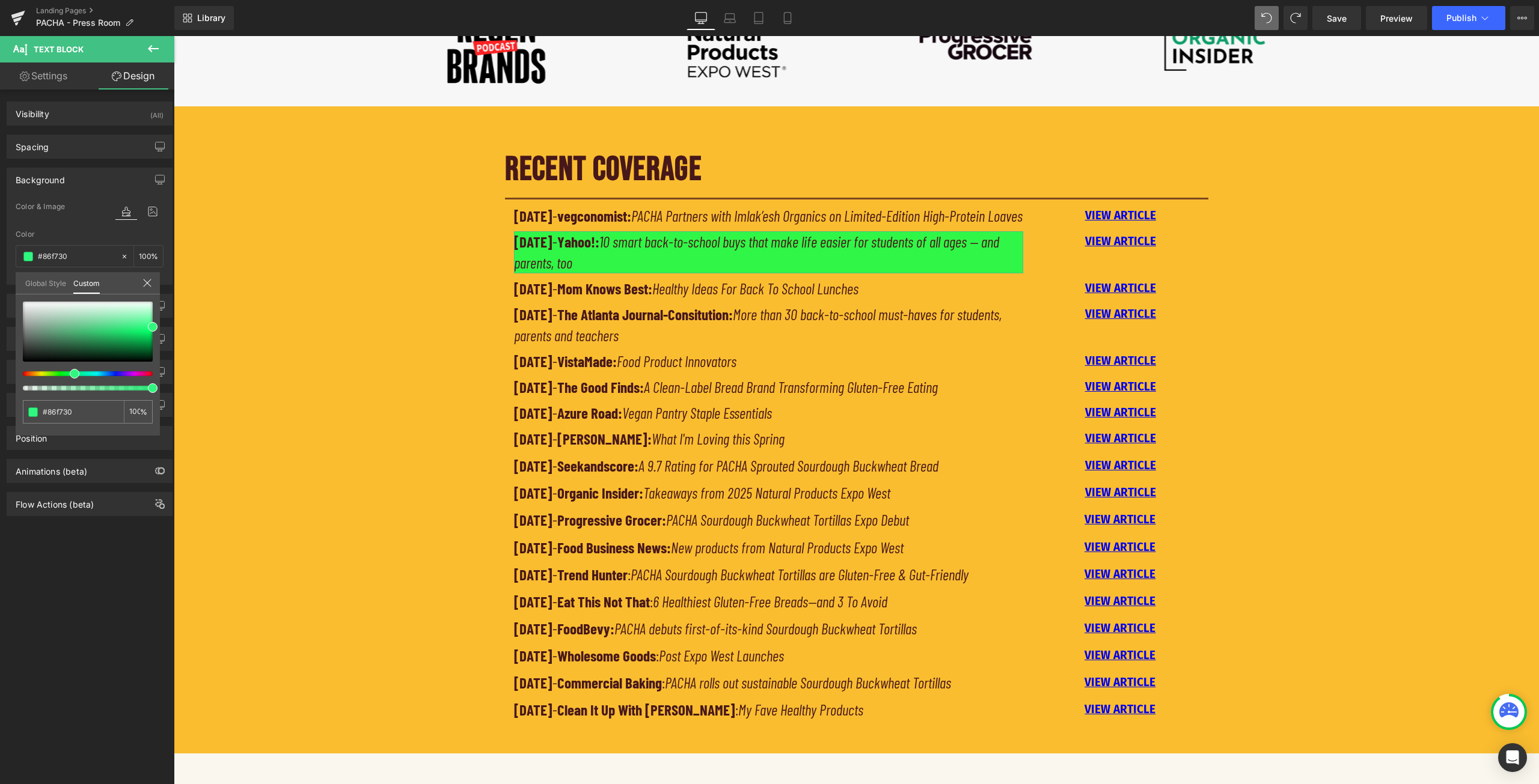
type input "#30f747"
type input "#30f0f7"
type input "#30aef7"
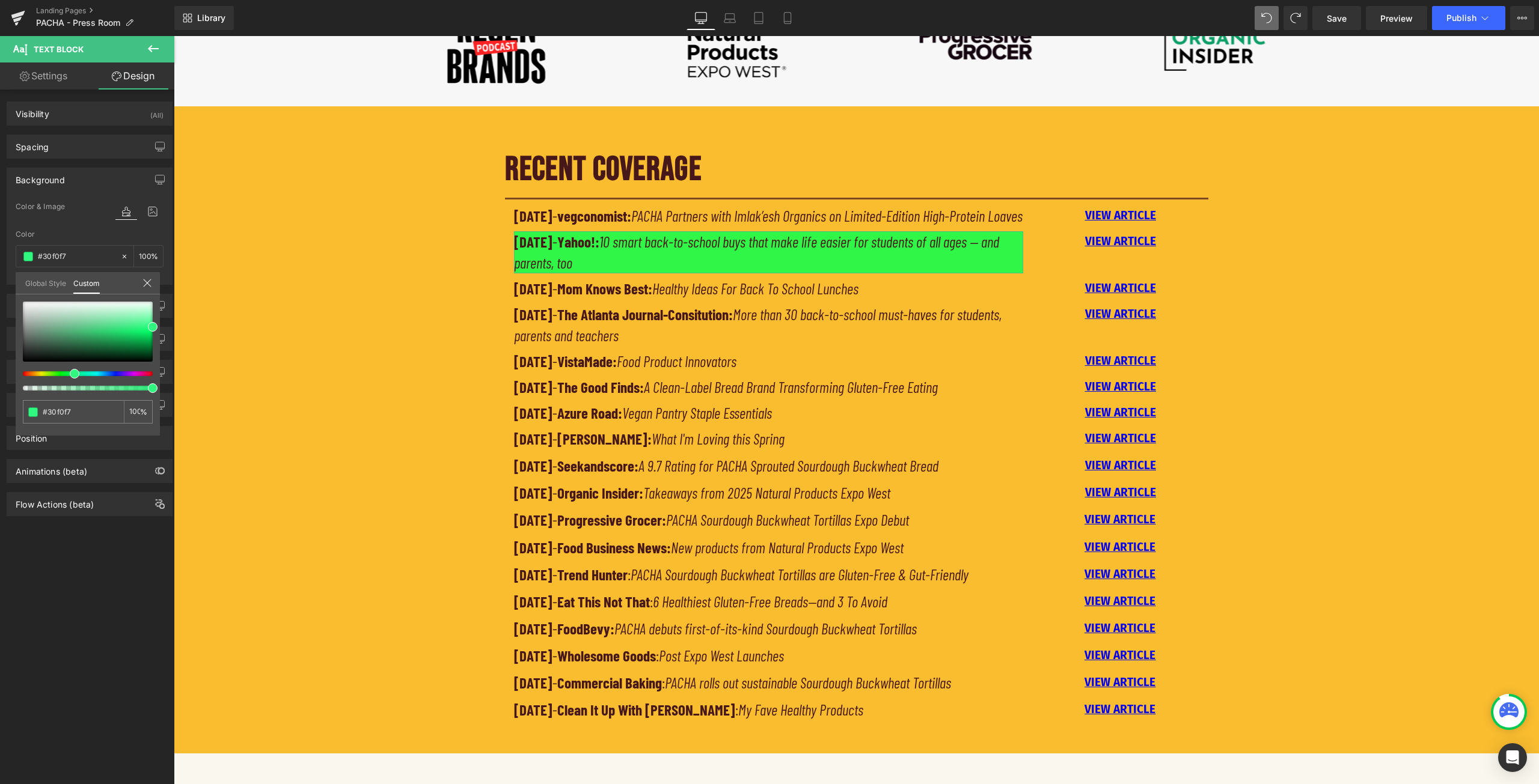
type input "#30aef7"
type input "#309df7"
type input "#307cf7"
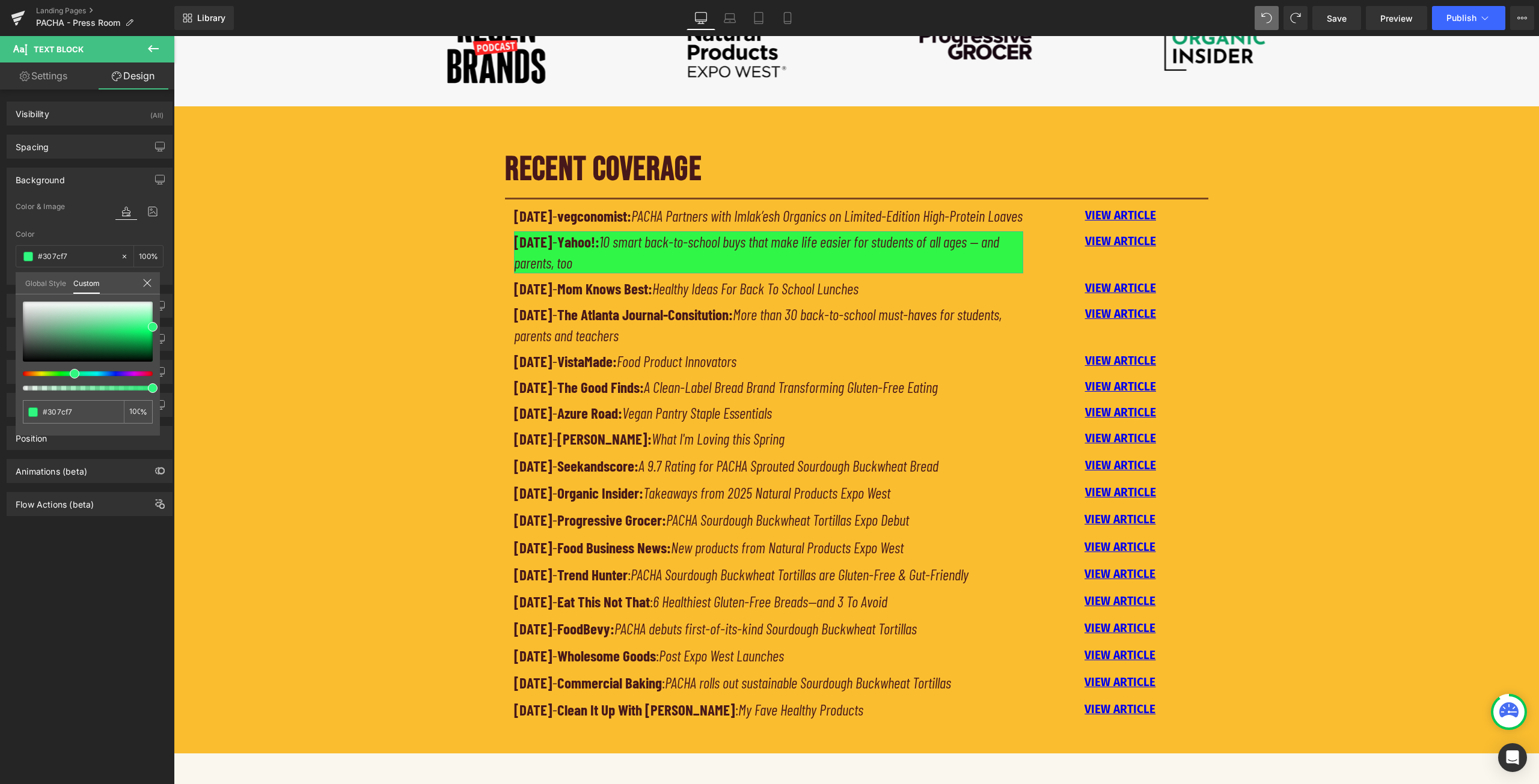
type input "#304af7"
type input "#7230f7"
type input "#cc30f7"
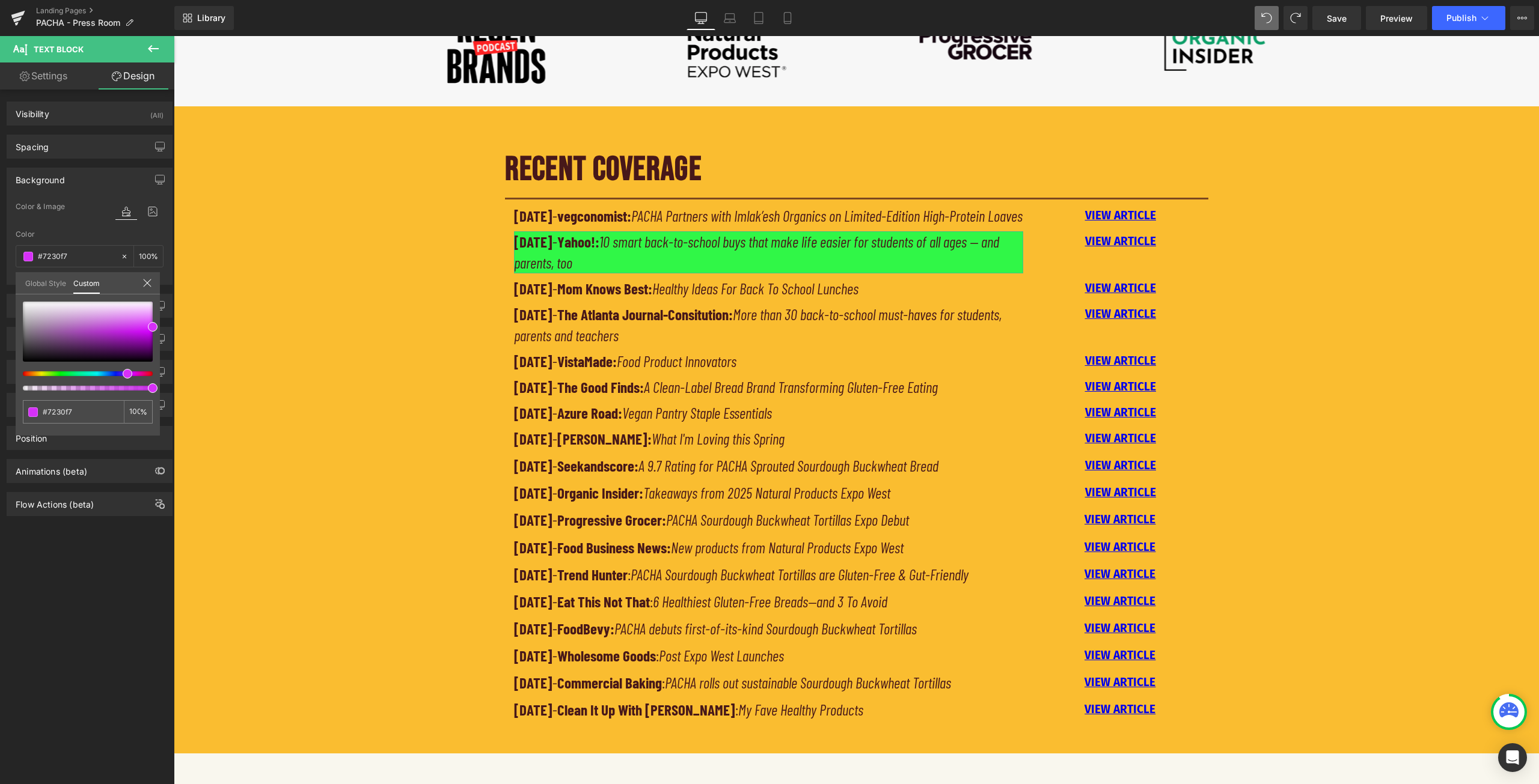
type input "#cc30f7"
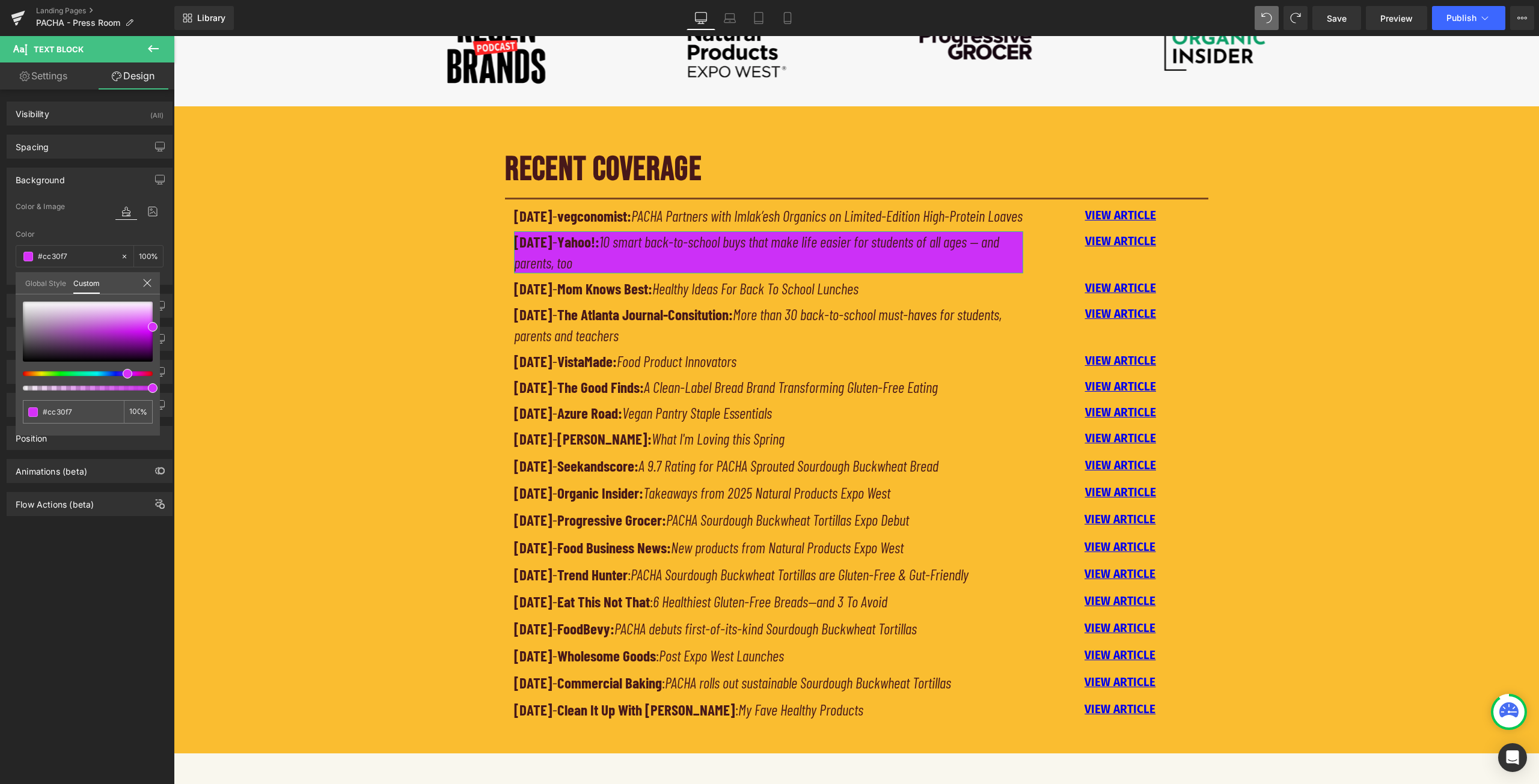
type input "#e630f7"
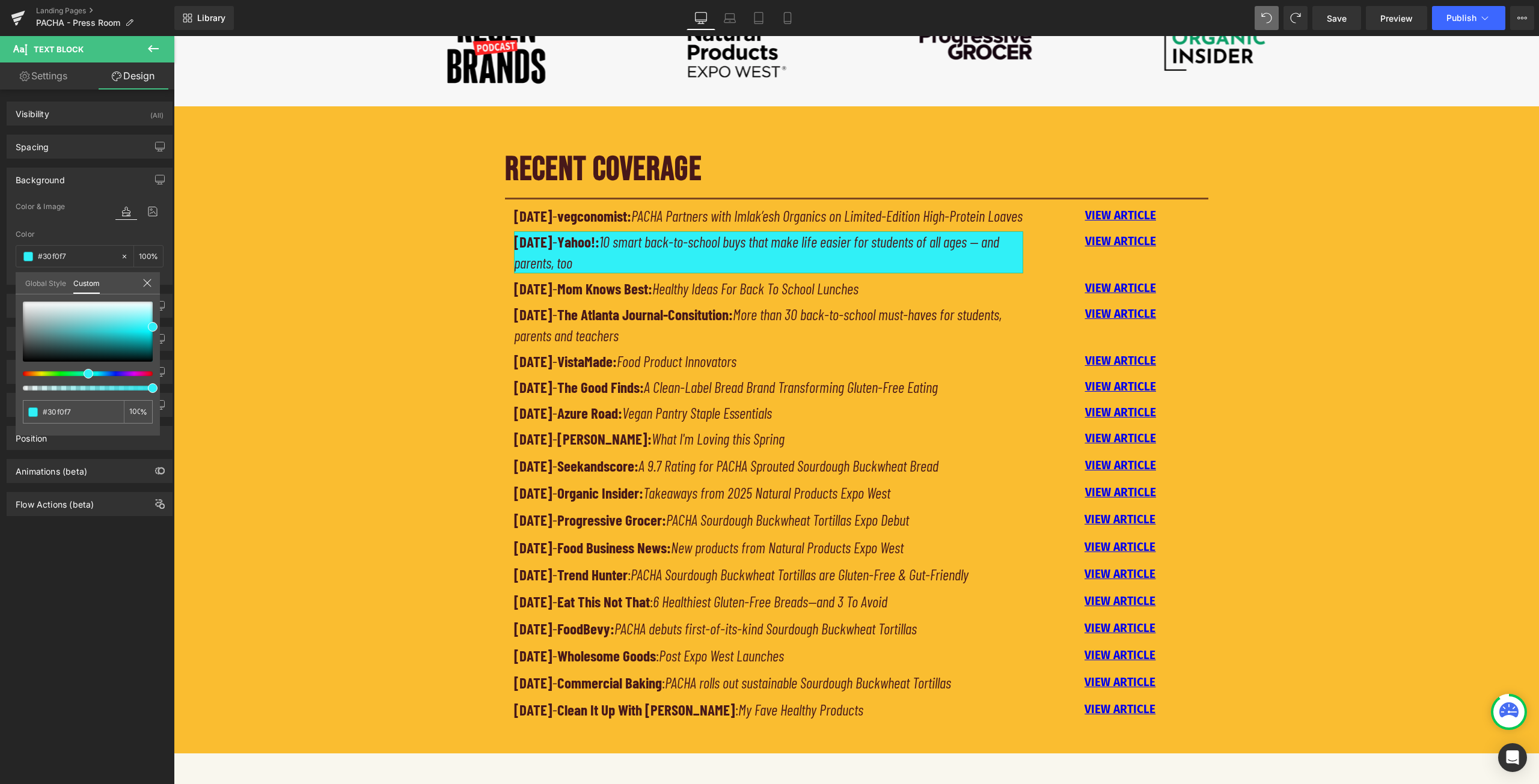
drag, startPoint x: 69, startPoint y: 376, endPoint x: 83, endPoint y: 374, distance: 14.1
click at [83, 374] on div at bounding box center [83, 374] width 129 height 5
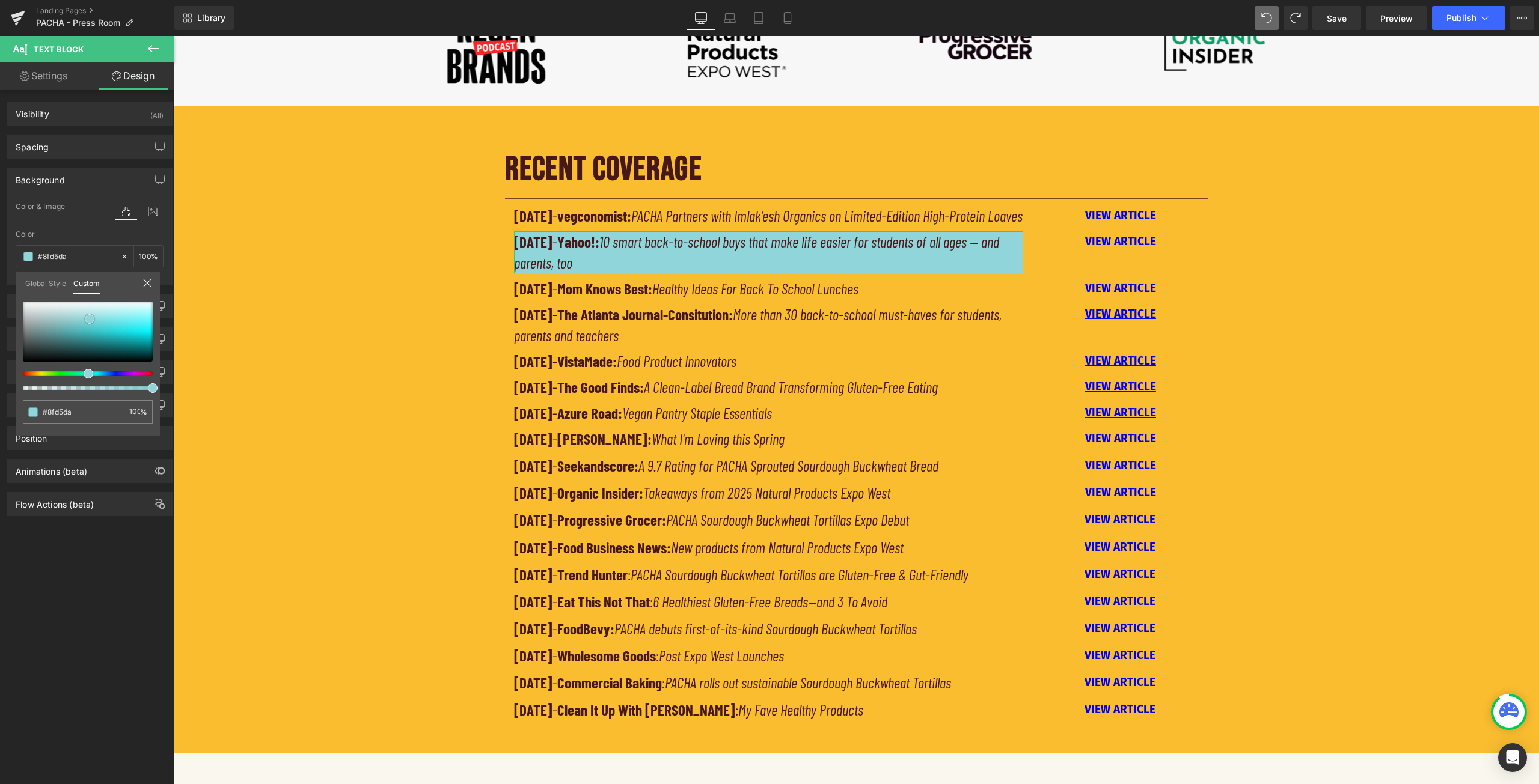
drag, startPoint x: 147, startPoint y: 326, endPoint x: 89, endPoint y: 319, distance: 58.4
click at [89, 319] on div at bounding box center [88, 331] width 129 height 60
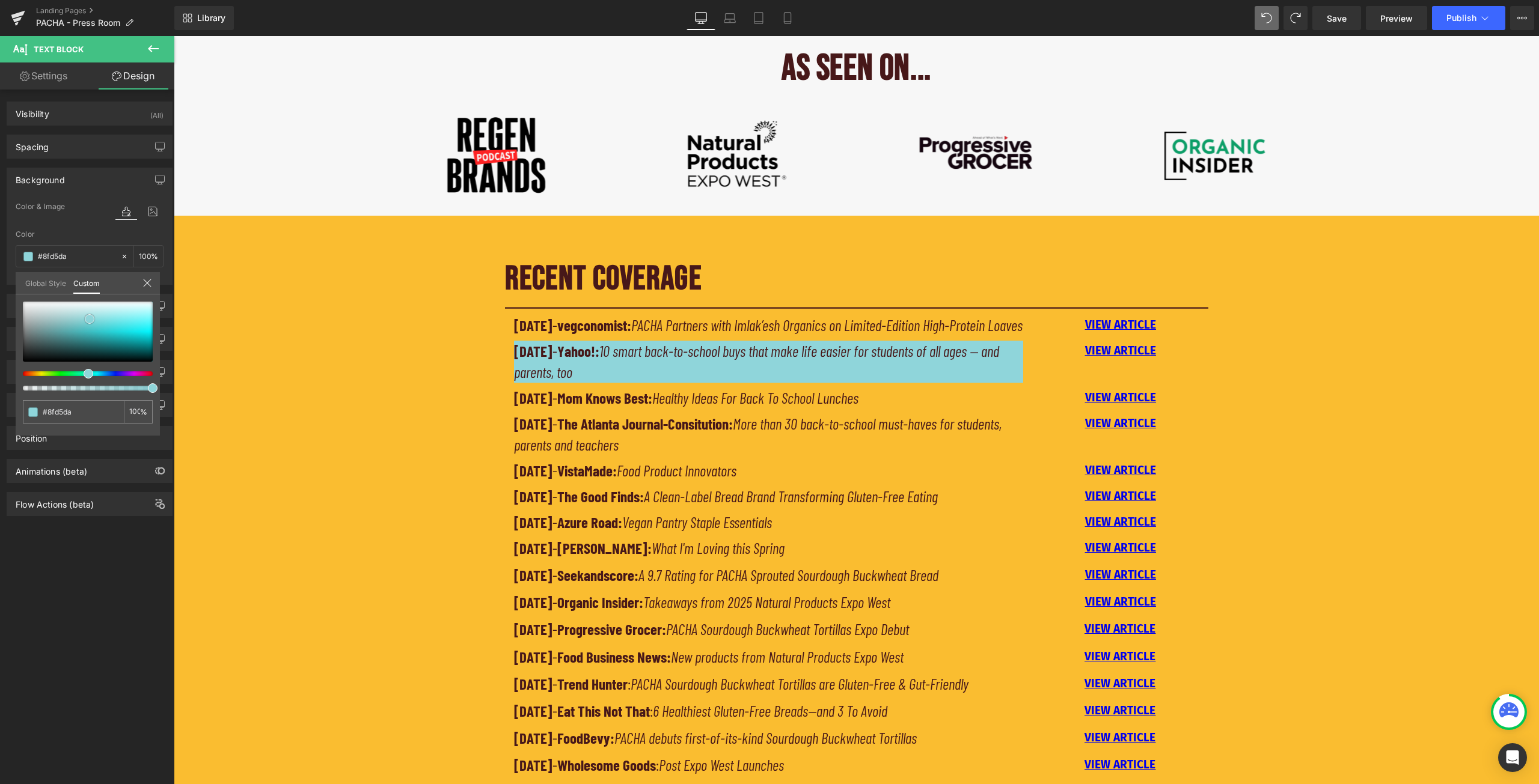
scroll to position [697, 0]
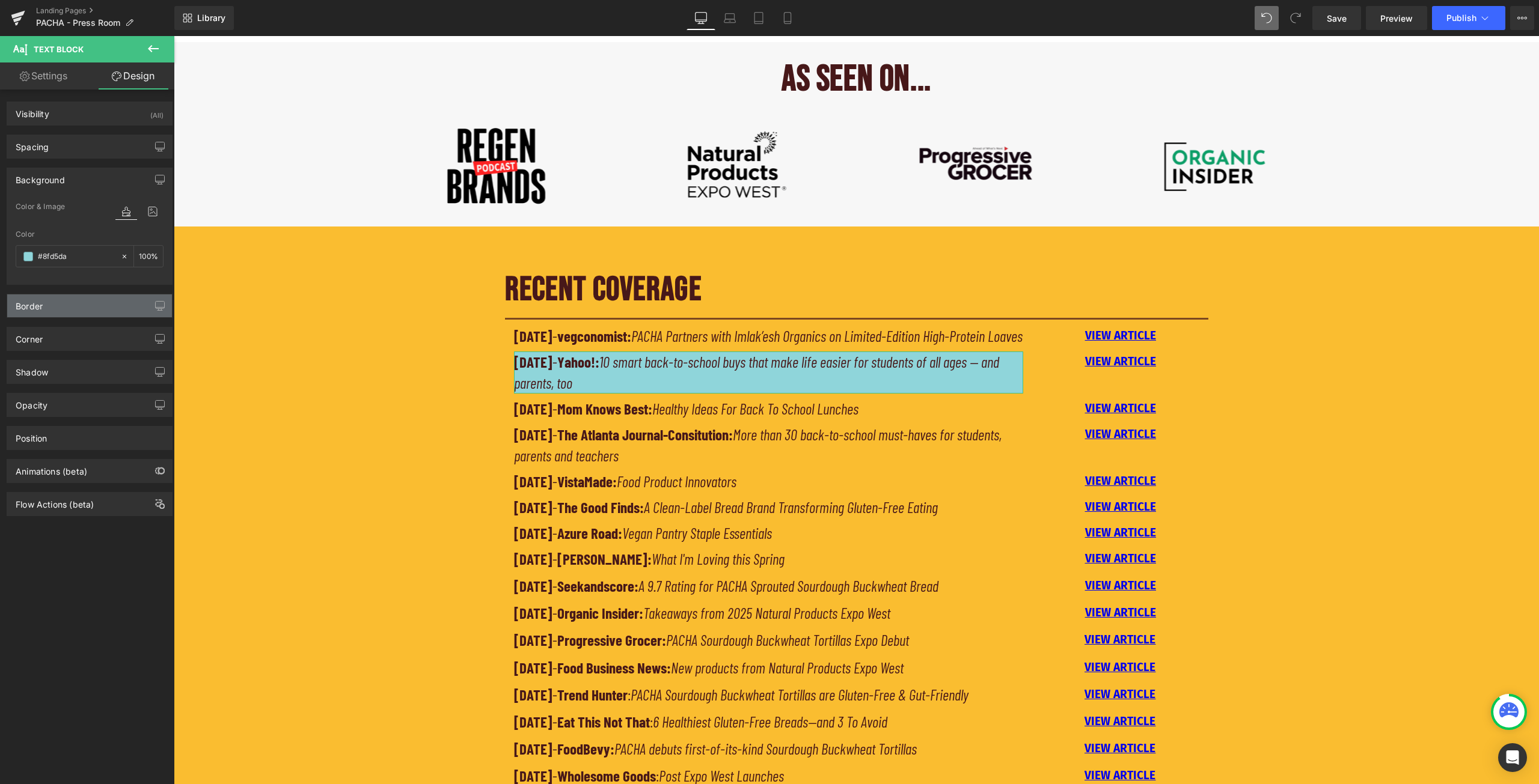
click at [99, 306] on div "Border" at bounding box center [89, 306] width 165 height 23
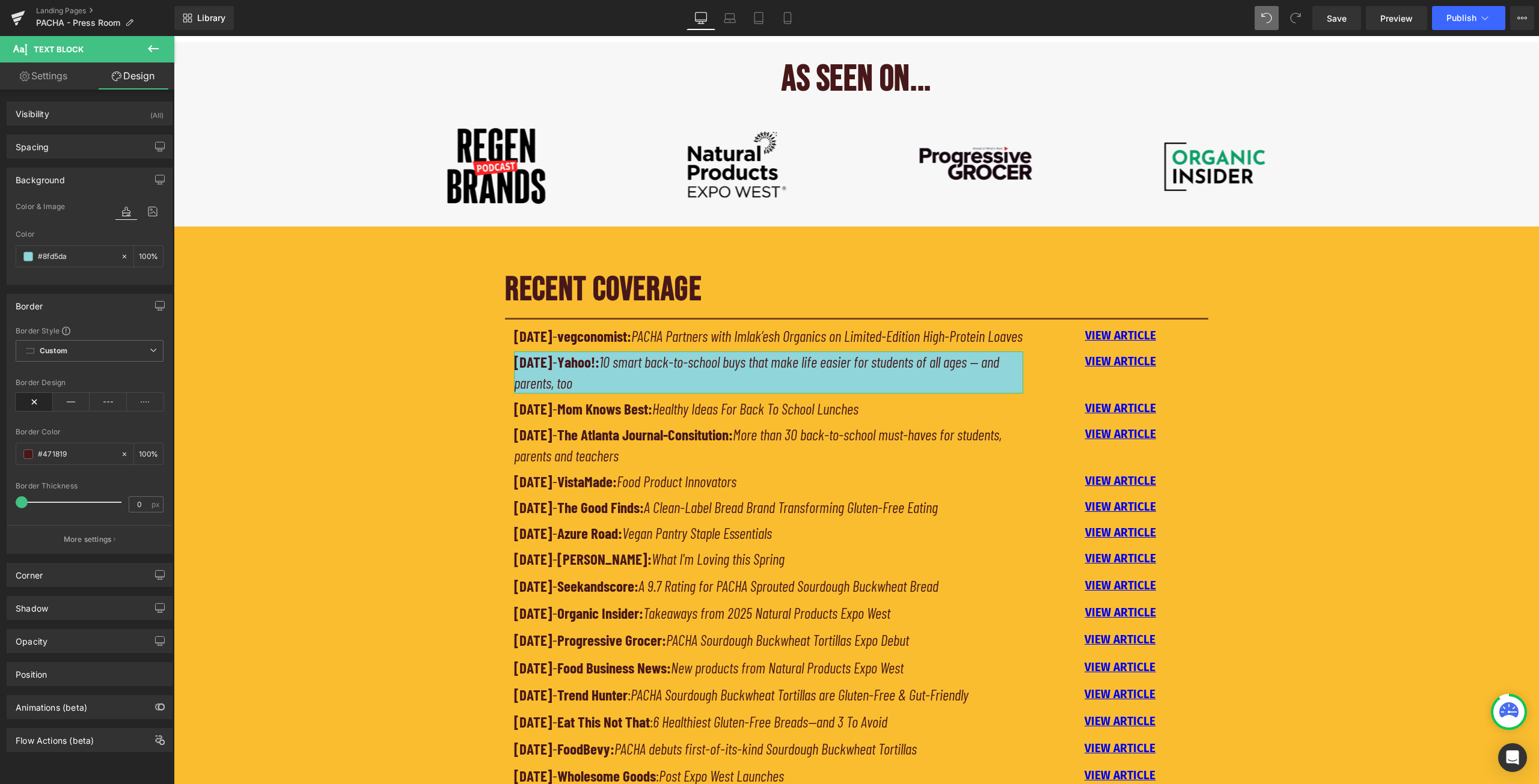
click at [99, 306] on div "Border" at bounding box center [89, 306] width 165 height 23
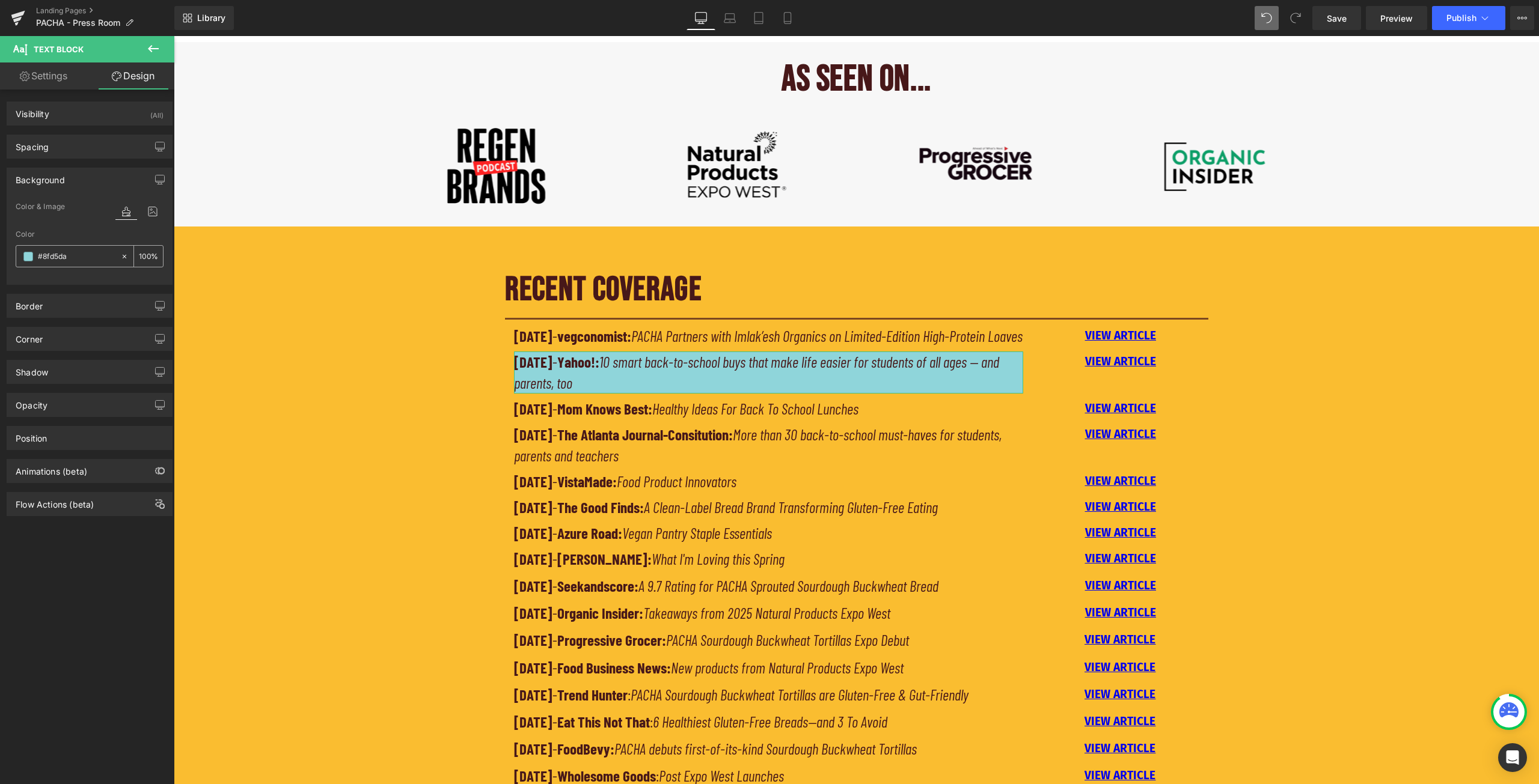
click at [74, 256] on input "#8fd5da" at bounding box center [76, 256] width 77 height 13
click at [1061, 372] on p "VIEW ARTICLE" at bounding box center [1120, 361] width 157 height 20
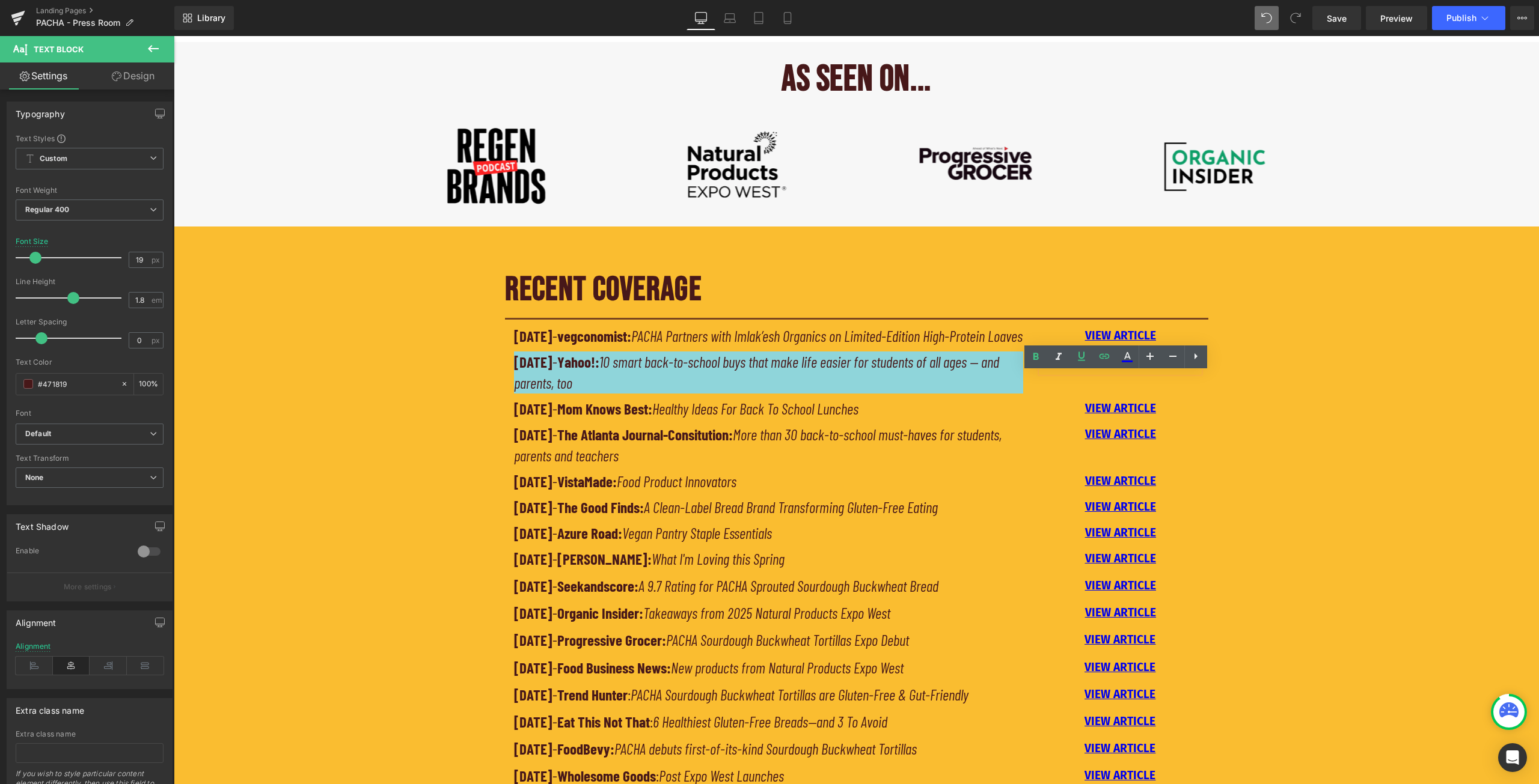
click at [1259, 427] on div "RECENT COVERAGE Heading Separator [DATE] - vegconomist: PACHA Partners with Iml…" at bounding box center [856, 554] width 1365 height 597
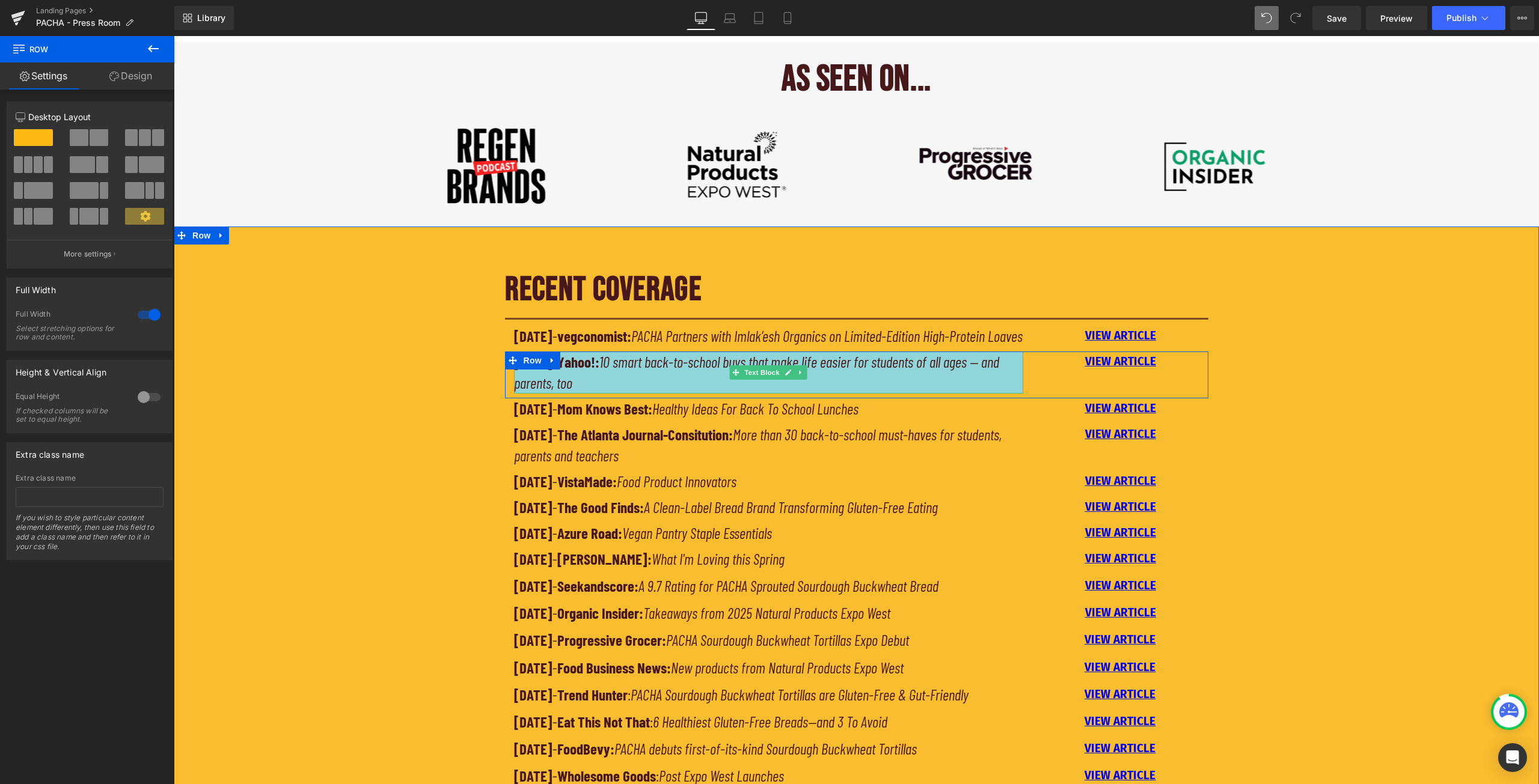
click at [882, 393] on p "[DATE] - Yahoo!: 10 smart back-to-school buys that make life easier for student…" at bounding box center [769, 372] width 510 height 42
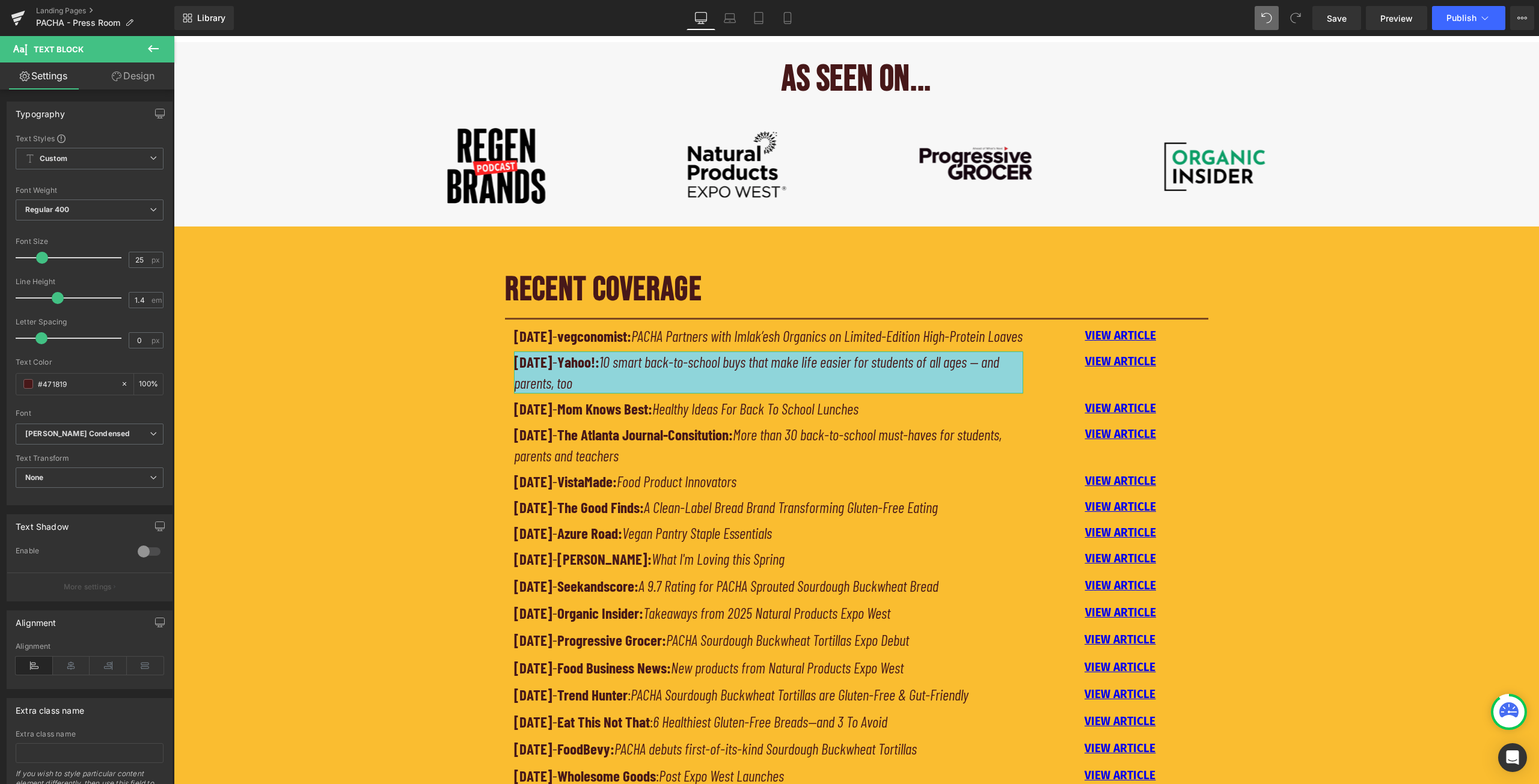
click at [136, 75] on link "Design" at bounding box center [133, 75] width 87 height 27
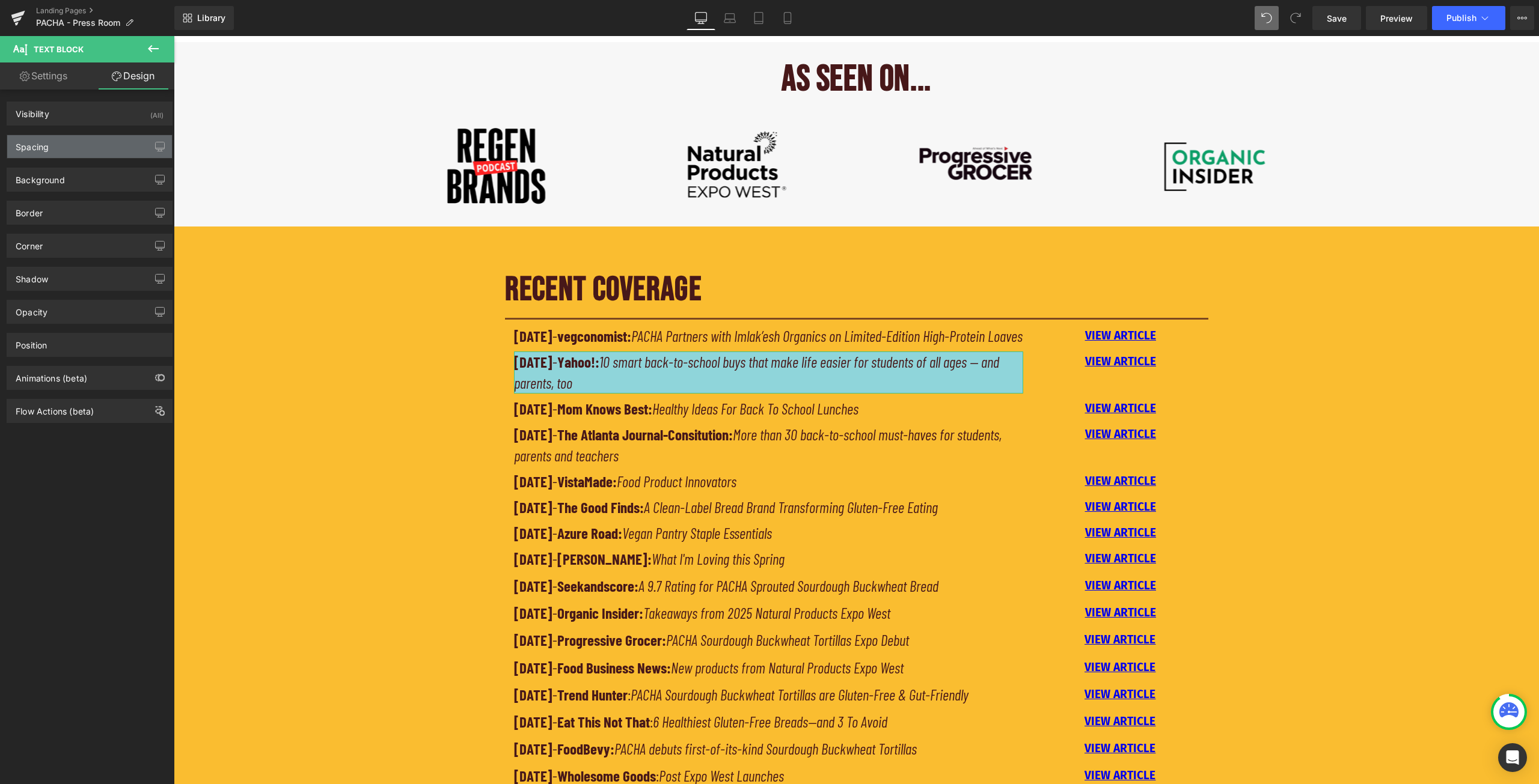
click at [92, 146] on div "Spacing" at bounding box center [89, 147] width 165 height 23
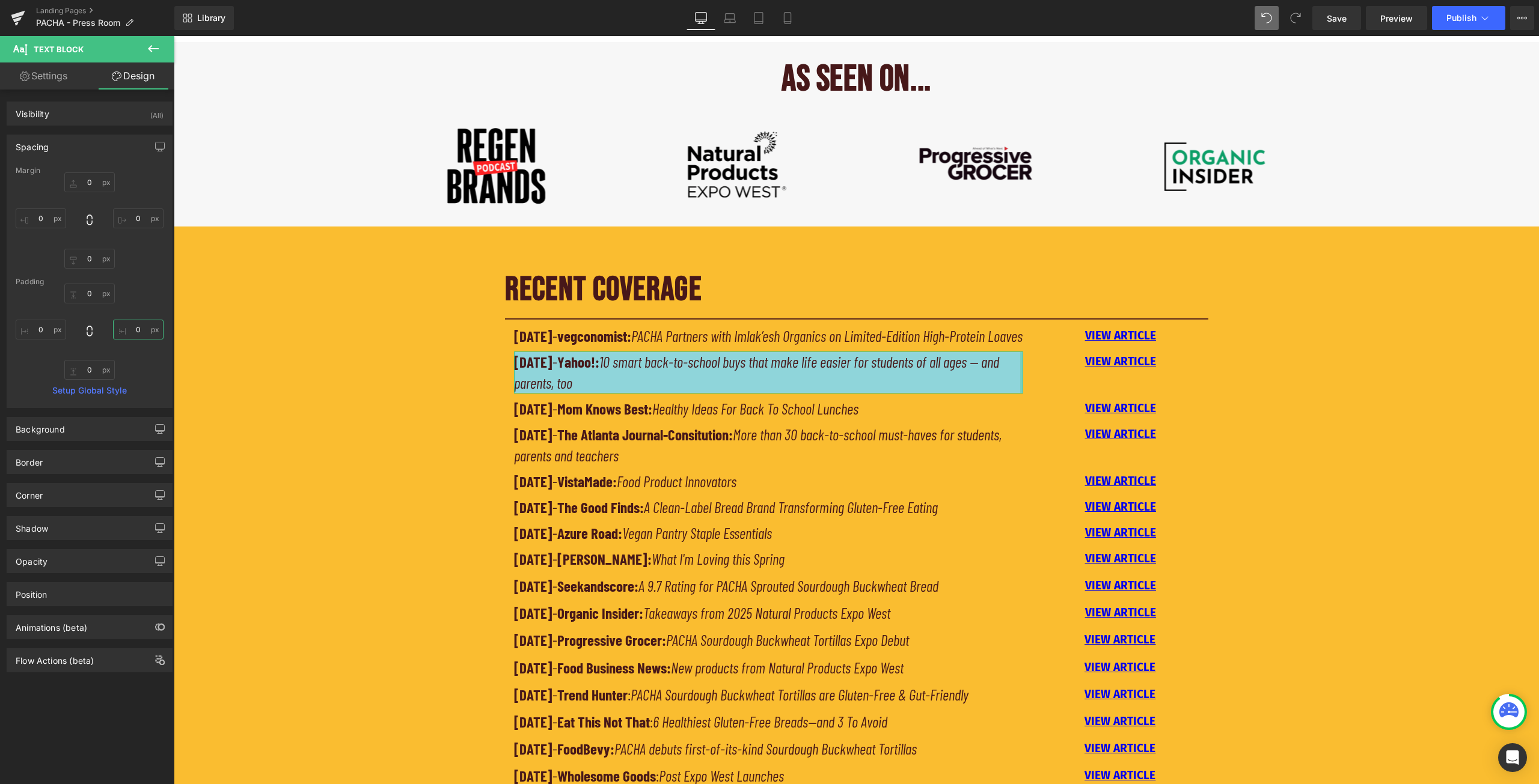
click at [128, 331] on input "0" at bounding box center [138, 329] width 51 height 20
drag, startPoint x: 138, startPoint y: 330, endPoint x: 119, endPoint y: 329, distance: 19.0
click at [119, 329] on input "0" at bounding box center [138, 329] width 51 height 20
click at [136, 329] on input "20" at bounding box center [138, 329] width 51 height 20
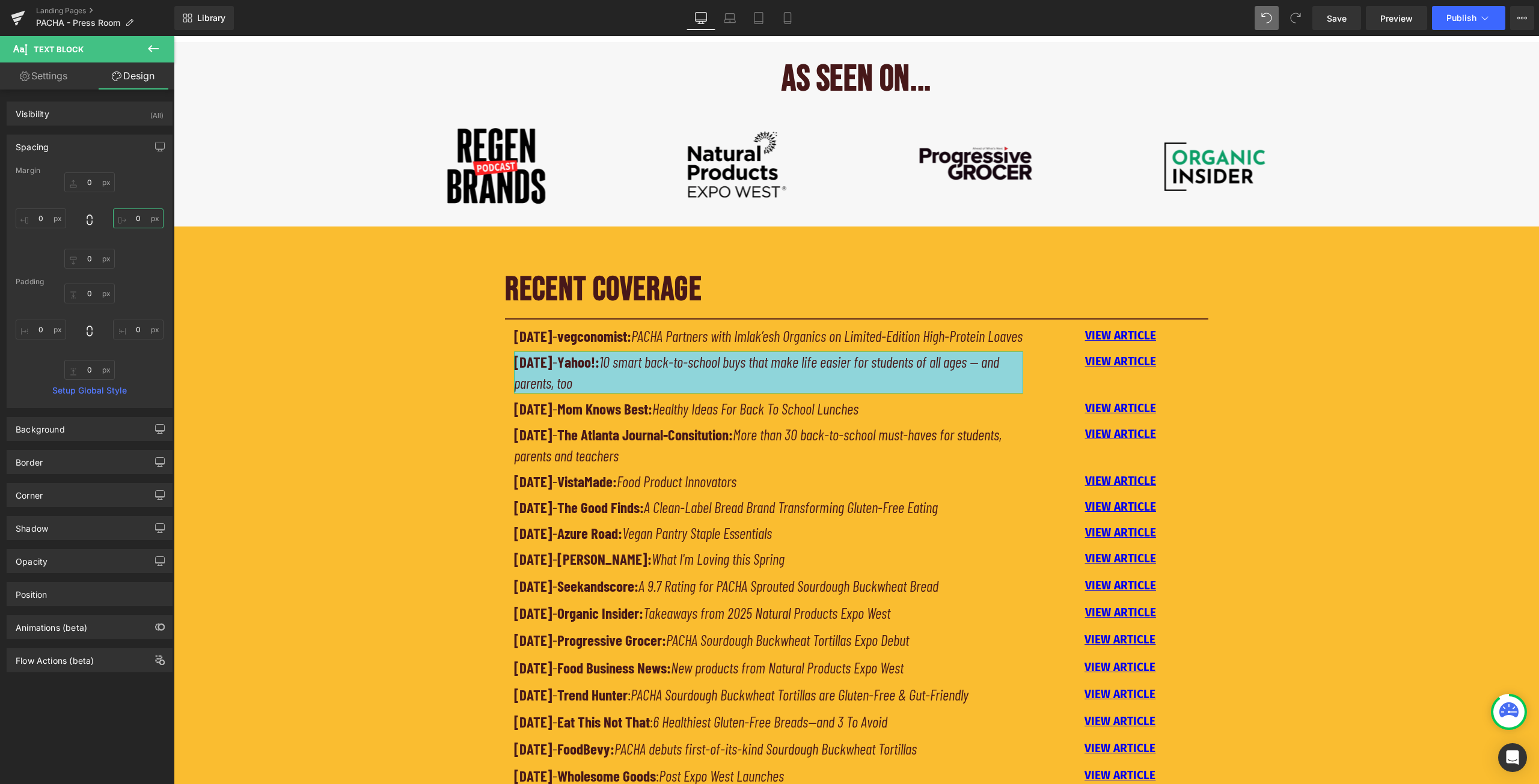
click at [140, 215] on input "0" at bounding box center [138, 219] width 51 height 20
click at [140, 215] on input "20" at bounding box center [138, 219] width 51 height 20
click at [420, 397] on div "RECENT COVERAGE Heading Separator [DATE] - vegconomist: PACHA Partners with Iml…" at bounding box center [856, 554] width 1365 height 597
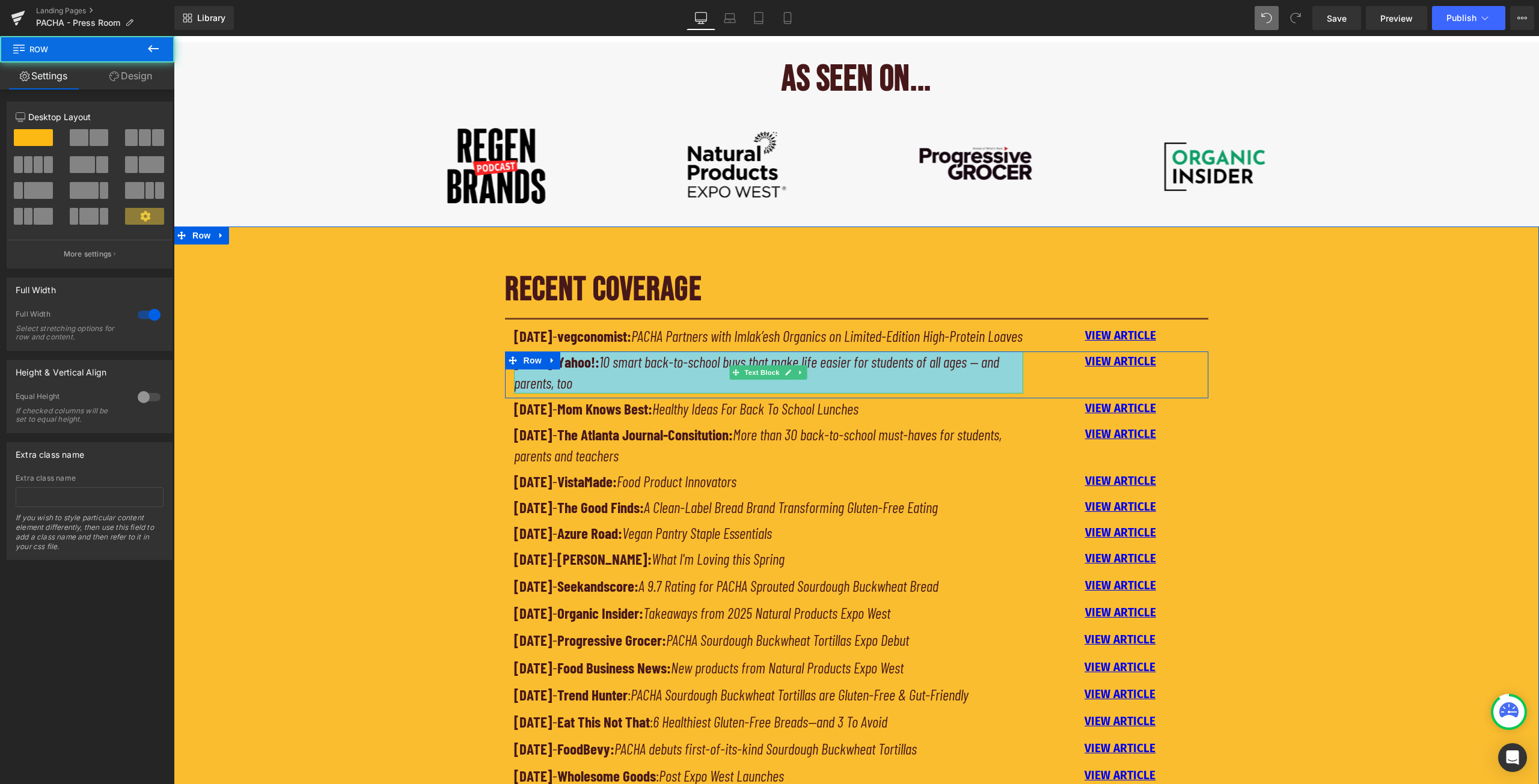
click at [554, 392] on icon "10 smart back-to-school buys that make life easier for students of all ages — a…" at bounding box center [756, 373] width 485 height 39
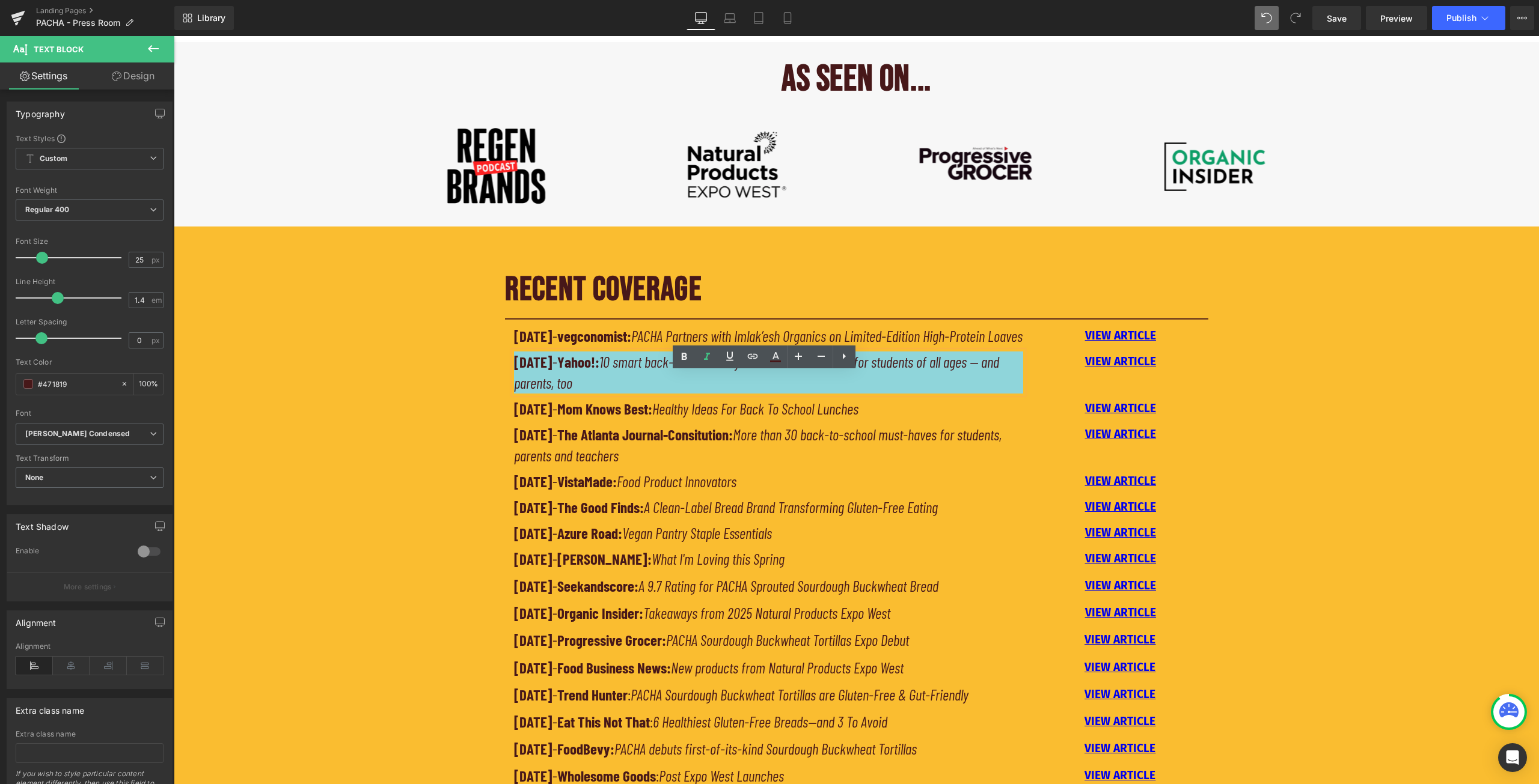
click at [500, 392] on div "RECENT COVERAGE Heading Separator [DATE] - vegconomist: PACHA Partners with Iml…" at bounding box center [856, 558] width 721 height 578
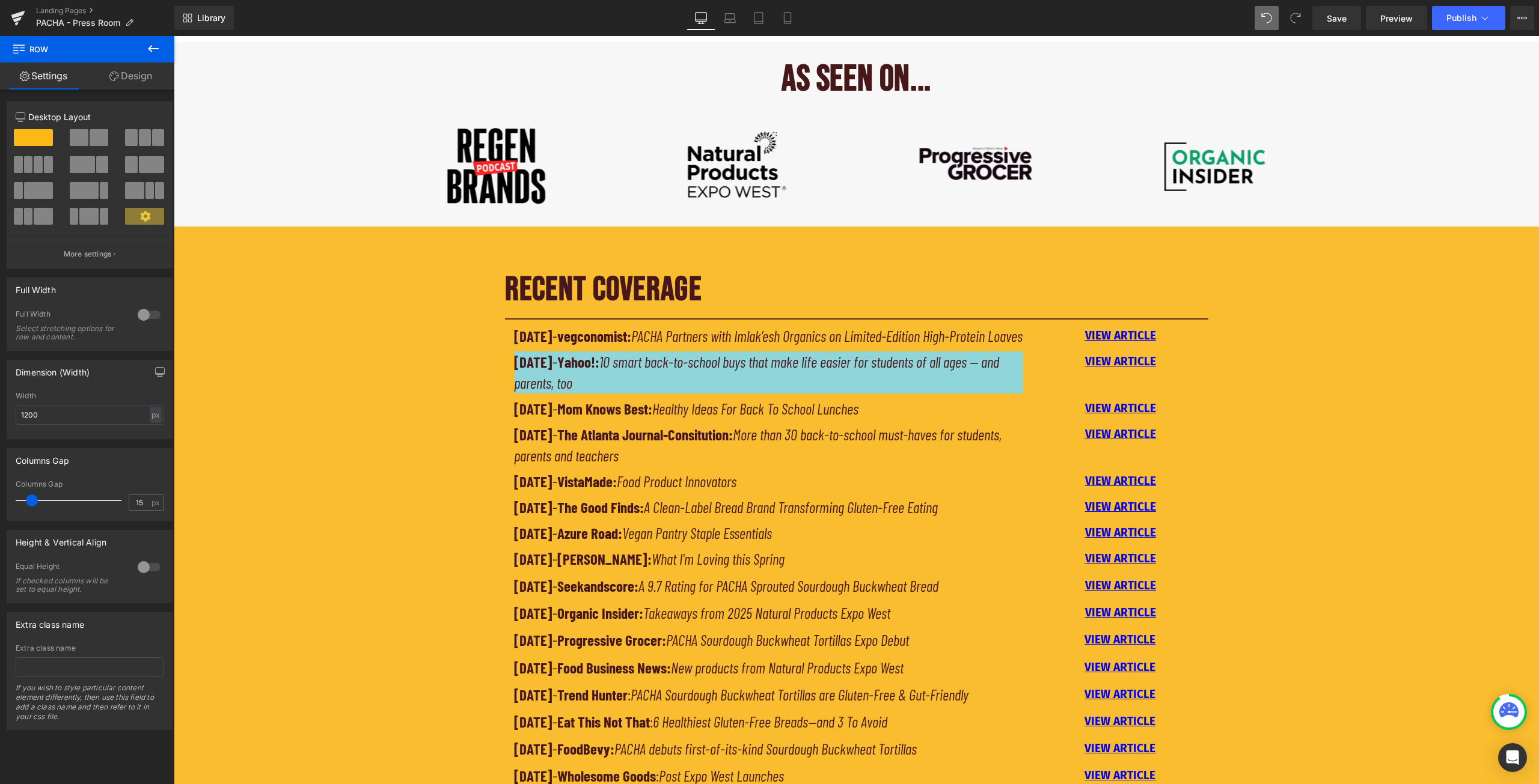
click at [536, 392] on p "[DATE] - Yahoo!: 10 smart back-to-school buys that make life easier for student…" at bounding box center [769, 372] width 510 height 42
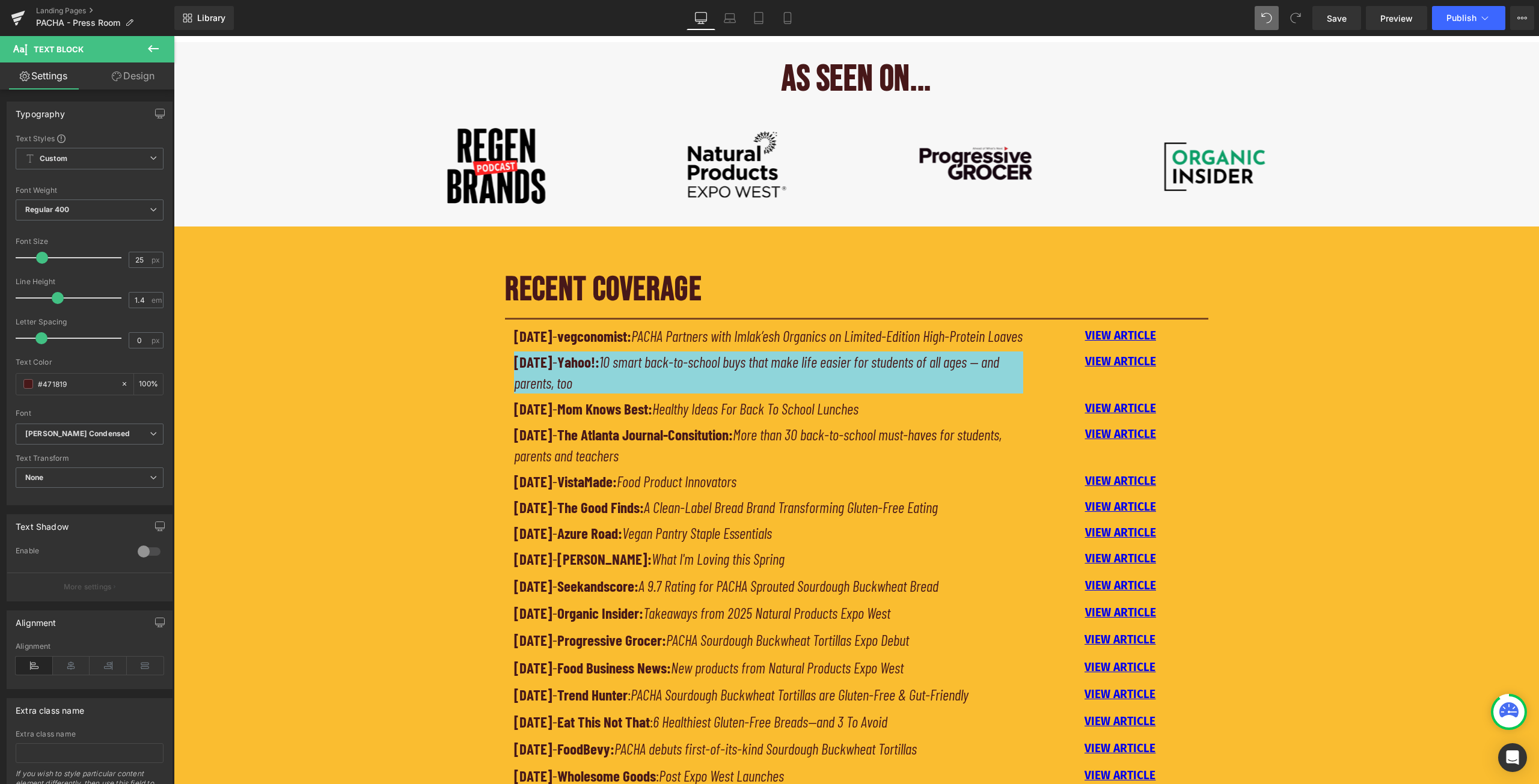
click at [136, 67] on link "Design" at bounding box center [133, 75] width 87 height 27
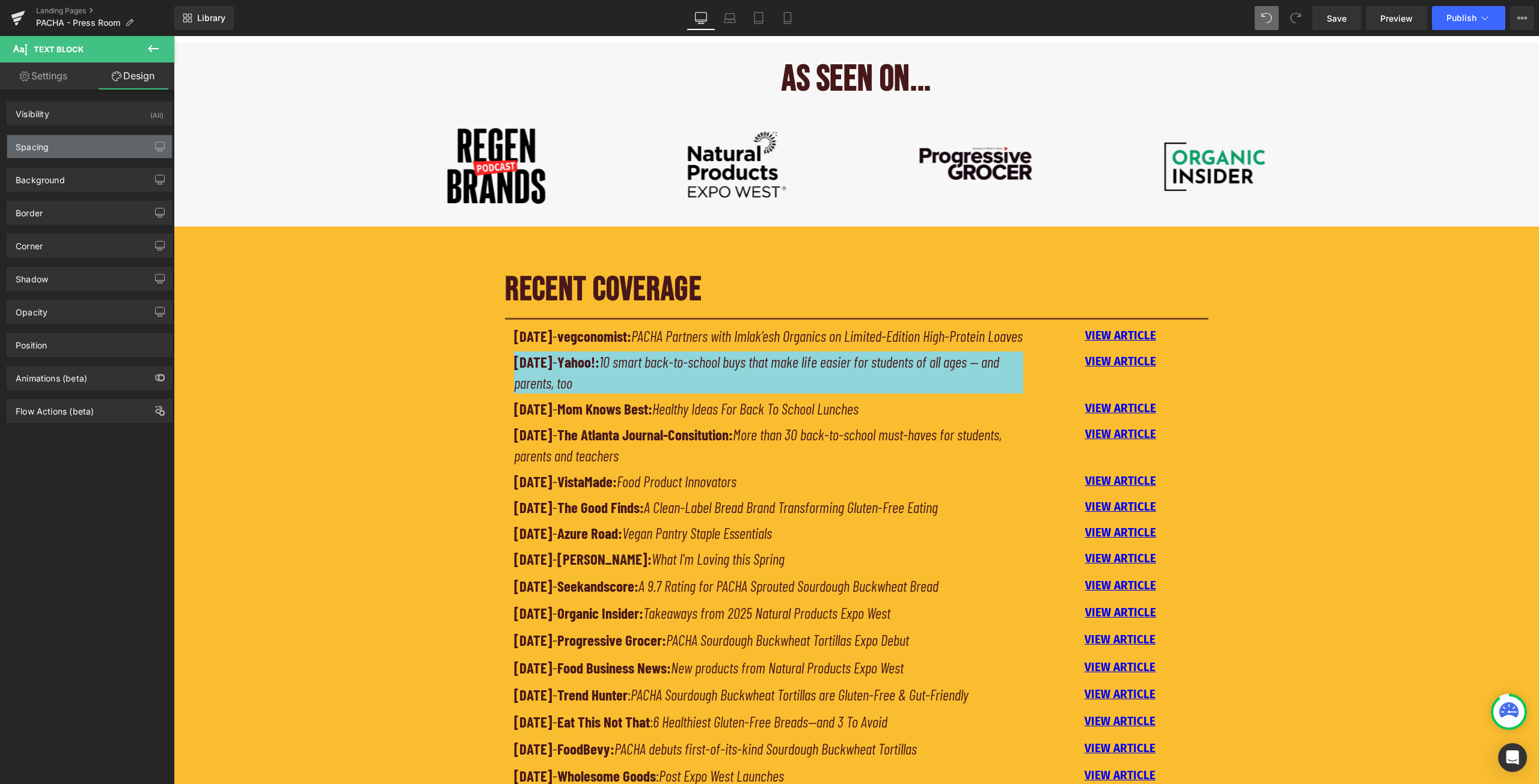
click at [94, 152] on div "Spacing" at bounding box center [89, 147] width 165 height 23
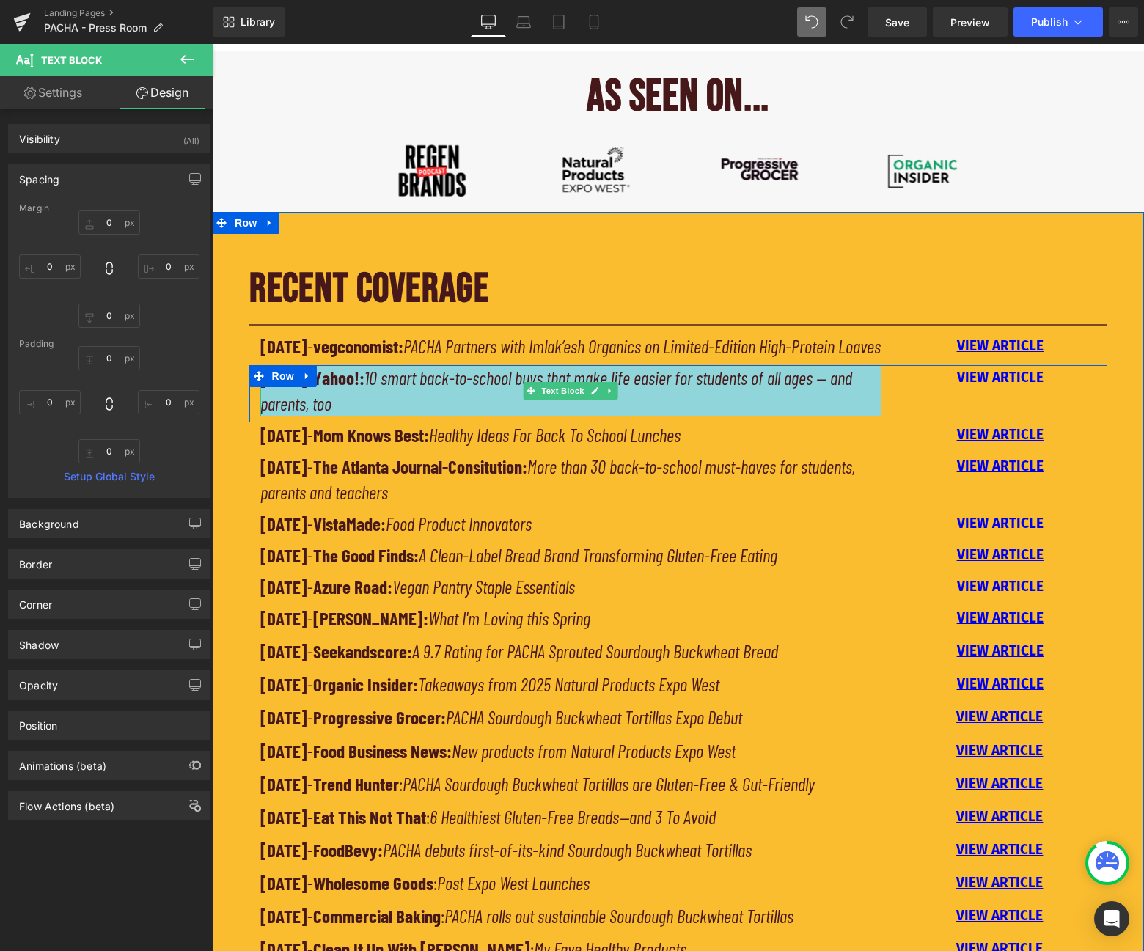
click at [791, 417] on p "[DATE] - Yahoo!: 10 smart back-to-school buys that make life easier for student…" at bounding box center [571, 390] width 622 height 51
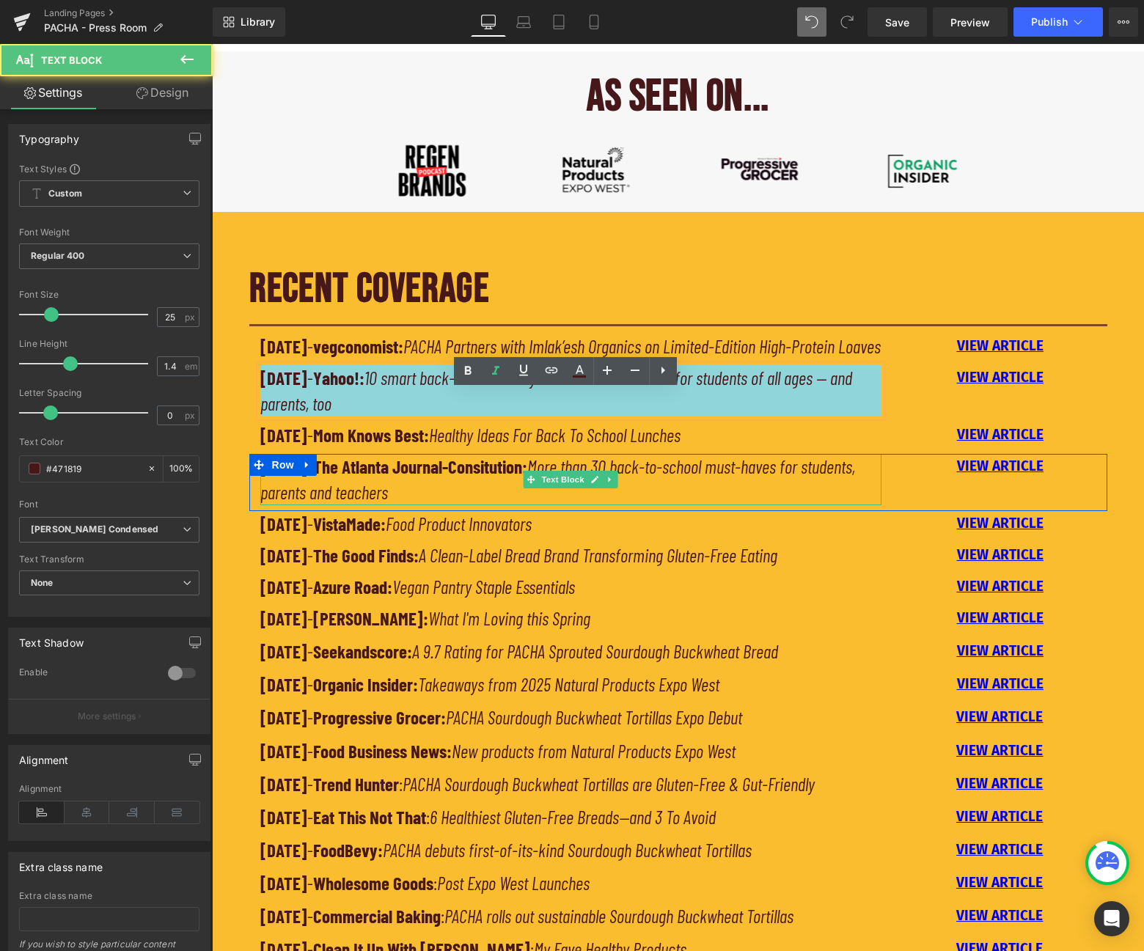
click at [870, 505] on p "[DATE] - The Atlanta Journal-Consitution: More than 30 back-to-school must-have…" at bounding box center [571, 479] width 622 height 51
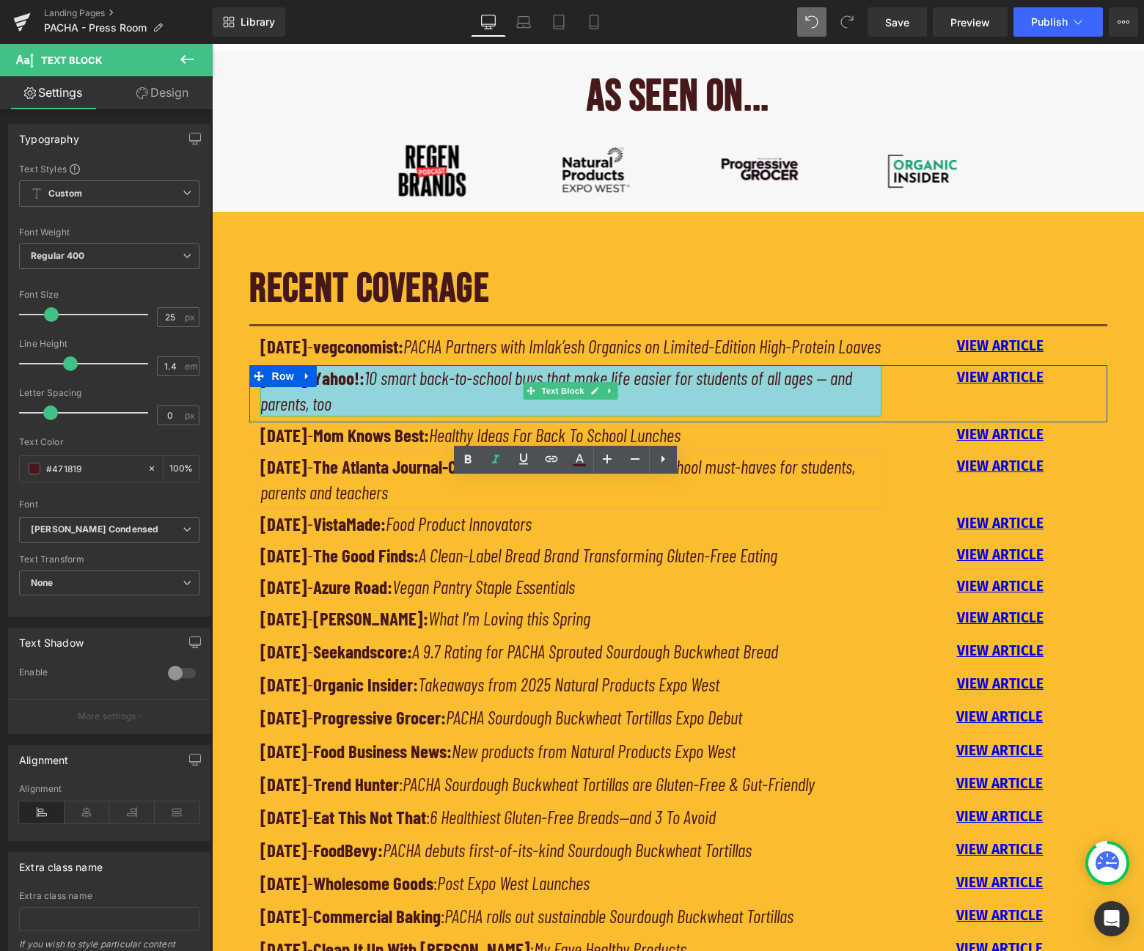
click at [668, 417] on p "[DATE] - Yahoo!: 10 smart back-to-school buys that make life easier for student…" at bounding box center [571, 390] width 622 height 51
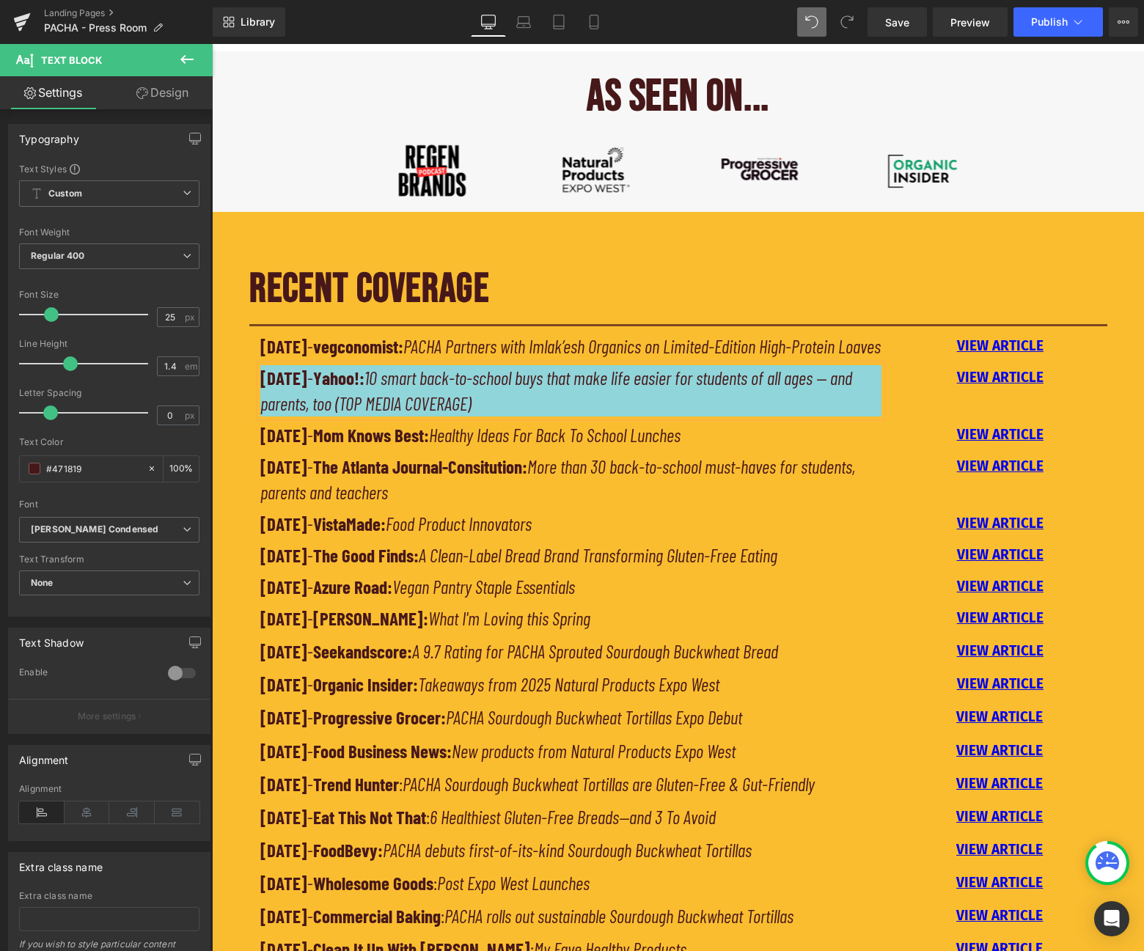
click at [362, 414] on icon "10 smart back-to-school buys that make life easier for students of all ages — a…" at bounding box center [556, 391] width 592 height 48
click at [511, 414] on icon "10 smart back-to-school buys that make life easier for students of all ages — a…" at bounding box center [556, 391] width 592 height 48
click at [540, 417] on p "[DATE] - Yahoo!: 10 smart back-to-school buys that make life easier for student…" at bounding box center [571, 390] width 622 height 51
click at [362, 414] on icon "10 smart back-to-school buys that make life easier for students of all ages — a…" at bounding box center [556, 391] width 592 height 48
click at [560, 417] on p "[DATE] - Yahoo!: 10 smart back-to-school buys that make life easier for student…" at bounding box center [571, 390] width 622 height 51
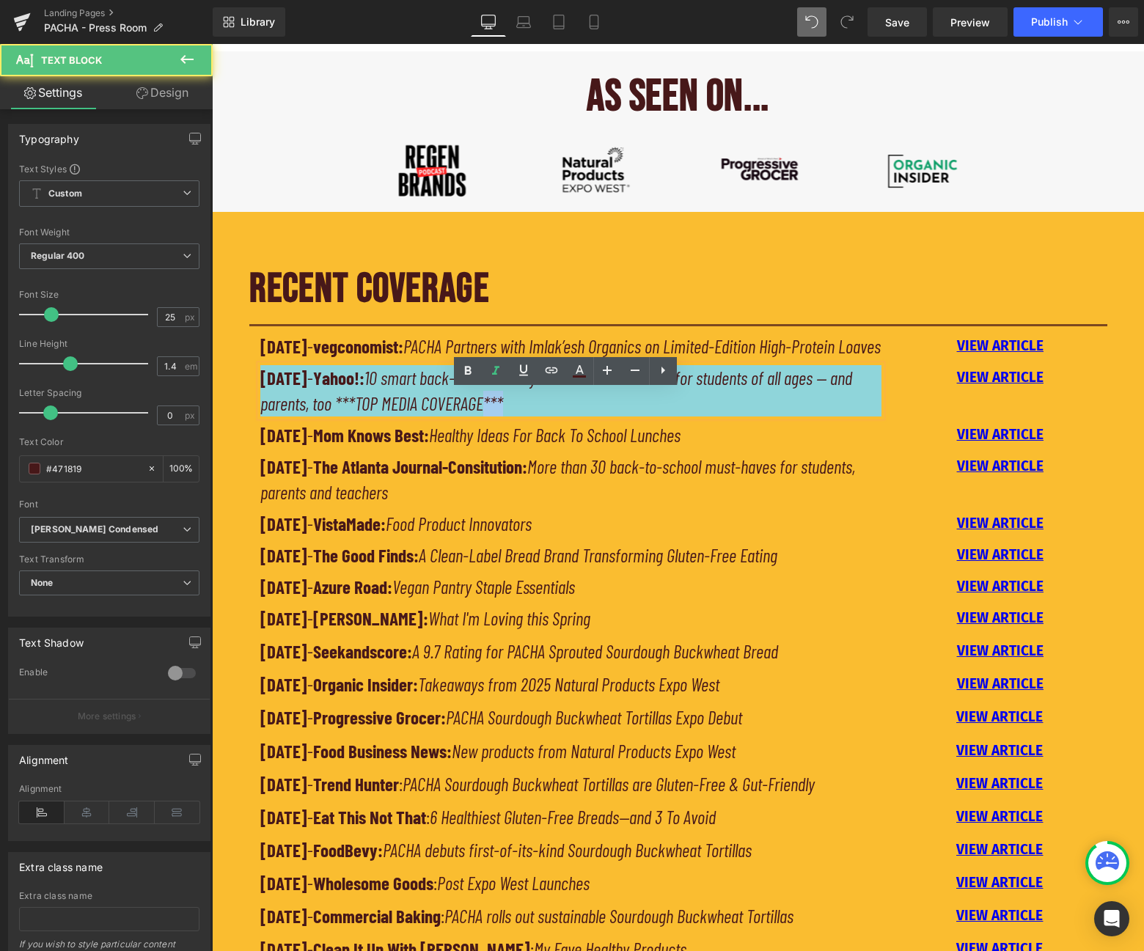
drag, startPoint x: 529, startPoint y: 428, endPoint x: 503, endPoint y: 427, distance: 25.7
click at [503, 417] on p "[DATE] - Yahoo!: 10 smart back-to-school buys that make life easier for student…" at bounding box center [571, 390] width 622 height 51
drag, startPoint x: 379, startPoint y: 425, endPoint x: 357, endPoint y: 425, distance: 22.0
click at [357, 414] on icon "10 smart back-to-school buys that make life easier for students of all ages — a…" at bounding box center [556, 391] width 592 height 48
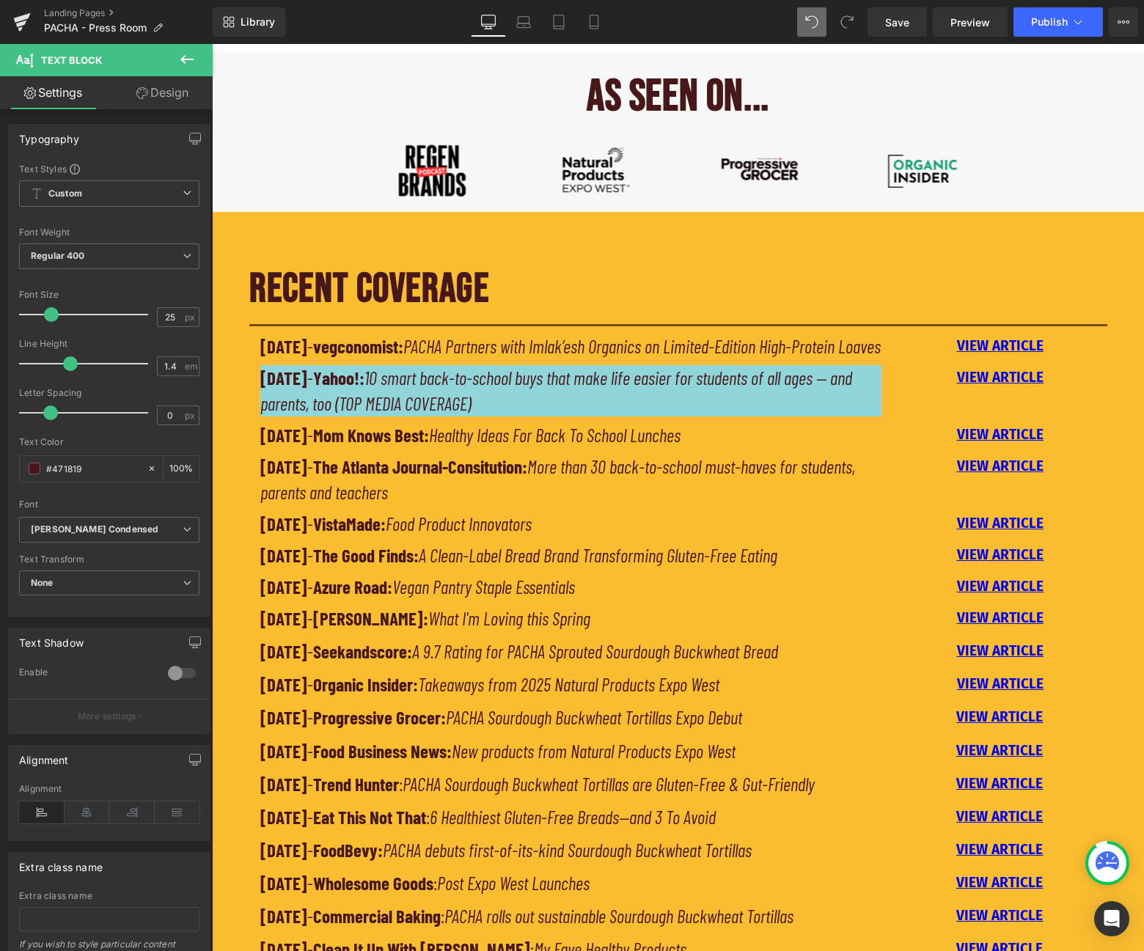
click at [904, 390] on div "VIEW ARTICLE Text Block" at bounding box center [1000, 377] width 193 height 25
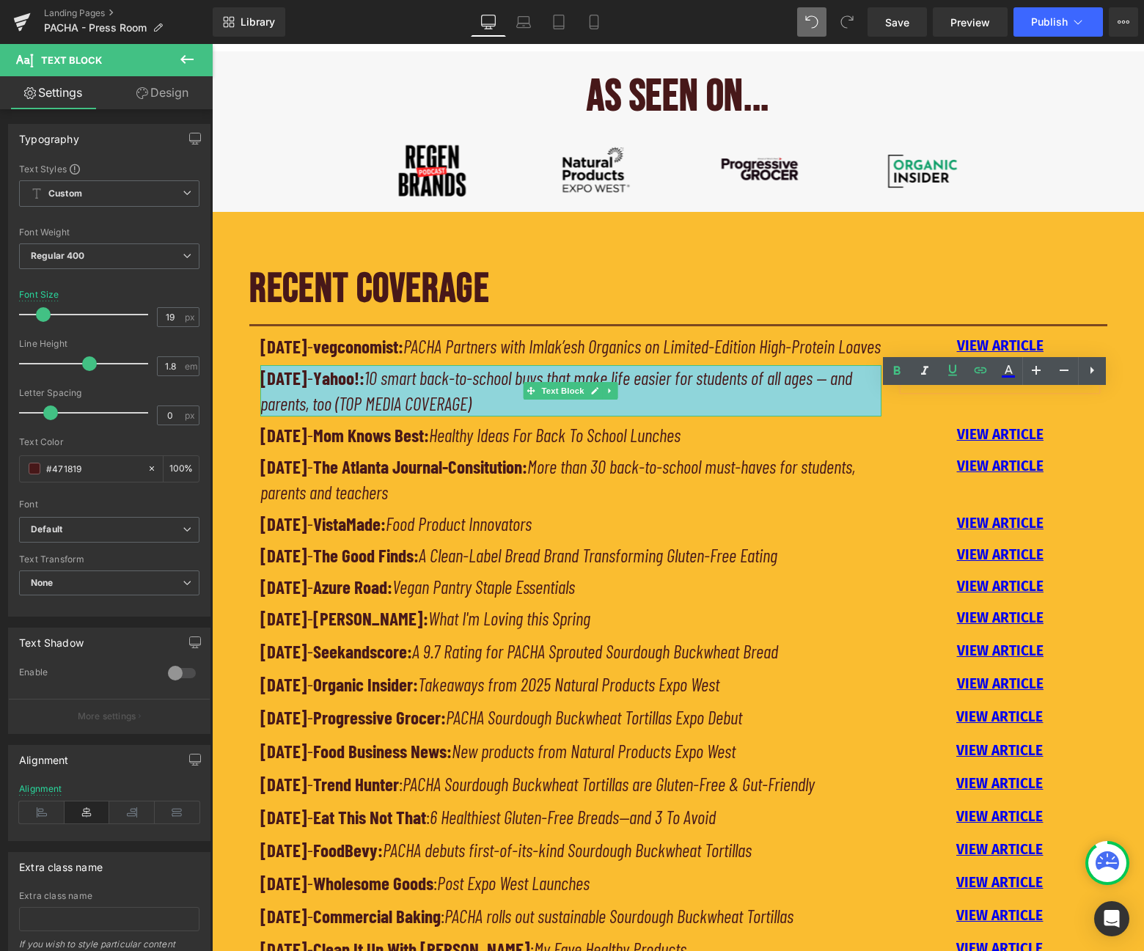
click at [863, 417] on p "[DATE] - Yahoo!: 10 smart back-to-school buys that make life easier for student…" at bounding box center [571, 390] width 622 height 51
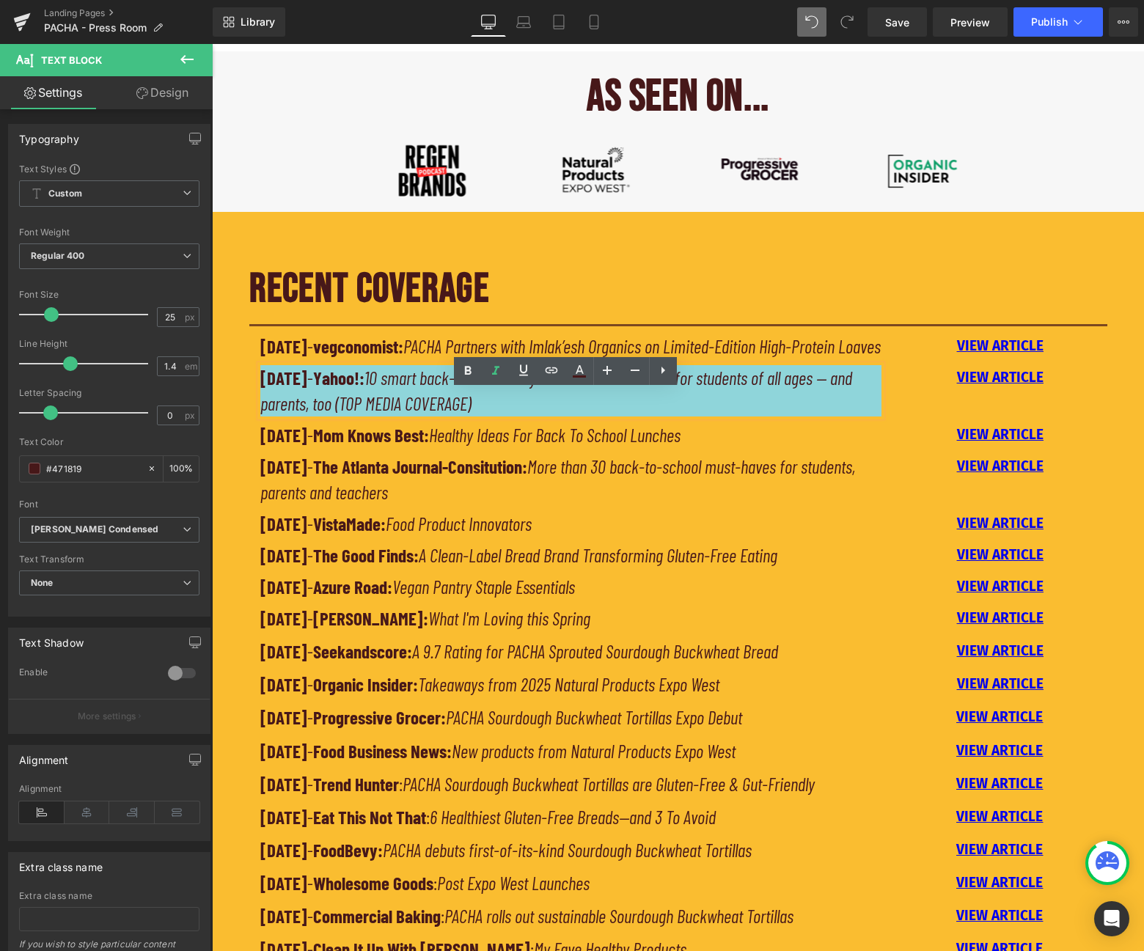
click at [921, 423] on div "[DATE] - Yahoo!: 10 smart back-to-school buys that make life easier for student…" at bounding box center [678, 393] width 858 height 57
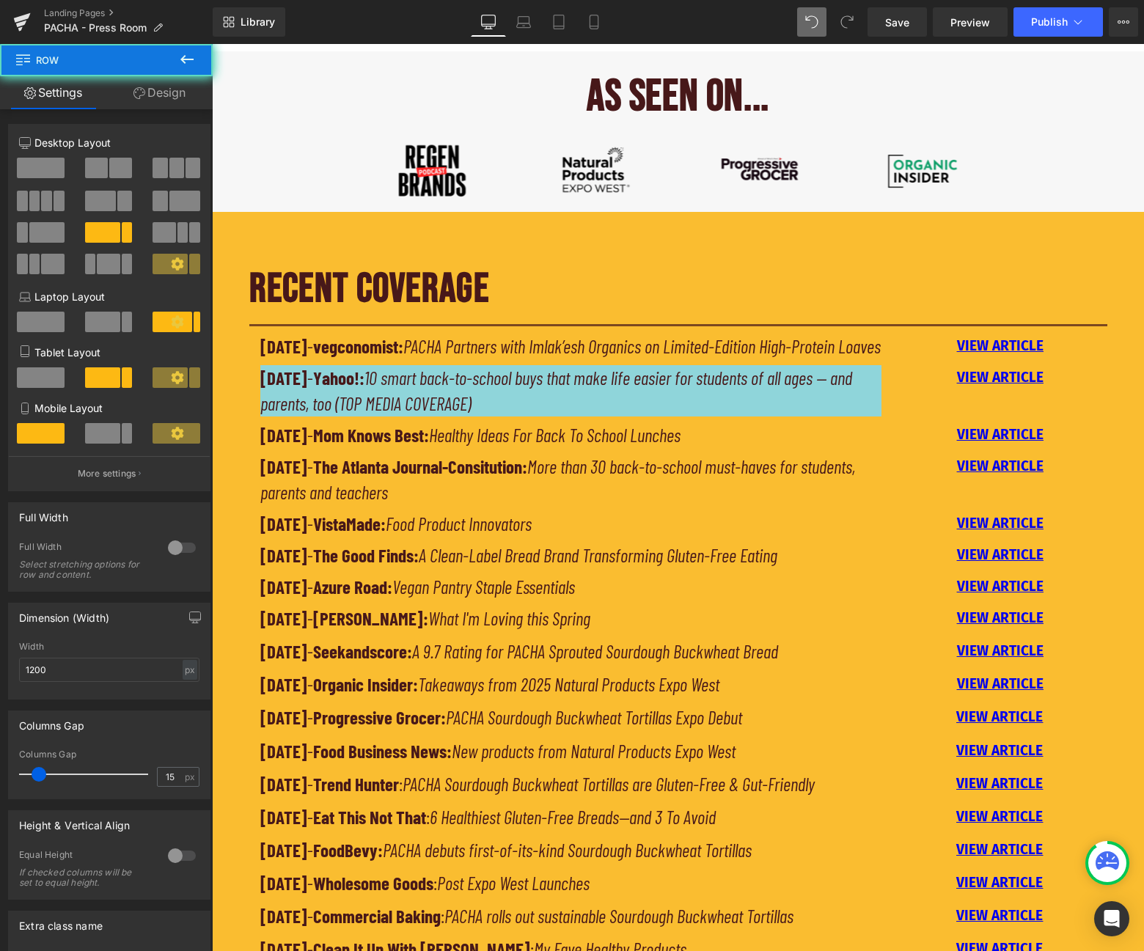
click at [942, 423] on div "[DATE] - Yahoo!: 10 smart back-to-school buys that make life easier for student…" at bounding box center [678, 393] width 858 height 57
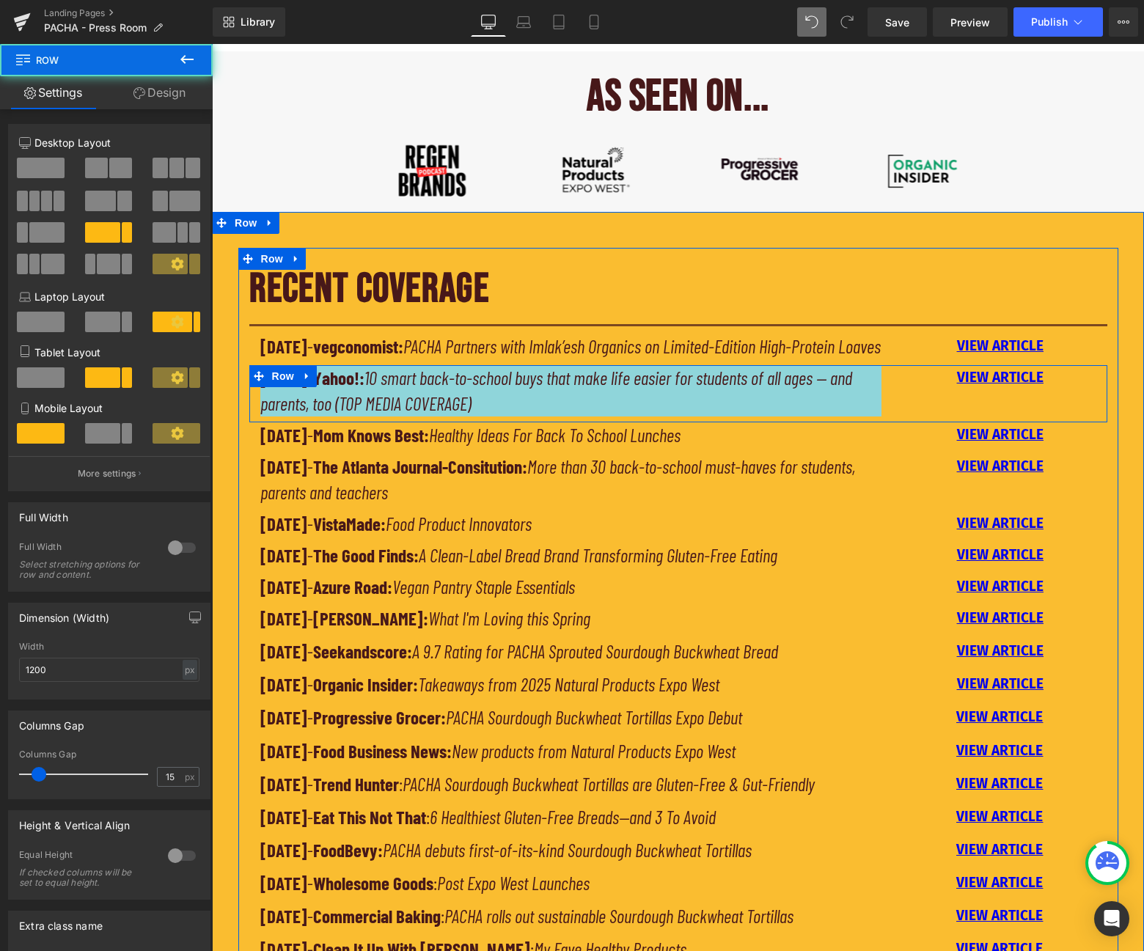
click at [951, 423] on div "[DATE] - Yahoo!: 10 smart back-to-school buys that make life easier for student…" at bounding box center [678, 393] width 858 height 57
click at [933, 423] on div "[DATE] - Yahoo!: 10 smart back-to-school buys that make life easier for student…" at bounding box center [678, 393] width 858 height 57
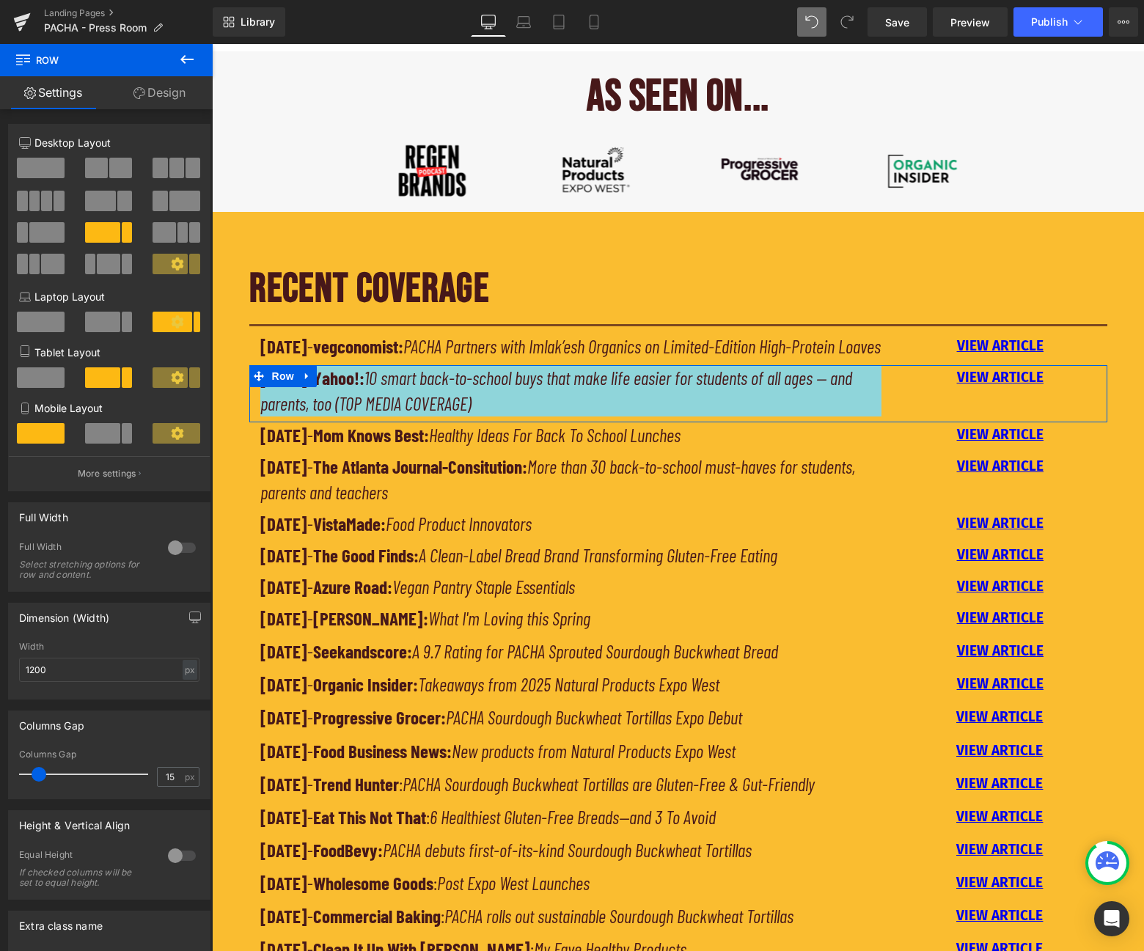
click at [158, 86] on link "Design" at bounding box center [159, 92] width 106 height 33
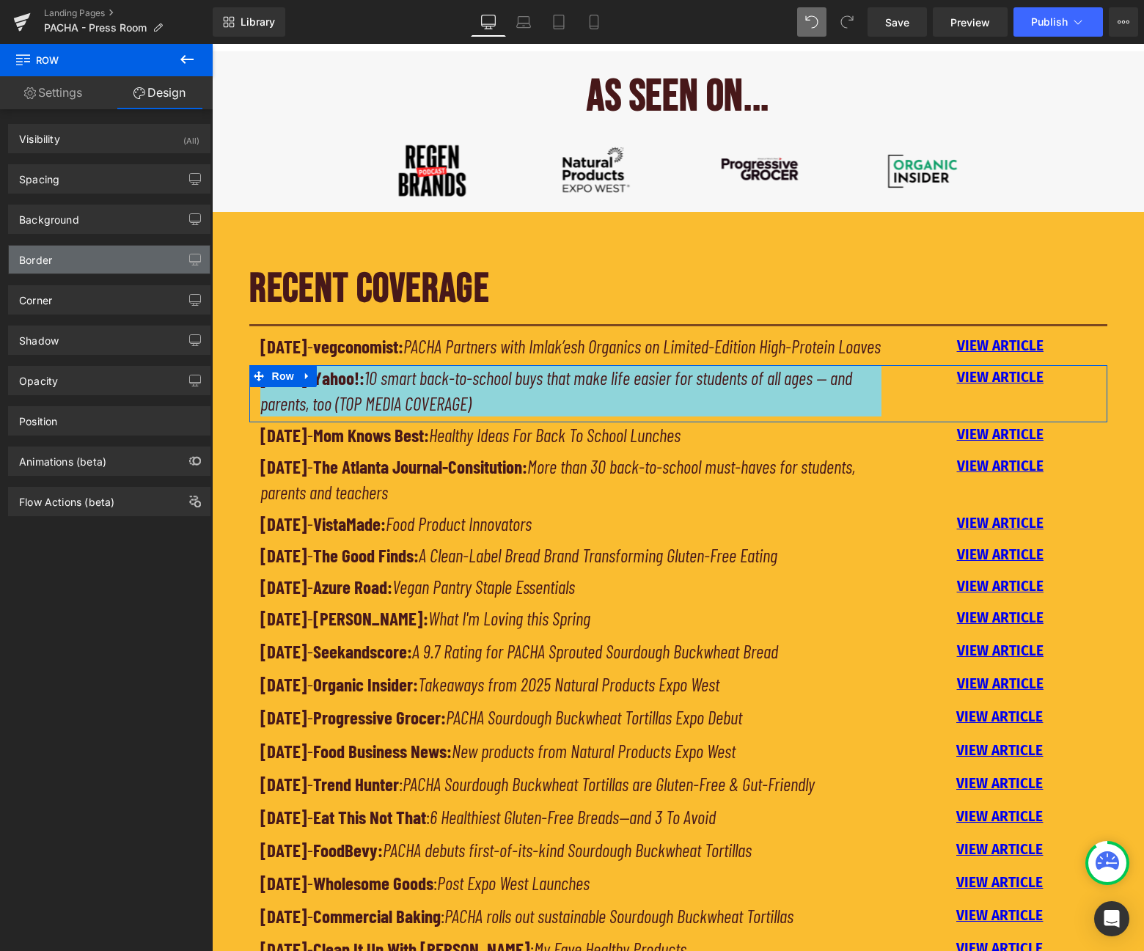
click at [102, 257] on div "Border" at bounding box center [109, 260] width 201 height 28
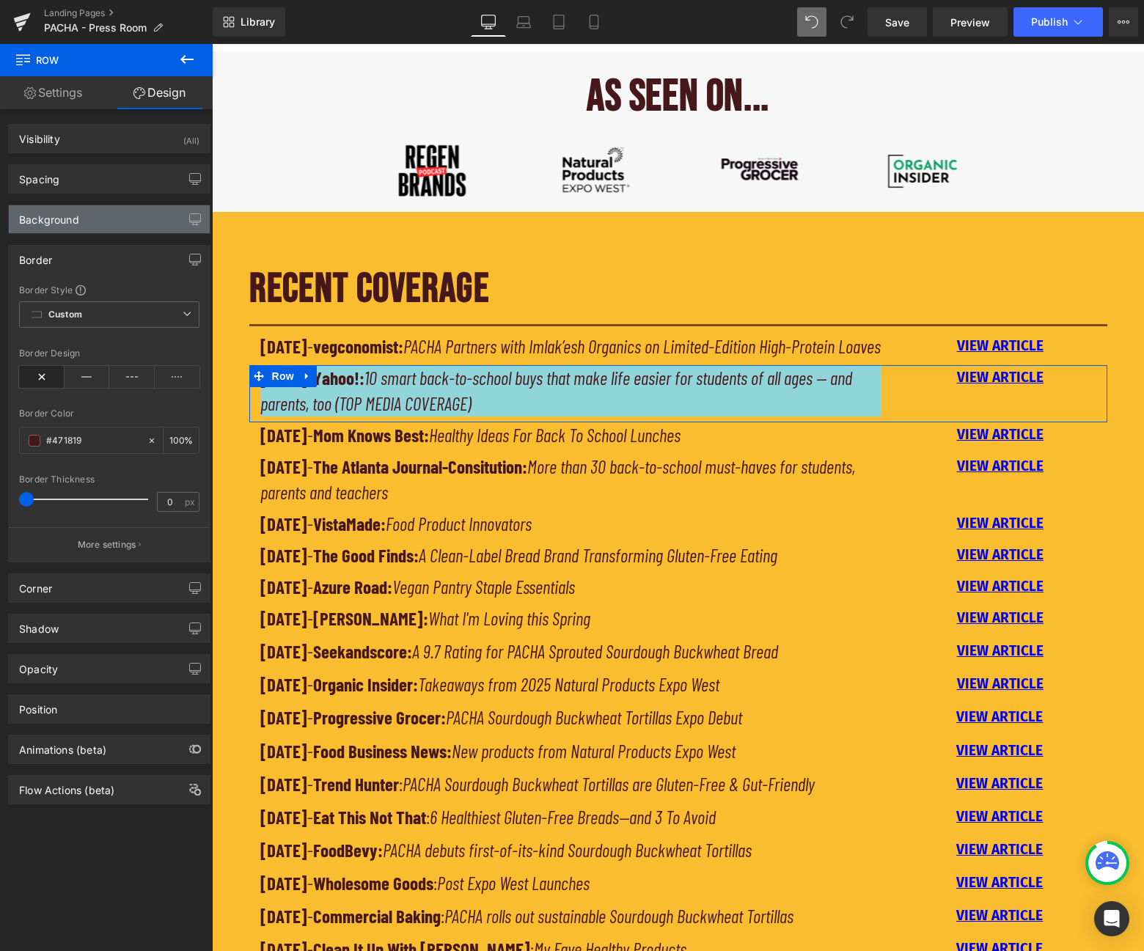
click at [98, 227] on div "Background" at bounding box center [109, 219] width 201 height 28
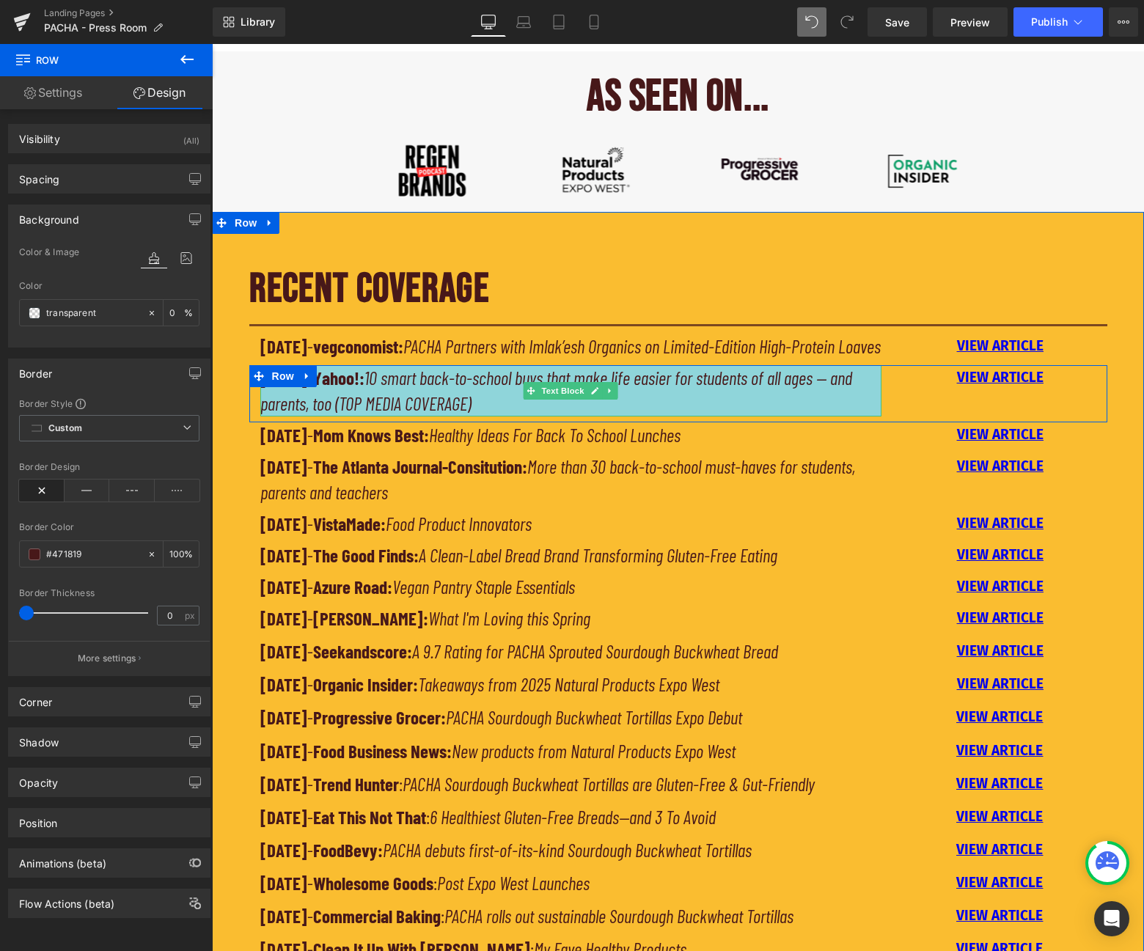
click at [374, 417] on p "[DATE] - Yahoo!: 10 smart back-to-school buys that make life easier for student…" at bounding box center [571, 390] width 622 height 51
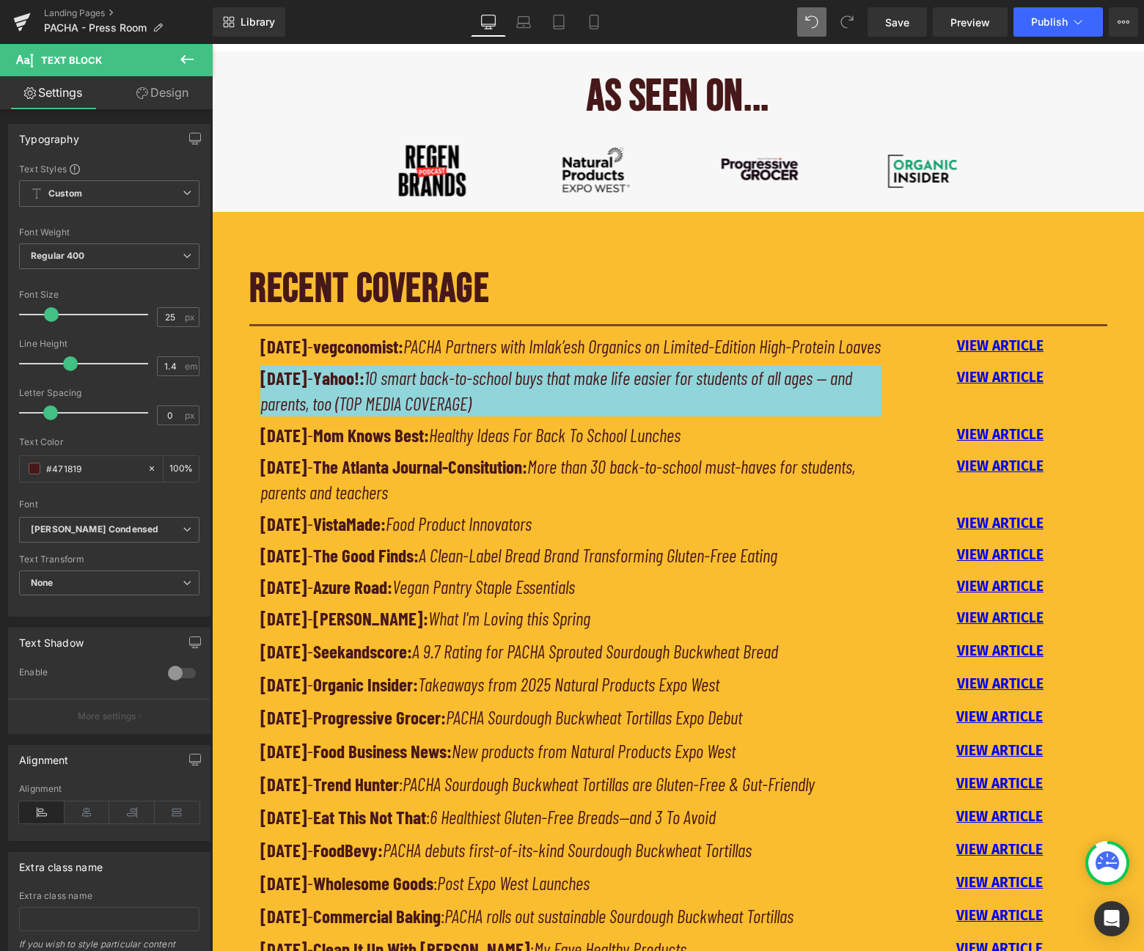
click at [146, 95] on icon at bounding box center [142, 93] width 12 height 12
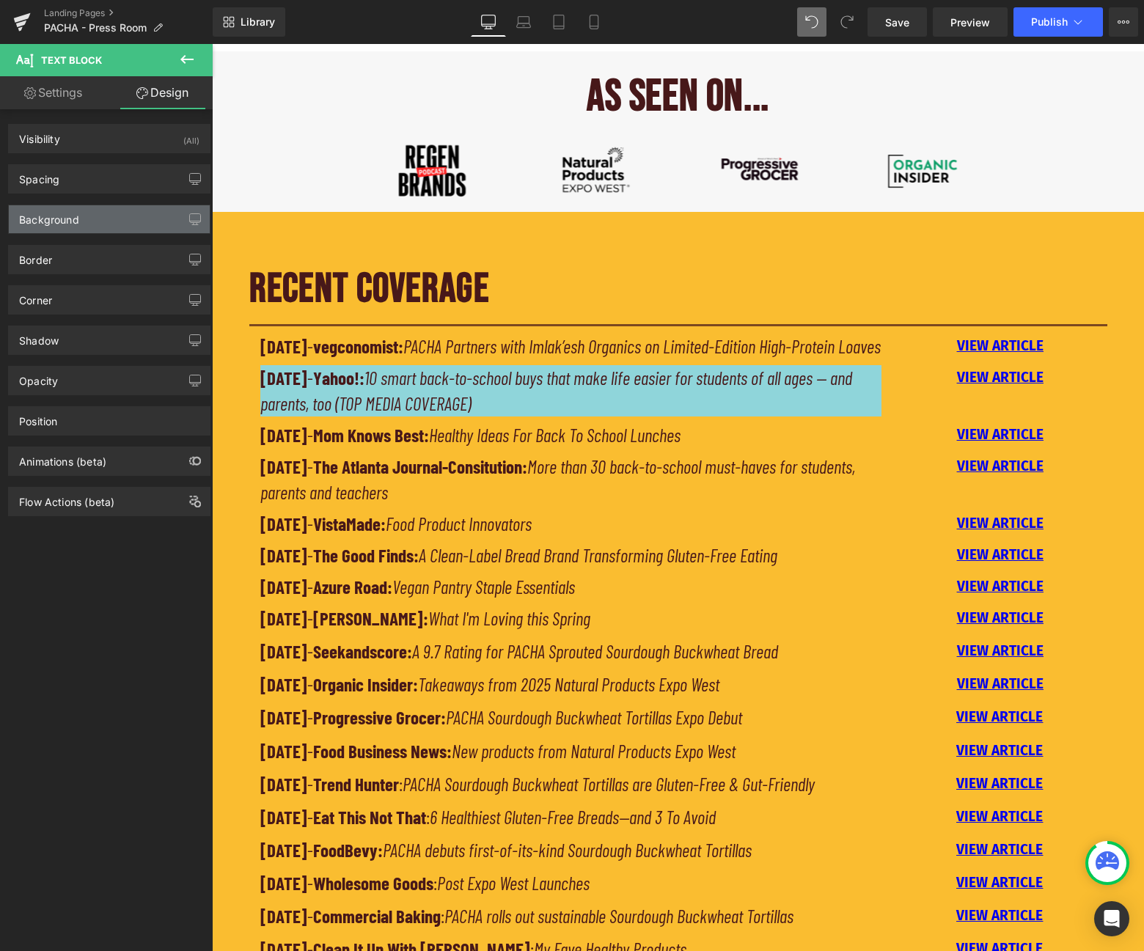
click at [98, 221] on div "Background" at bounding box center [109, 219] width 201 height 28
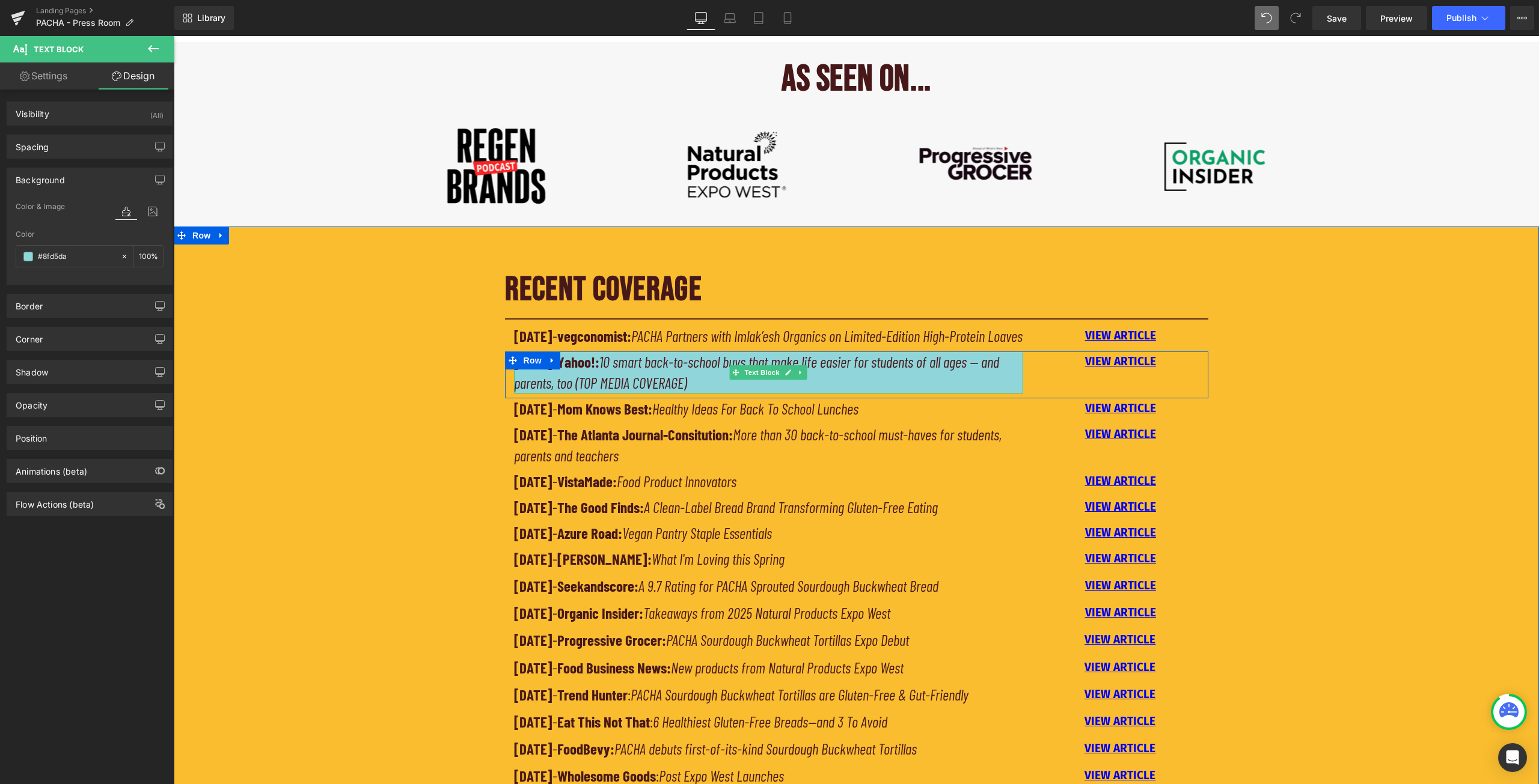
click at [666, 392] on icon "10 smart back-to-school buys that make life easier for students of all ages — a…" at bounding box center [756, 373] width 485 height 39
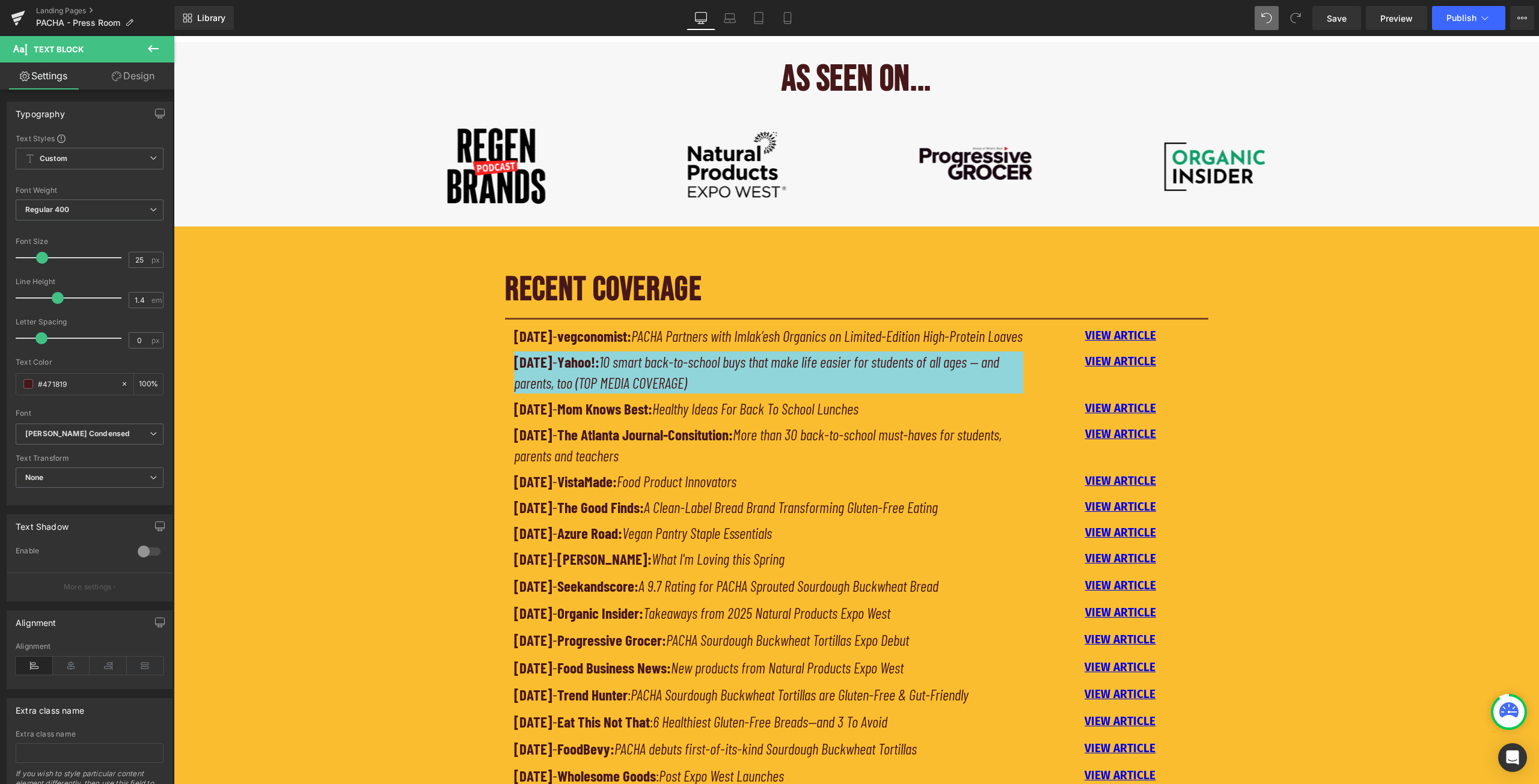
click at [147, 70] on link "Design" at bounding box center [133, 75] width 87 height 27
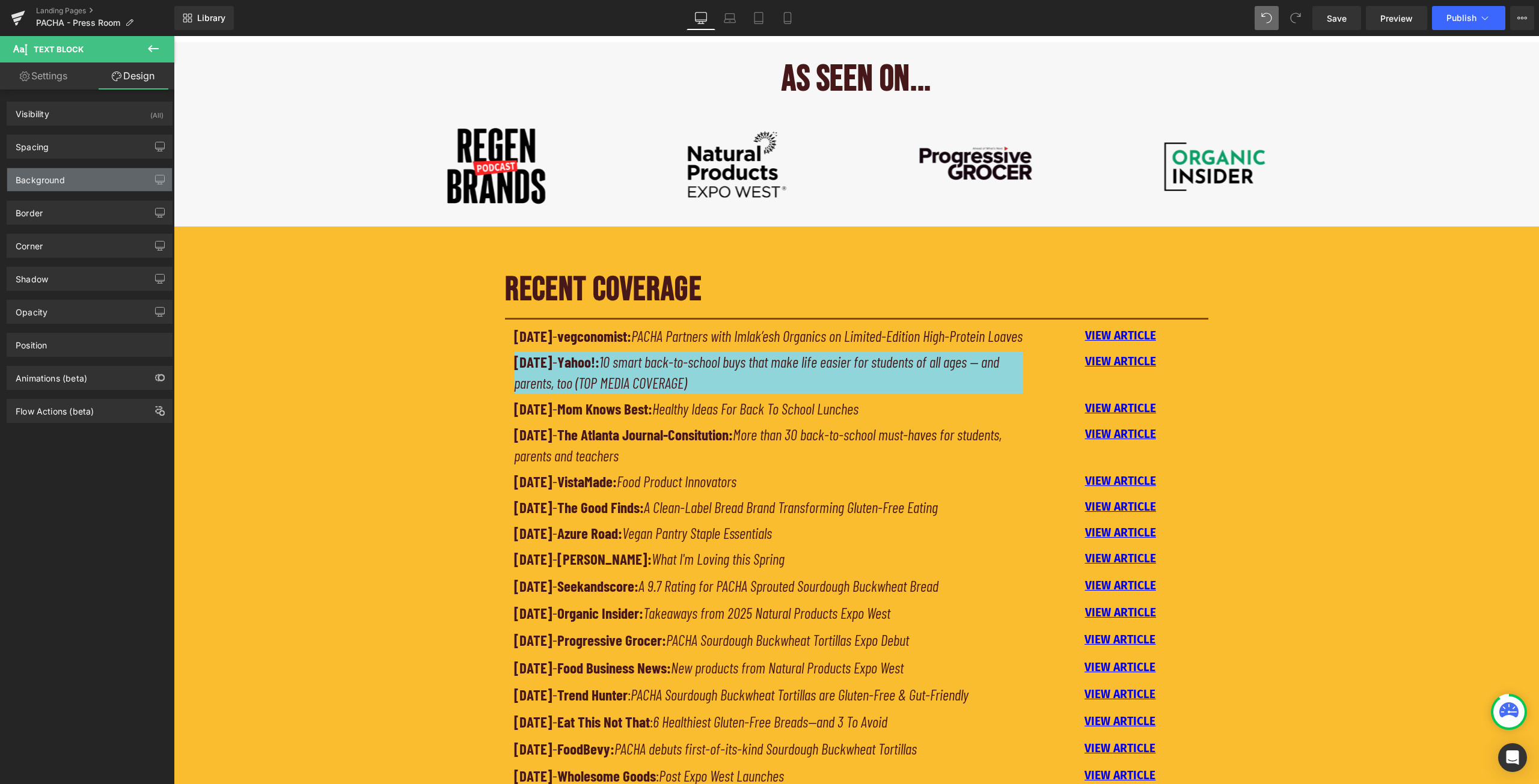
click at [89, 174] on div "Background" at bounding box center [89, 179] width 165 height 23
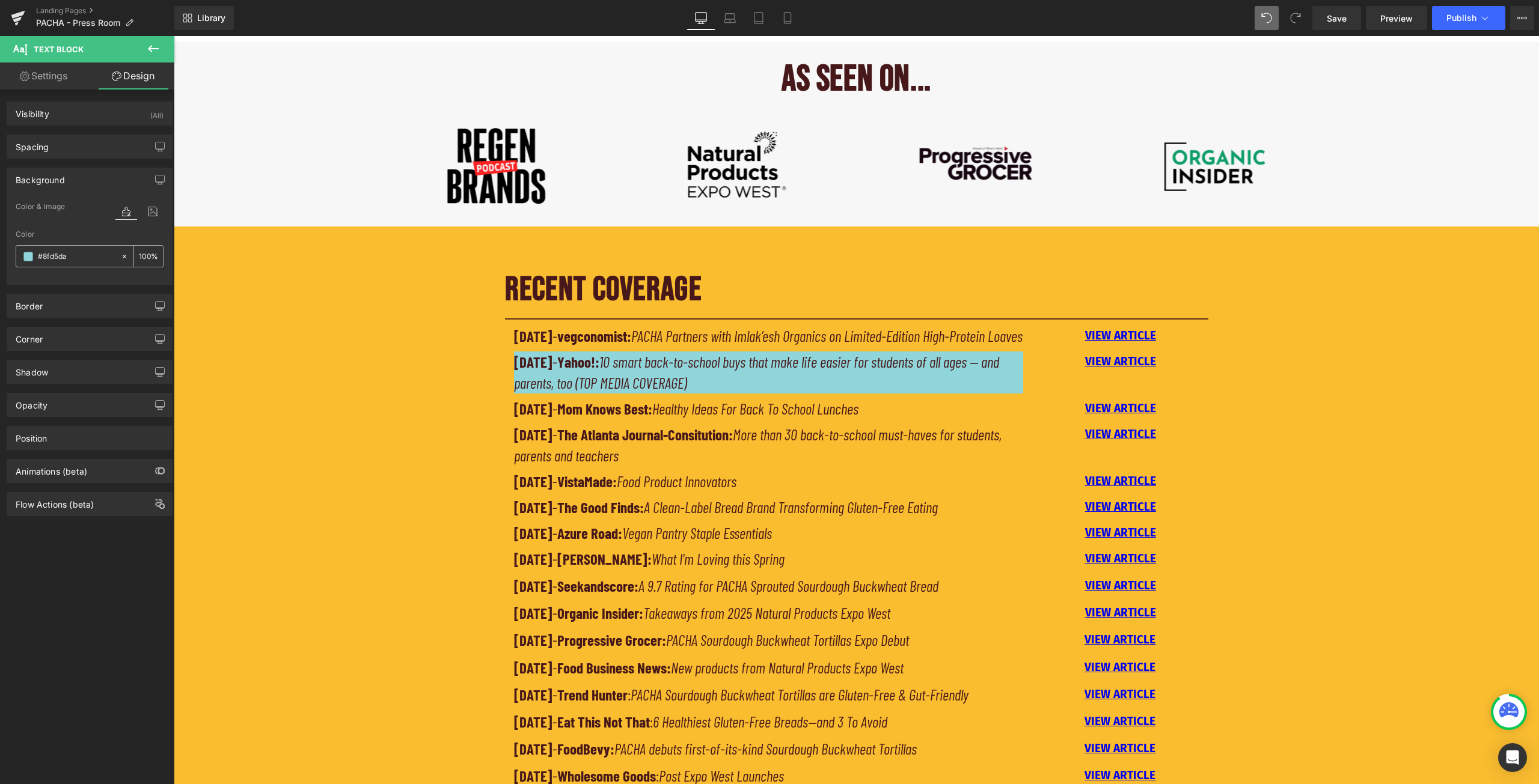
click at [123, 257] on icon at bounding box center [125, 256] width 3 height 3
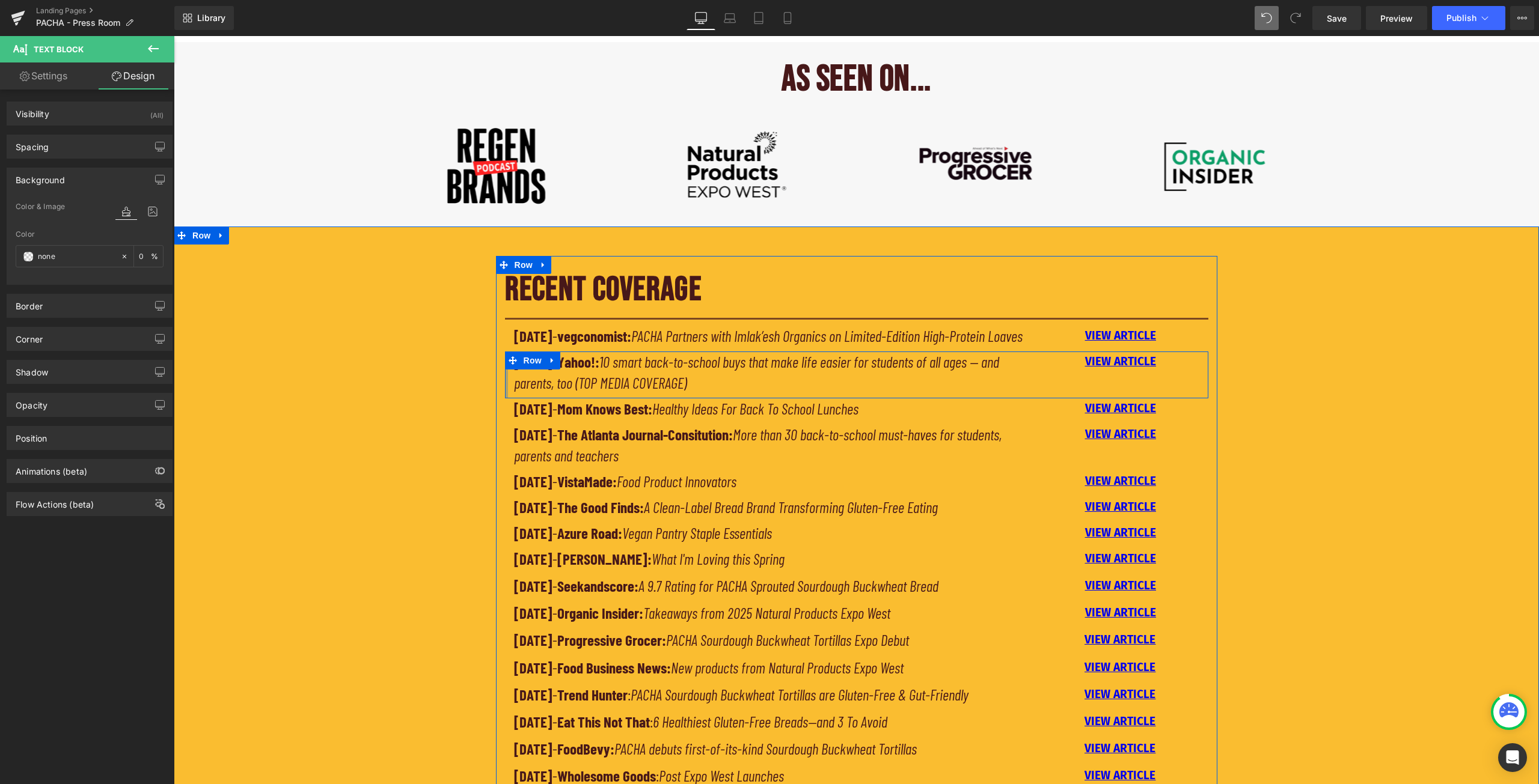
click at [505, 398] on div at bounding box center [506, 374] width 3 height 47
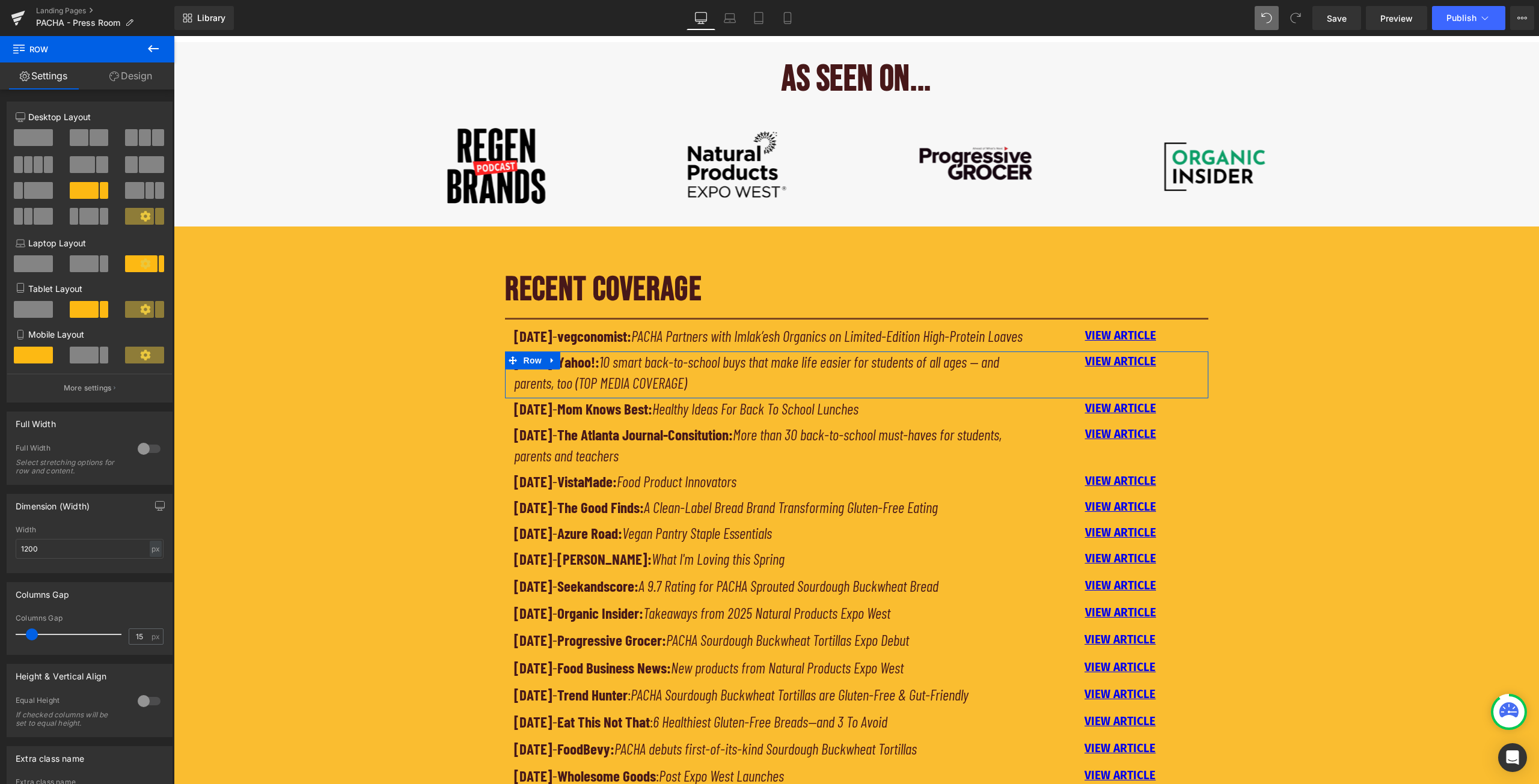
click at [126, 66] on link "Design" at bounding box center [130, 75] width 87 height 27
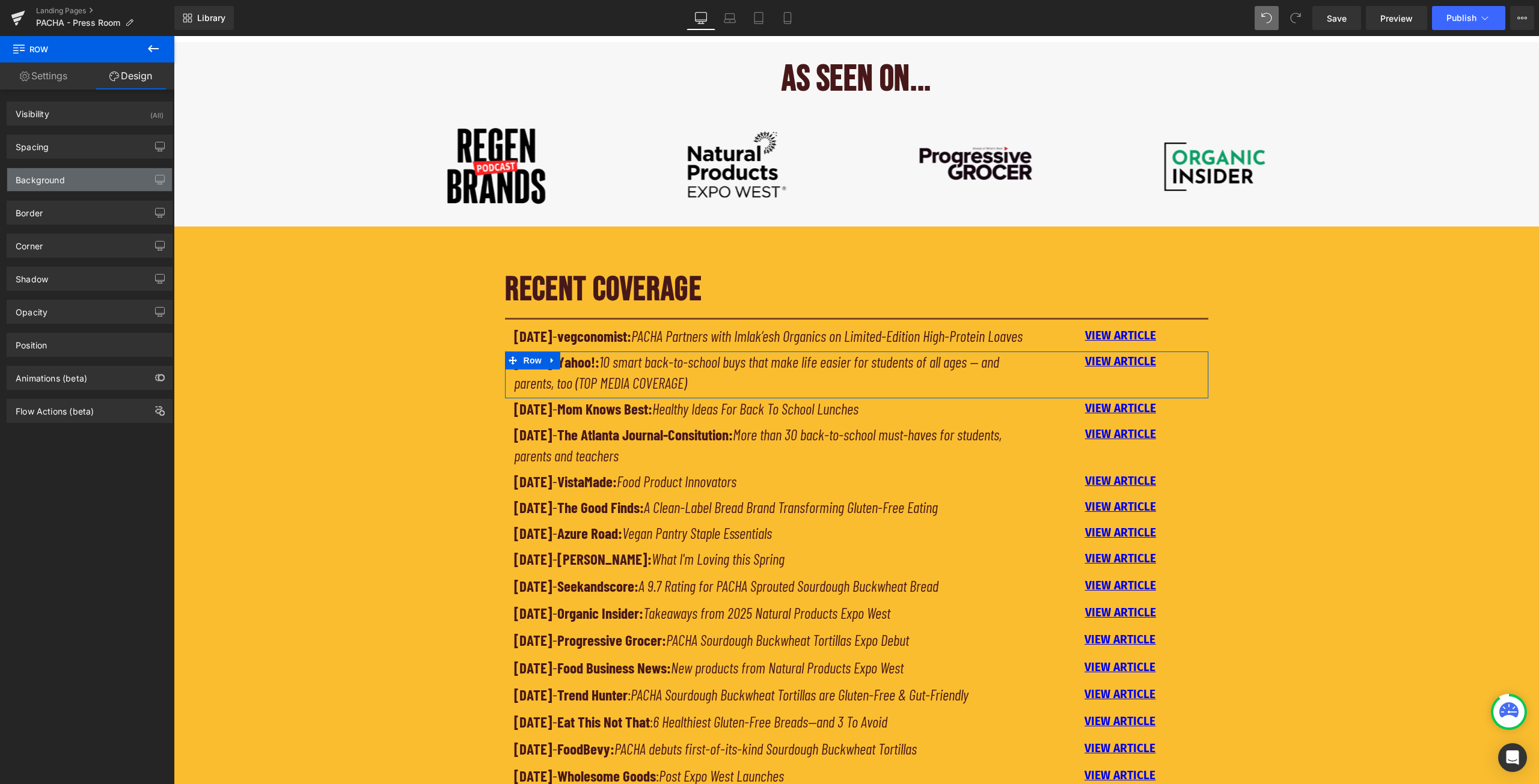
click at [66, 183] on div "Background" at bounding box center [89, 179] width 165 height 23
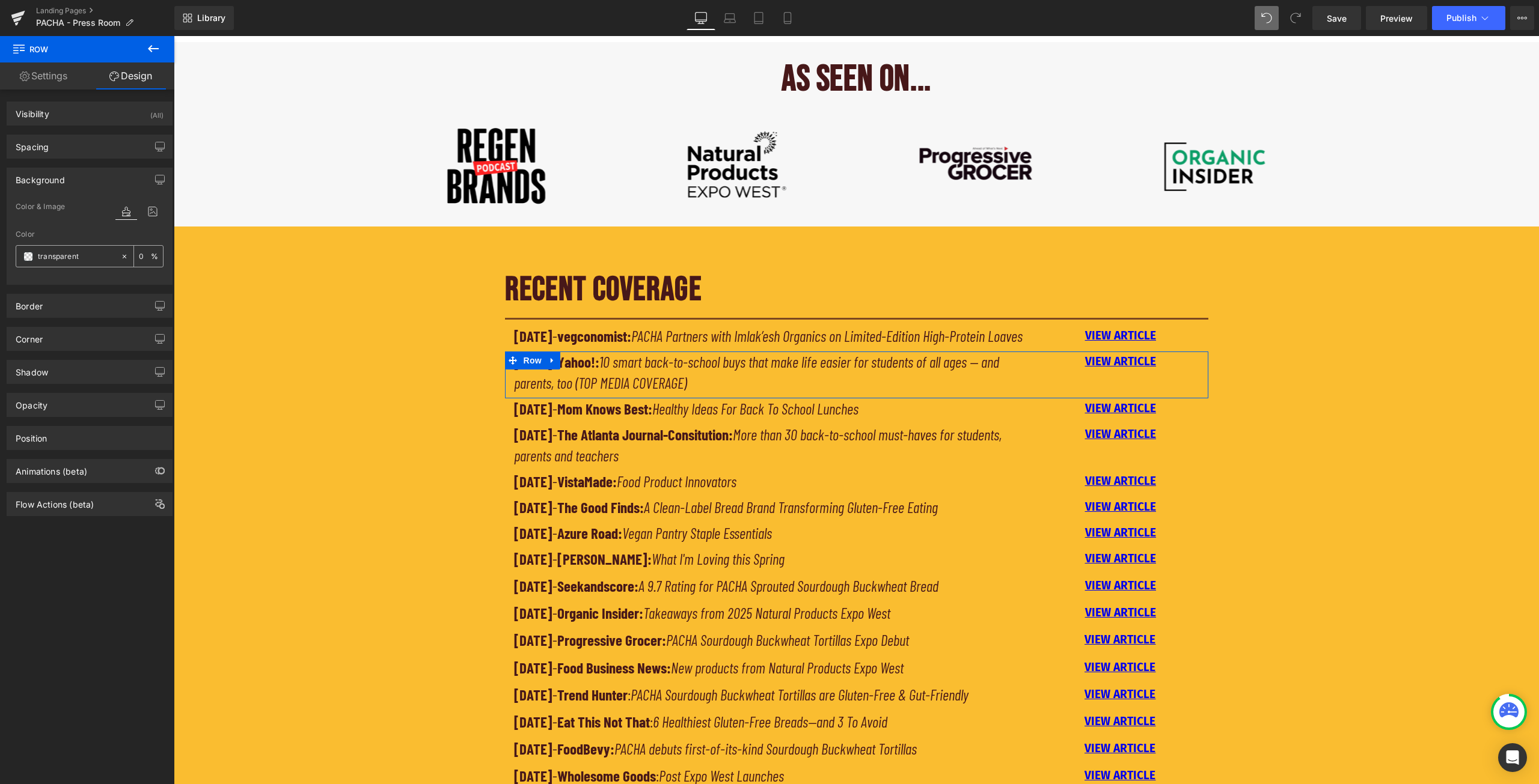
click at [84, 256] on input "transparent" at bounding box center [76, 256] width 77 height 13
paste input "#62b9c4"
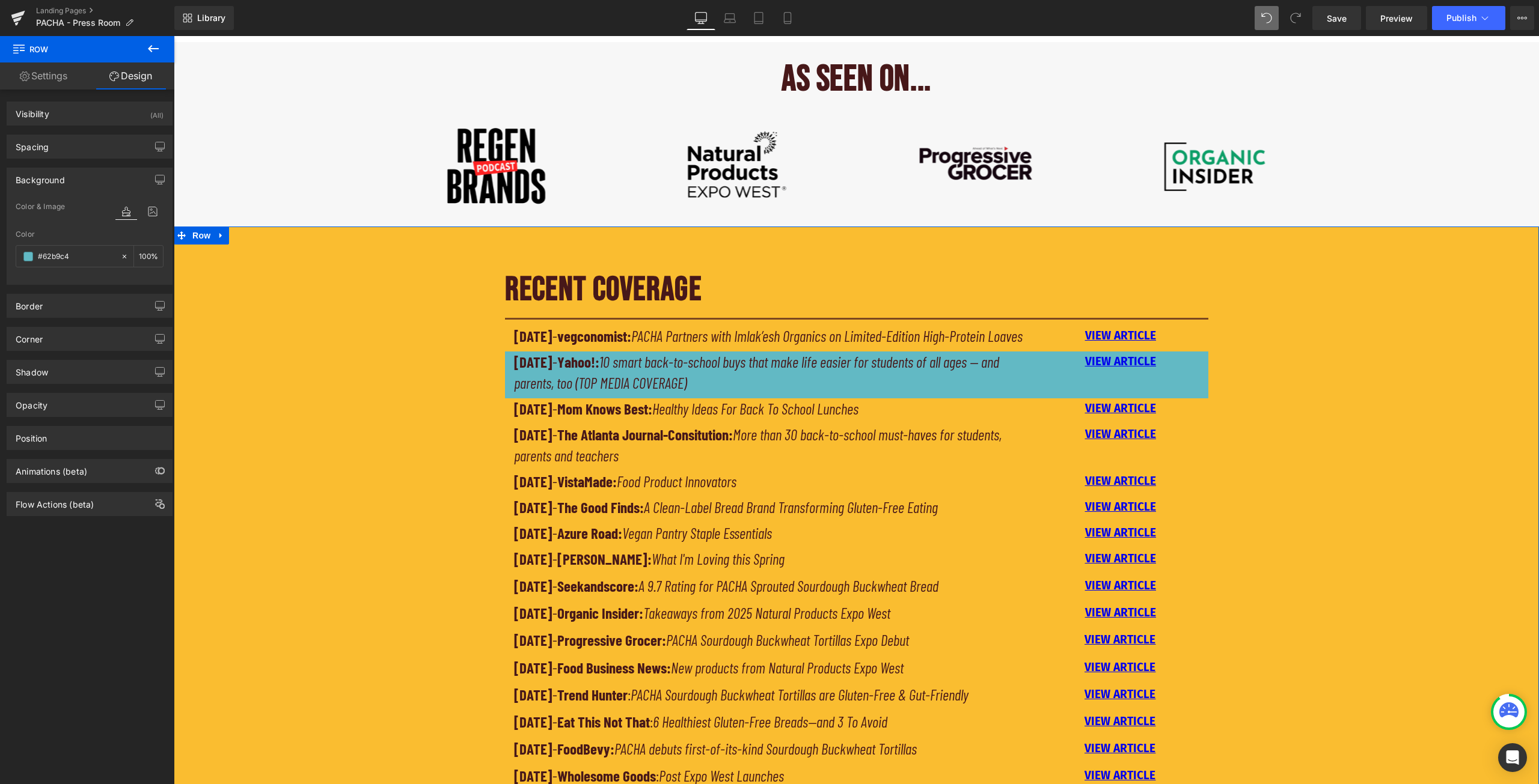
click at [1360, 378] on div "RECENT COVERAGE Heading Separator [DATE] - vegconomist: PACHA Partners with Iml…" at bounding box center [856, 554] width 1365 height 597
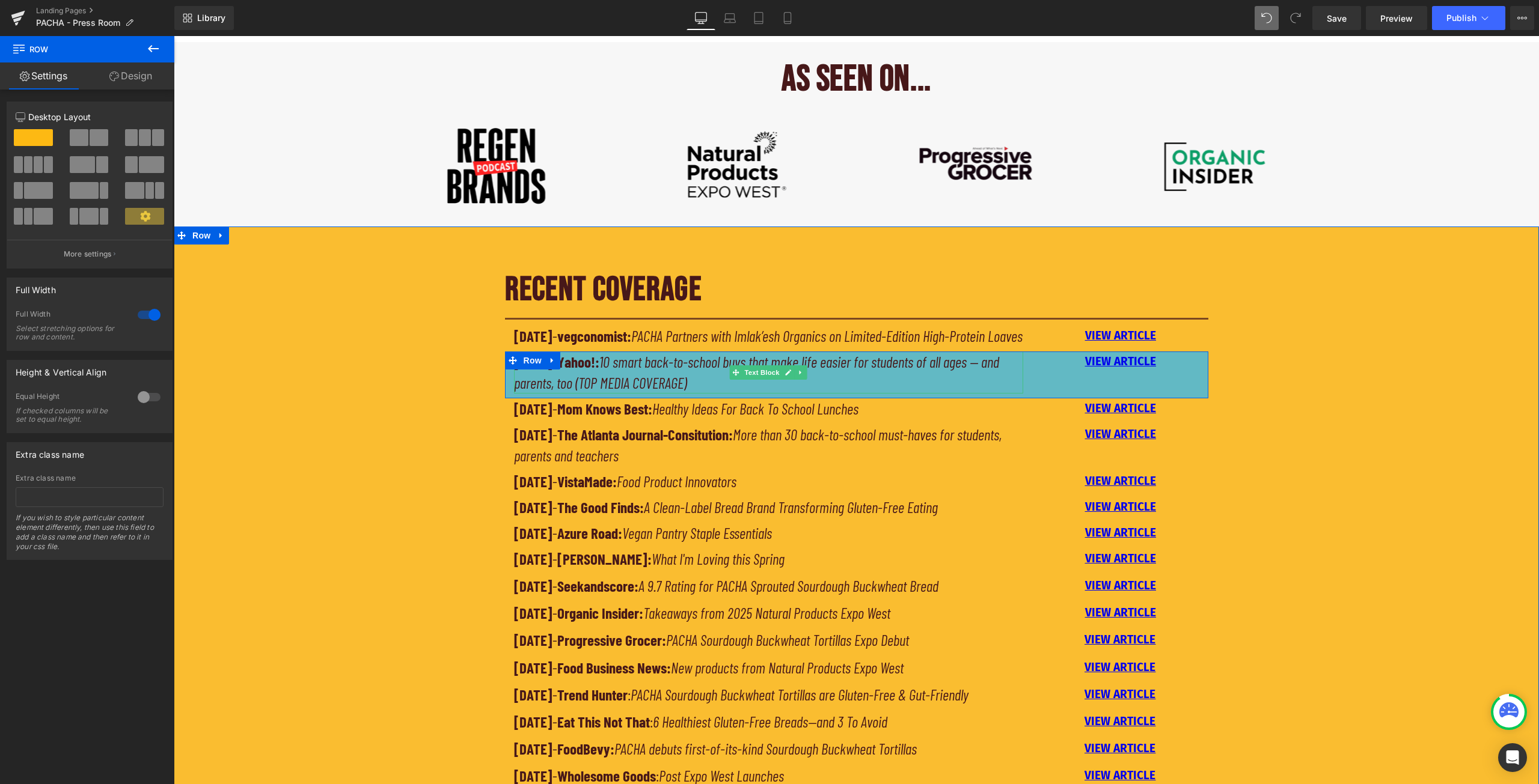
click at [934, 393] on p "[DATE] - Yahoo!: 10 smart back-to-school buys that make life easier for student…" at bounding box center [769, 372] width 510 height 42
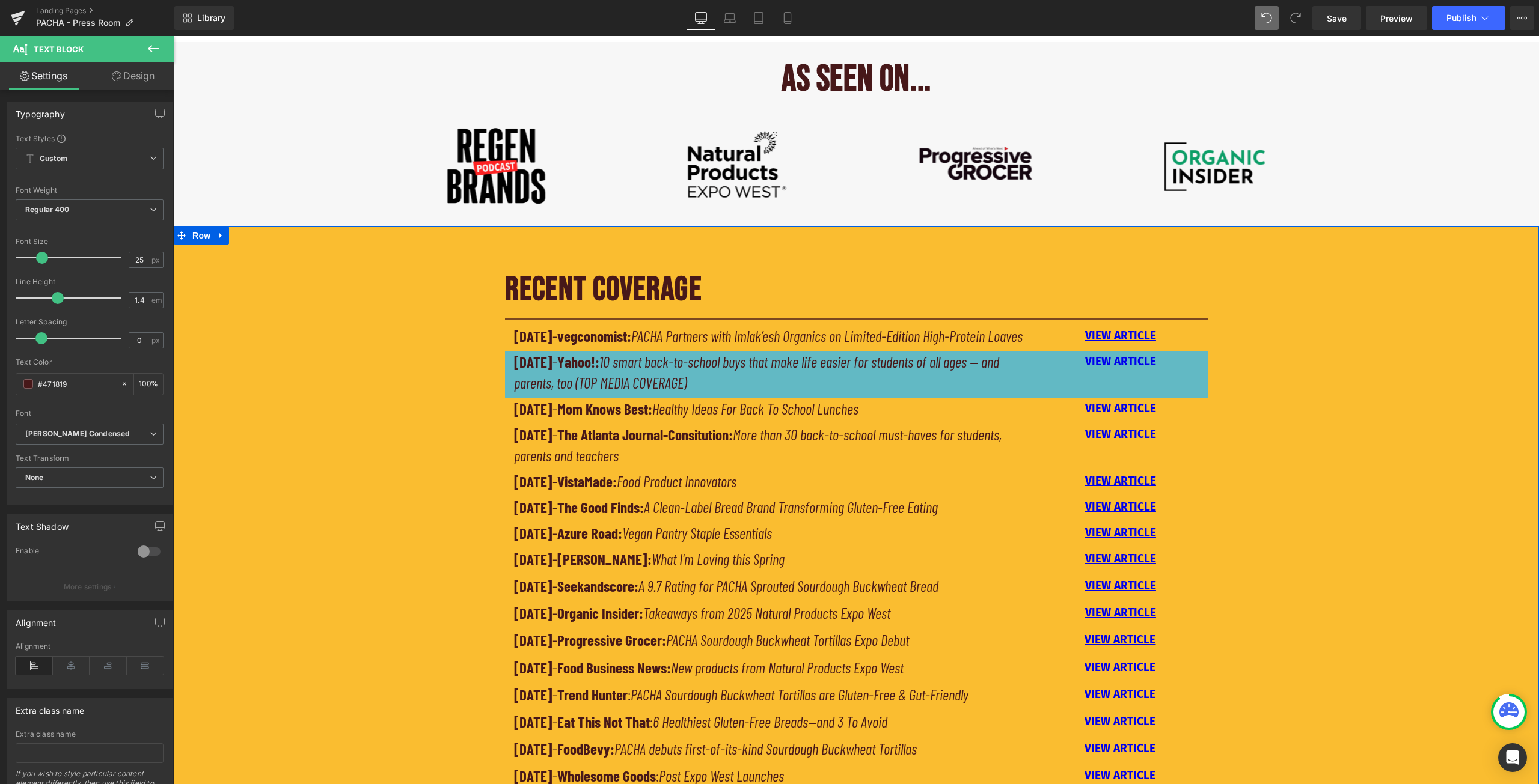
click at [479, 421] on div "RECENT COVERAGE Heading Separator [DATE] - vegconomist: PACHA Partners with Iml…" at bounding box center [856, 554] width 1365 height 597
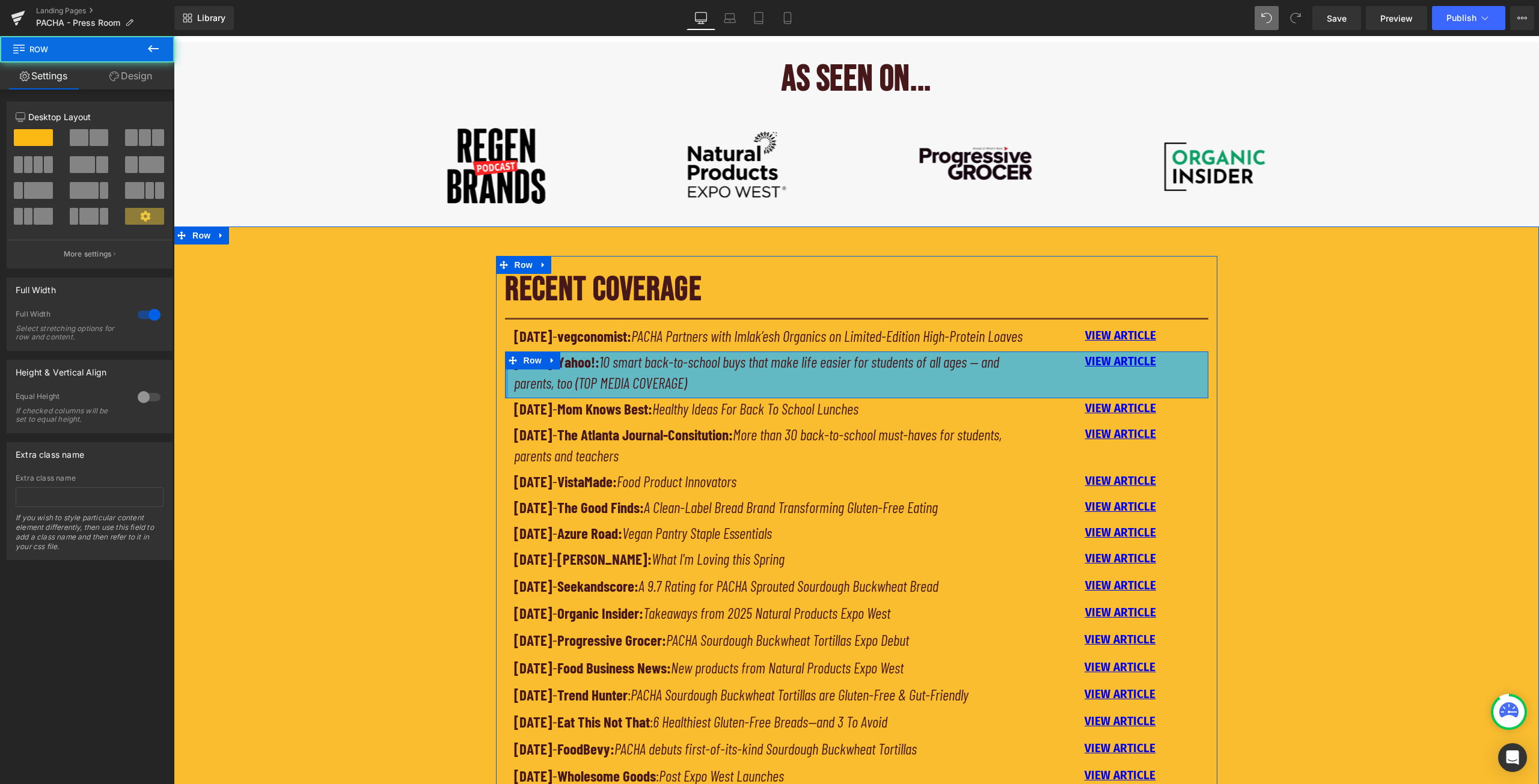
click at [505, 398] on div at bounding box center [506, 374] width 3 height 47
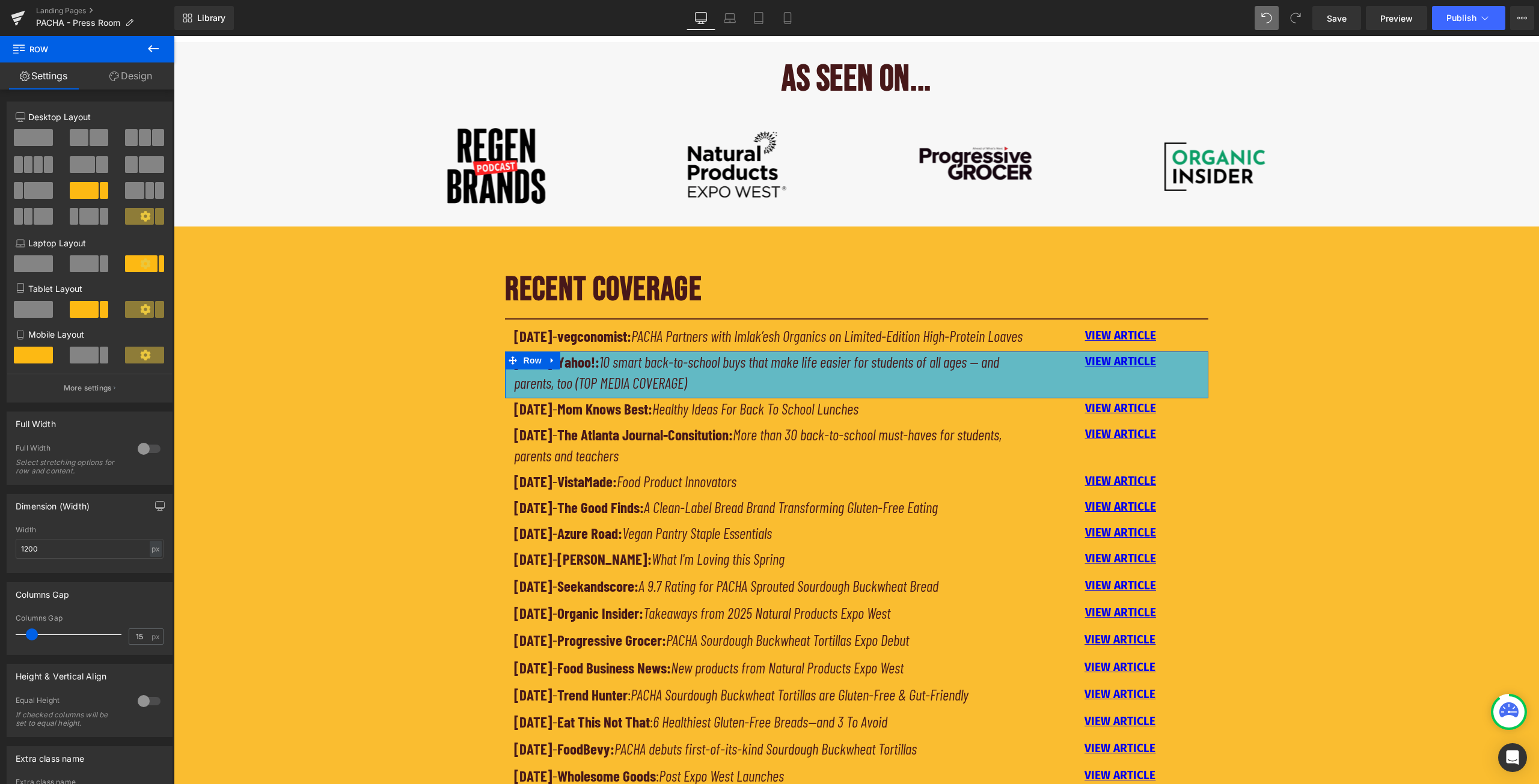
click at [138, 69] on link "Design" at bounding box center [130, 75] width 87 height 27
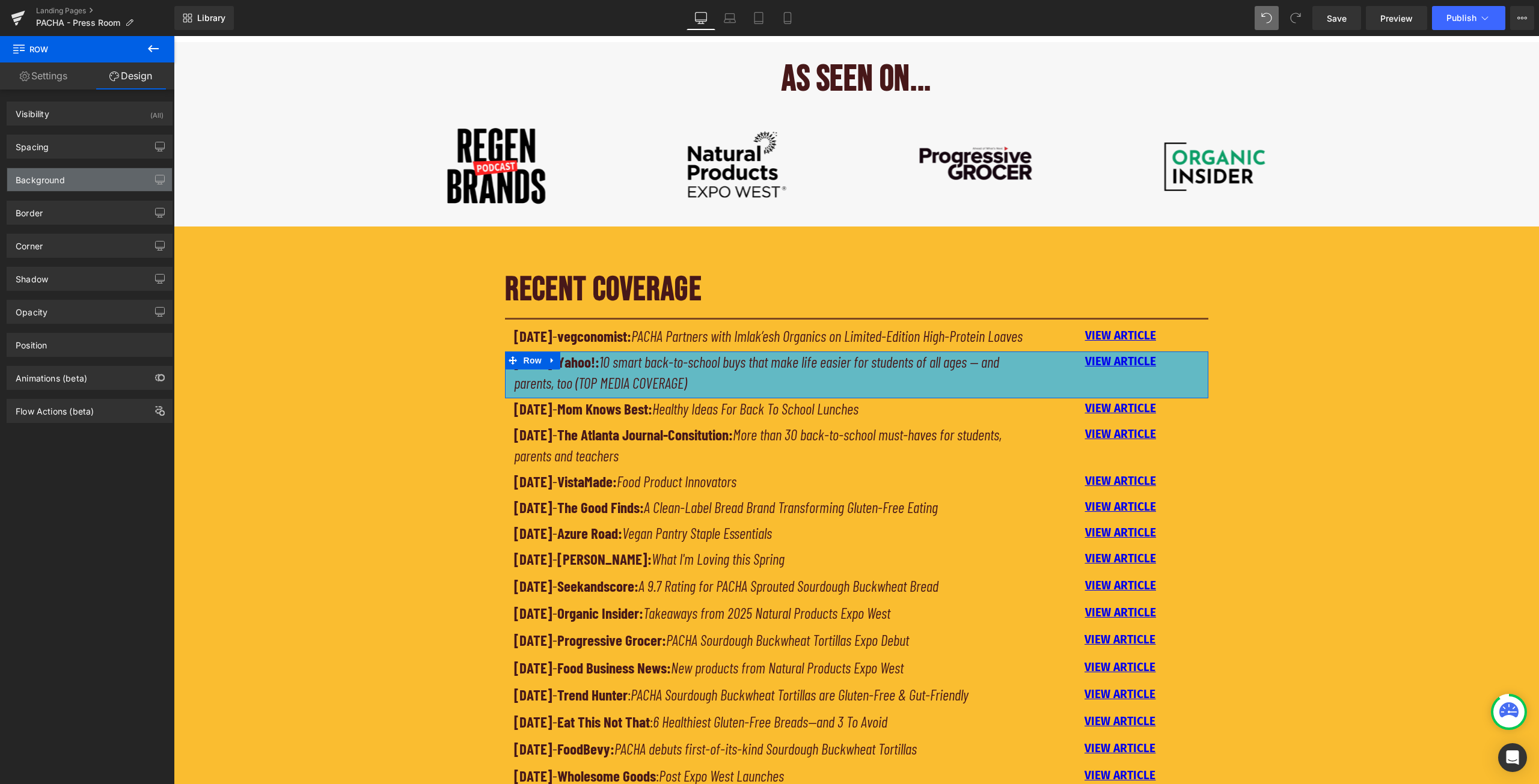
click at [71, 187] on div "Background" at bounding box center [89, 179] width 165 height 23
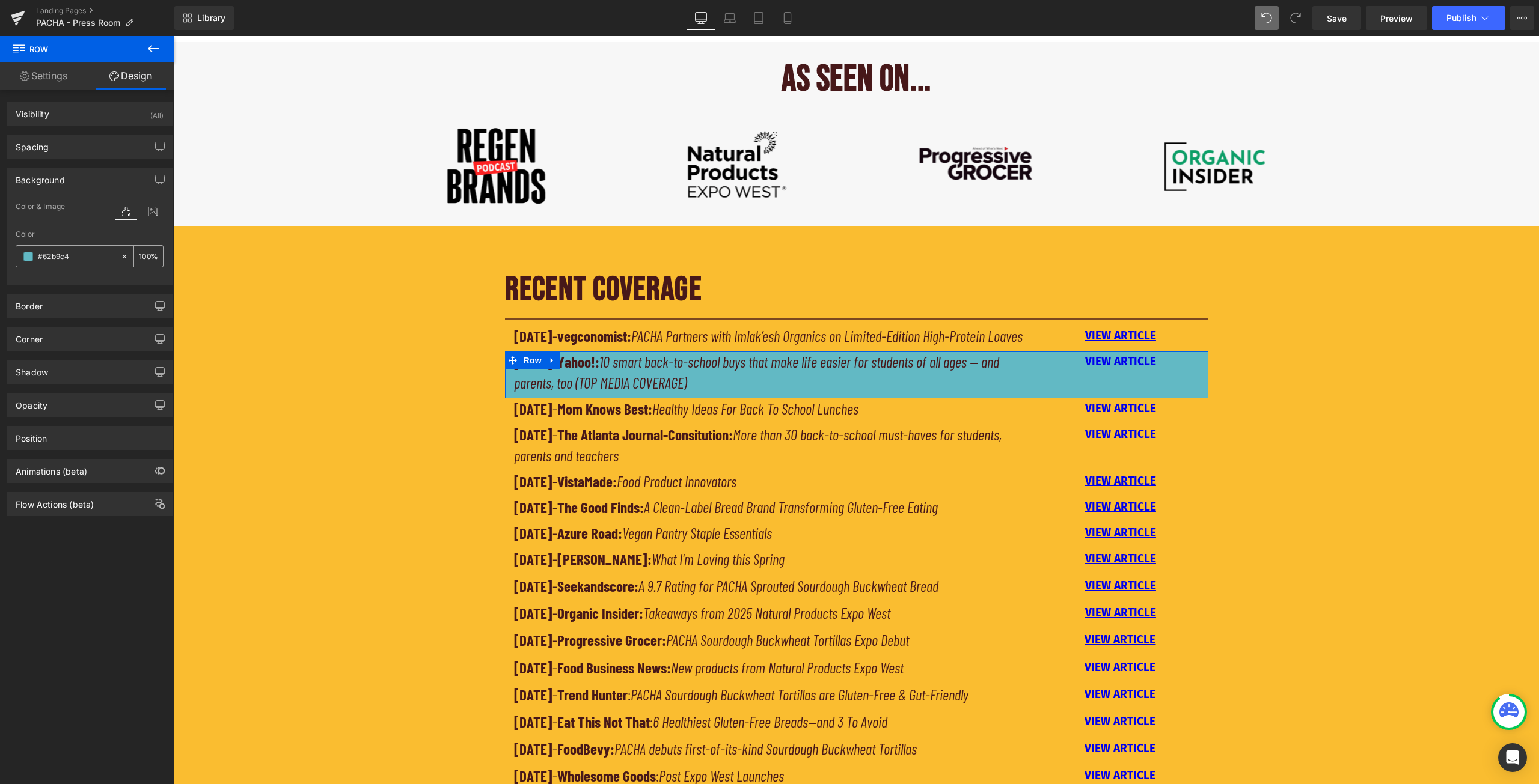
click at [31, 256] on span at bounding box center [29, 256] width 10 height 10
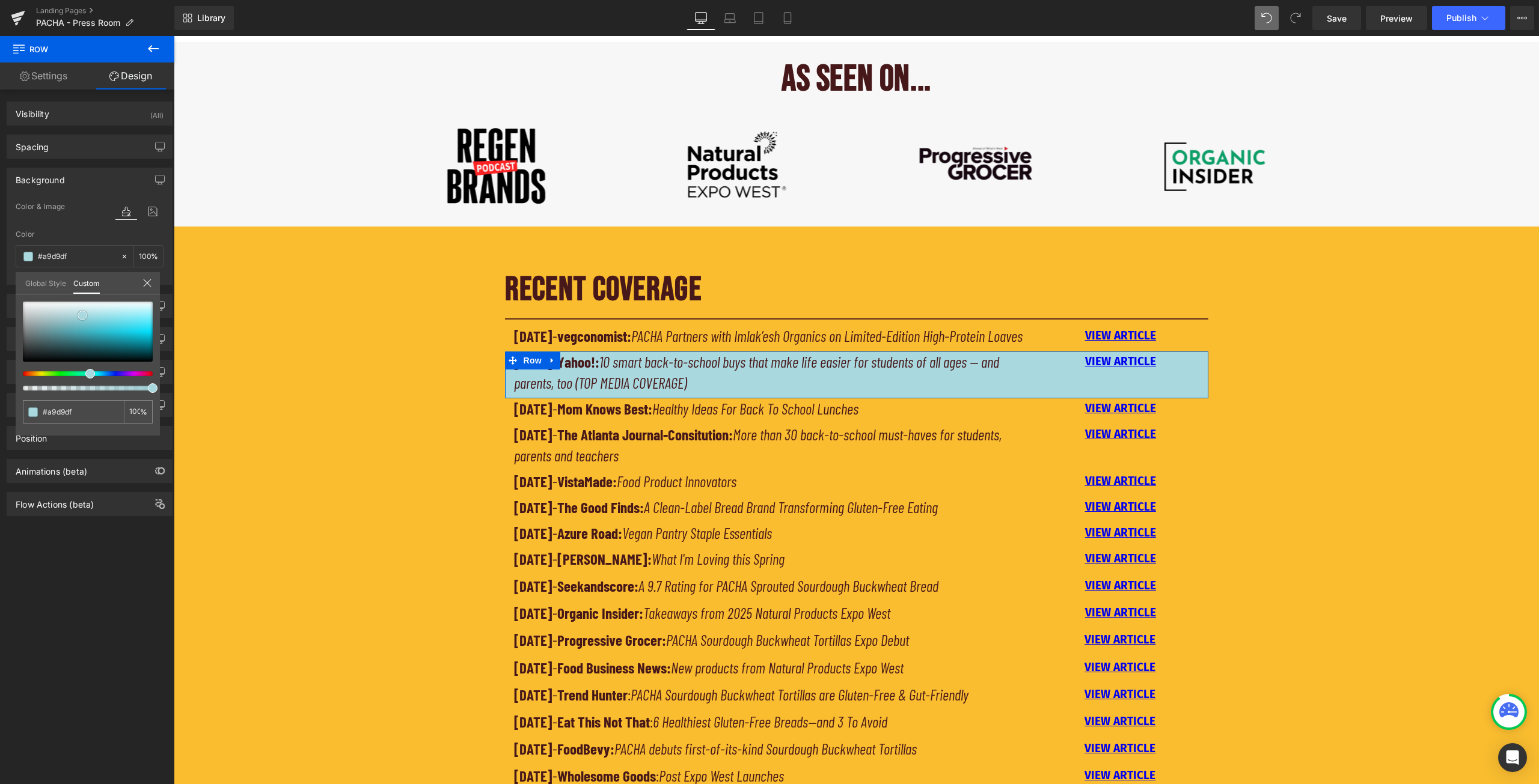
drag, startPoint x: 81, startPoint y: 327, endPoint x: 82, endPoint y: 315, distance: 12.0
click at [82, 315] on span at bounding box center [83, 315] width 10 height 10
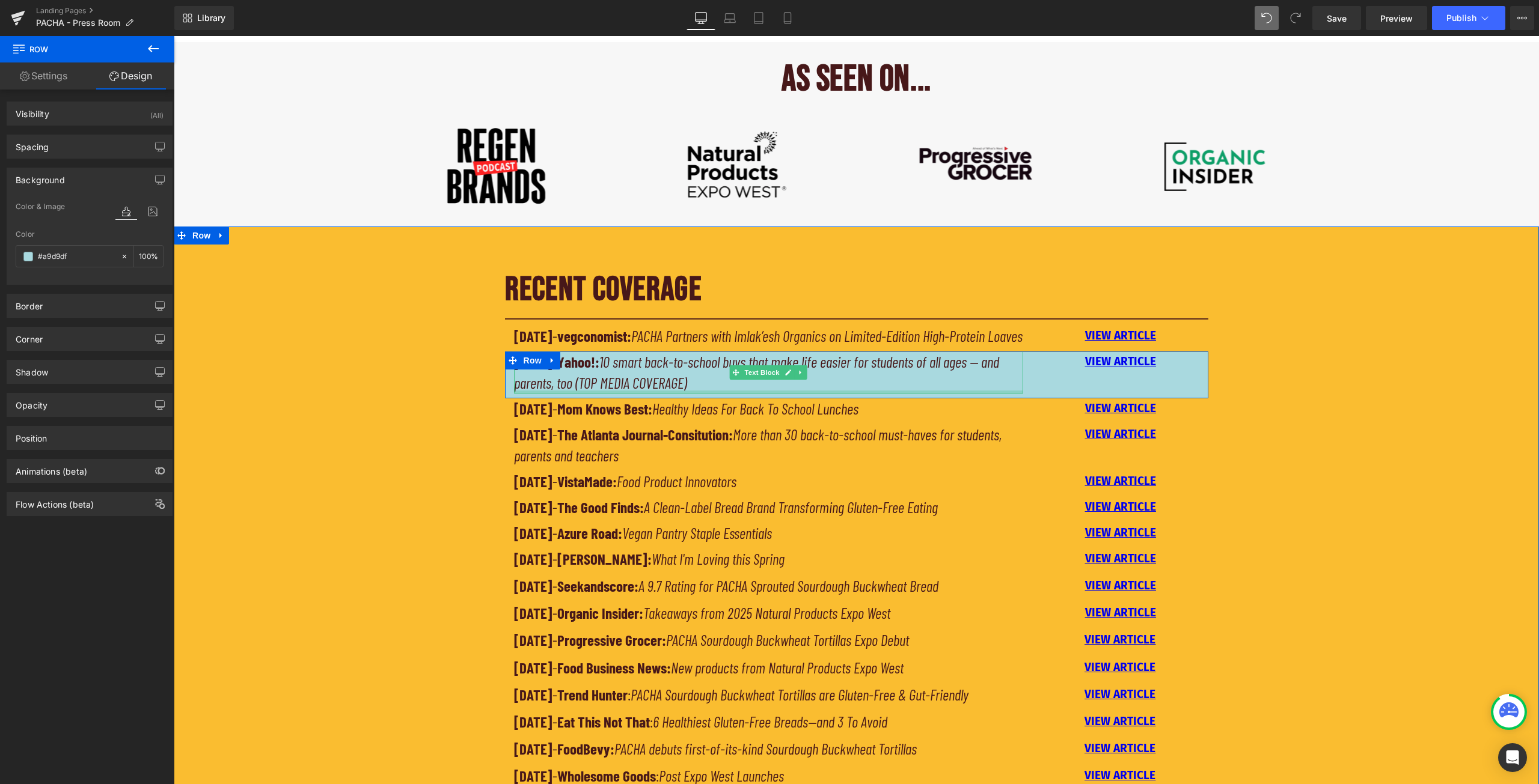
click at [729, 393] on p "[DATE] - Yahoo!: 10 smart back-to-school buys that make life easier for student…" at bounding box center [769, 372] width 510 height 42
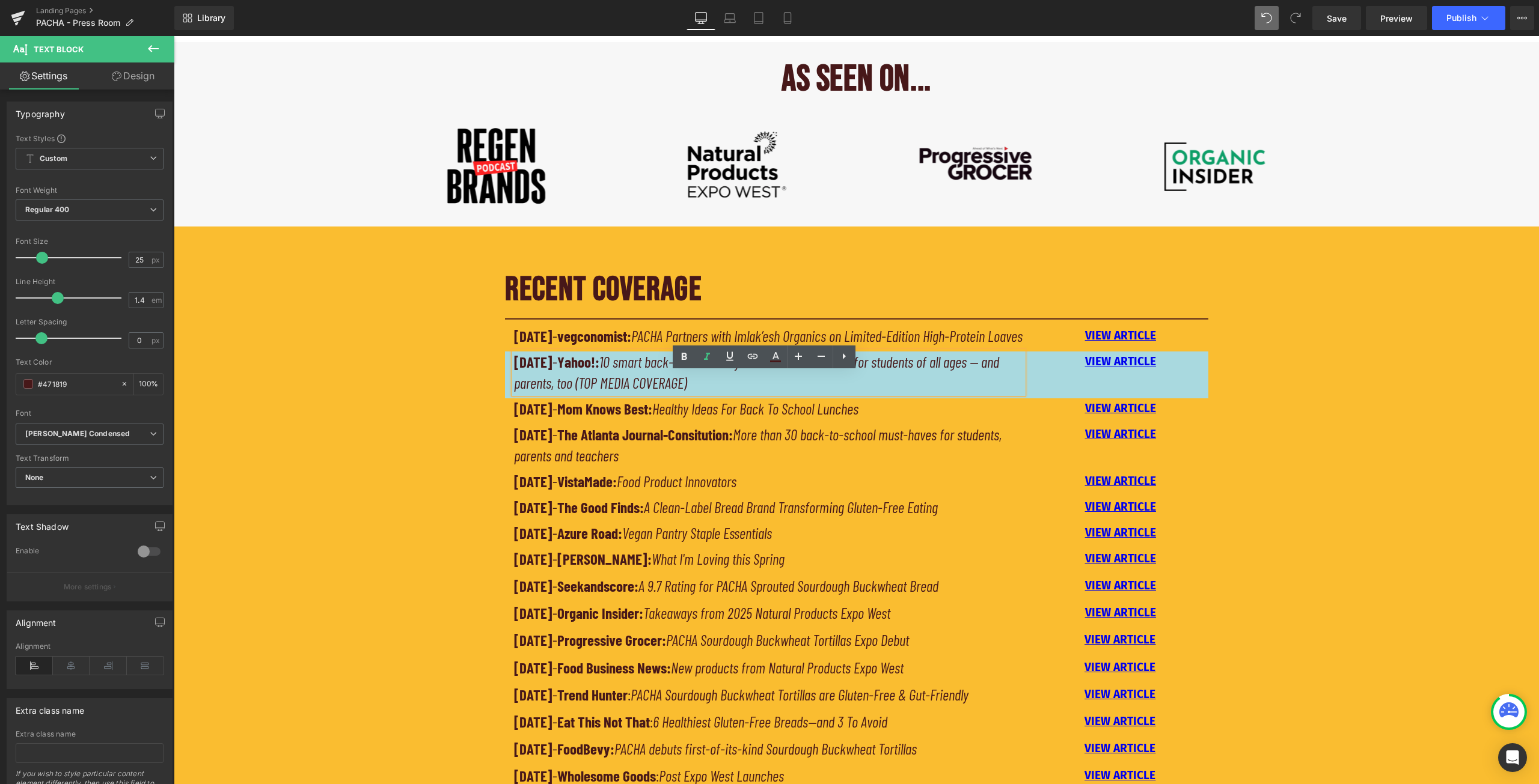
click at [440, 365] on div "RECENT COVERAGE Heading Separator [DATE] - vegconomist: PACHA Partners with Iml…" at bounding box center [856, 554] width 1365 height 597
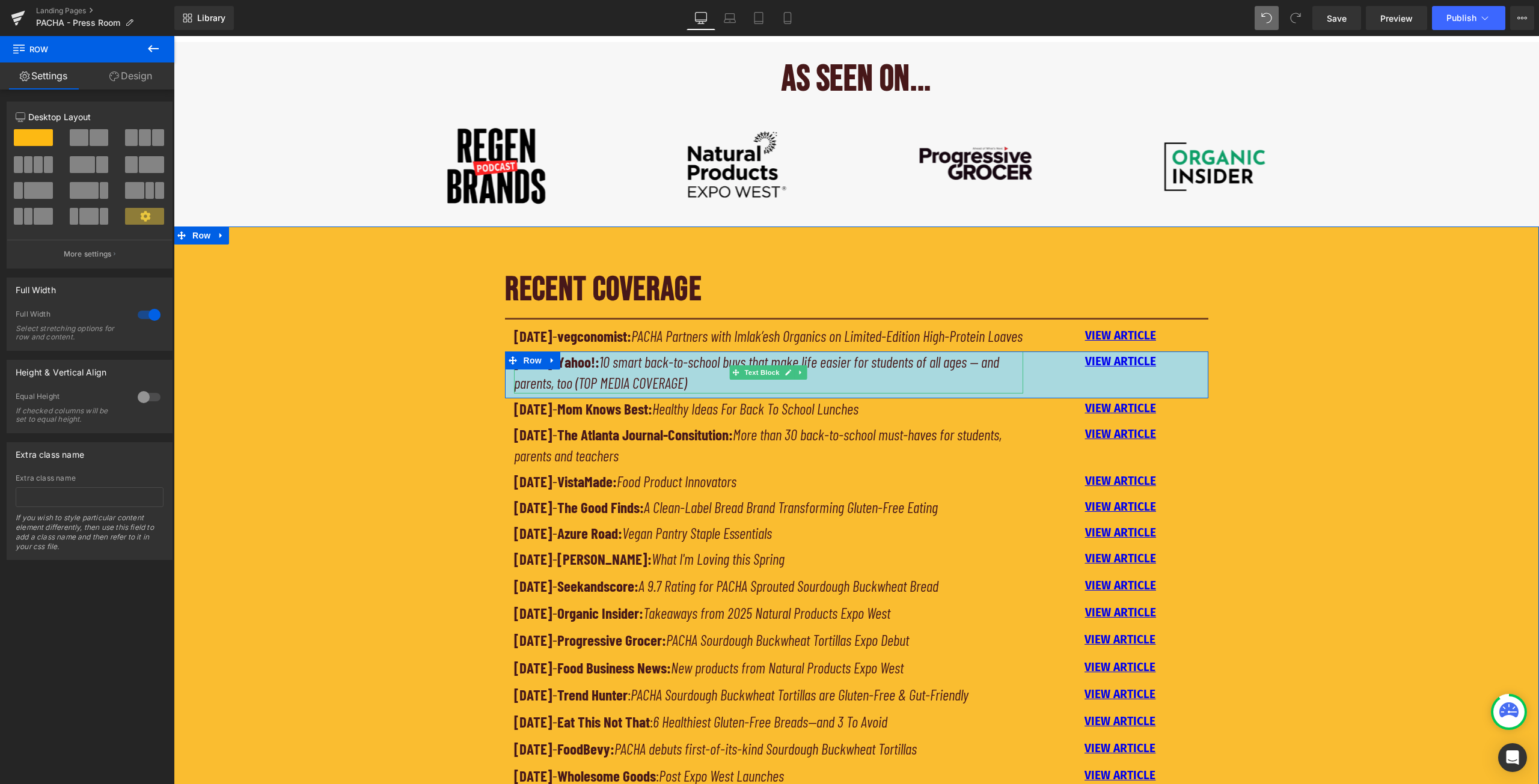
click at [634, 384] on icon "10 smart back-to-school buys that make life easier for students of all ages — a…" at bounding box center [756, 373] width 485 height 39
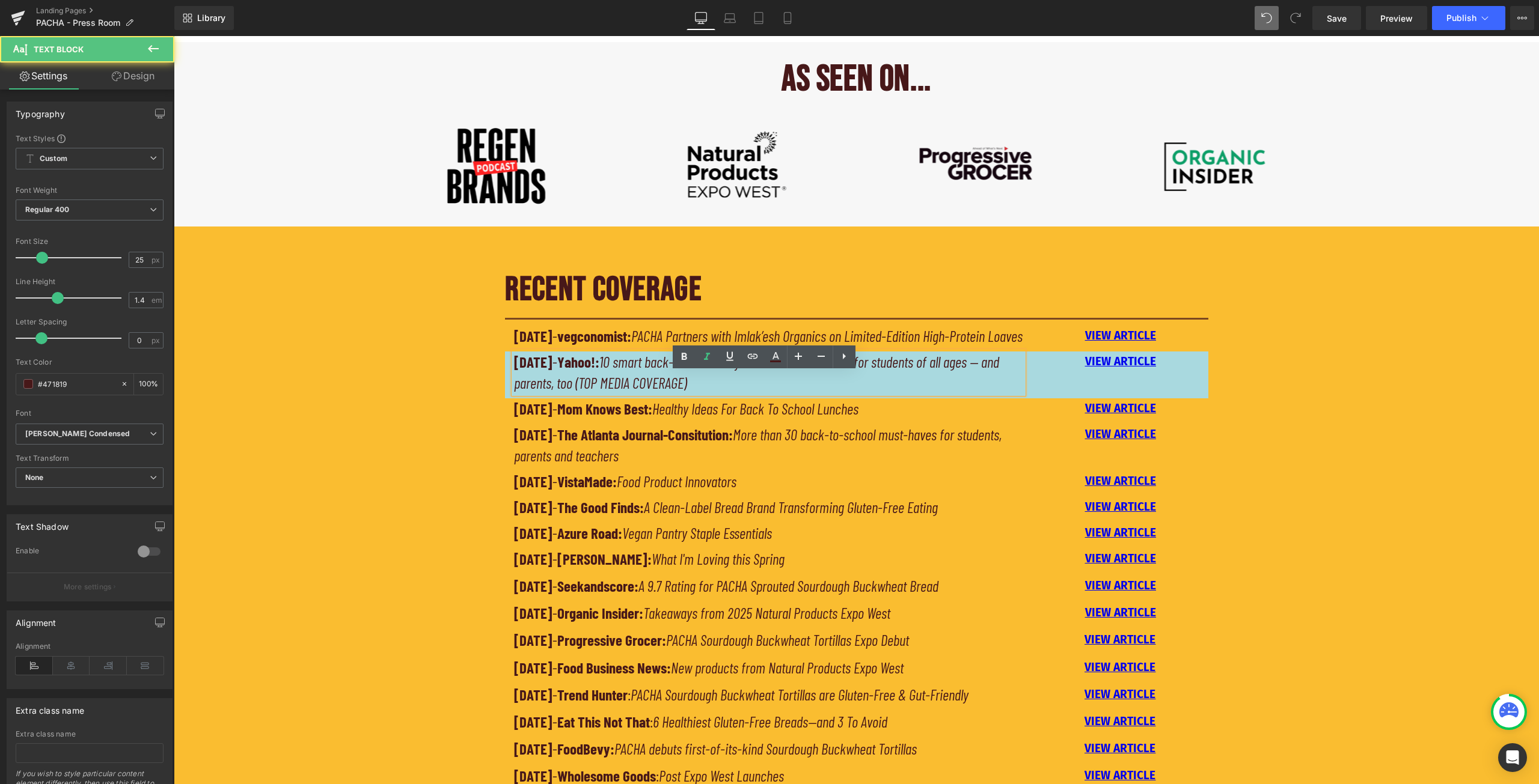
click at [514, 371] on strong "[DATE]" at bounding box center [533, 362] width 39 height 18
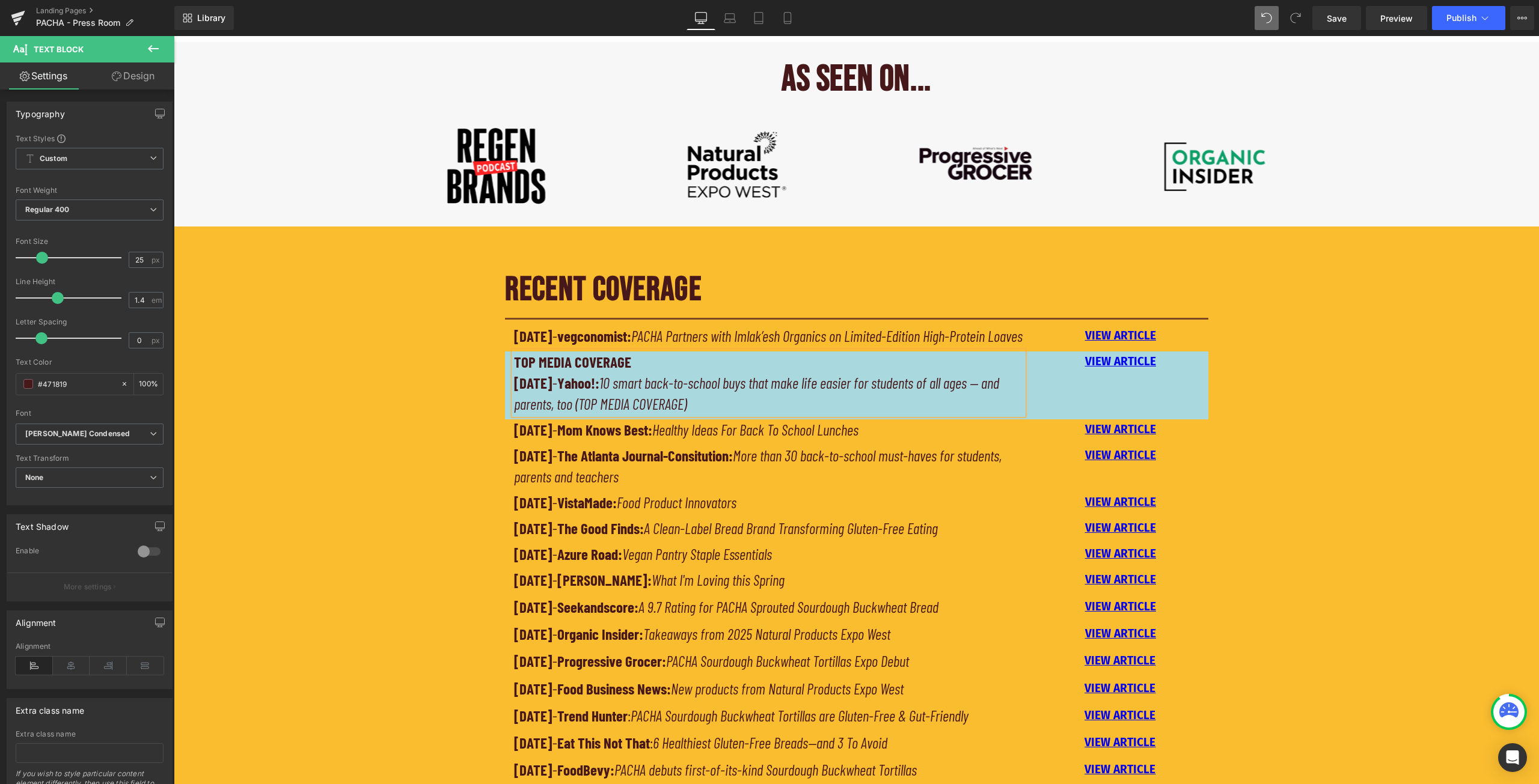
click at [711, 415] on p "[DATE] - Yahoo!: 10 smart back-to-school buys that make life easier for student…" at bounding box center [769, 393] width 510 height 42
drag, startPoint x: 710, startPoint y: 428, endPoint x: 592, endPoint y: 424, distance: 118.1
click at [592, 415] on p "[DATE] - Yahoo!: 10 smart back-to-school buys that make life easier for student…" at bounding box center [769, 393] width 510 height 42
click at [436, 411] on div "RECENT COVERAGE Heading Separator [DATE] - vegconomist: PACHA Partners with Iml…" at bounding box center [856, 564] width 1365 height 619
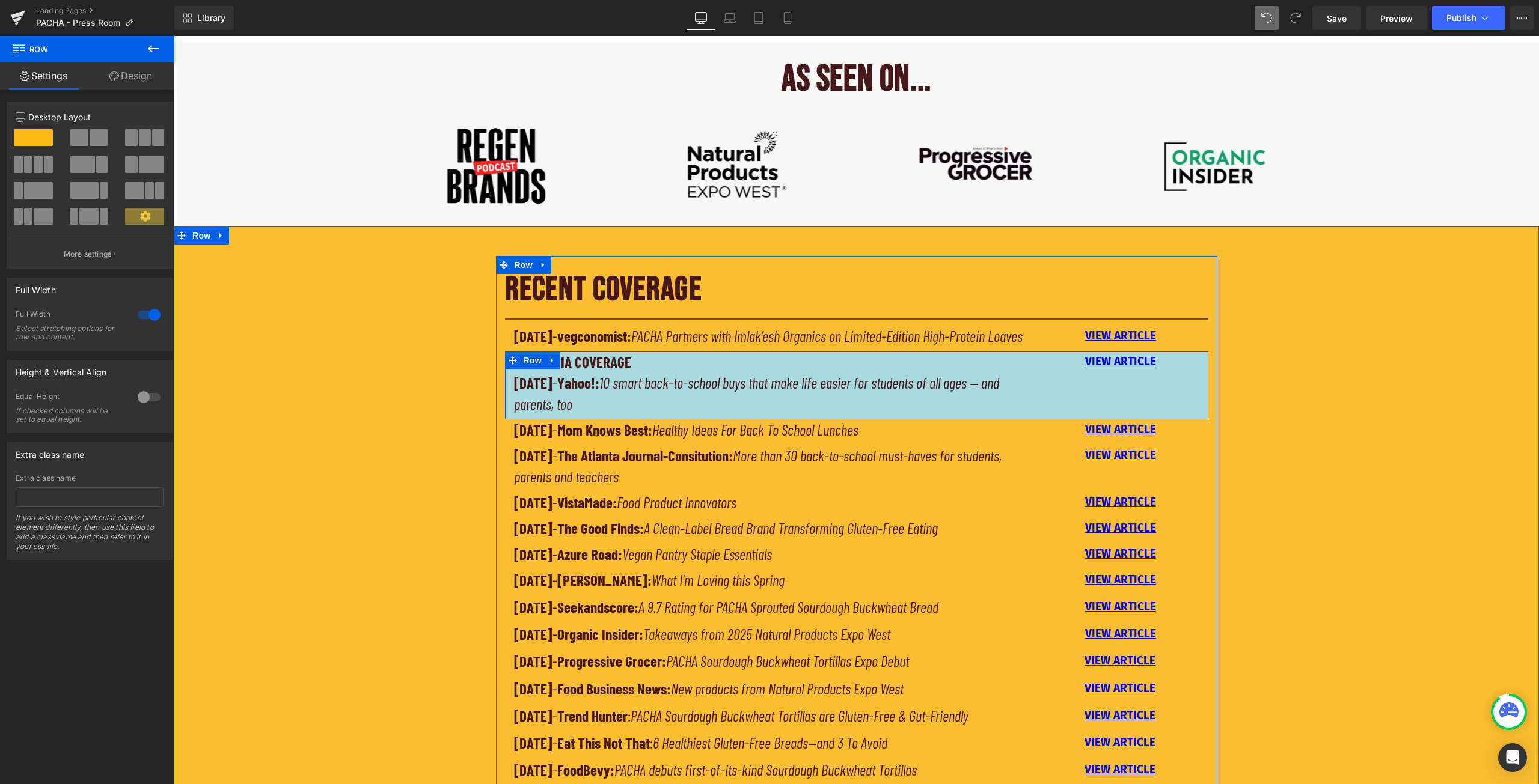
click at [1176, 399] on div "TOP MEDIA COVERAGE [DATE] - Yahoo!: 10 smart back-to-school buys that make life…" at bounding box center [856, 385] width 703 height 68
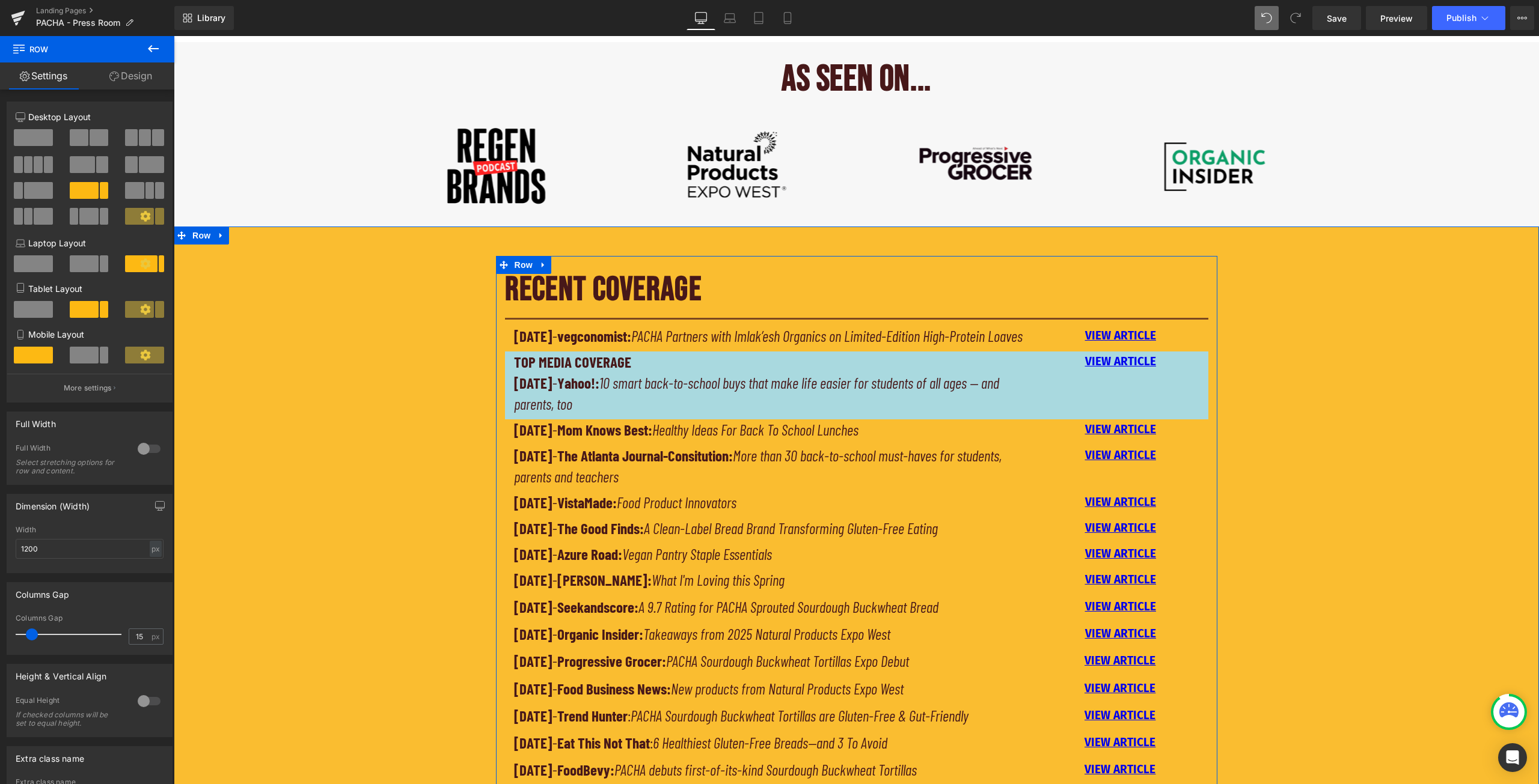
click at [500, 419] on div "RECENT COVERAGE Heading Separator [DATE] - vegconomist: PACHA Partners with Iml…" at bounding box center [856, 569] width 721 height 600
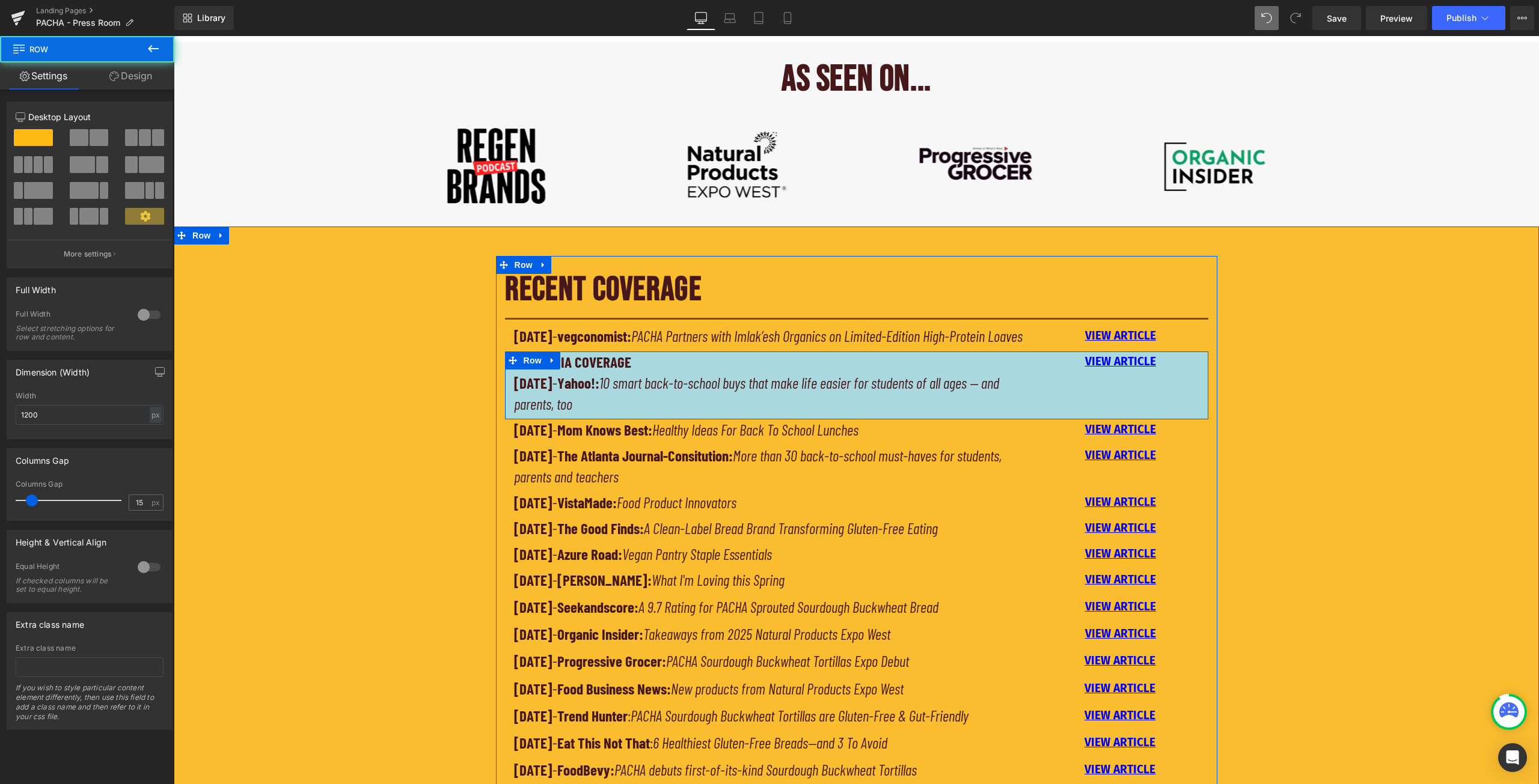
click at [505, 410] on div "TOP MEDIA COVERAGE [DATE] - Yahoo!: 10 smart back-to-school buys that make life…" at bounding box center [769, 383] width 528 height 63
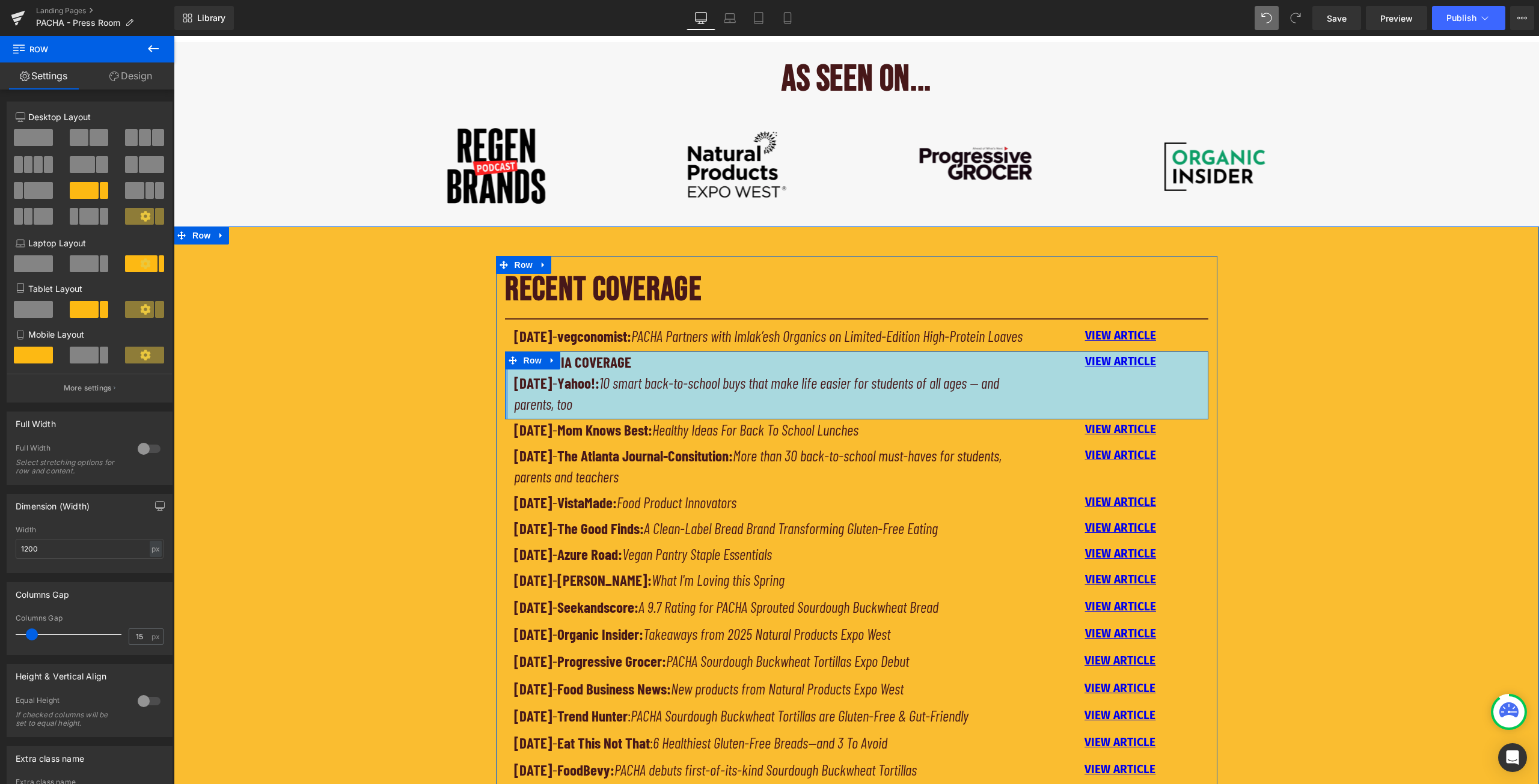
click at [505, 413] on div at bounding box center [506, 385] width 3 height 68
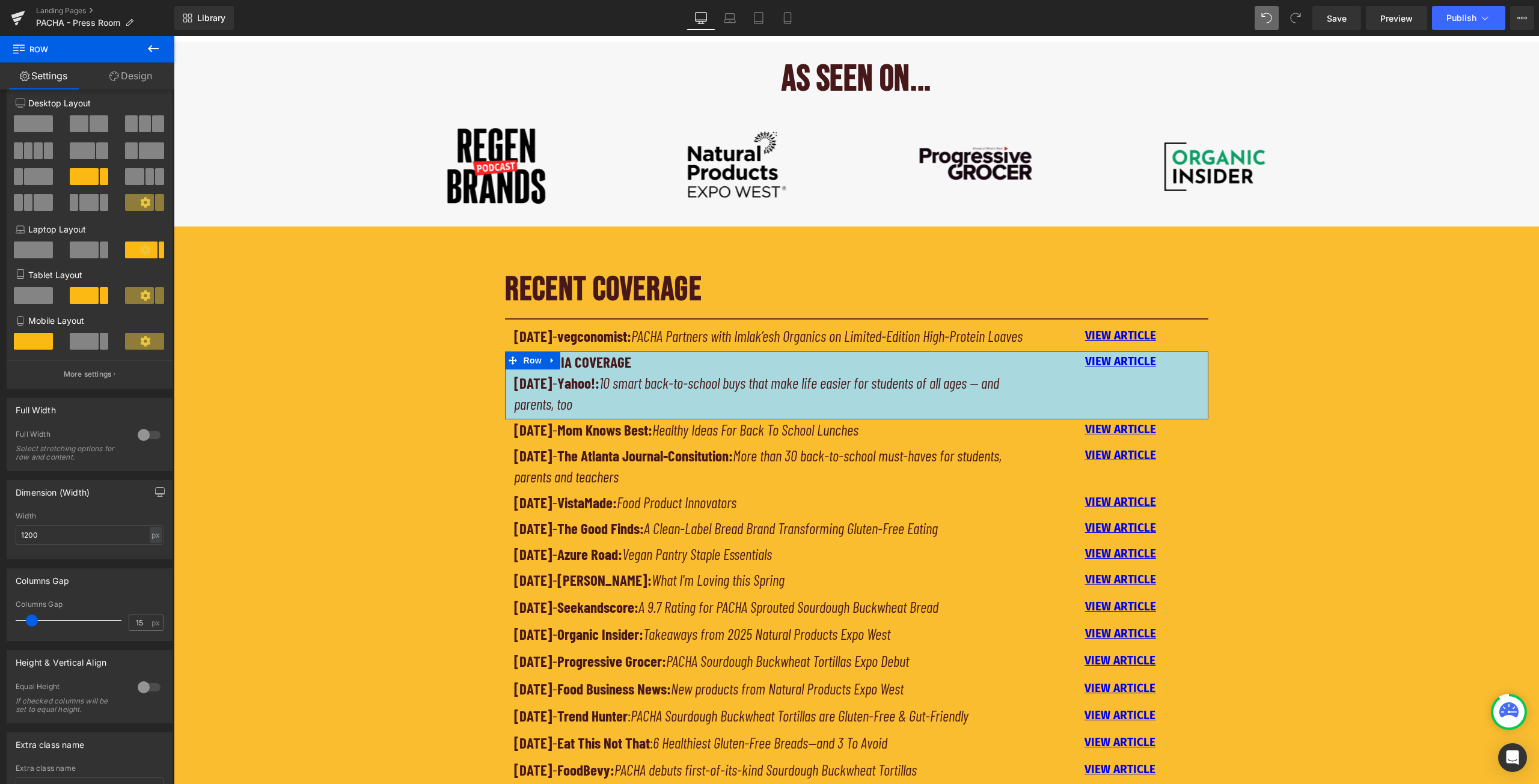
scroll to position [0, 0]
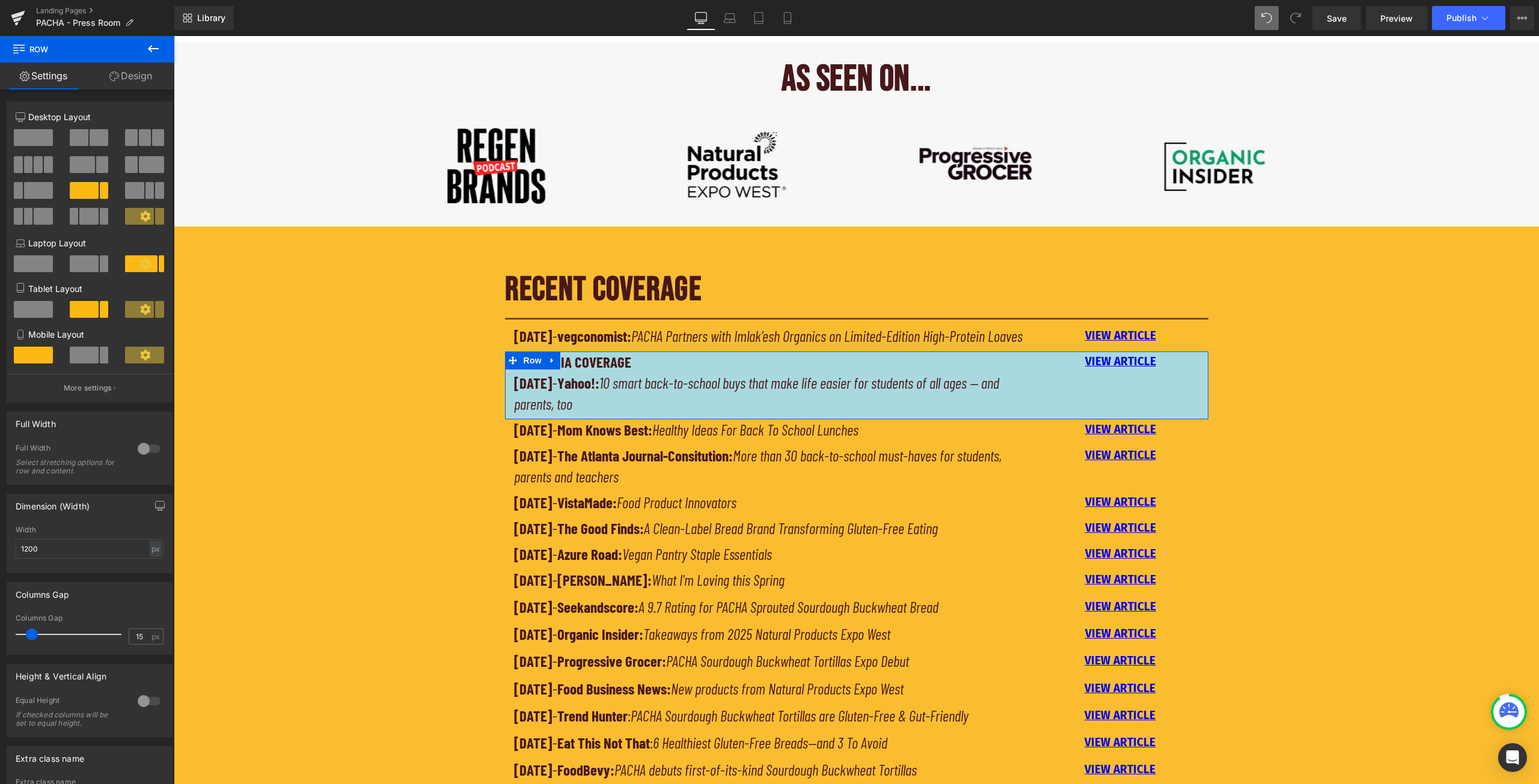
click at [129, 69] on link "Design" at bounding box center [130, 75] width 87 height 27
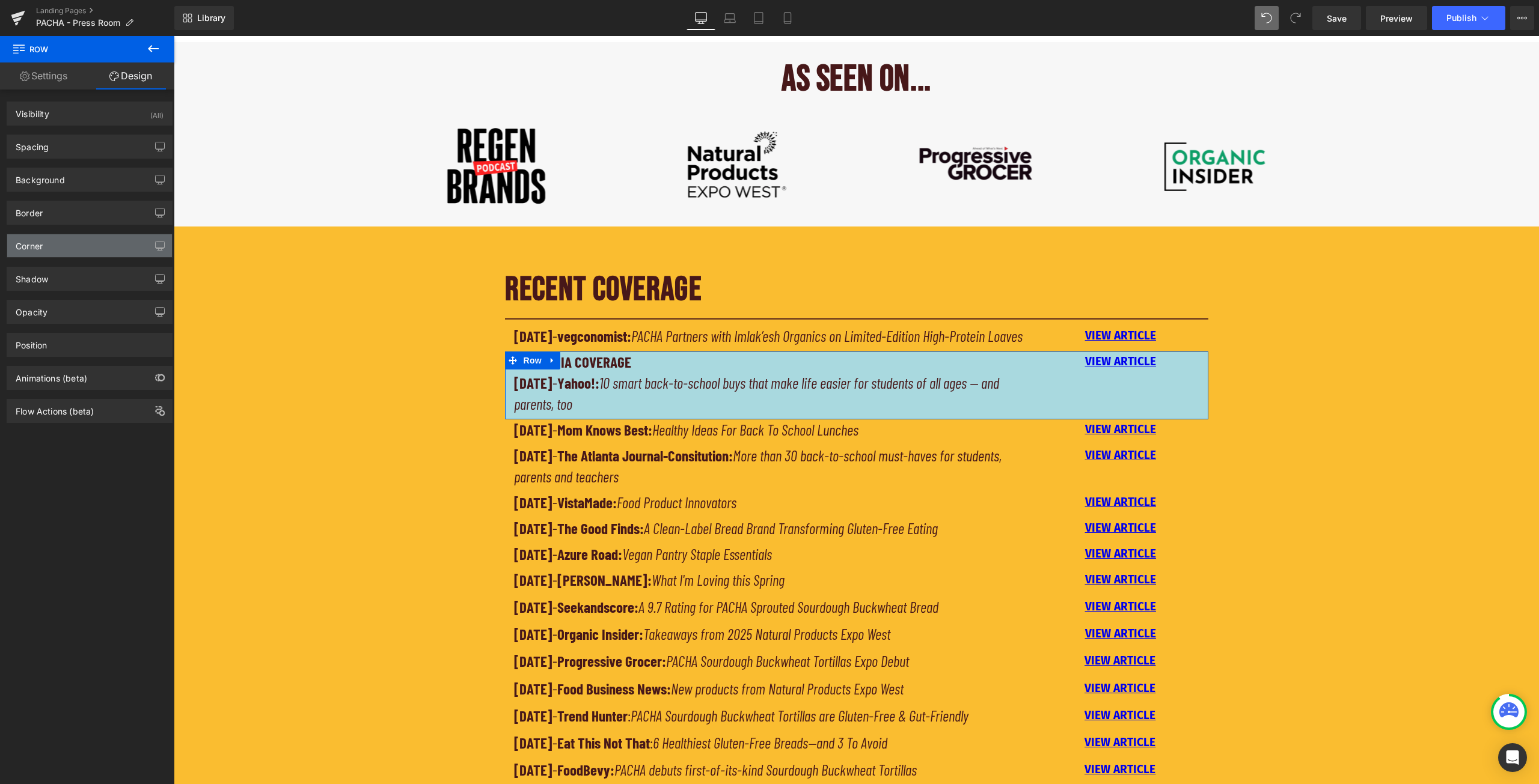
click at [93, 244] on div "Corner" at bounding box center [89, 246] width 165 height 23
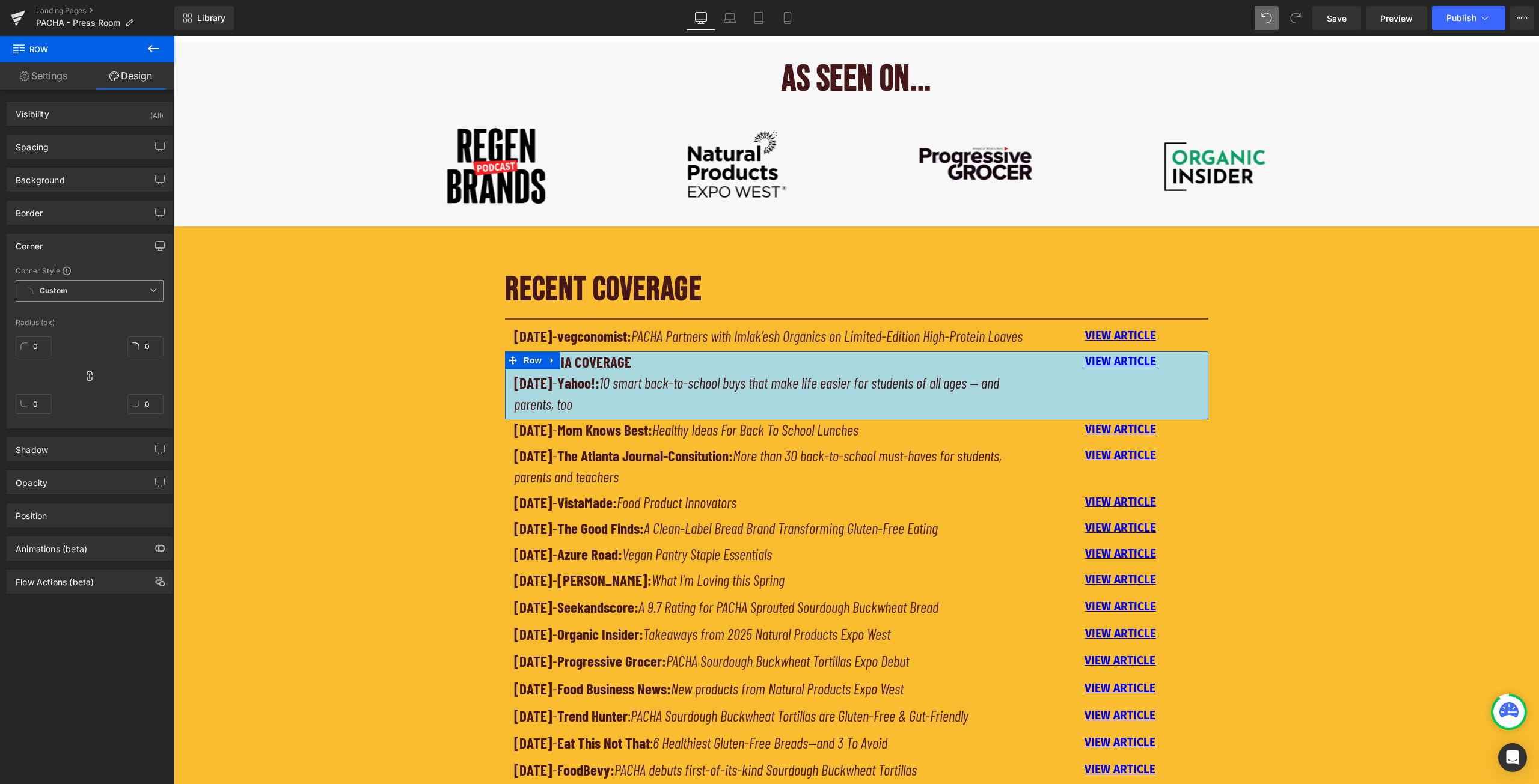
click at [118, 290] on span "Custom Setup Global Style" at bounding box center [89, 291] width 148 height 21
click at [119, 290] on span "Custom Setup Global Style" at bounding box center [89, 291] width 148 height 21
click at [9, 346] on div "Corner Style Custom Custom Setup Global Style Custom Setup Global Style Radius …" at bounding box center [89, 347] width 165 height 162
click at [352, 393] on div "RECENT COVERAGE Heading Separator [DATE] - vegconomist: PACHA Partners with Iml…" at bounding box center [856, 564] width 1365 height 619
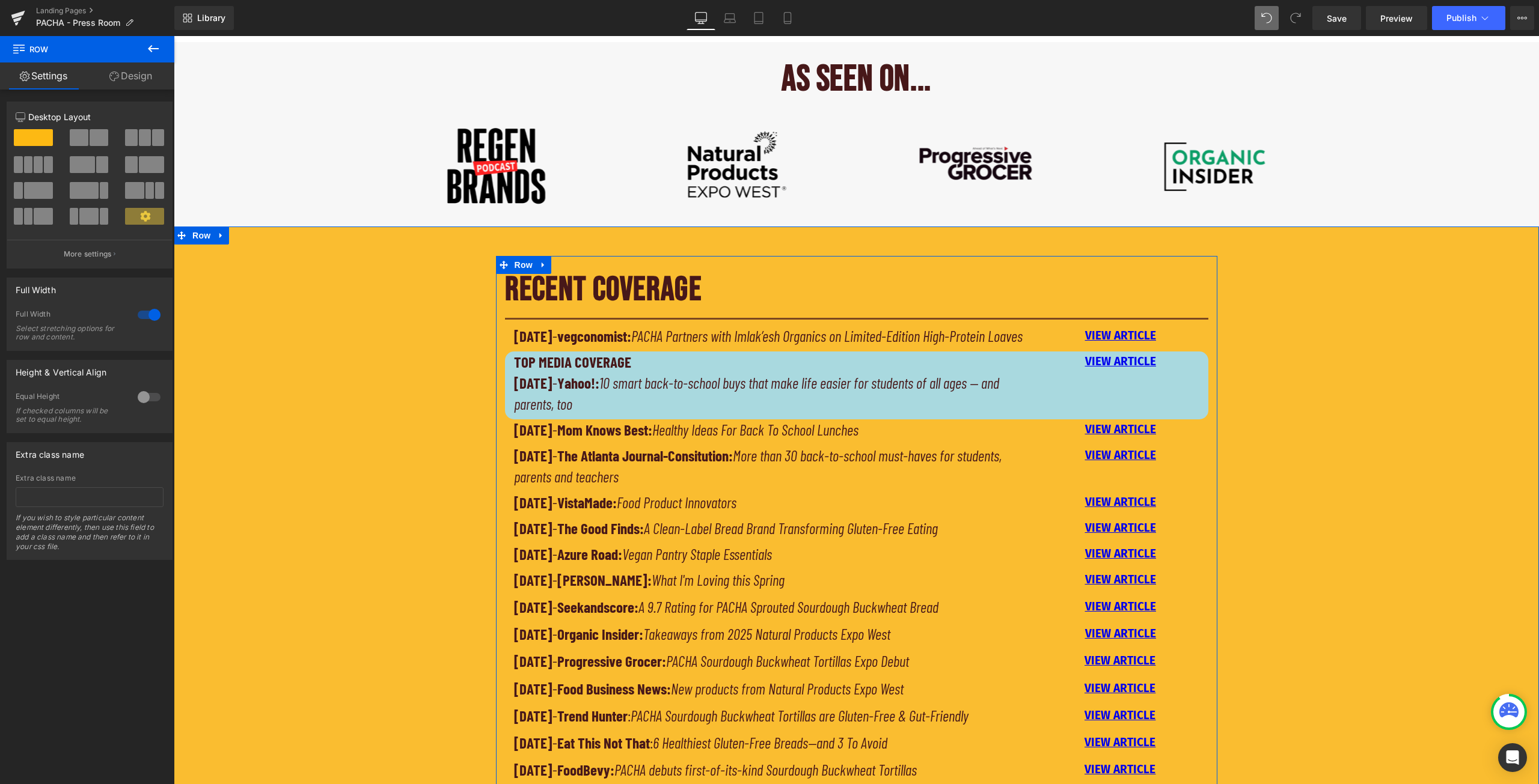
click at [497, 411] on div "RECENT COVERAGE Heading Separator [DATE] - vegconomist: PACHA Partners with Iml…" at bounding box center [856, 569] width 721 height 600
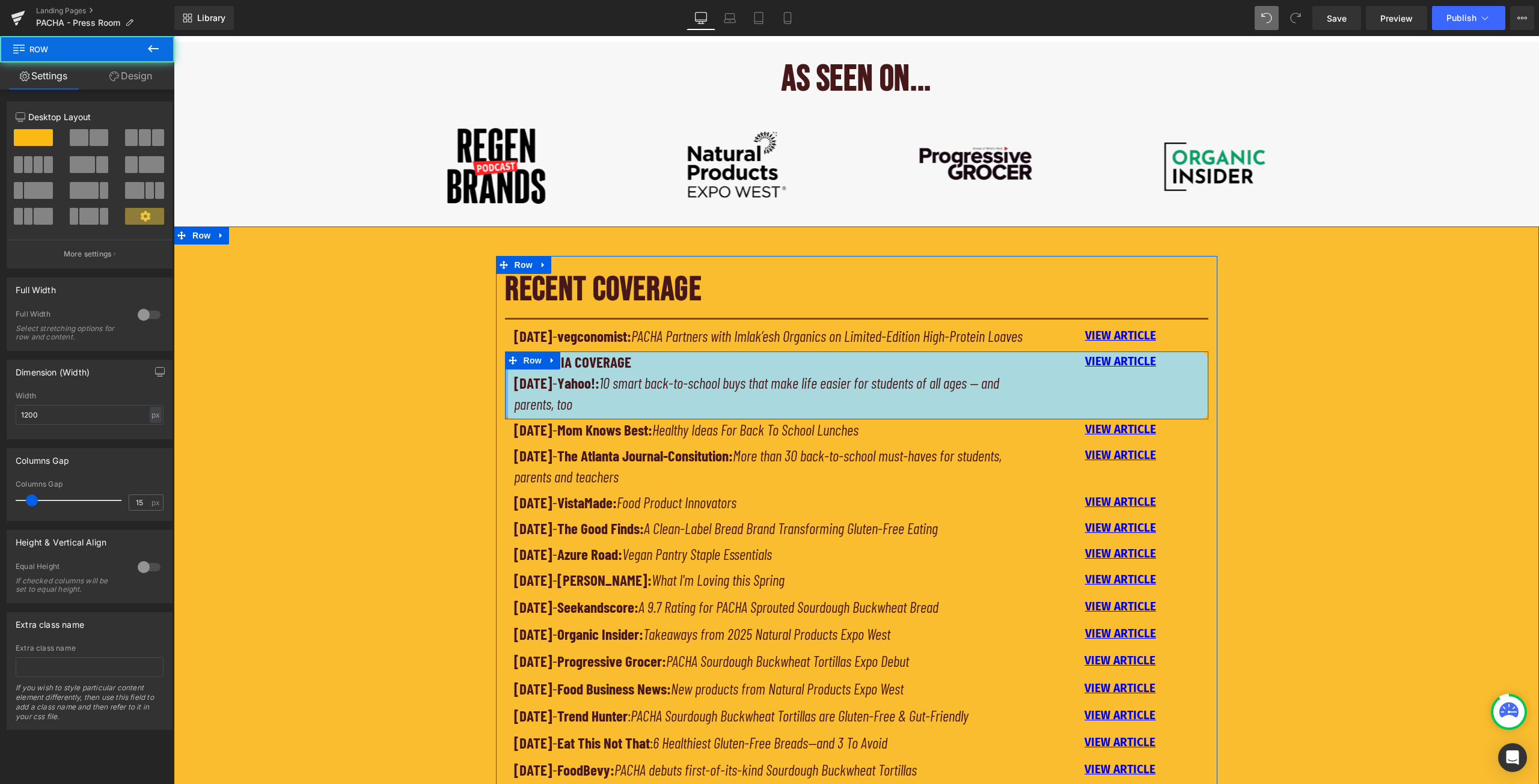
click at [505, 415] on div at bounding box center [506, 385] width 3 height 68
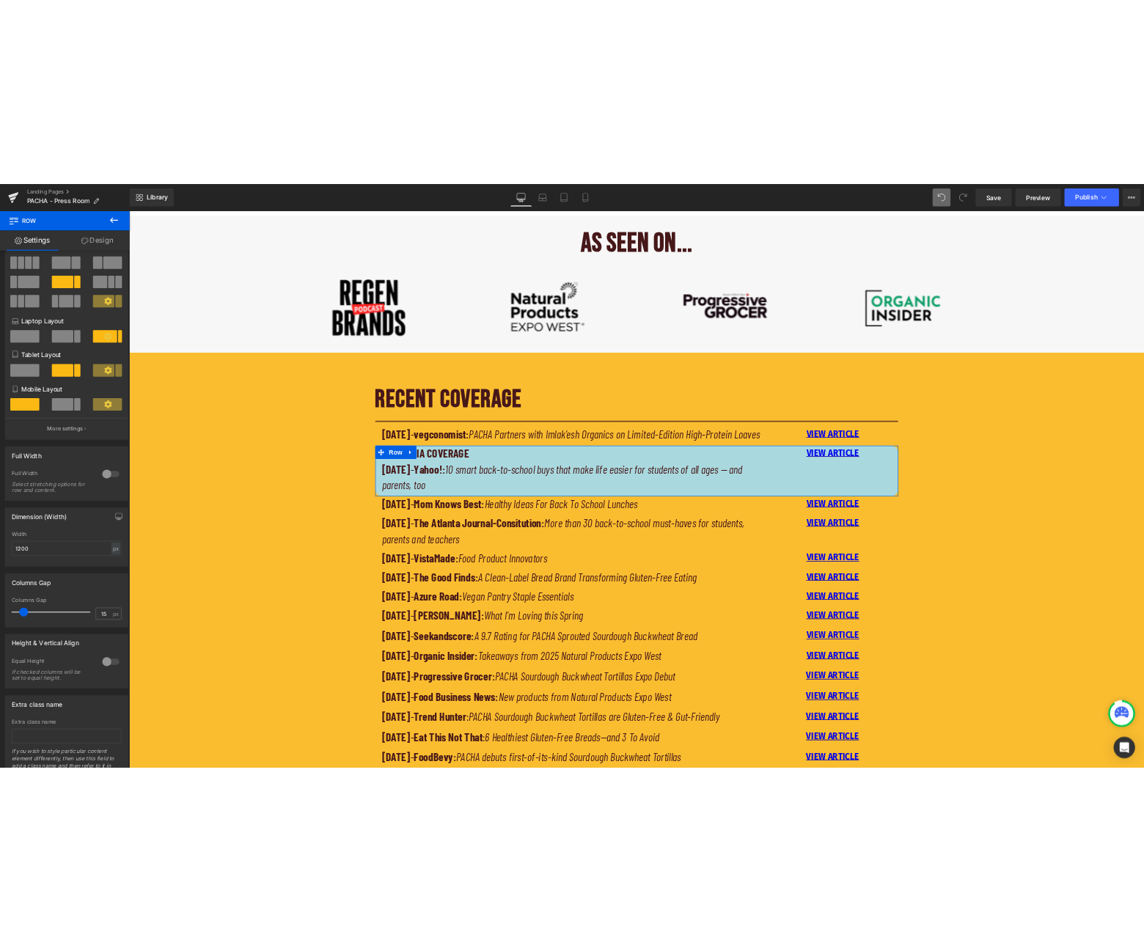
scroll to position [65, 0]
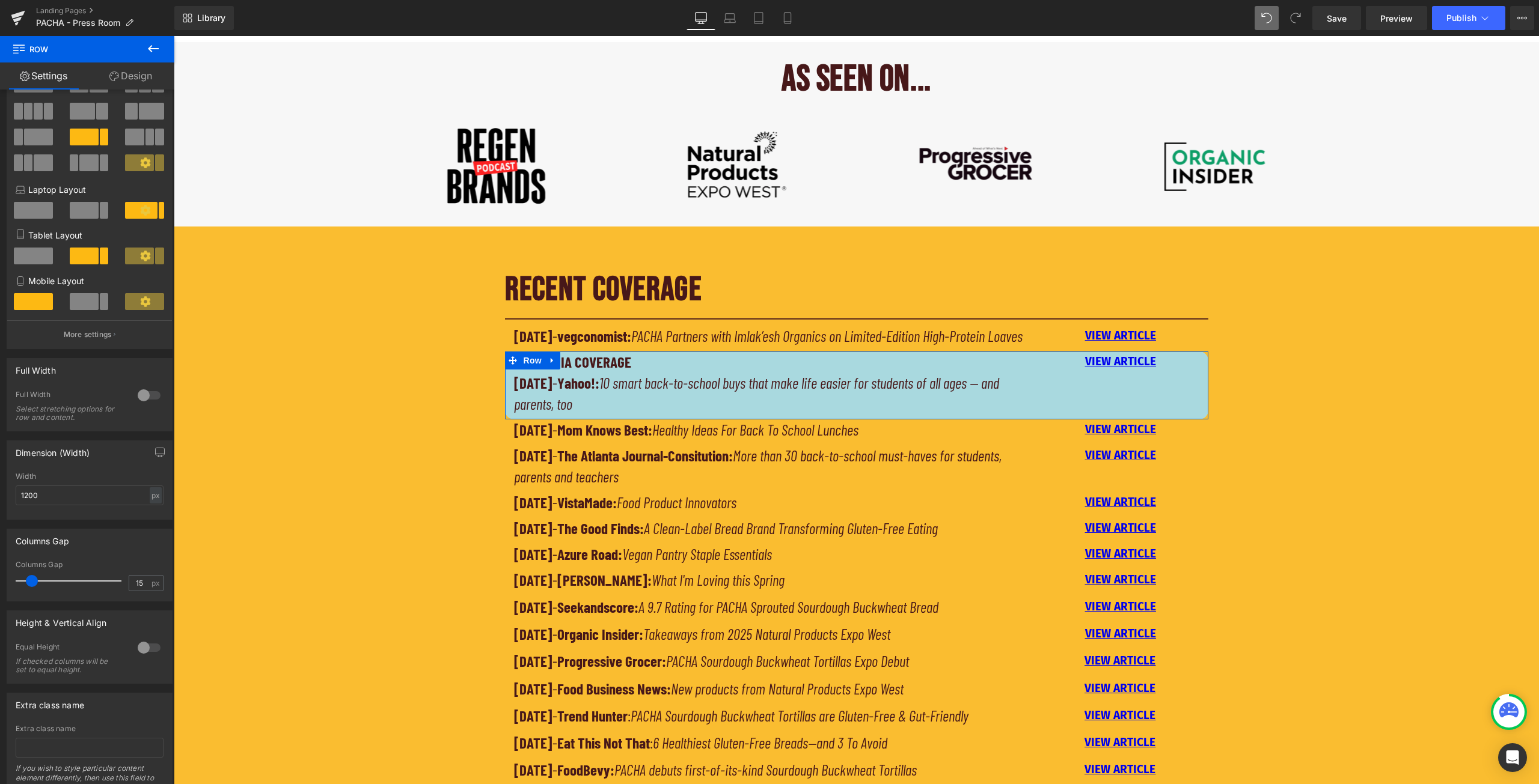
click at [136, 73] on link "Design" at bounding box center [130, 75] width 87 height 27
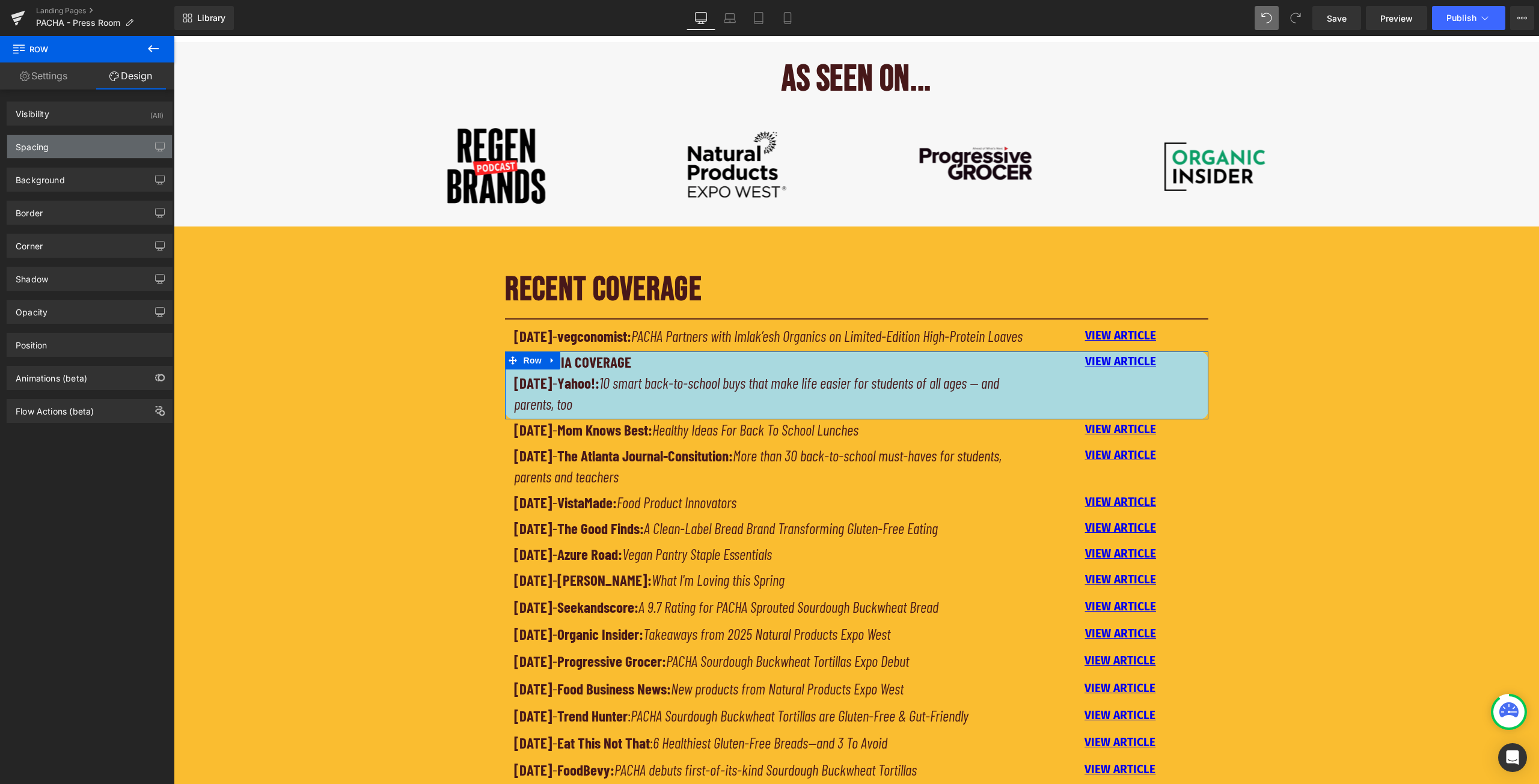
click at [90, 150] on div "Spacing" at bounding box center [89, 147] width 165 height 23
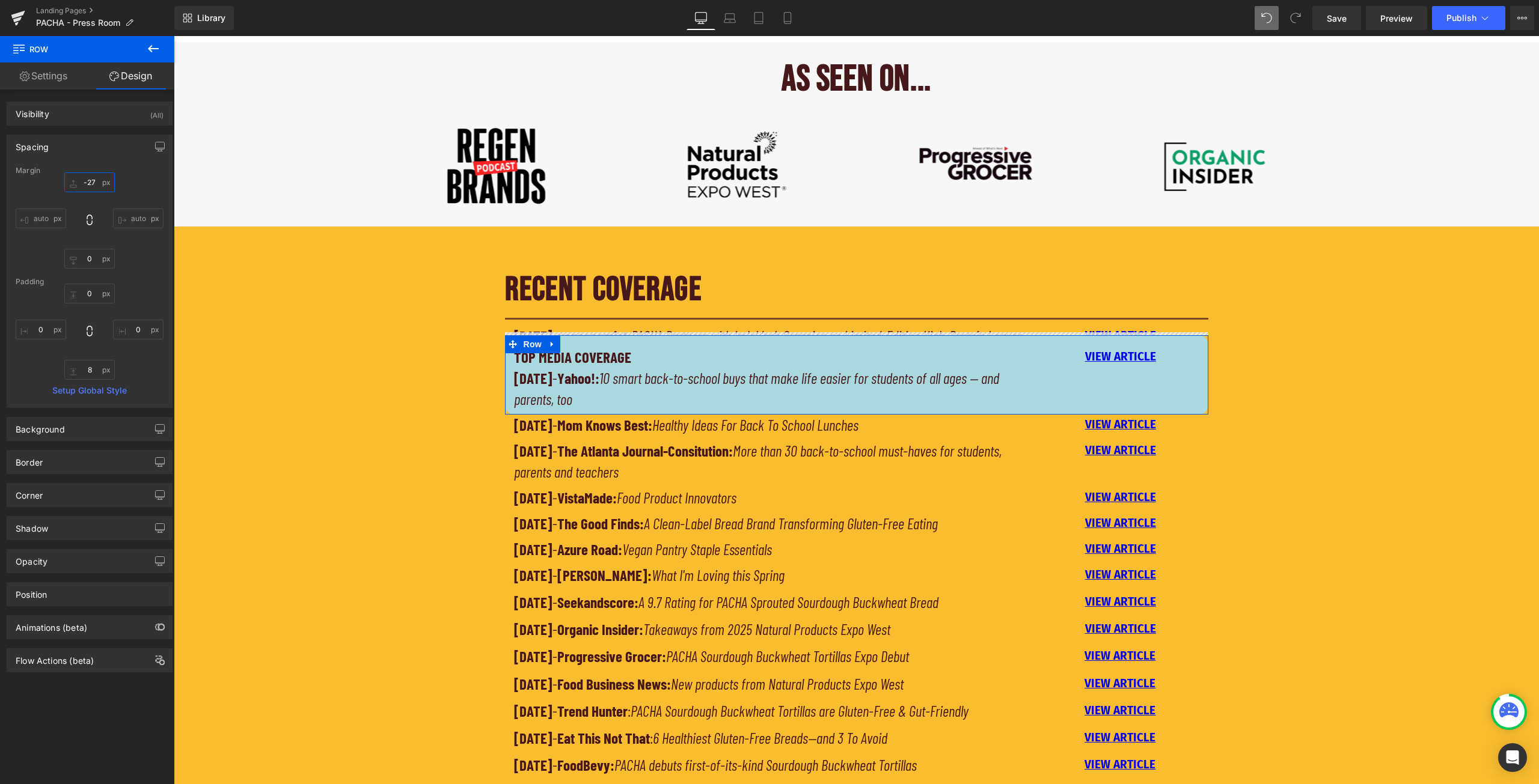
click at [92, 182] on input "-27" at bounding box center [89, 183] width 51 height 20
drag, startPoint x: 95, startPoint y: 184, endPoint x: 80, endPoint y: 182, distance: 15.1
click at [80, 182] on input "-27" at bounding box center [89, 183] width 51 height 20
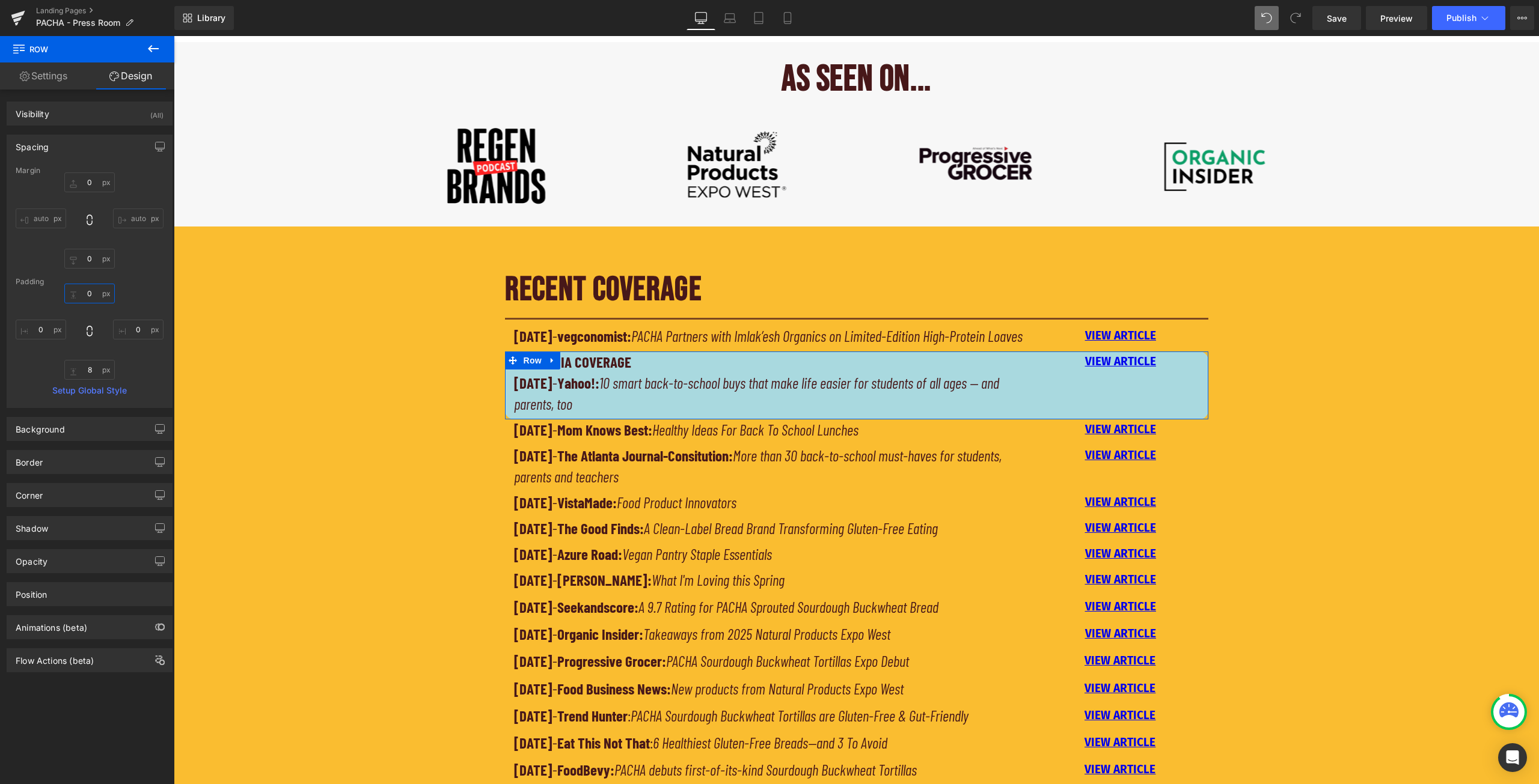
click at [98, 292] on input "0" at bounding box center [89, 293] width 51 height 20
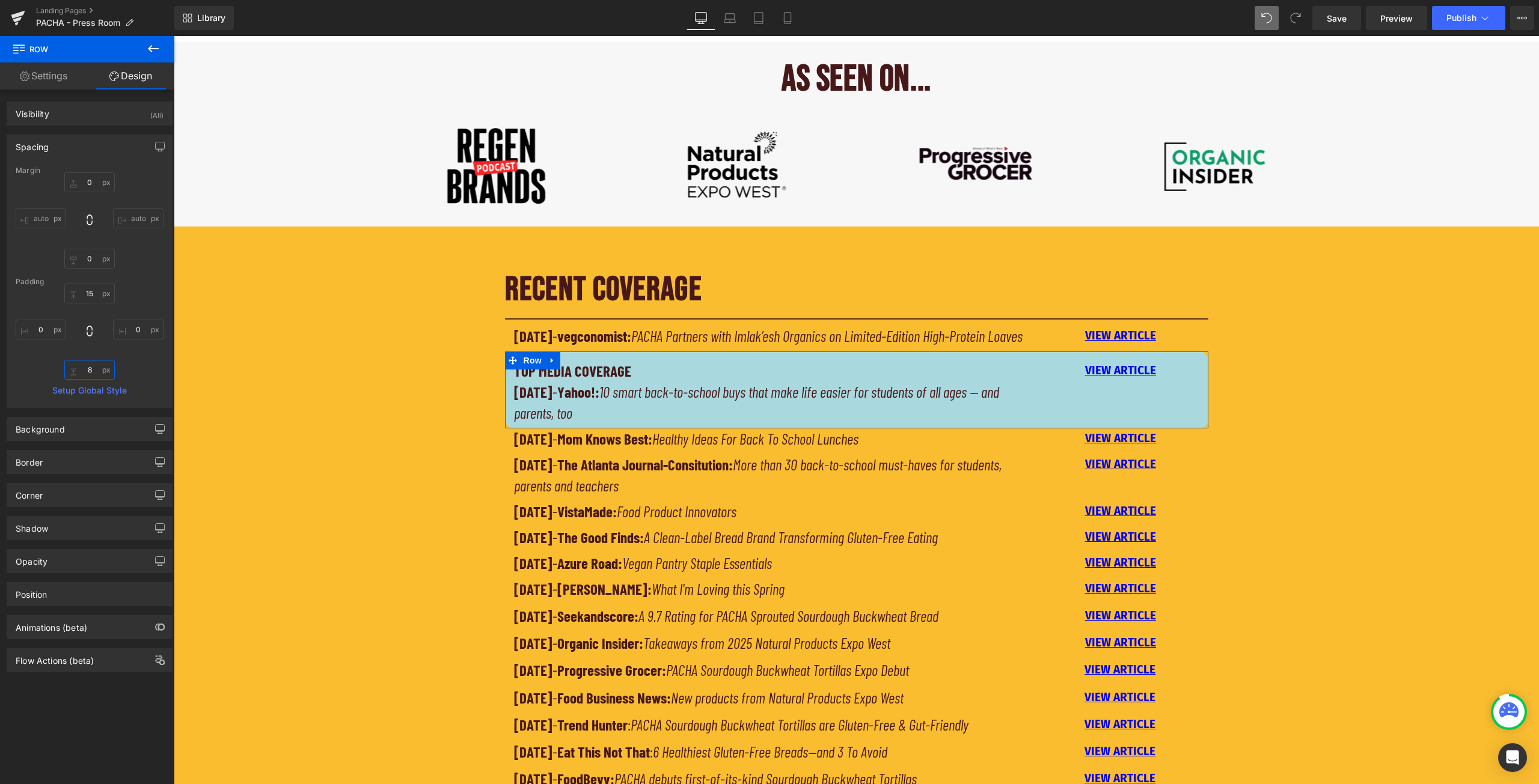
click at [89, 370] on input "8" at bounding box center [89, 369] width 51 height 20
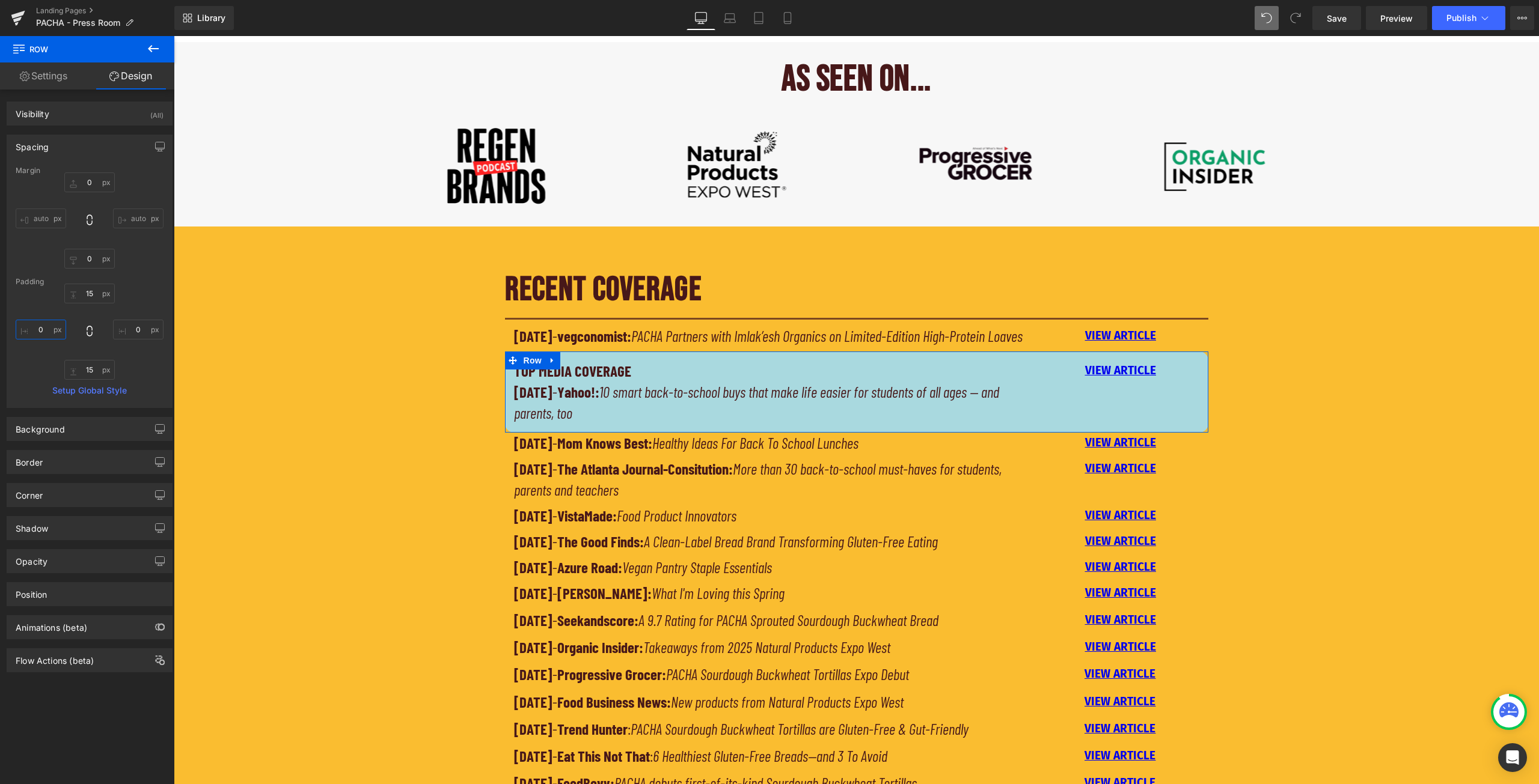
click at [43, 329] on input "0" at bounding box center [41, 329] width 51 height 20
click at [134, 329] on input "0" at bounding box center [138, 329] width 51 height 20
click at [134, 329] on input "15" at bounding box center [138, 329] width 51 height 20
click at [44, 329] on input "15" at bounding box center [41, 329] width 51 height 20
click at [134, 360] on div "15 15 15 15 0 0" at bounding box center [89, 331] width 148 height 96
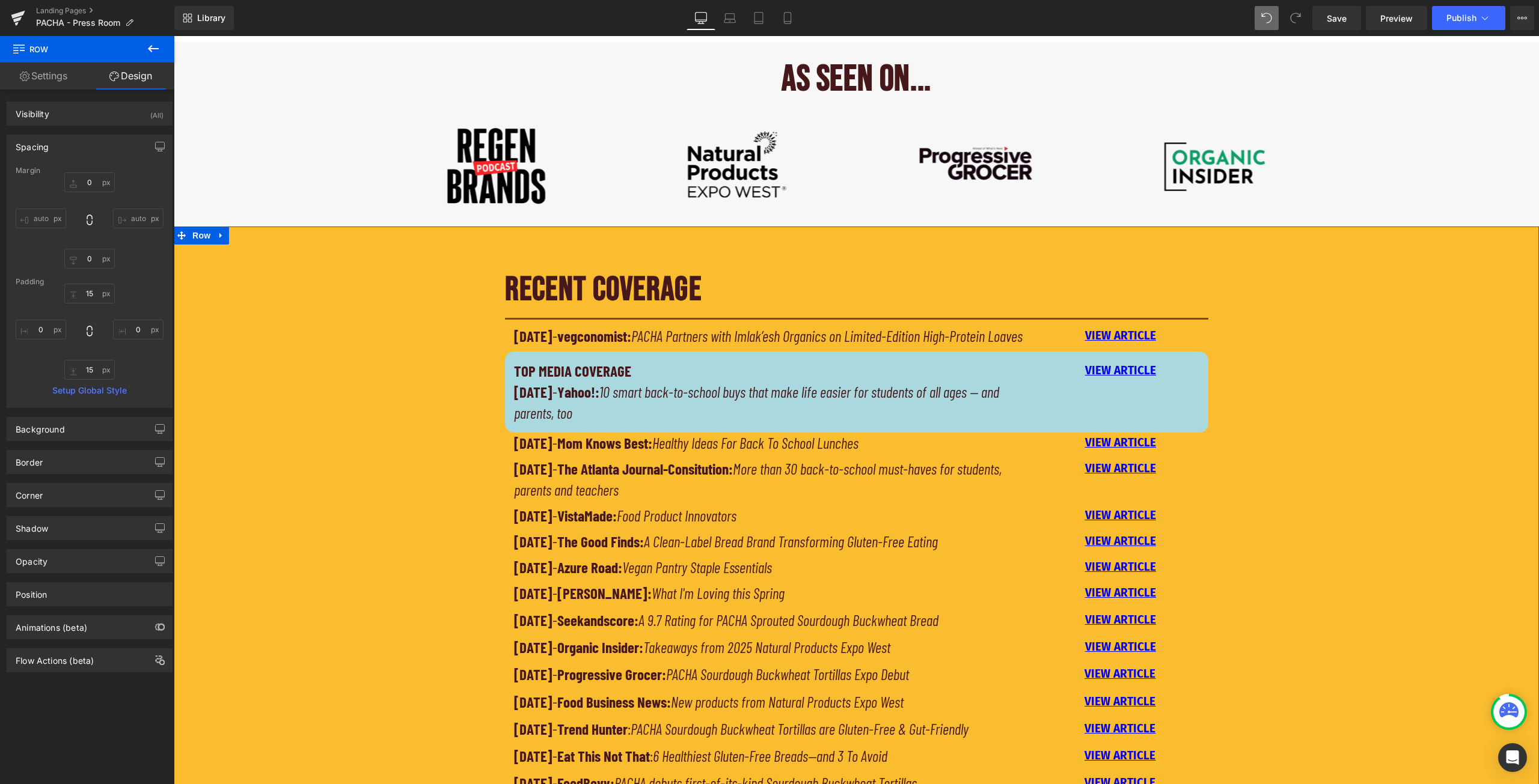
click at [317, 407] on div "RECENT COVERAGE Heading Separator [DATE] - vegconomist: PACHA Partners with Iml…" at bounding box center [856, 571] width 1365 height 632
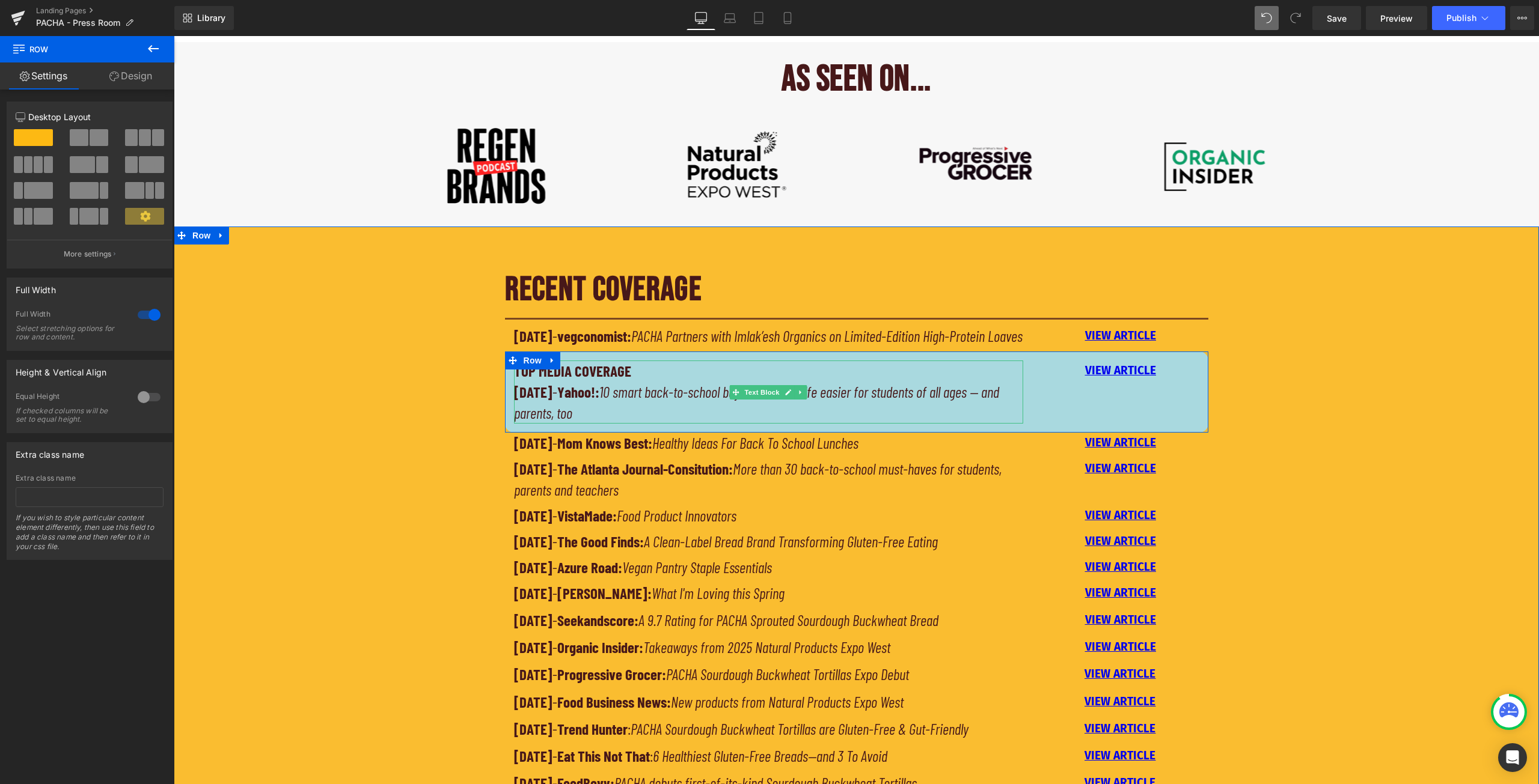
click at [572, 380] on strong "TOP MEDIA COVERAGE" at bounding box center [572, 371] width 117 height 18
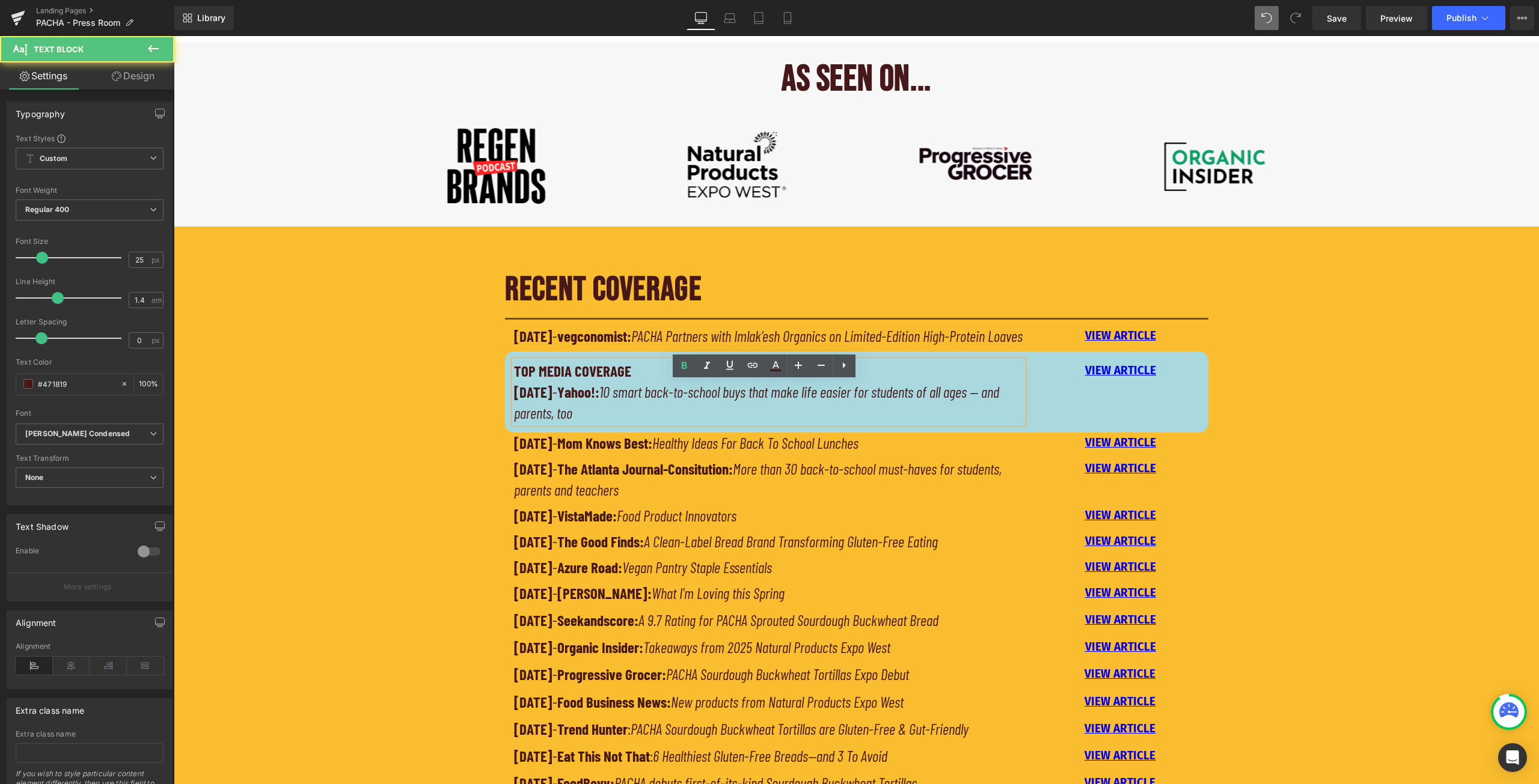
click at [628, 382] on p "TOP MEDIA COVERAGE" at bounding box center [769, 371] width 510 height 21
click at [423, 402] on div "RECENT COVERAGE Heading Separator [DATE] - vegconomist: PACHA Partners with Iml…" at bounding box center [856, 571] width 1365 height 632
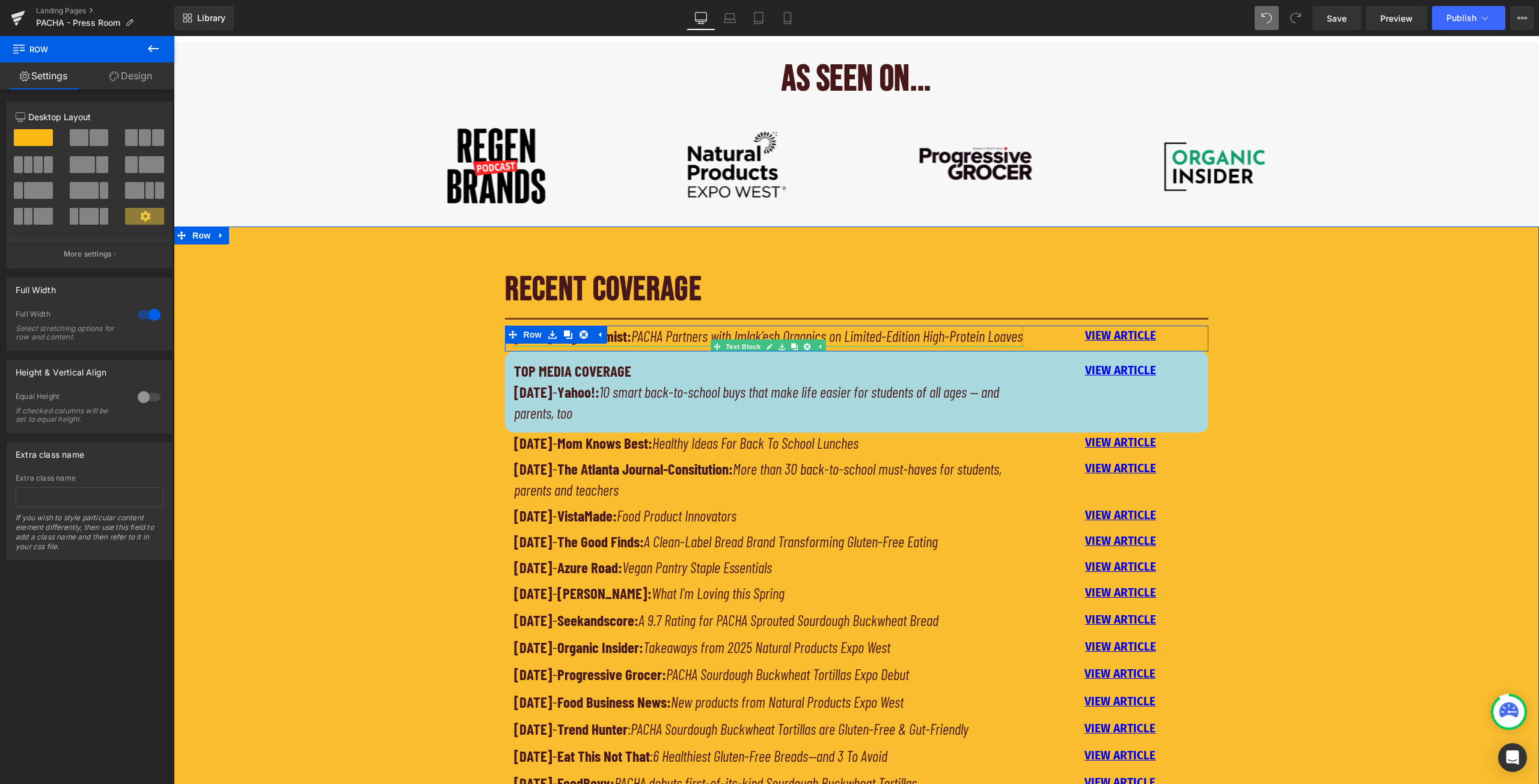
click at [858, 338] on icon "PACHA Partners with Imlak’esh Organics on Limited-Edition High-Protein Loaves" at bounding box center [827, 336] width 392 height 18
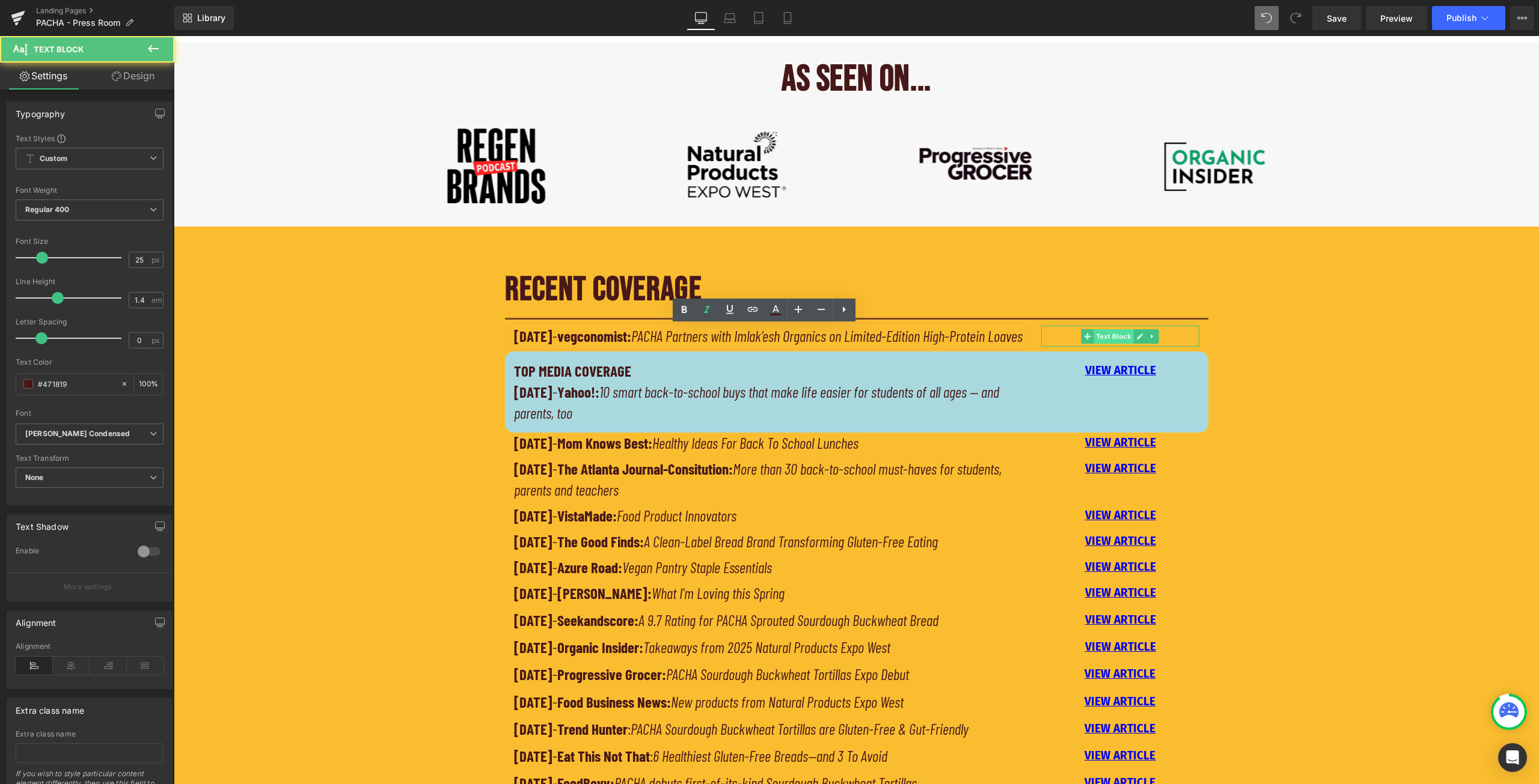
click at [1118, 337] on span "Text Block" at bounding box center [1114, 337] width 39 height 15
click at [1219, 338] on div "RECENT COVERAGE Heading Separator [DATE] - vegconomist: PACHA Partners with Iml…" at bounding box center [856, 571] width 1365 height 632
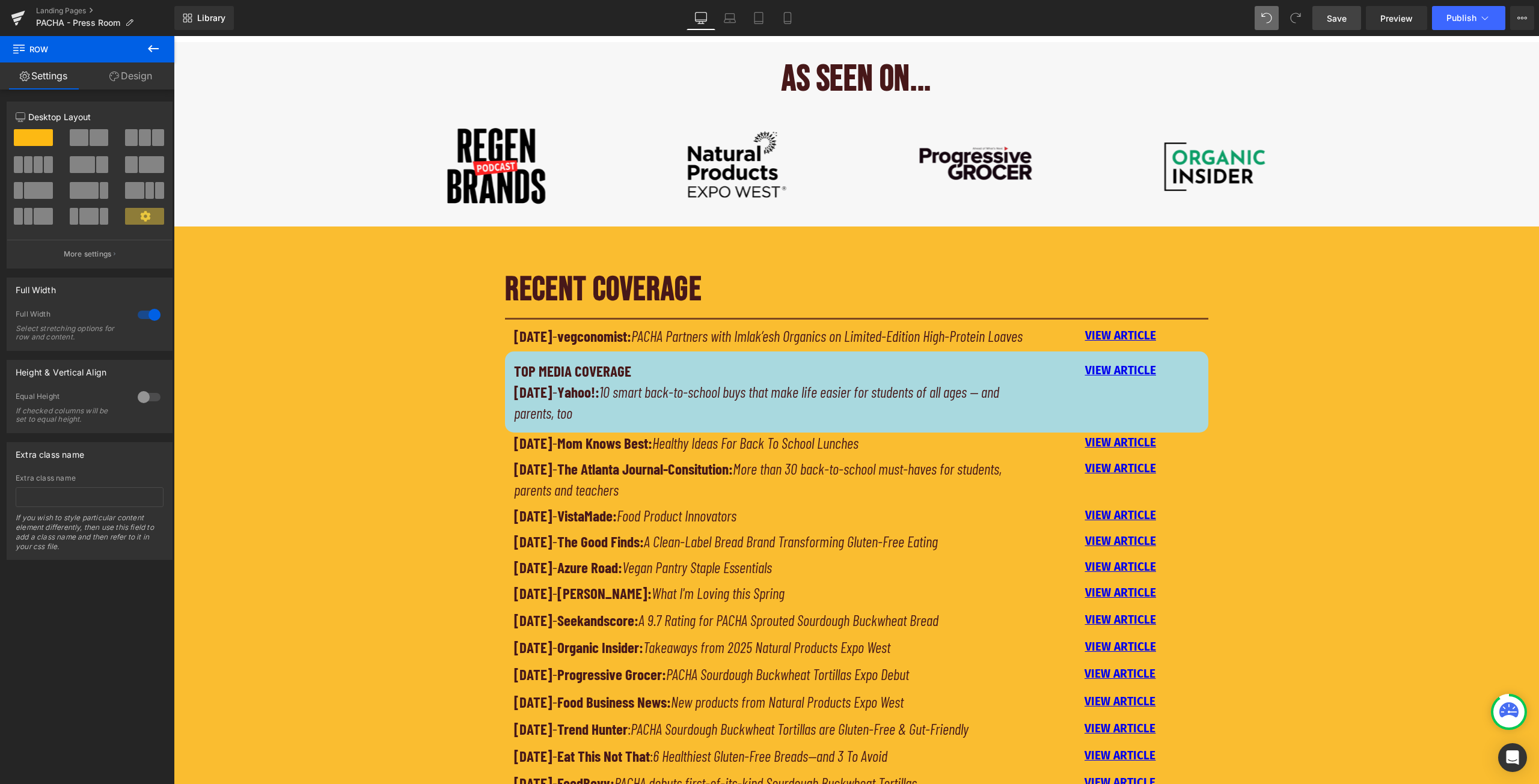
click at [1332, 18] on span "Save" at bounding box center [1337, 18] width 20 height 12
click at [1458, 19] on span "Publish" at bounding box center [1461, 18] width 30 height 10
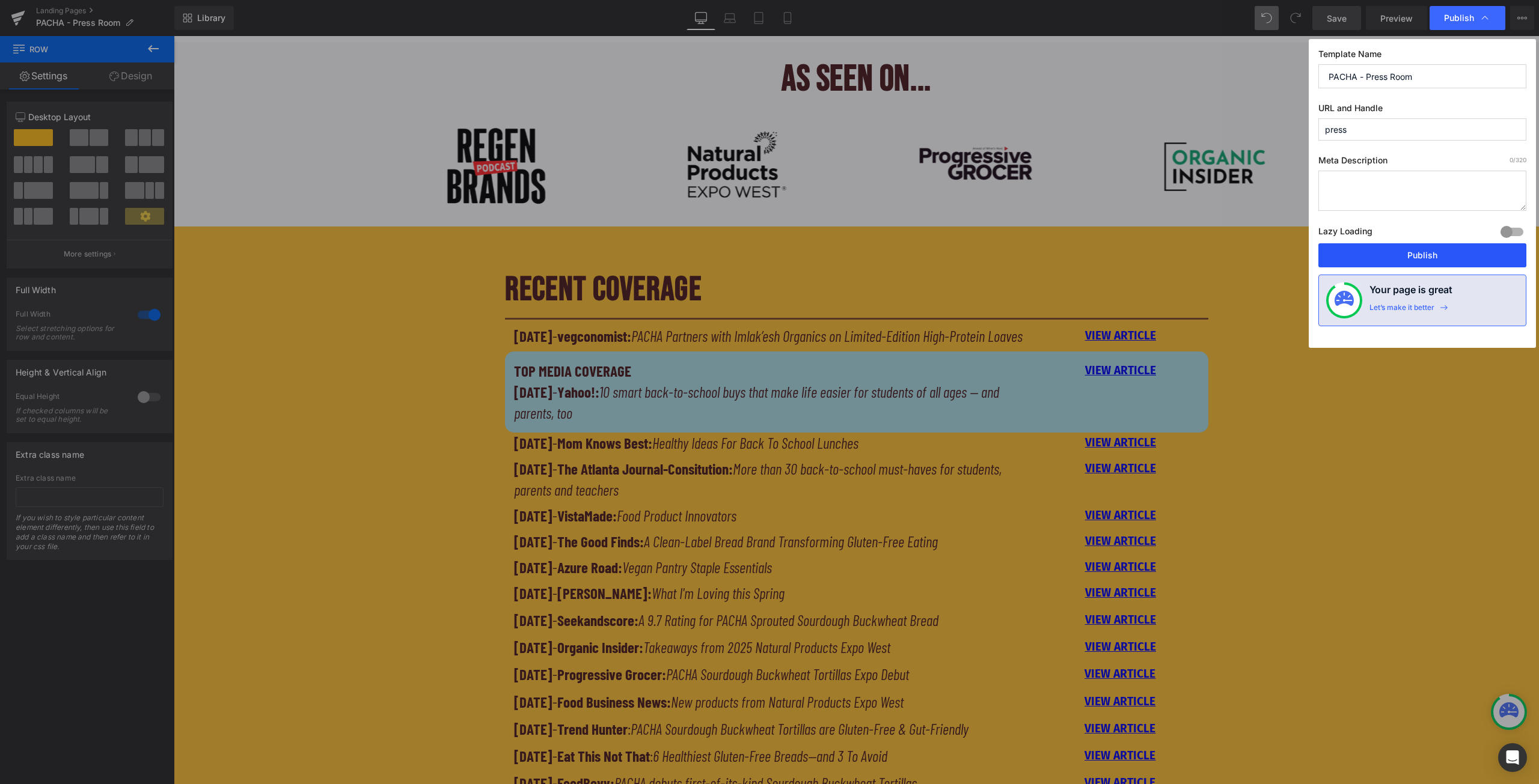
click at [1414, 254] on button "Publish" at bounding box center [1423, 255] width 208 height 24
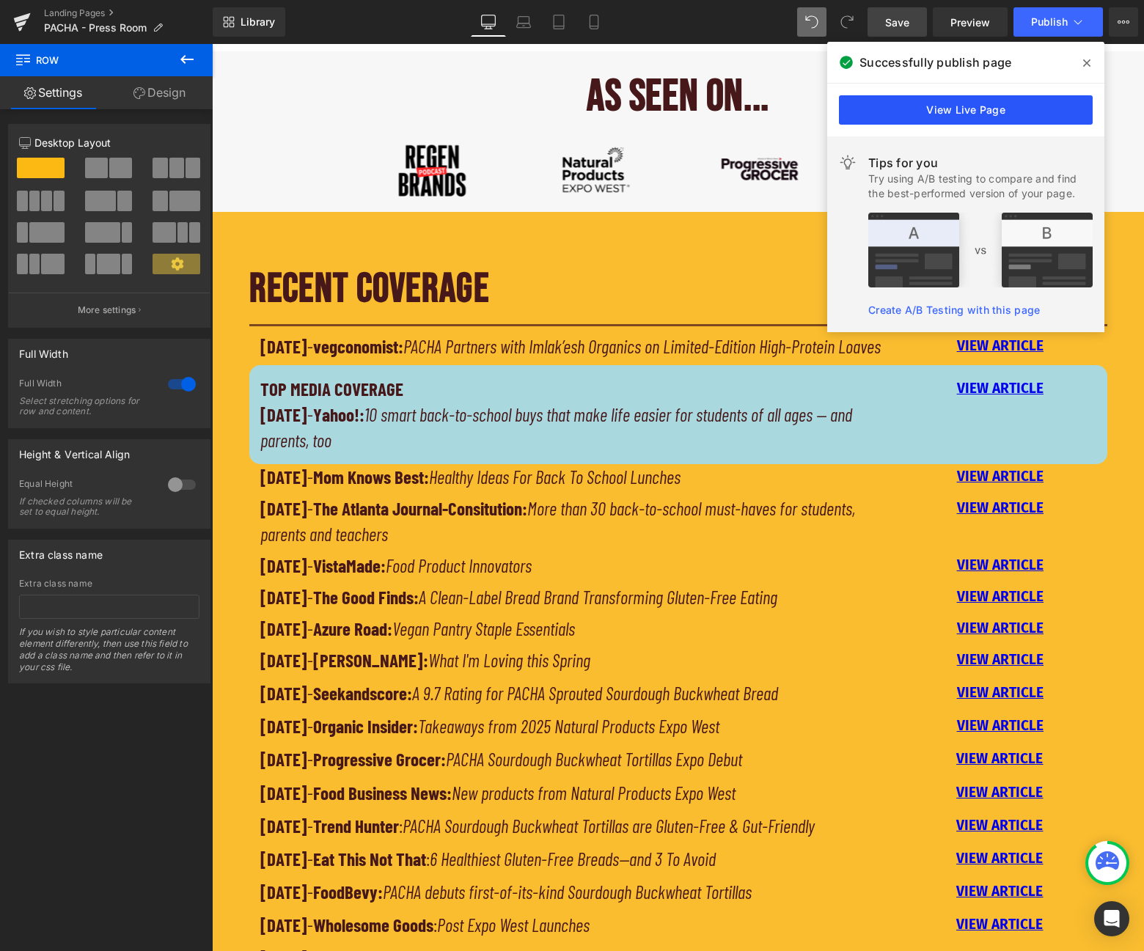
click at [972, 108] on link "View Live Page" at bounding box center [966, 109] width 254 height 29
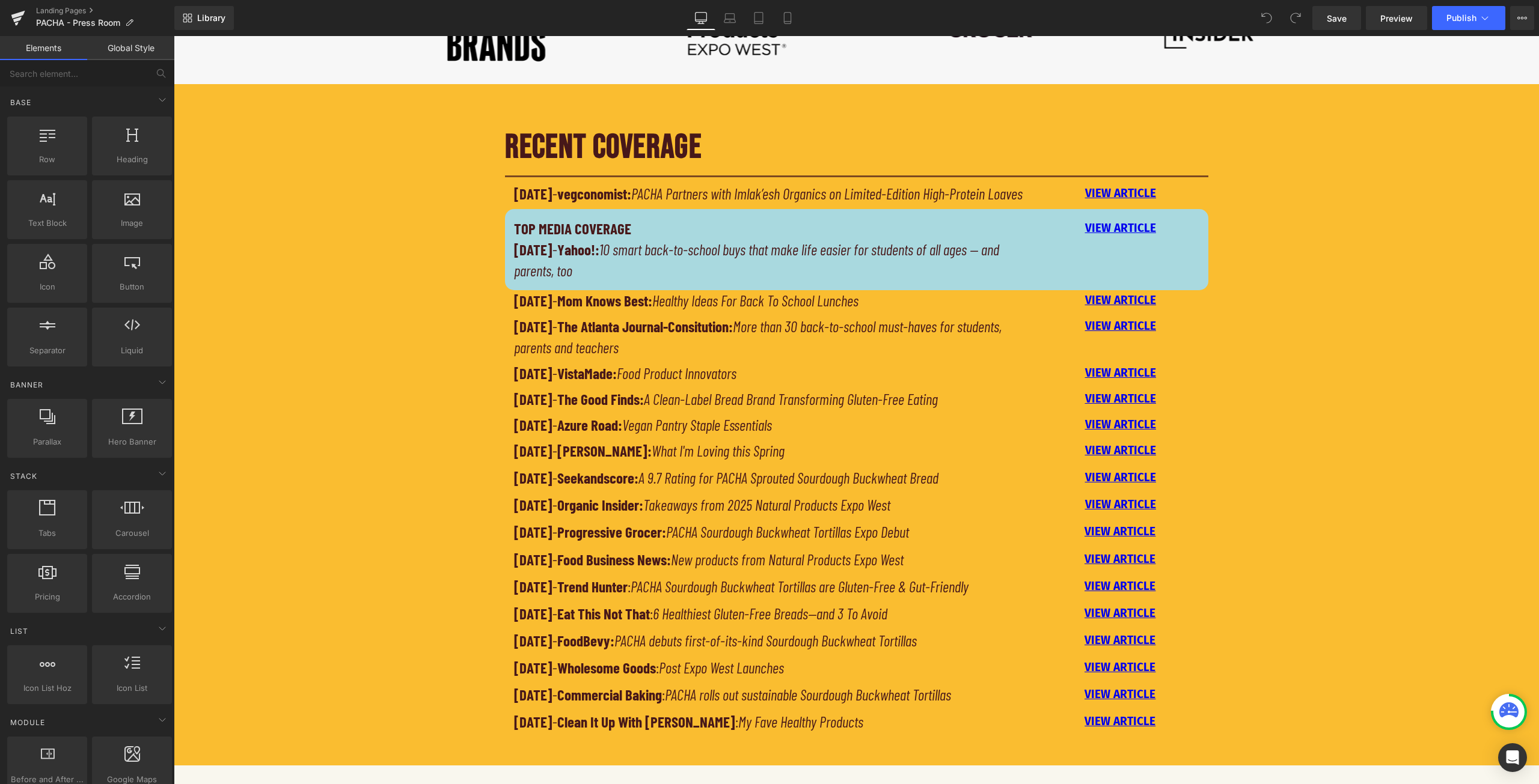
scroll to position [841, 0]
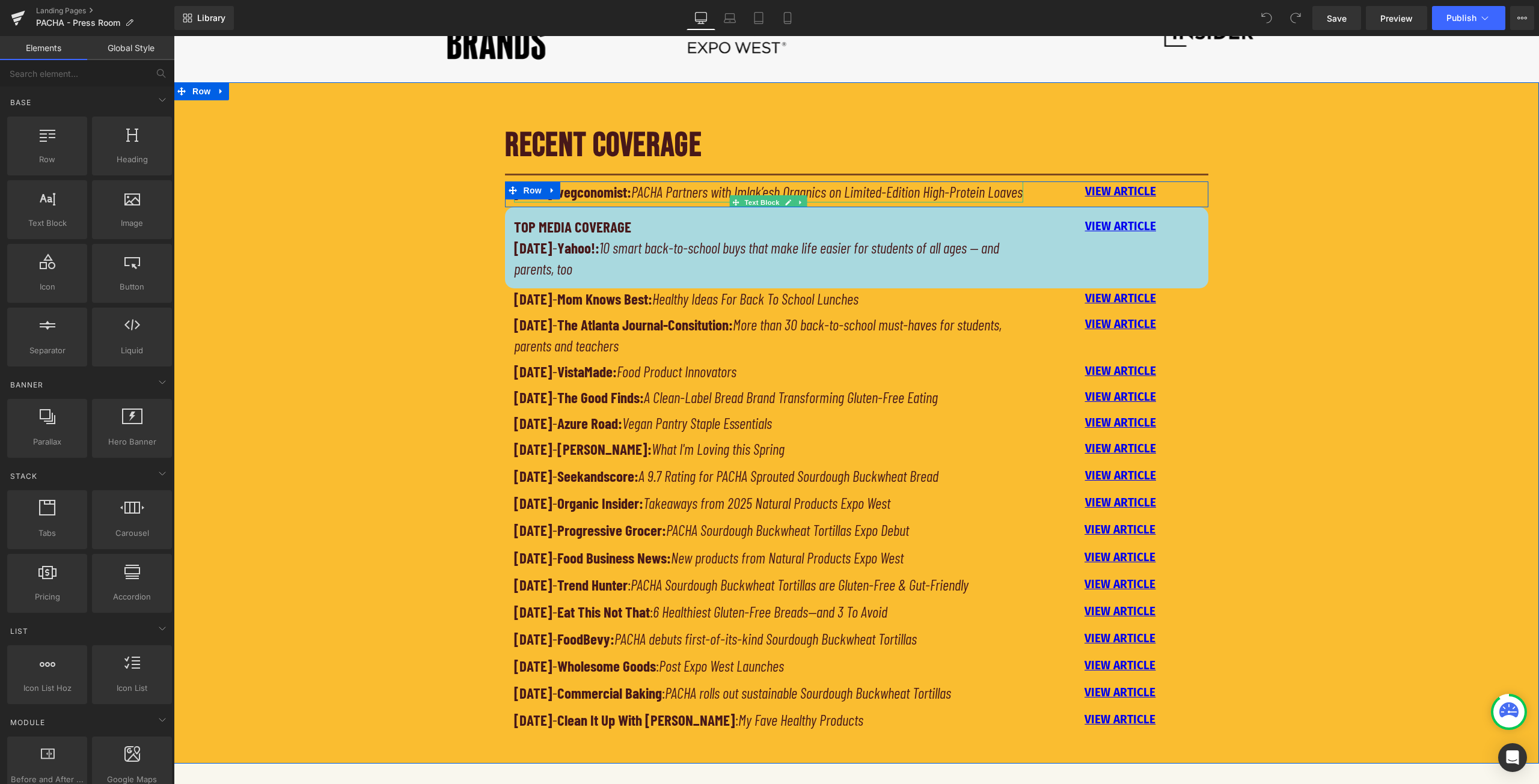
click at [599, 197] on strong "vegconomist:" at bounding box center [594, 192] width 74 height 18
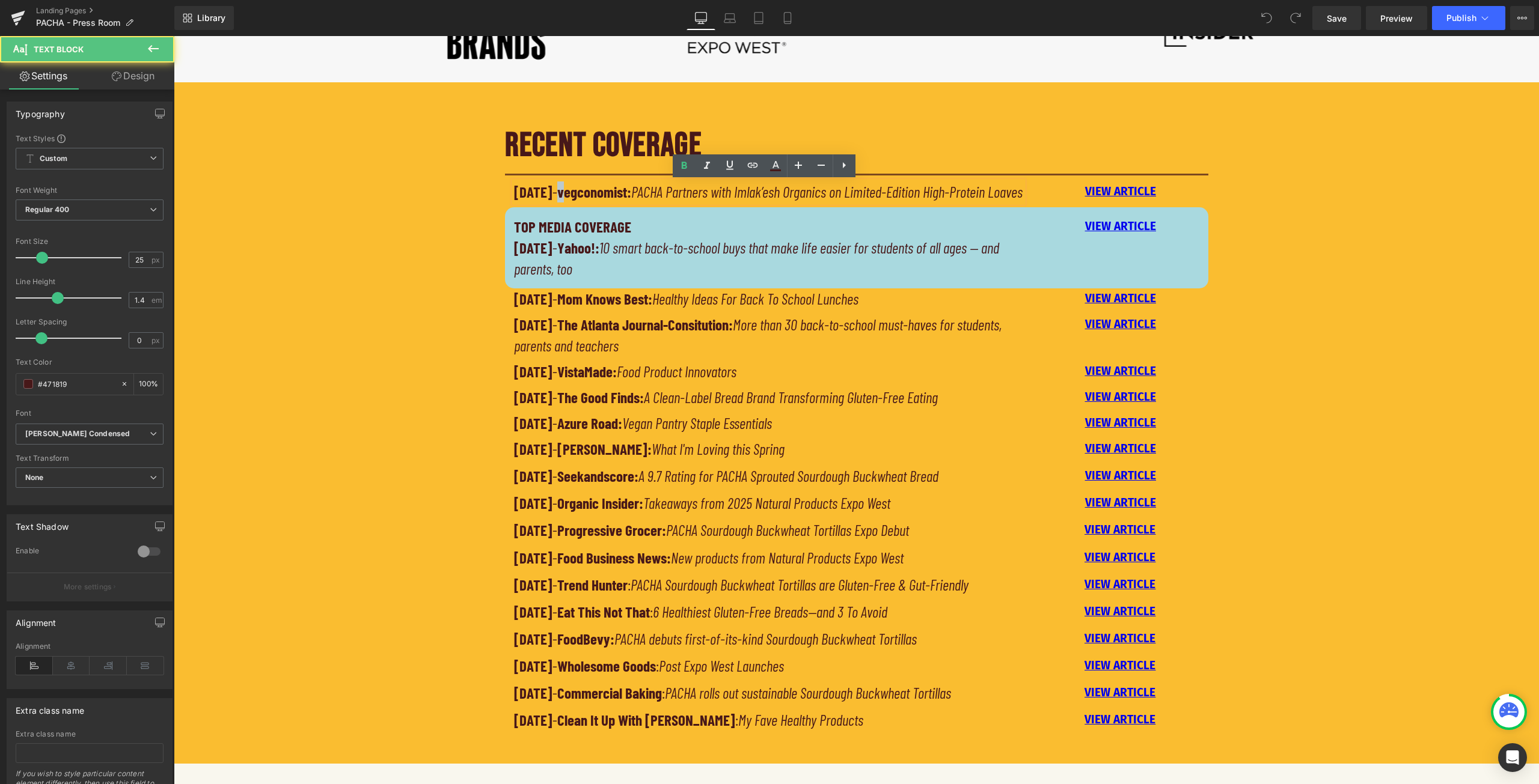
click at [585, 191] on strong "vegconomist:" at bounding box center [594, 192] width 74 height 18
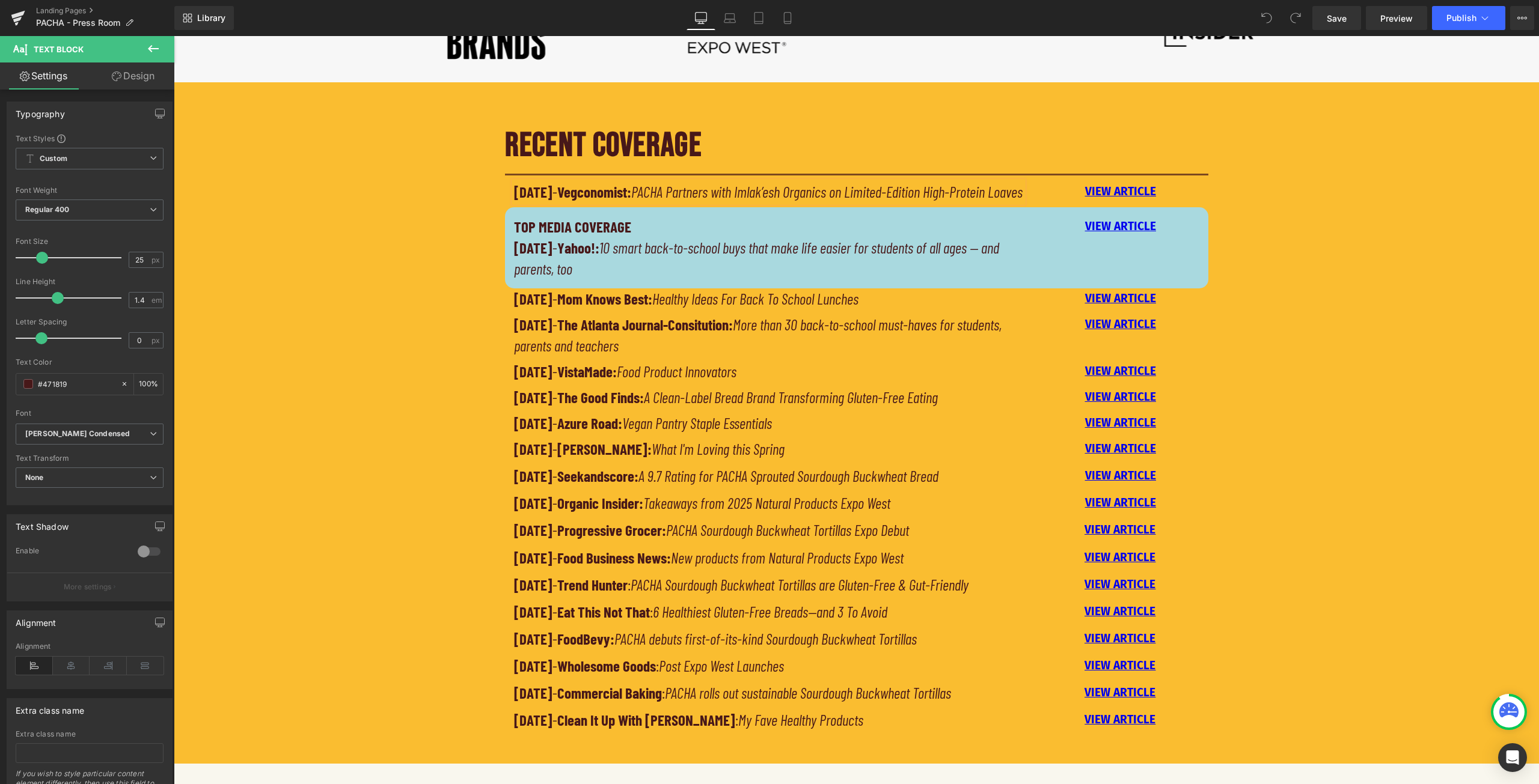
click at [1267, 182] on div "RECENT COVERAGE Heading Separator 08/12/2025 - Vegconomist: PACHA Partners with…" at bounding box center [856, 427] width 1365 height 632
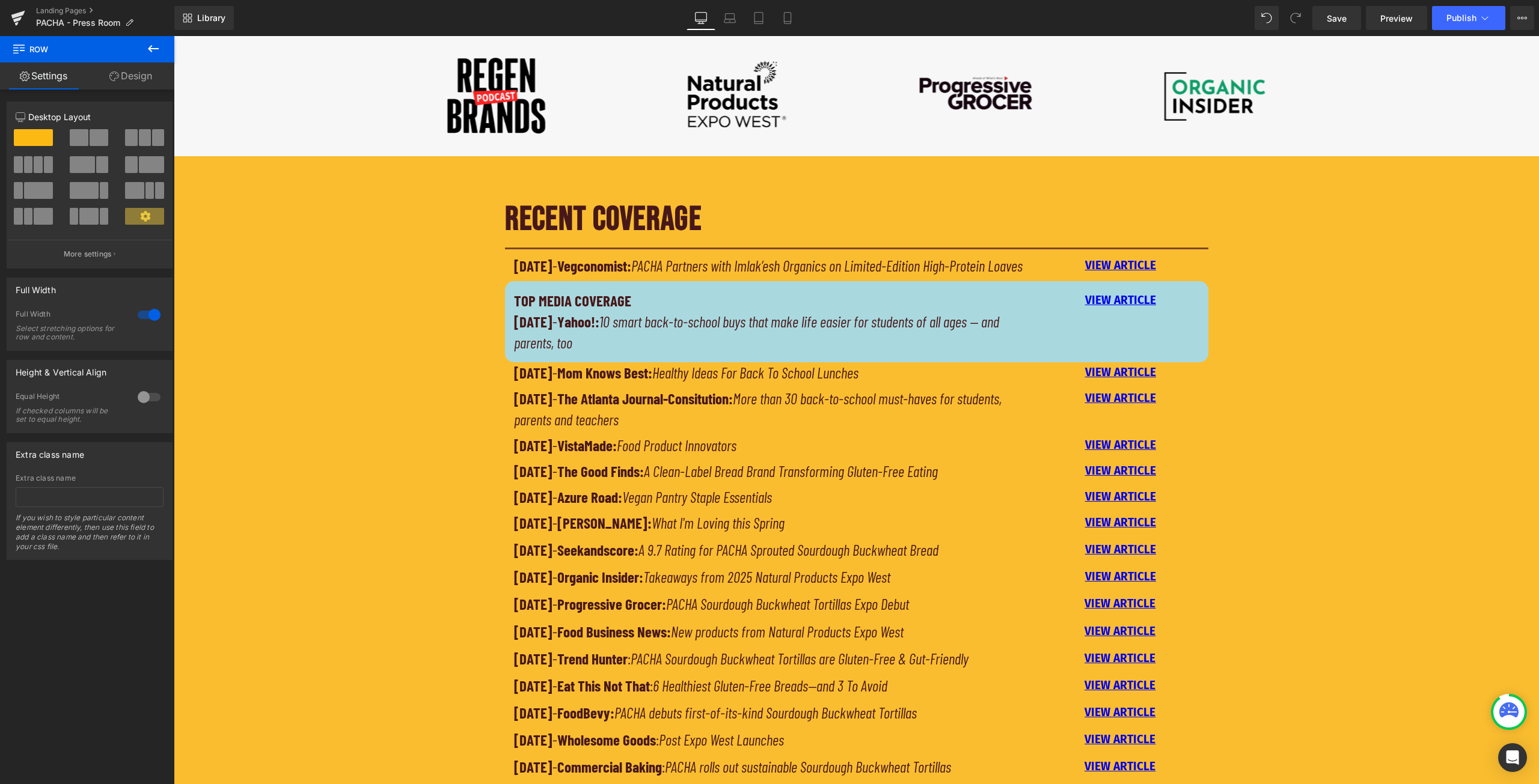
scroll to position [661, 0]
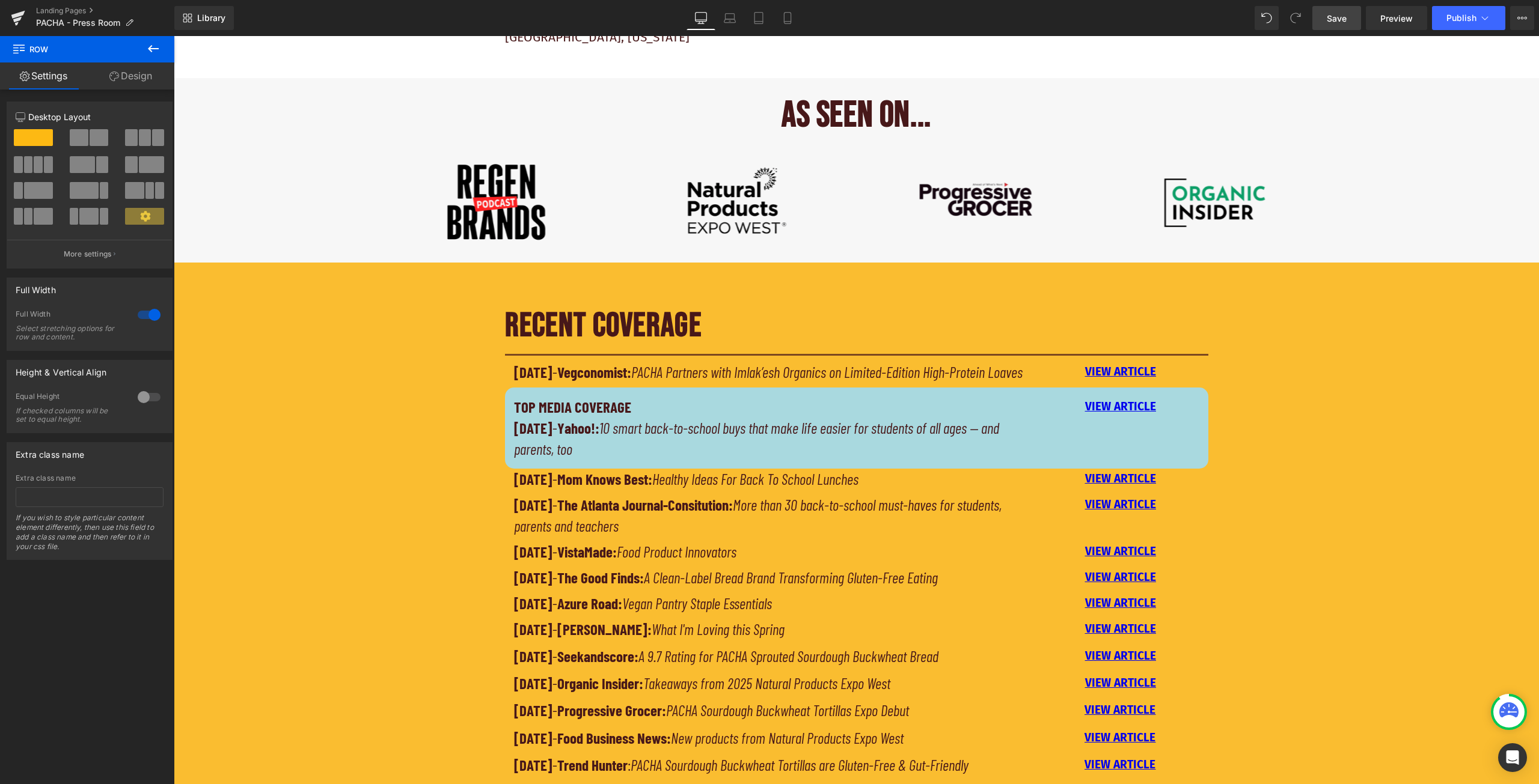
click at [1338, 24] on span "Save" at bounding box center [1337, 18] width 20 height 12
click at [1484, 16] on icon at bounding box center [1484, 18] width 12 height 12
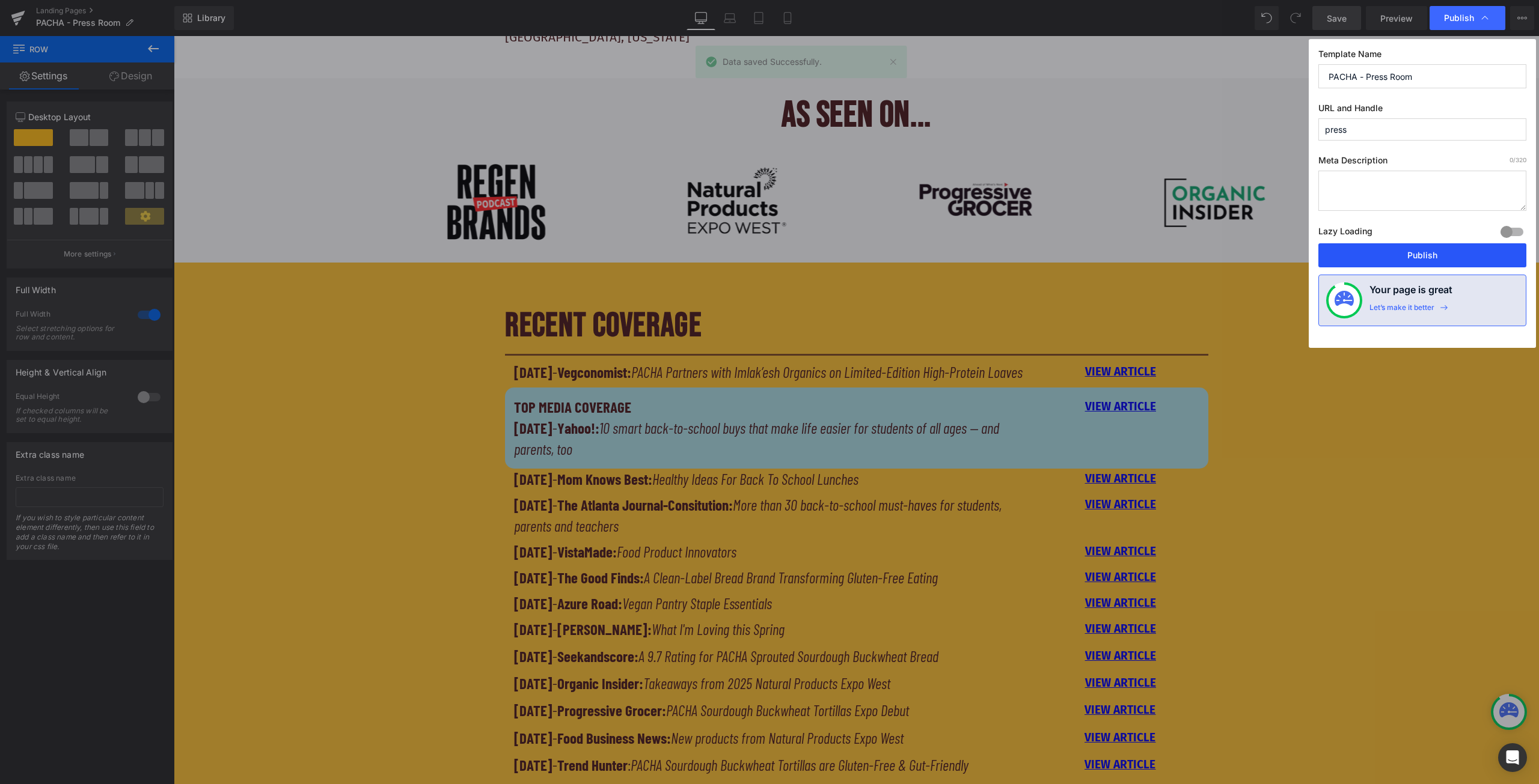
click at [1424, 256] on button "Publish" at bounding box center [1423, 255] width 208 height 24
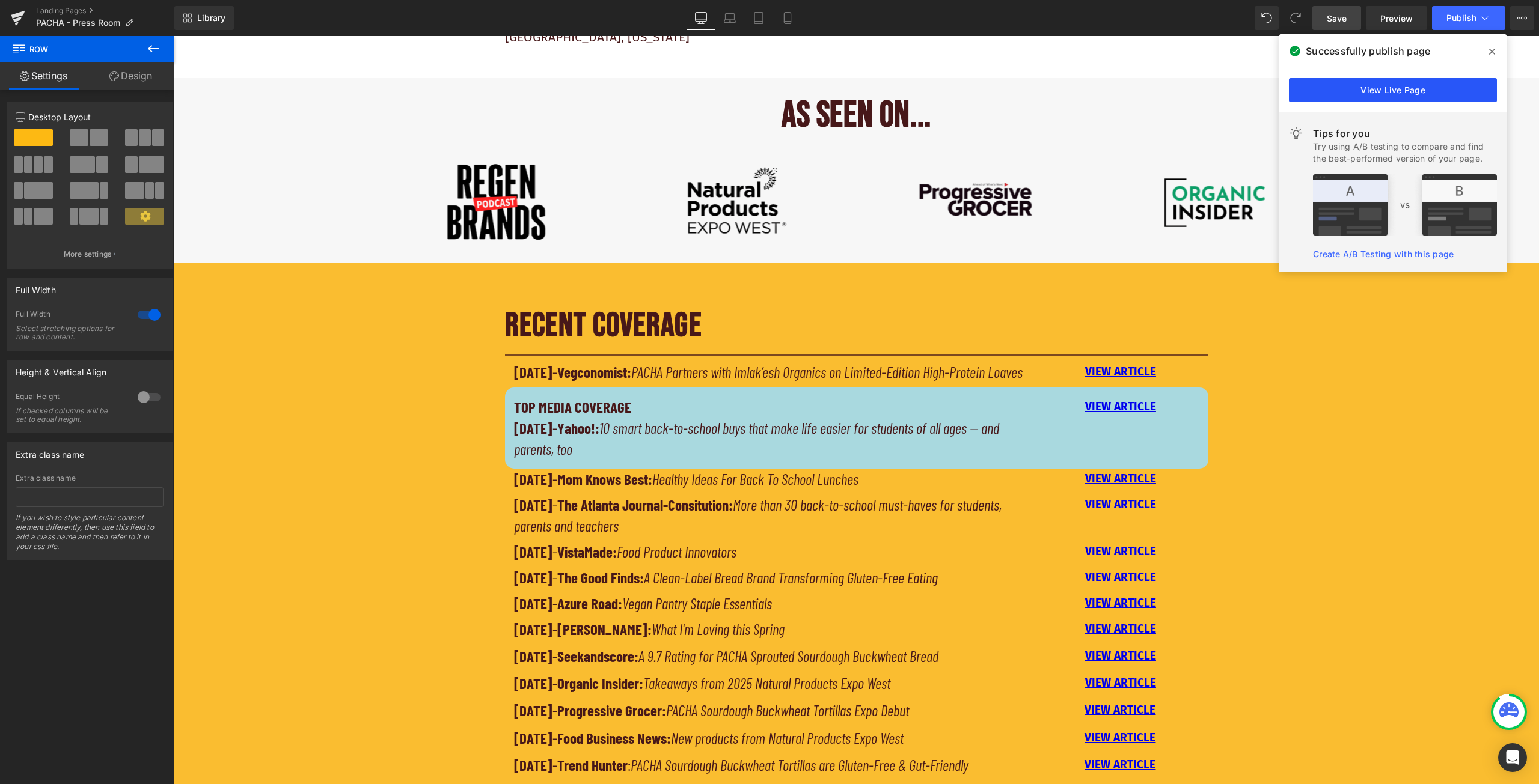
click at [1401, 95] on link "View Live Page" at bounding box center [1393, 89] width 208 height 24
